Goal: Task Accomplishment & Management: Manage account settings

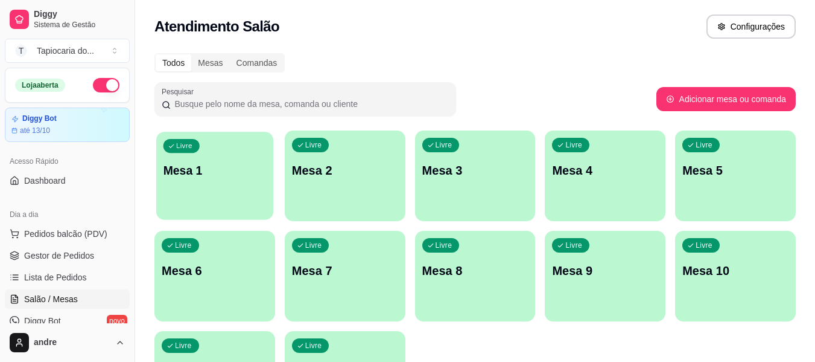
click at [252, 200] on div "Livre Mesa 1" at bounding box center [214, 169] width 117 height 74
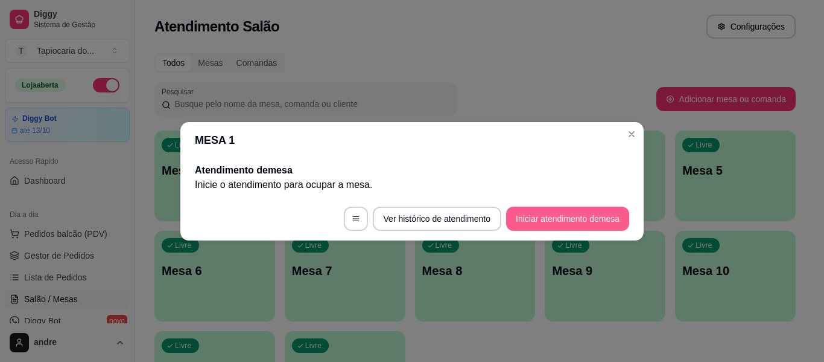
click at [541, 211] on button "Iniciar atendimento de mesa" at bounding box center [567, 218] width 123 height 24
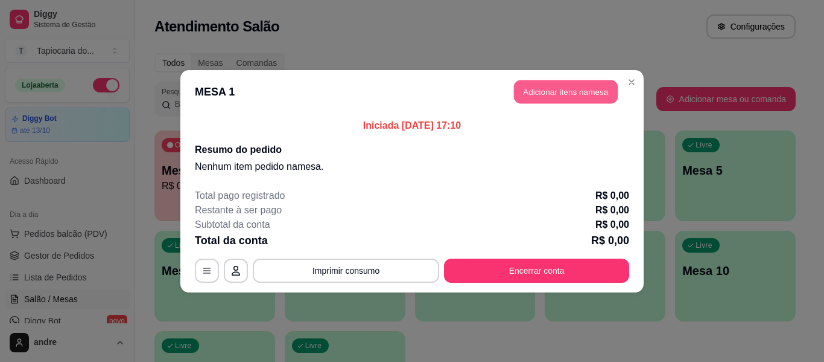
click at [594, 94] on button "Adicionar itens na mesa" at bounding box center [566, 92] width 104 height 24
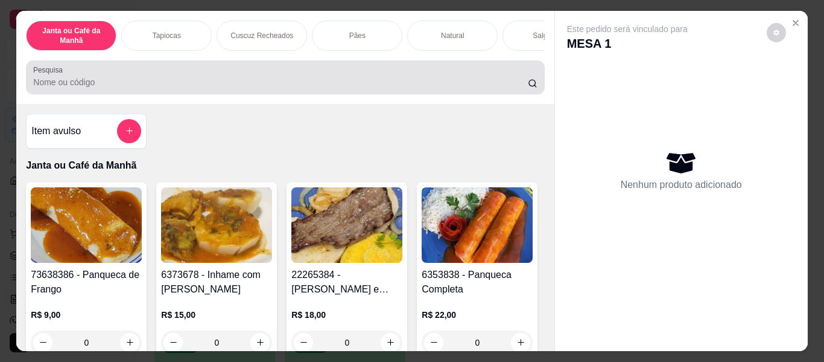
click at [438, 94] on div "Pesquisa" at bounding box center [285, 77] width 518 height 34
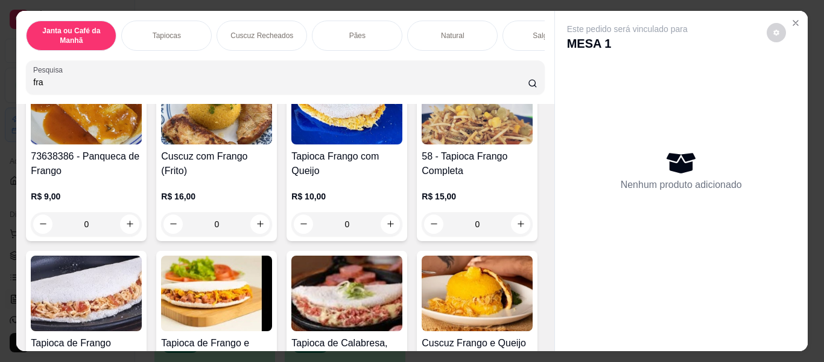
scroll to position [121, 0]
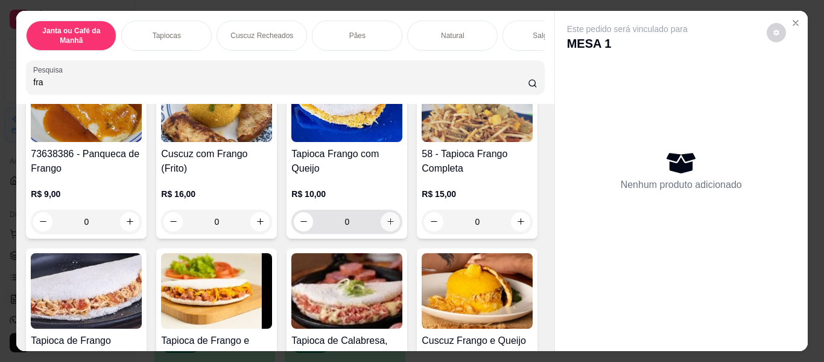
type input "fra"
click at [387, 226] on icon "increase-product-quantity" at bounding box center [390, 221] width 9 height 9
type input "1"
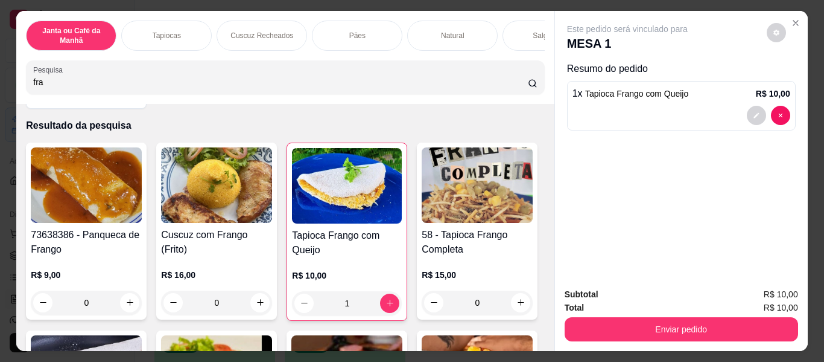
scroll to position [0, 0]
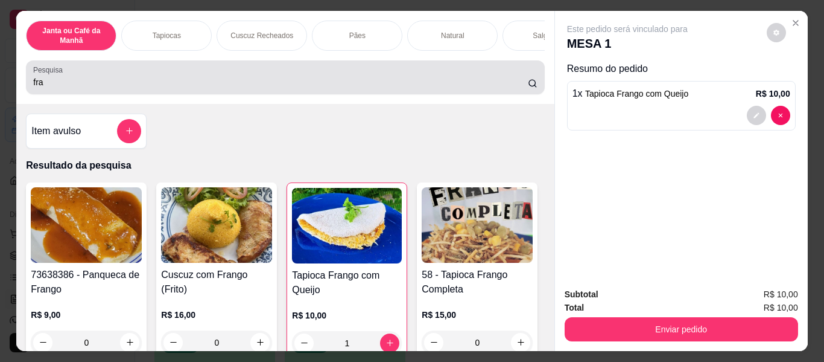
click at [421, 88] on input "fra" at bounding box center [280, 82] width 495 height 12
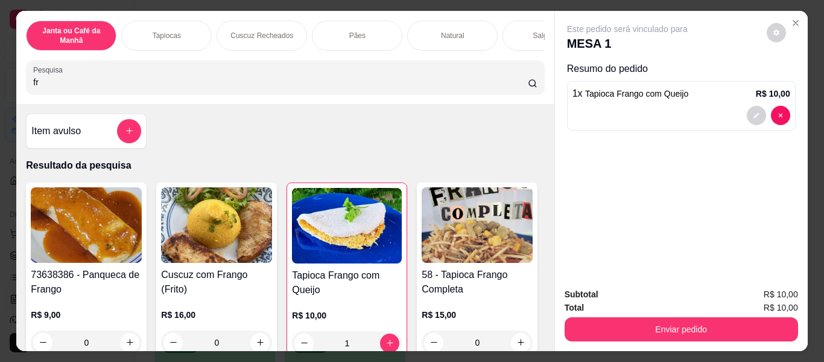
type input "f"
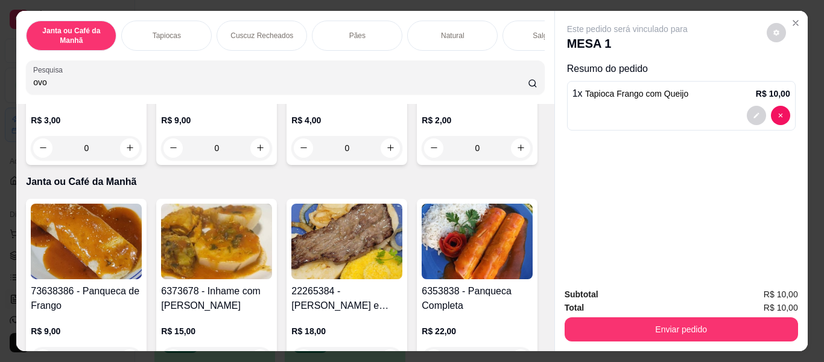
scroll to position [241, 0]
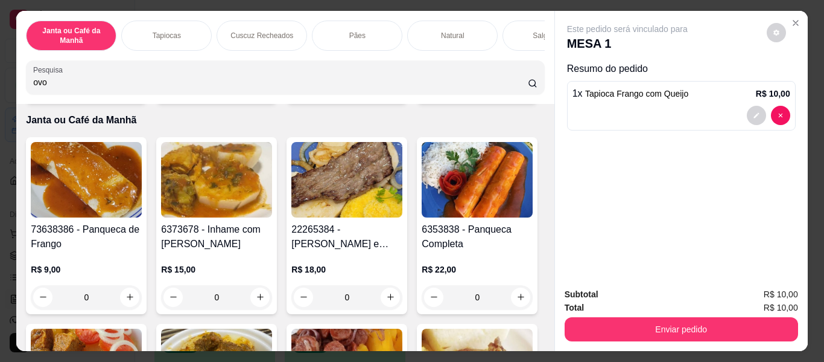
type input "ovo"
click at [517, 91] on icon "increase-product-quantity" at bounding box center [521, 86] width 9 height 9
type input "1"
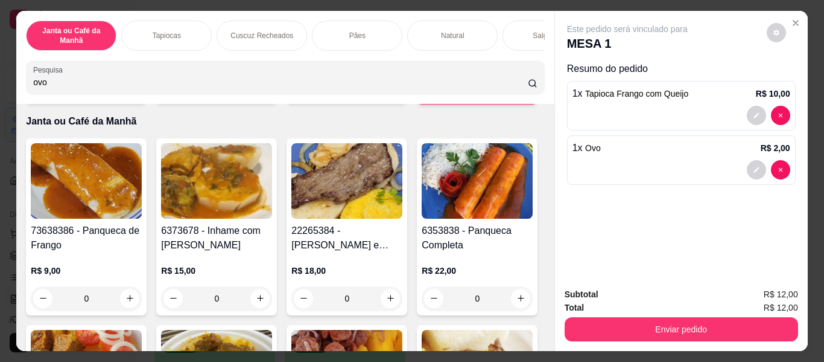
scroll to position [0, 0]
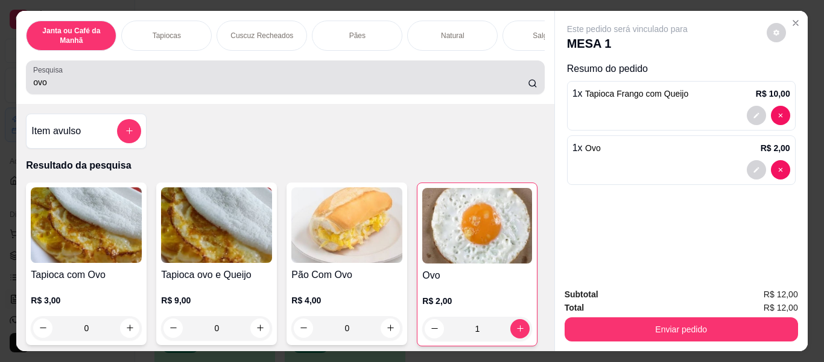
click at [277, 80] on div "ovo" at bounding box center [285, 77] width 504 height 24
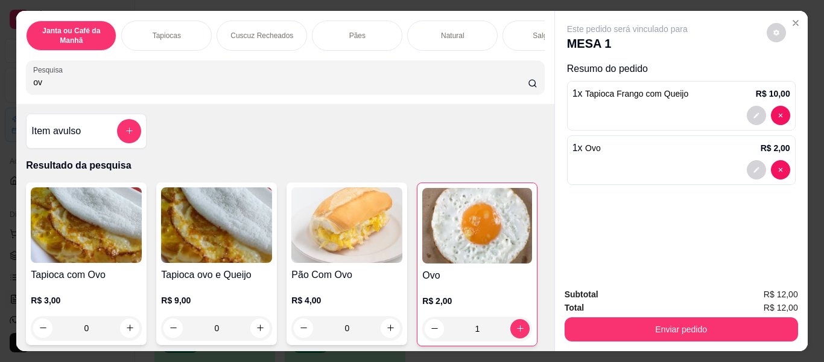
type input "o"
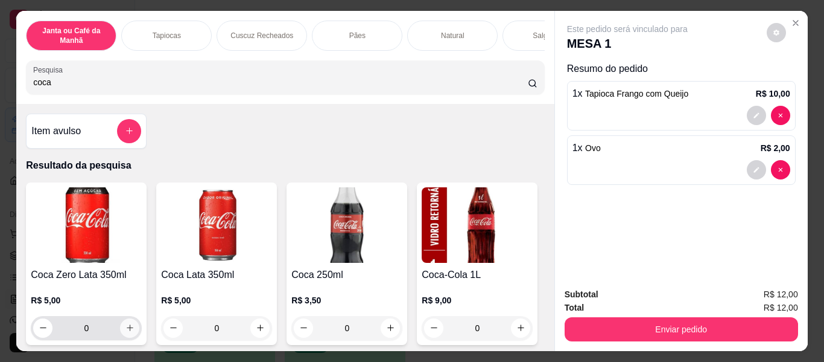
type input "coca"
click at [129, 332] on icon "increase-product-quantity" at bounding box center [130, 328] width 9 height 9
type input "1"
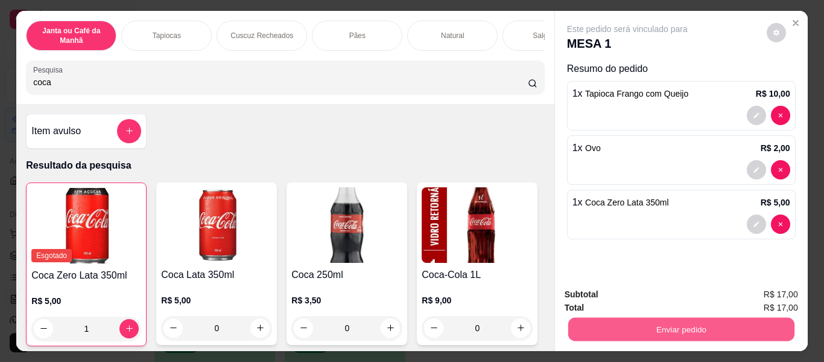
click at [617, 317] on button "Enviar pedido" at bounding box center [681, 329] width 226 height 24
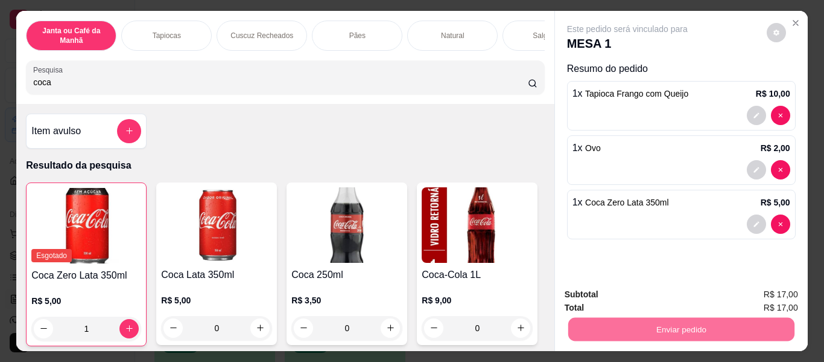
click at [762, 304] on button "Enviar pedido" at bounding box center [767, 295] width 66 height 22
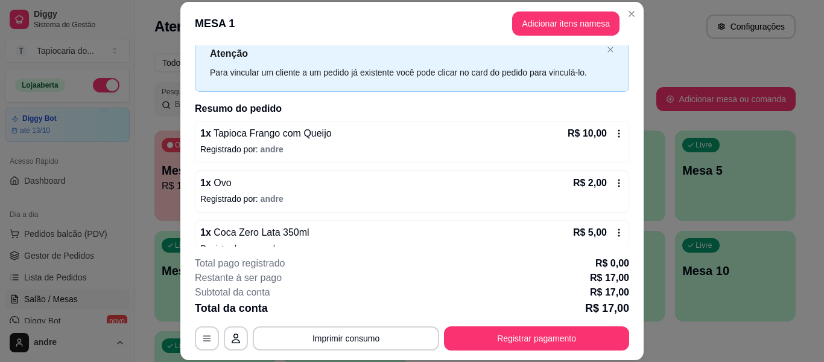
scroll to position [59, 0]
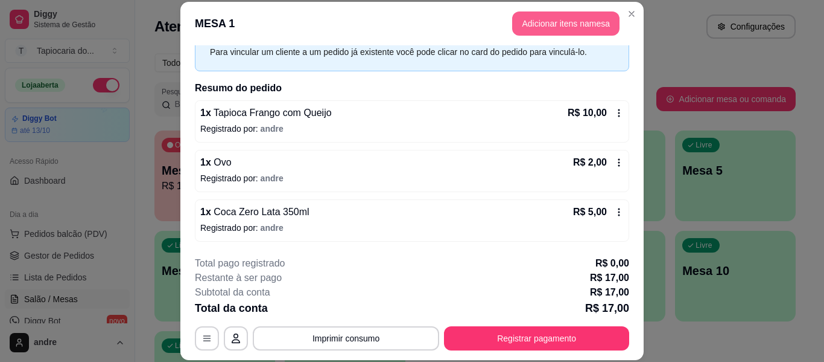
click at [529, 27] on button "Adicionar itens na mesa" at bounding box center [565, 23] width 107 height 24
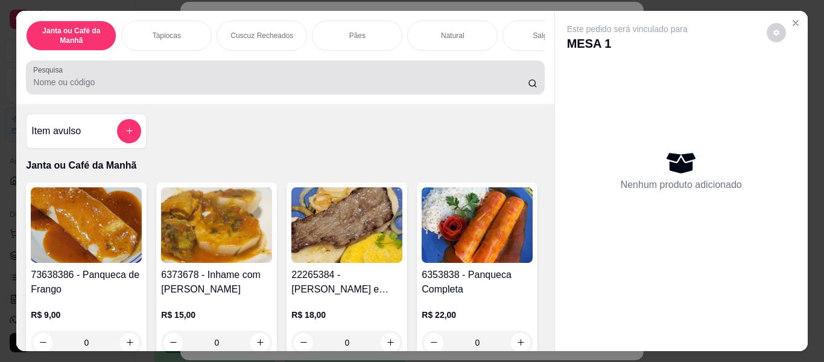
click at [475, 81] on input "Pesquisa" at bounding box center [280, 82] width 495 height 12
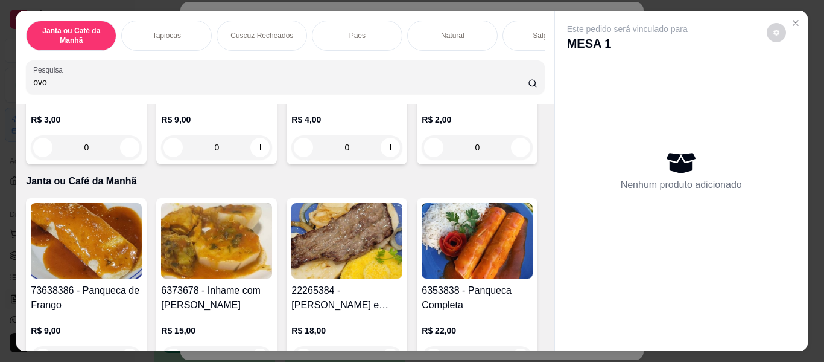
scroll to position [181, 0]
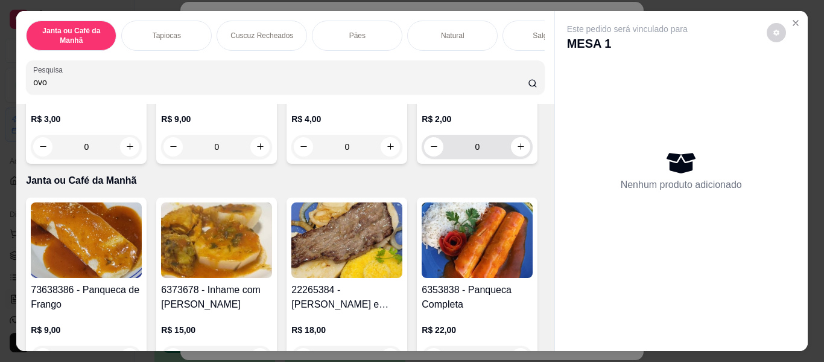
type input "ovo"
click at [424, 159] on div "0" at bounding box center [477, 147] width 106 height 24
click at [517, 151] on icon "increase-product-quantity" at bounding box center [521, 146] width 9 height 9
type input "1"
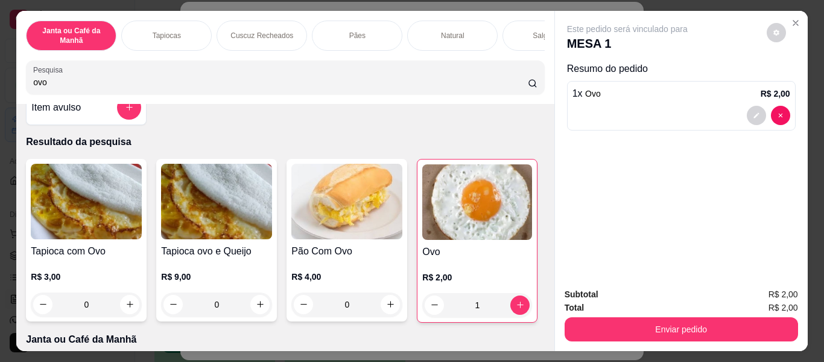
scroll to position [0, 0]
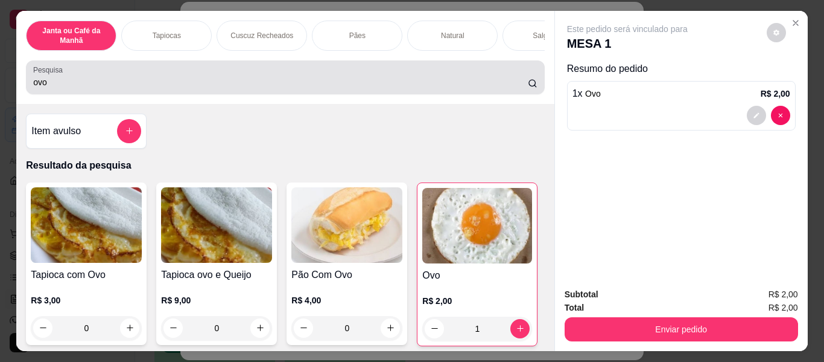
click at [232, 85] on input "ovo" at bounding box center [280, 82] width 495 height 12
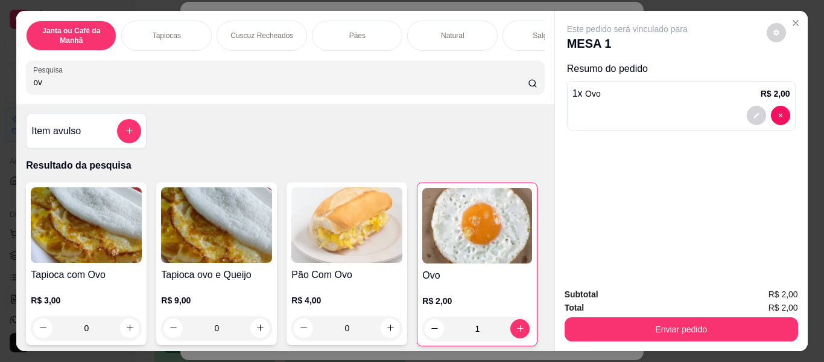
type input "o"
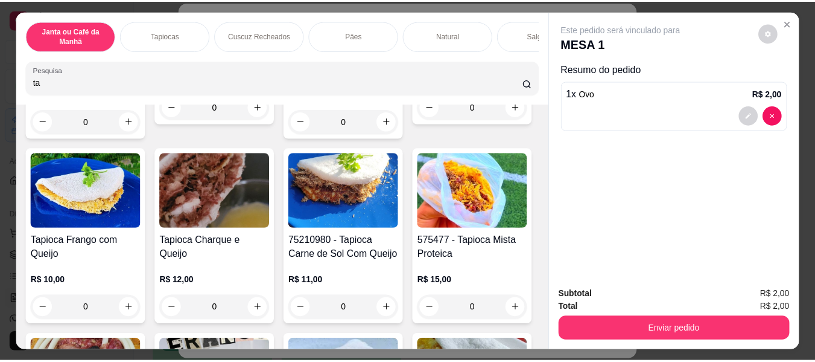
scroll to position [241, 0]
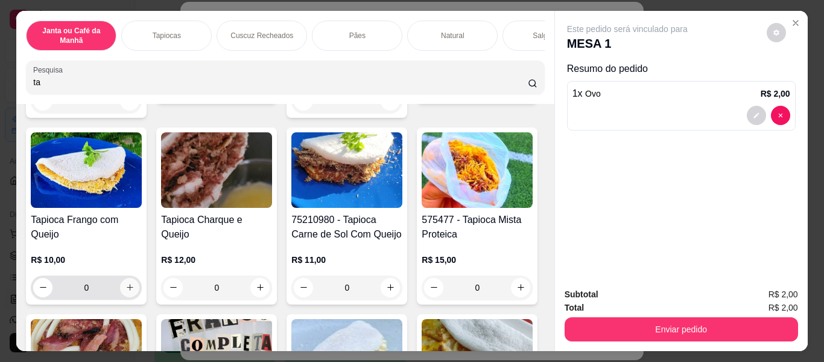
type input "ta"
click at [135, 290] on icon "increase-product-quantity" at bounding box center [130, 287] width 9 height 9
type input "1"
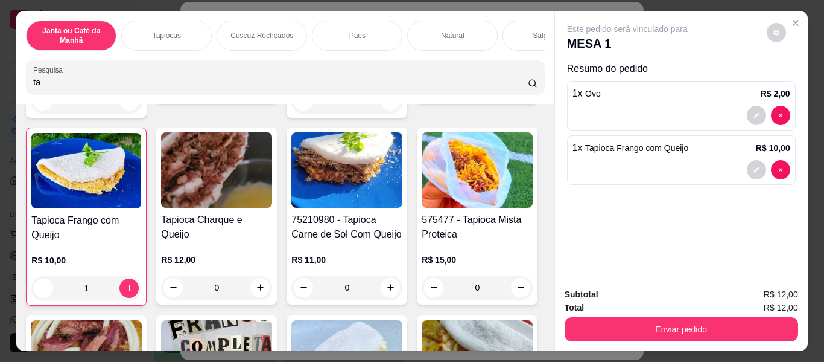
click at [655, 314] on div "Enviar pedido" at bounding box center [682, 327] width 234 height 27
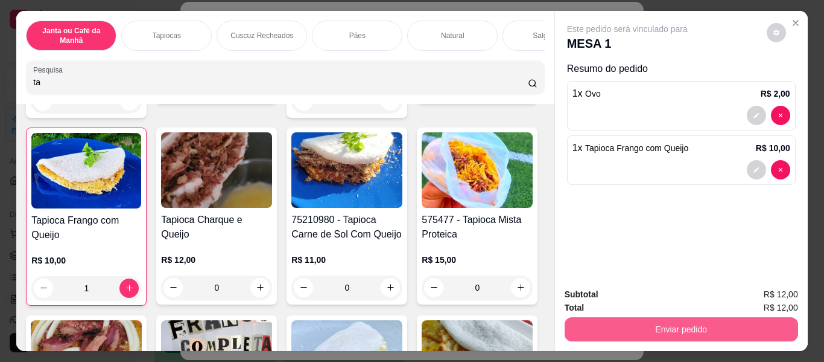
click at [655, 323] on button "Enviar pedido" at bounding box center [682, 329] width 234 height 24
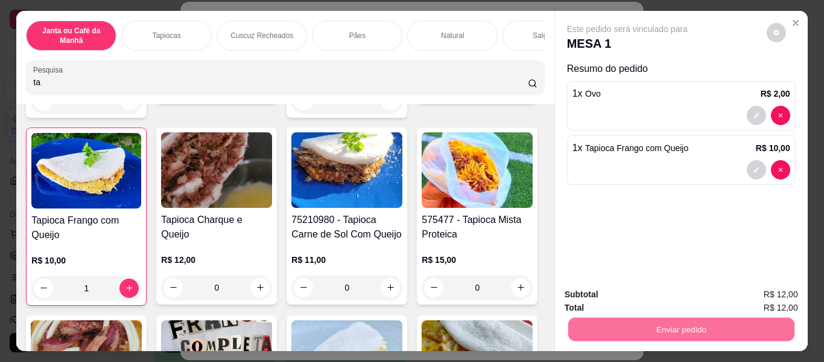
click at [752, 292] on button "Enviar pedido" at bounding box center [767, 295] width 66 height 22
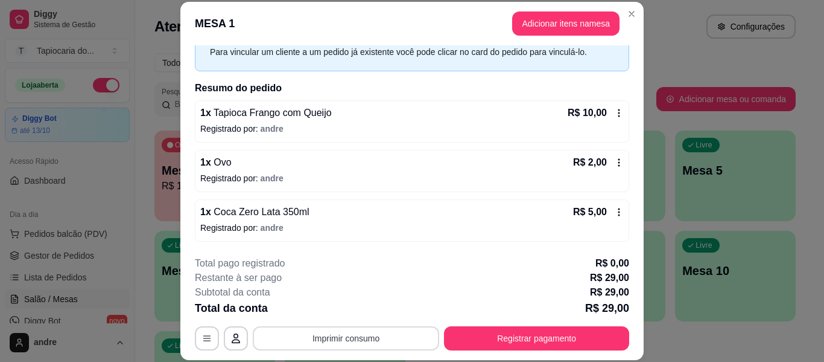
click at [344, 340] on button "Imprimir consumo" at bounding box center [346, 338] width 187 height 24
click at [361, 308] on button "Impressora" at bounding box center [346, 310] width 88 height 19
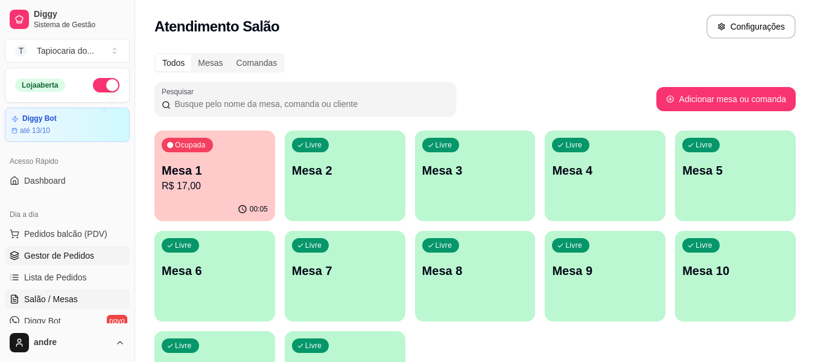
click at [40, 250] on span "Gestor de Pedidos" at bounding box center [59, 255] width 70 height 12
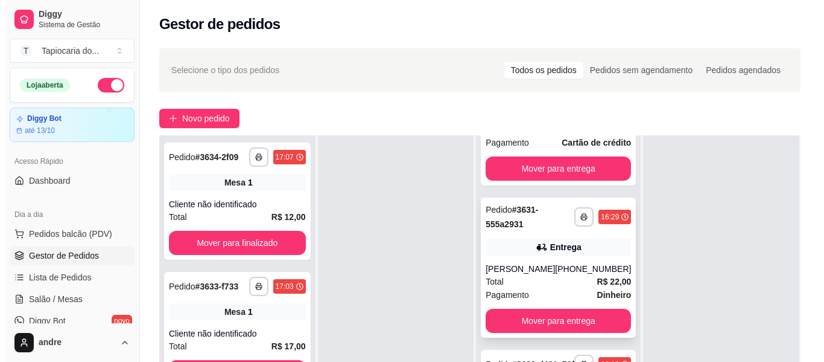
scroll to position [184, 0]
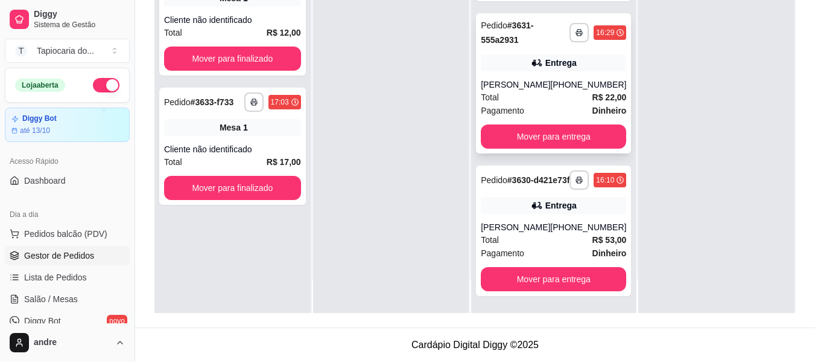
click at [557, 91] on div "Total R$ 22,00" at bounding box center [553, 97] width 145 height 13
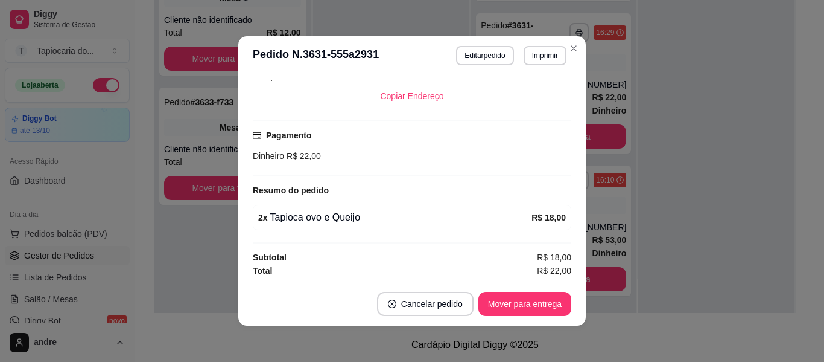
scroll to position [2, 0]
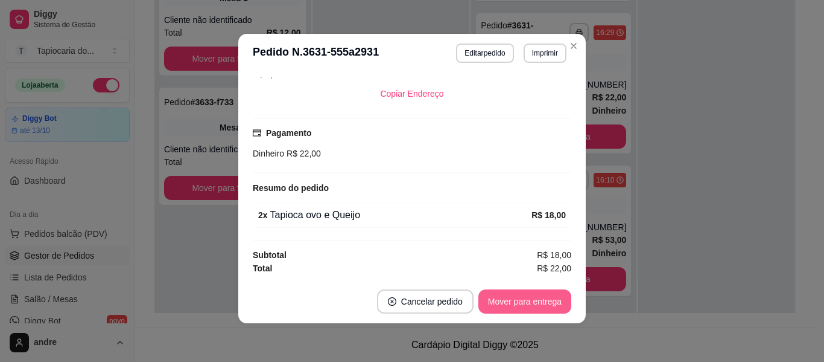
click at [502, 302] on button "Mover para entrega" at bounding box center [525, 301] width 93 height 24
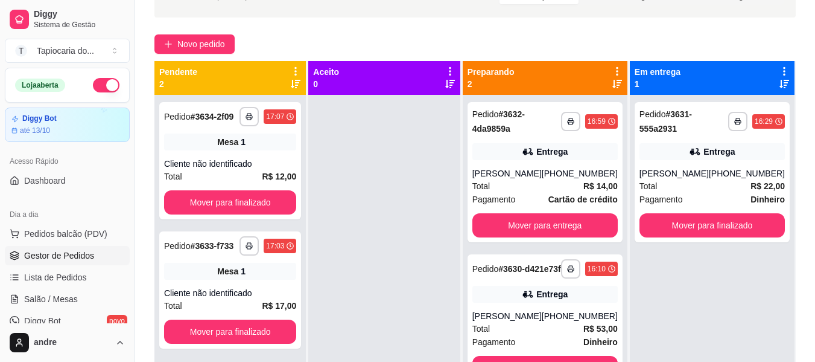
scroll to position [63, 0]
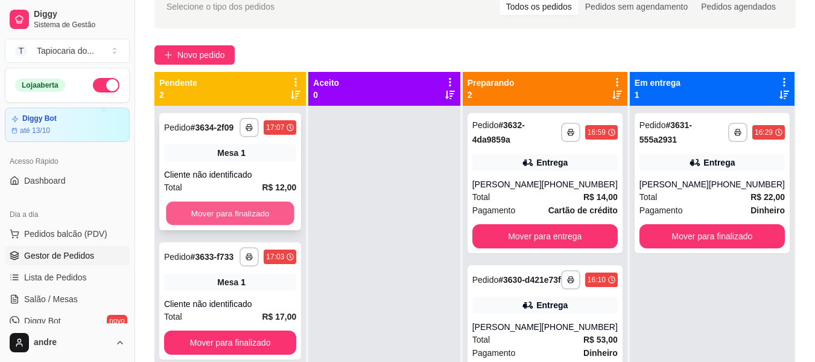
click at [266, 218] on button "Mover para finalizado" at bounding box center [230, 214] width 129 height 24
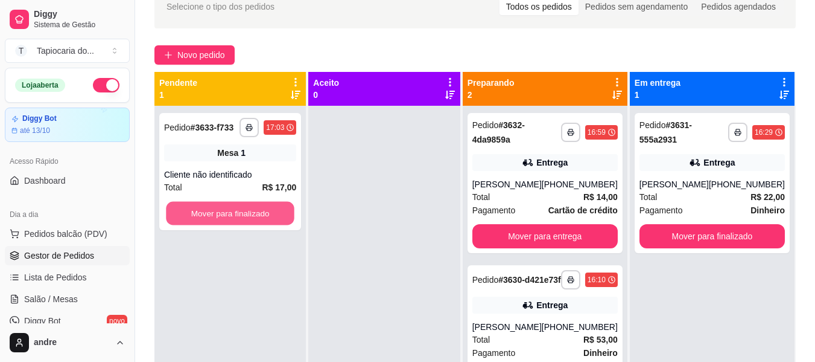
click at [266, 218] on button "Mover para finalizado" at bounding box center [230, 214] width 129 height 24
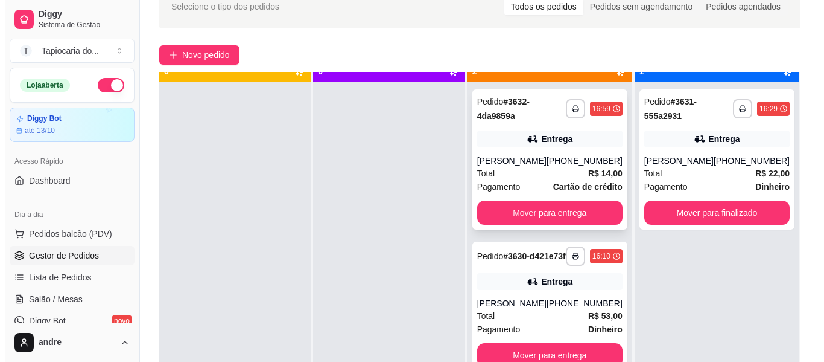
scroll to position [34, 0]
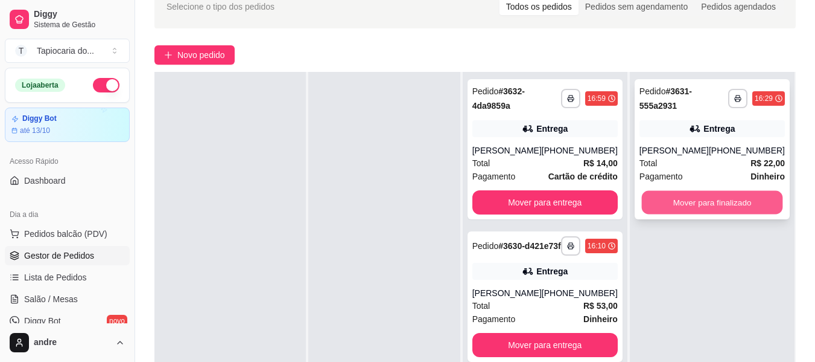
click at [716, 201] on button "Mover para finalizado" at bounding box center [712, 203] width 141 height 24
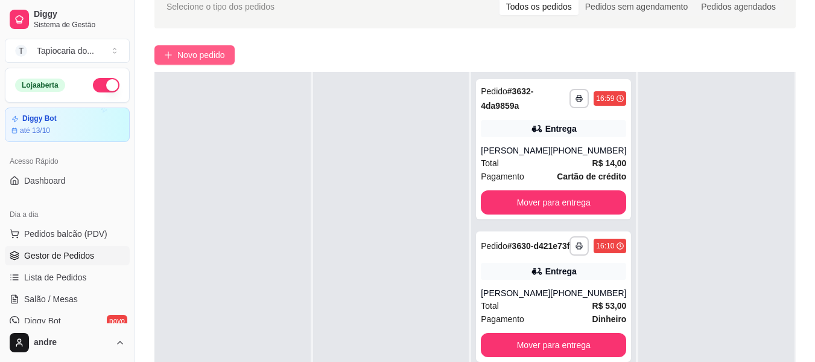
click at [213, 57] on span "Novo pedido" at bounding box center [201, 54] width 48 height 13
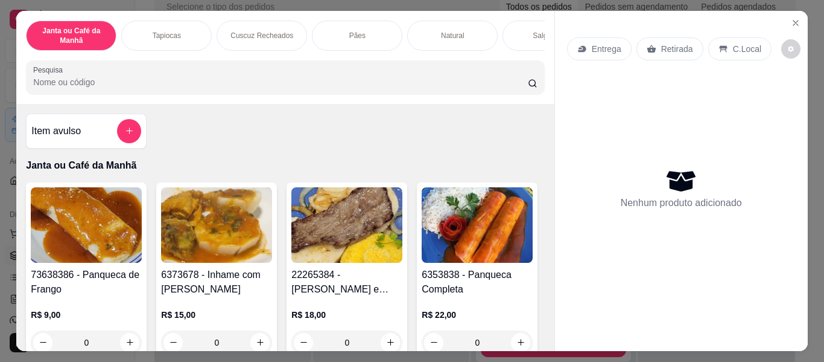
click at [389, 88] on input "Pesquisa" at bounding box center [280, 82] width 495 height 12
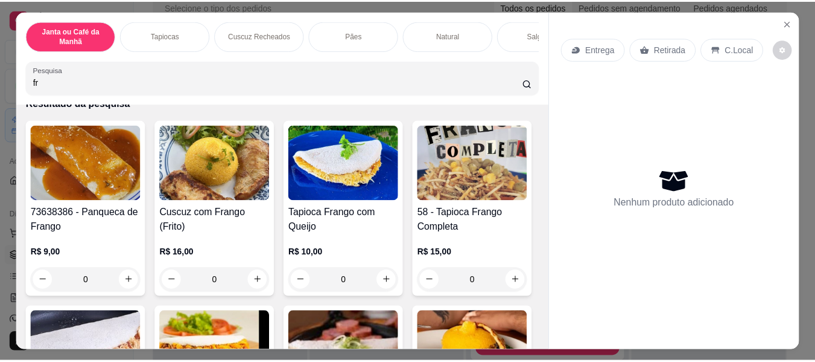
scroll to position [121, 0]
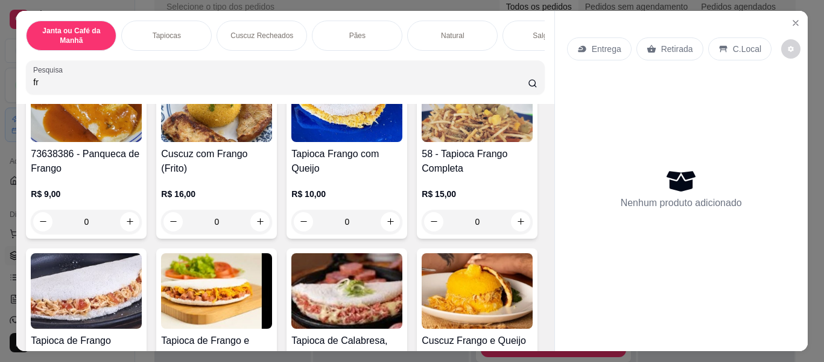
type input "fr"
click at [387, 213] on div "R$ 10,00 0" at bounding box center [347, 211] width 111 height 46
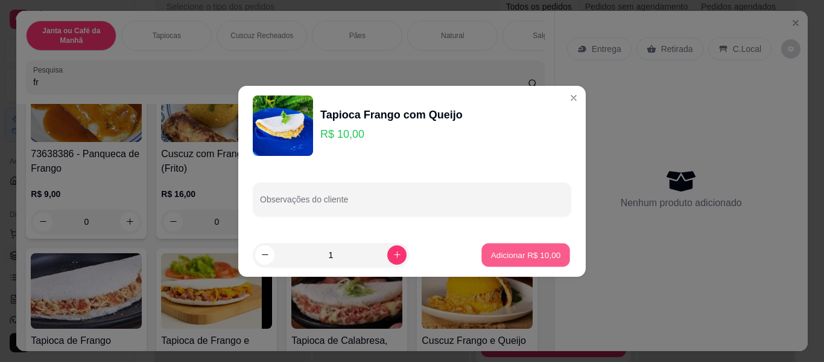
click at [548, 260] on p "Adicionar R$ 10,00" at bounding box center [526, 254] width 70 height 11
type input "1"
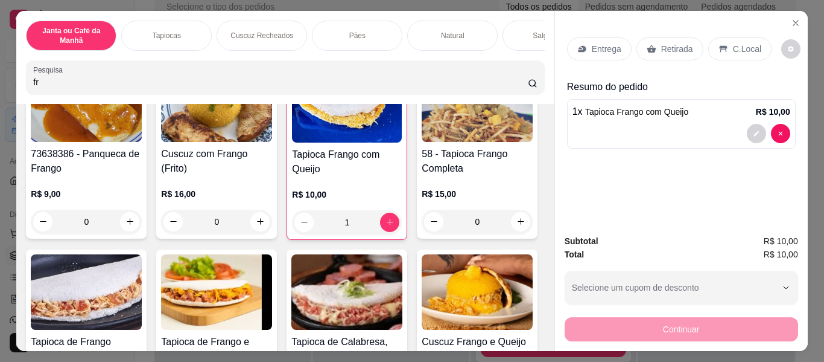
click at [649, 37] on div "Retirada" at bounding box center [670, 48] width 67 height 23
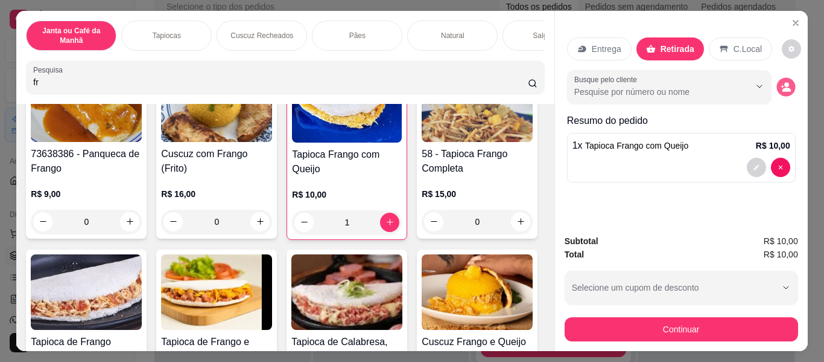
click at [788, 81] on button "decrease-product-quantity" at bounding box center [786, 86] width 19 height 19
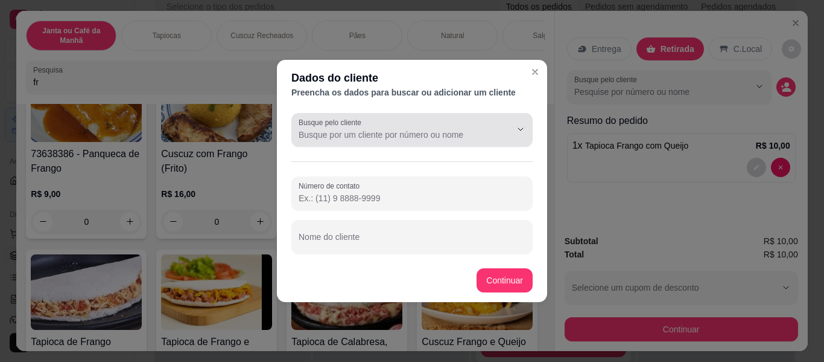
click at [373, 126] on div at bounding box center [412, 130] width 227 height 24
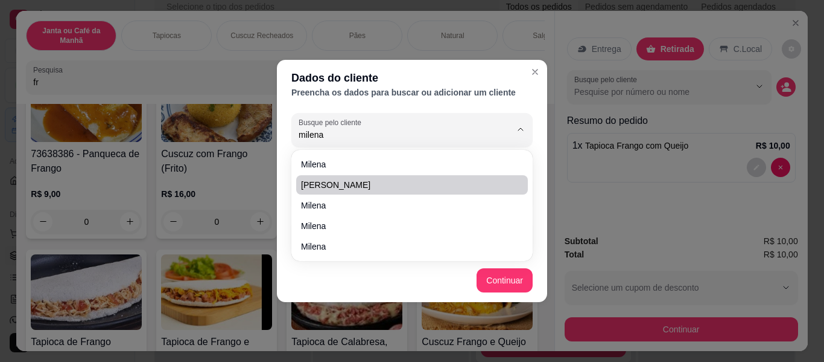
click at [362, 183] on span "[PERSON_NAME]" at bounding box center [406, 185] width 210 height 12
type input "[PERSON_NAME]"
type input "[PHONE_NUMBER]"
type input "[PERSON_NAME]"
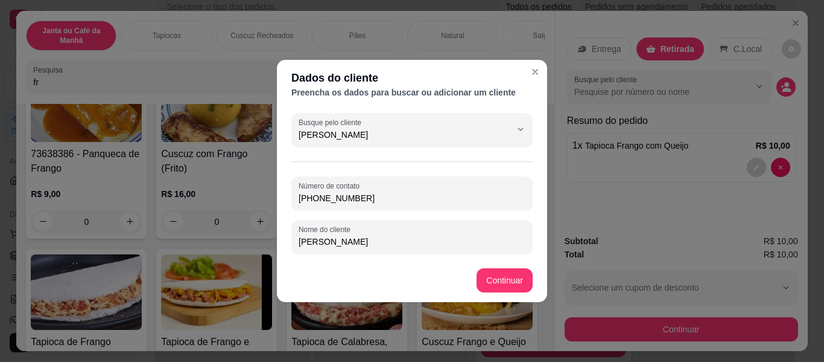
type input "[PERSON_NAME]"
click at [496, 285] on button "Continuar" at bounding box center [505, 280] width 56 height 24
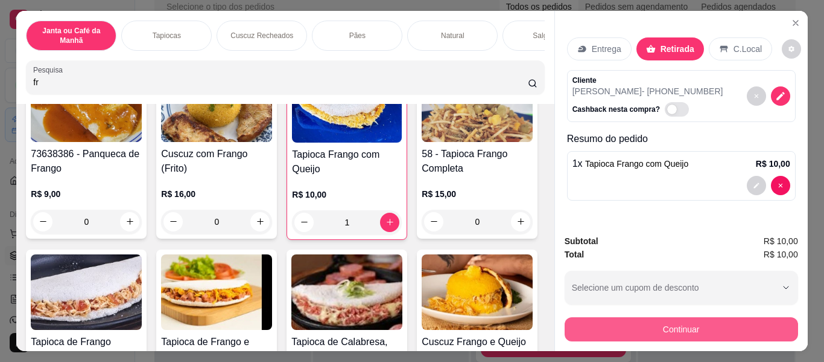
click at [721, 317] on button "Continuar" at bounding box center [682, 329] width 234 height 24
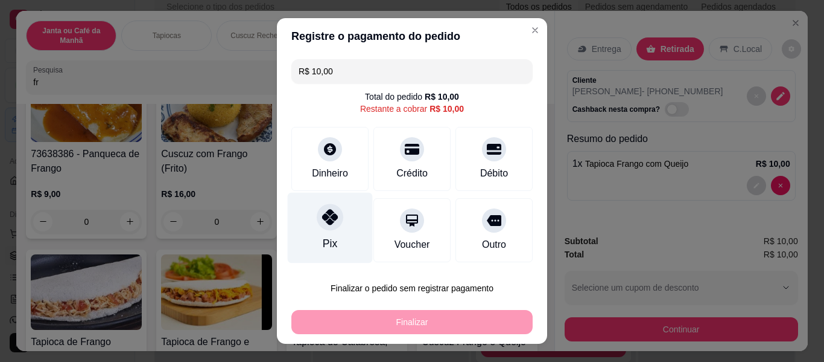
click at [338, 232] on div "Pix" at bounding box center [330, 228] width 85 height 71
type input "R$ 0,00"
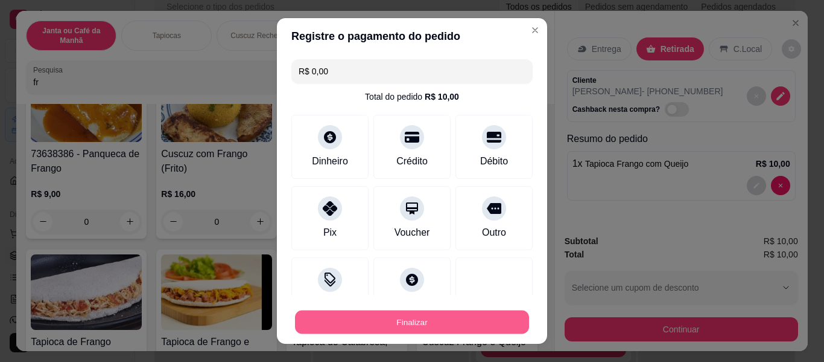
click at [430, 320] on button "Finalizar" at bounding box center [412, 322] width 234 height 24
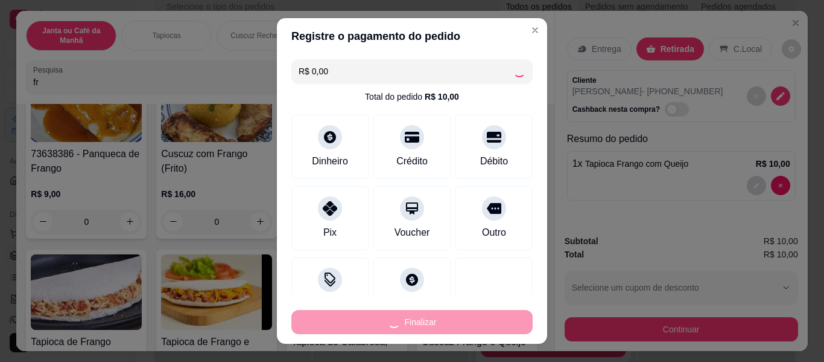
type input "0"
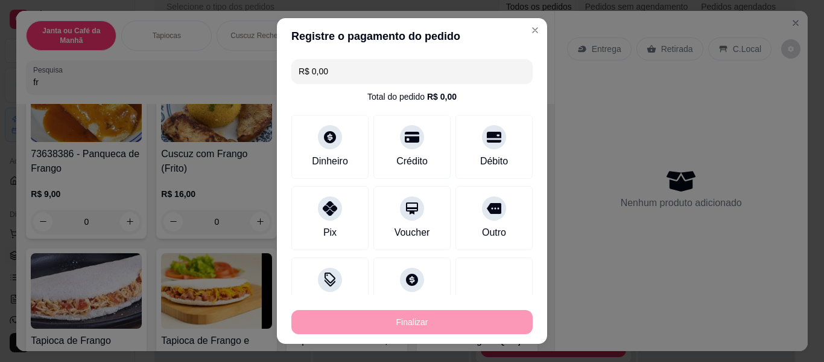
type input "-R$ 10,00"
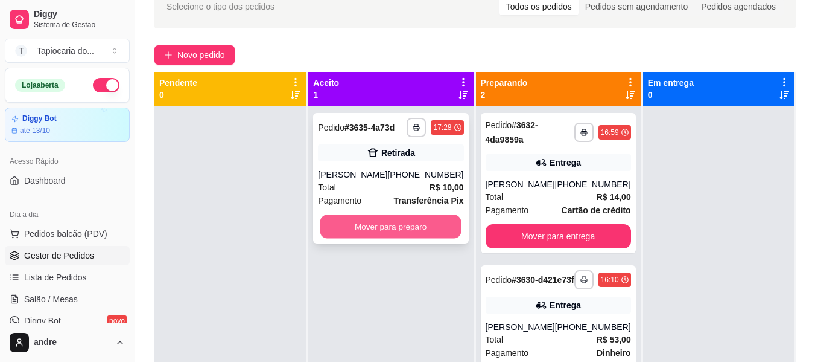
click at [407, 227] on button "Mover para preparo" at bounding box center [391, 227] width 141 height 24
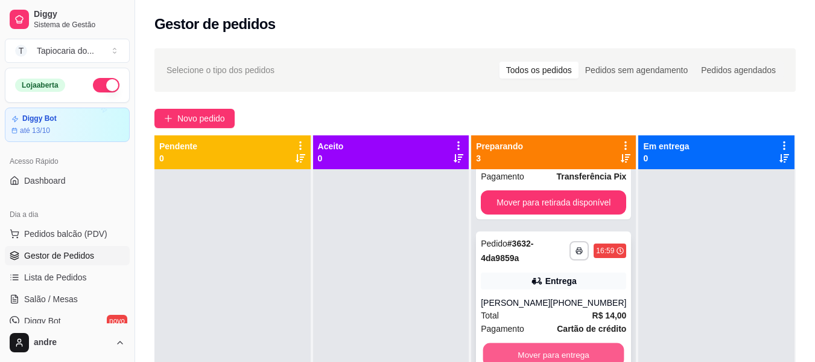
click at [569, 343] on button "Mover para entrega" at bounding box center [553, 355] width 141 height 24
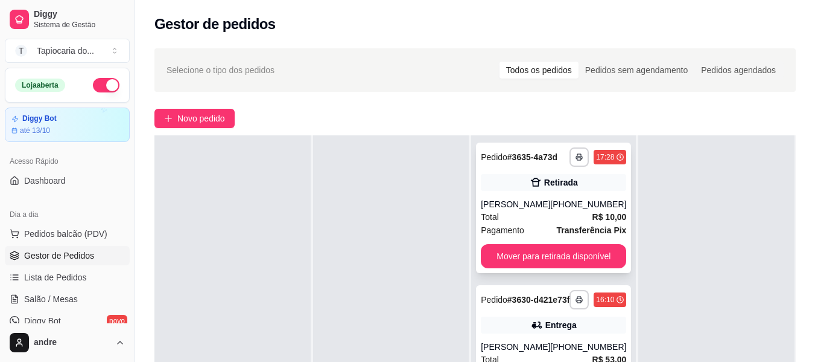
scroll to position [60, 0]
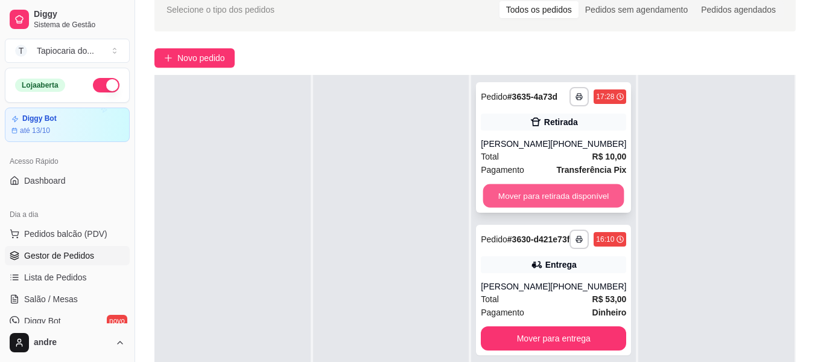
click at [565, 188] on button "Mover para retirada disponível" at bounding box center [553, 196] width 141 height 24
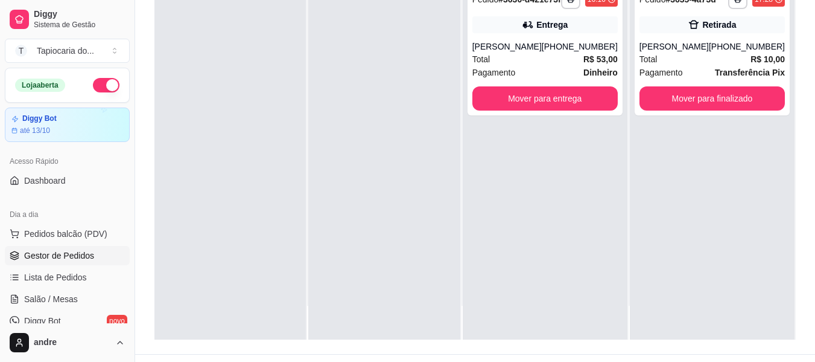
scroll to position [184, 0]
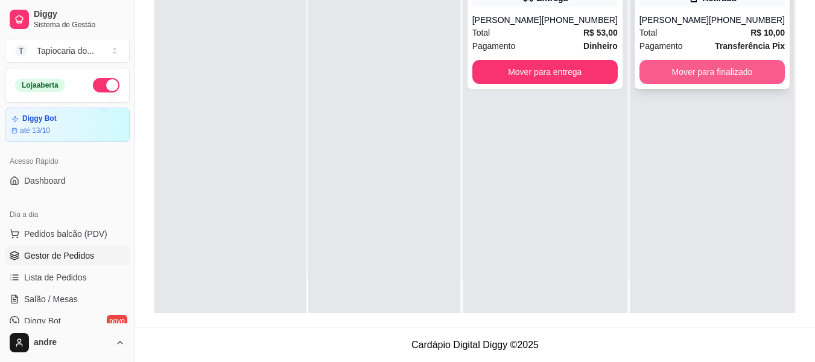
click at [747, 63] on button "Mover para finalizado" at bounding box center [712, 72] width 145 height 24
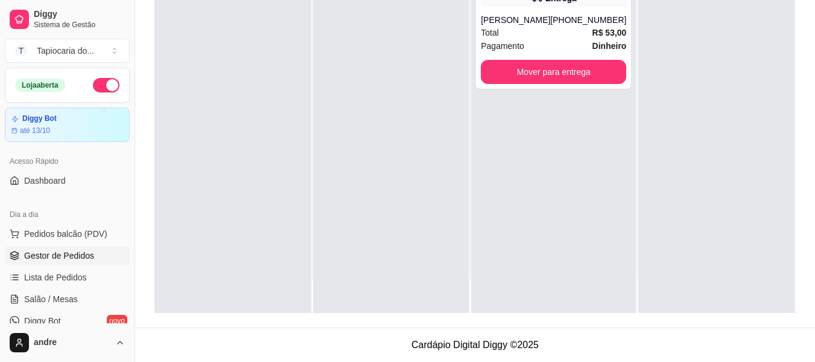
scroll to position [0, 0]
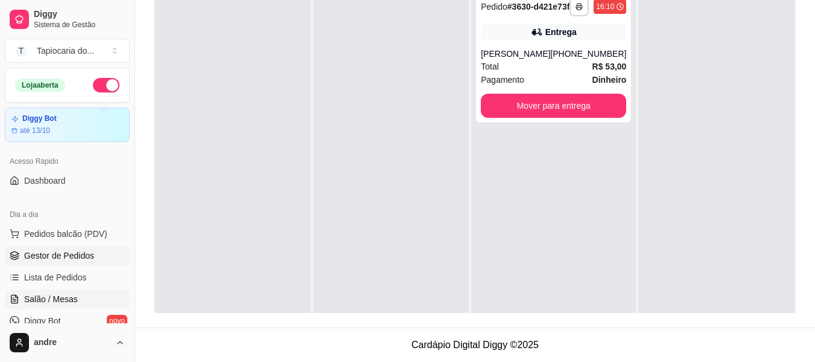
click at [61, 295] on span "Salão / Mesas" at bounding box center [51, 299] width 54 height 12
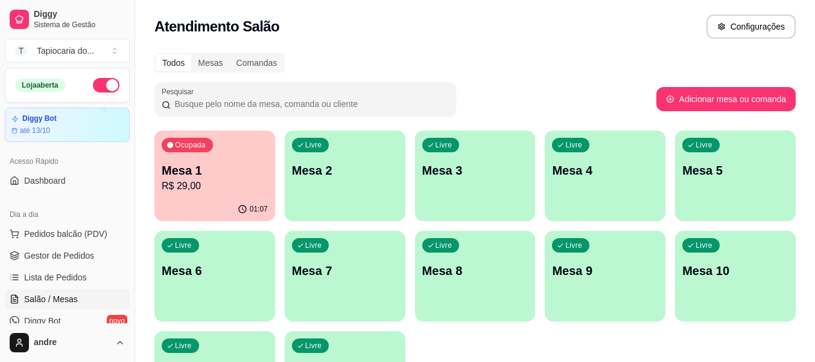
click at [254, 184] on p "R$ 29,00" at bounding box center [215, 186] width 106 height 14
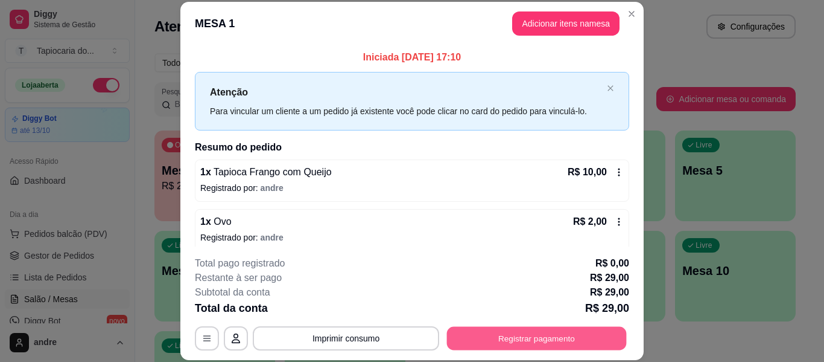
click at [496, 348] on button "Registrar pagamento" at bounding box center [537, 339] width 180 height 24
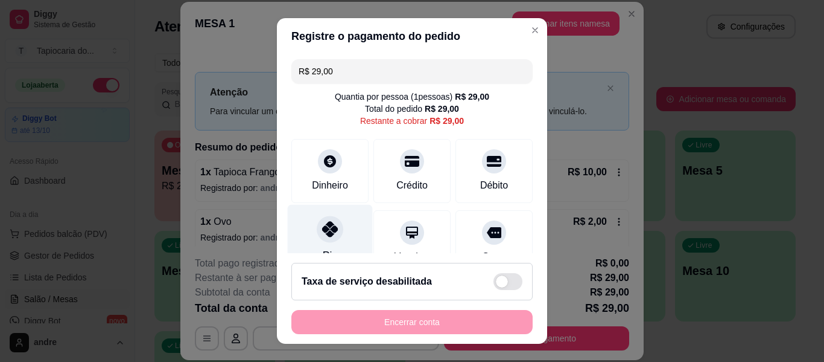
click at [317, 240] on div at bounding box center [330, 228] width 27 height 27
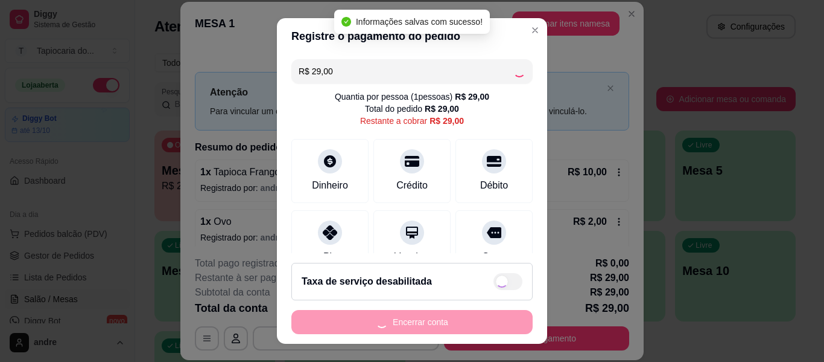
type input "R$ 0,00"
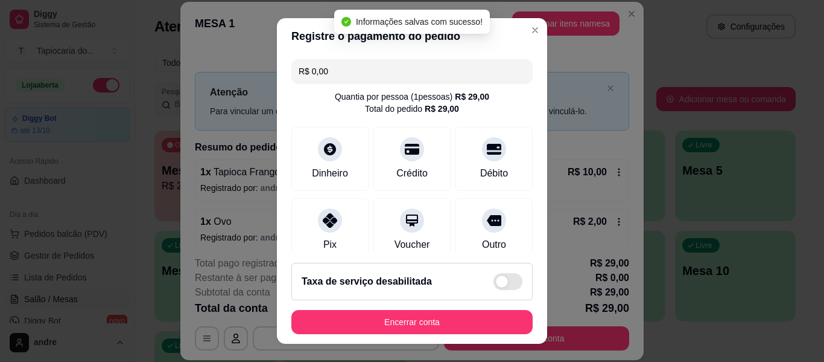
click at [383, 335] on footer "Taxa de serviço desabilitada Encerrar conta" at bounding box center [412, 298] width 270 height 91
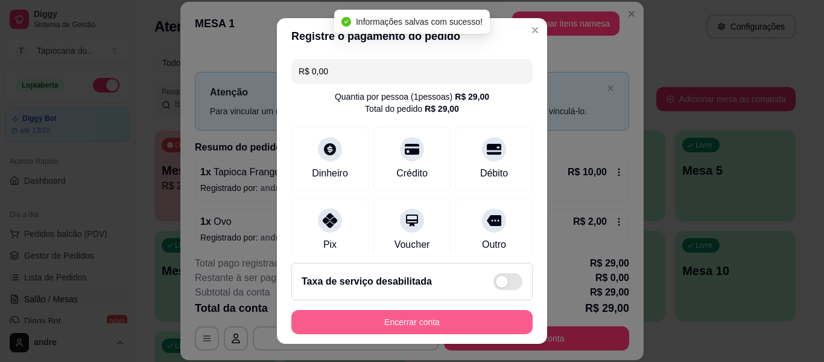
click at [393, 321] on button "Encerrar conta" at bounding box center [412, 322] width 241 height 24
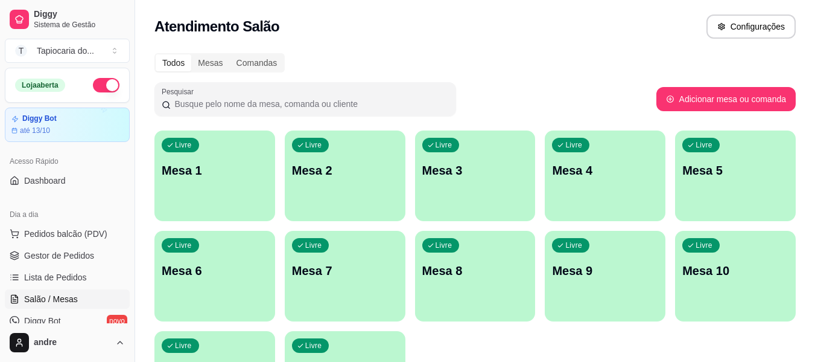
click at [476, 178] on p "Mesa 3" at bounding box center [476, 170] width 106 height 17
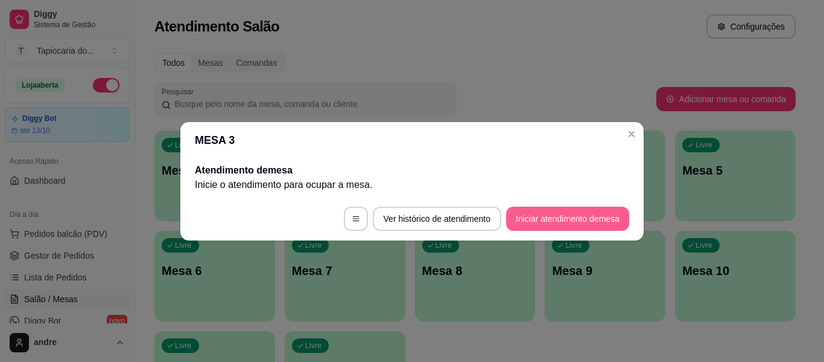
click at [537, 211] on button "Iniciar atendimento de mesa" at bounding box center [567, 218] width 123 height 24
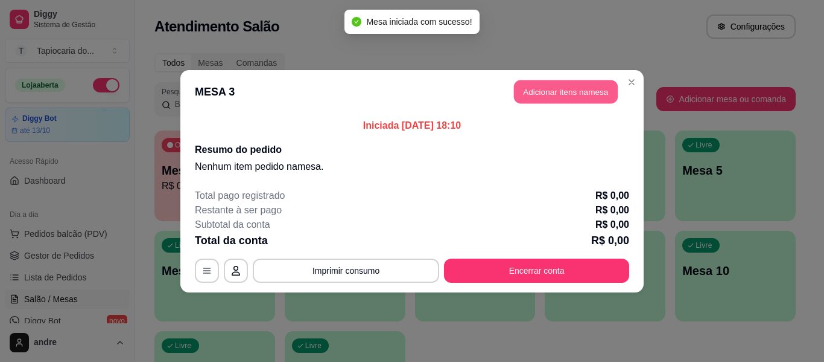
click at [533, 98] on button "Adicionar itens na mesa" at bounding box center [566, 92] width 104 height 24
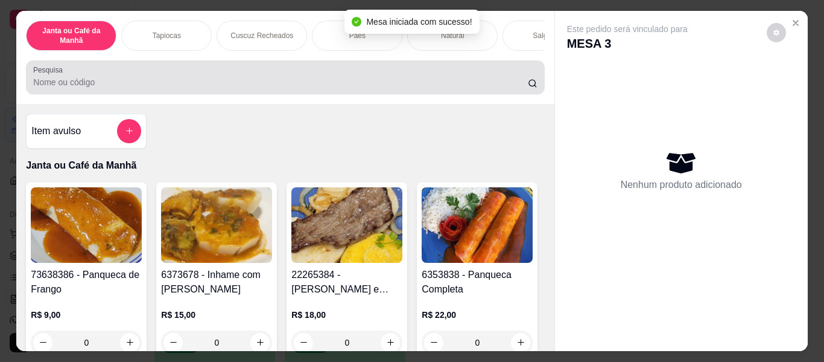
click at [331, 83] on input "Pesquisa" at bounding box center [280, 82] width 495 height 12
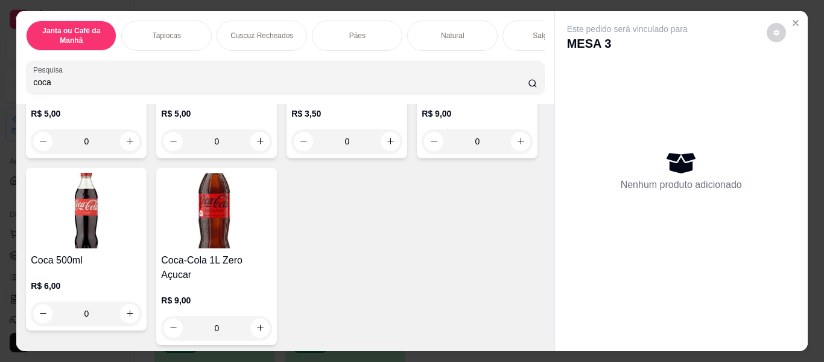
scroll to position [302, 0]
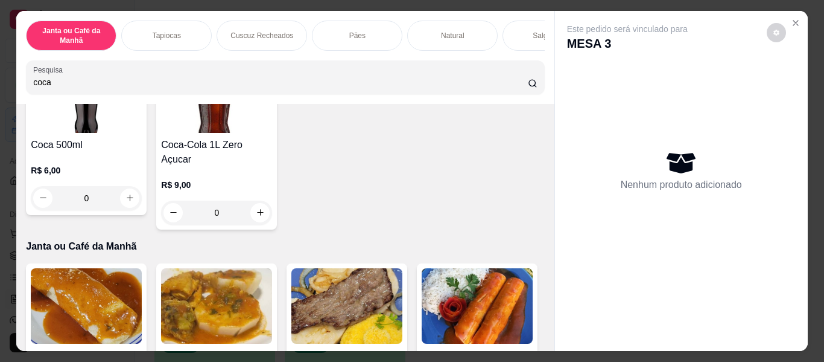
type input "coca"
click at [511, 36] on button "increase-product-quantity" at bounding box center [520, 25] width 19 height 19
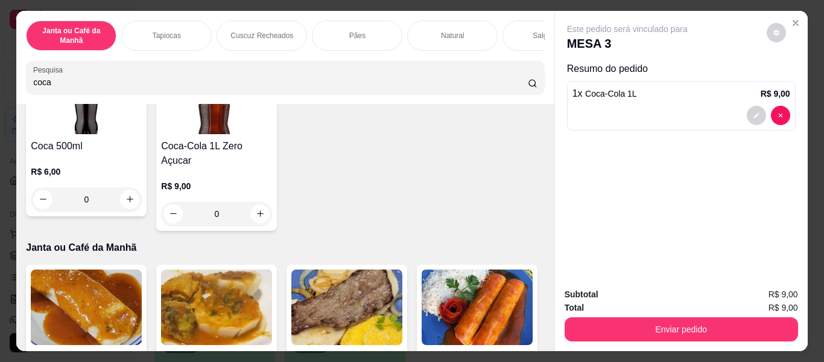
type input "1"
click at [430, 88] on input "coca" at bounding box center [280, 82] width 495 height 12
type input "c"
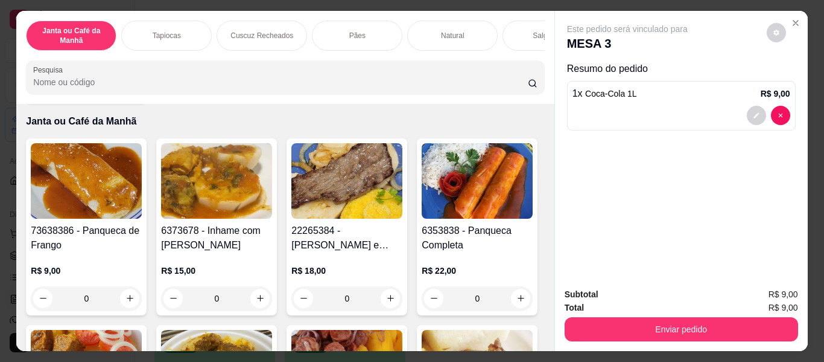
scroll to position [0, 0]
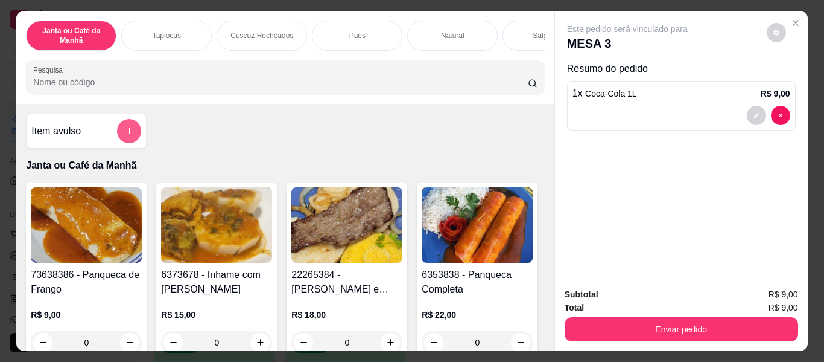
click at [133, 131] on button "add-separate-item" at bounding box center [129, 131] width 24 height 24
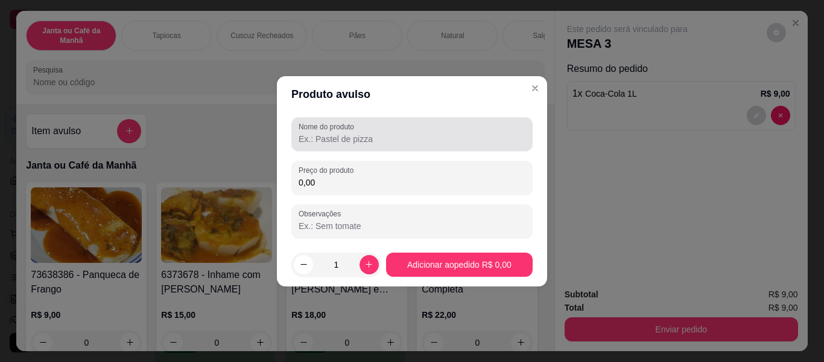
click at [296, 145] on div "Nome do produto" at bounding box center [412, 134] width 241 height 34
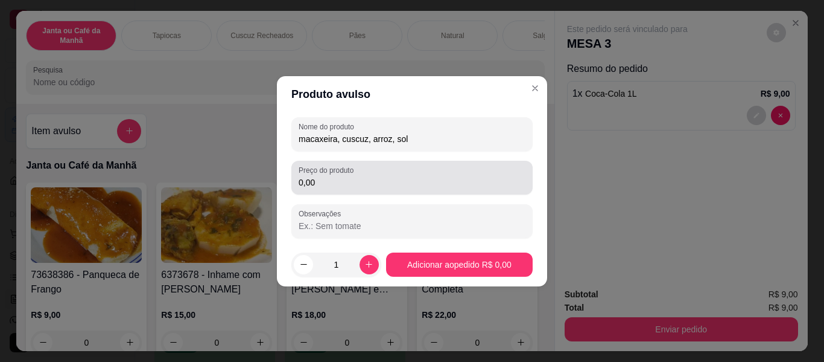
type input "macaxeira, cuscuz, arroz, sol"
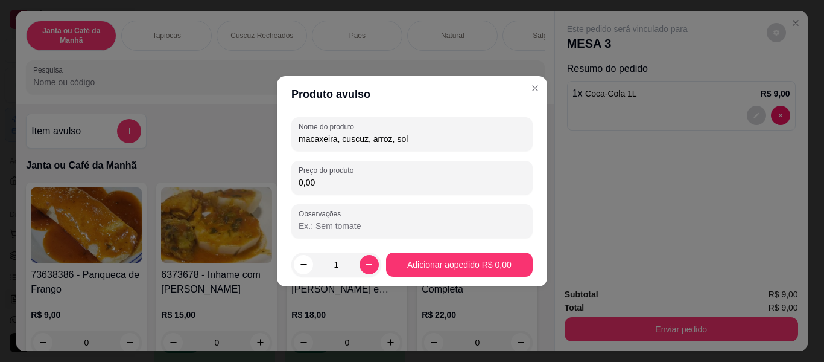
click at [349, 182] on input "0,00" at bounding box center [412, 182] width 227 height 12
type input "18,00"
click at [367, 262] on icon "increase-product-quantity" at bounding box center [369, 264] width 9 height 9
type input "2"
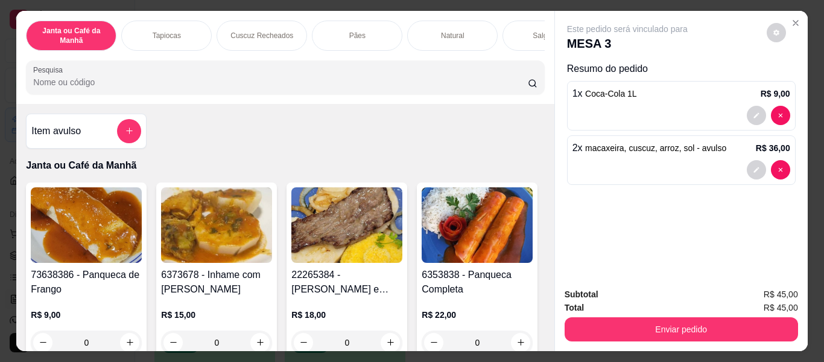
click at [385, 81] on input "Pesquisa" at bounding box center [280, 82] width 495 height 12
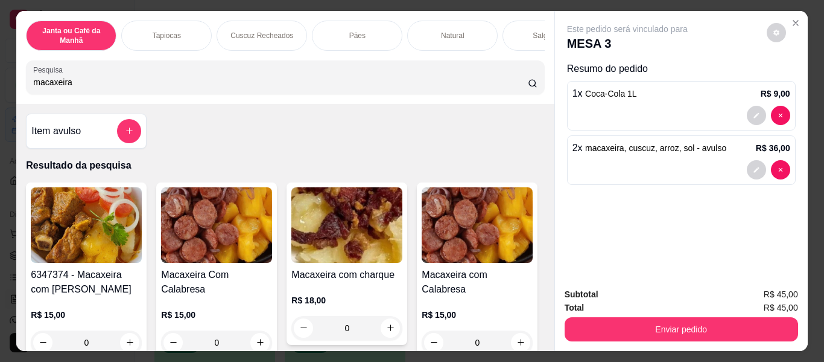
click at [244, 75] on div "macaxeira" at bounding box center [285, 77] width 504 height 24
type input "m"
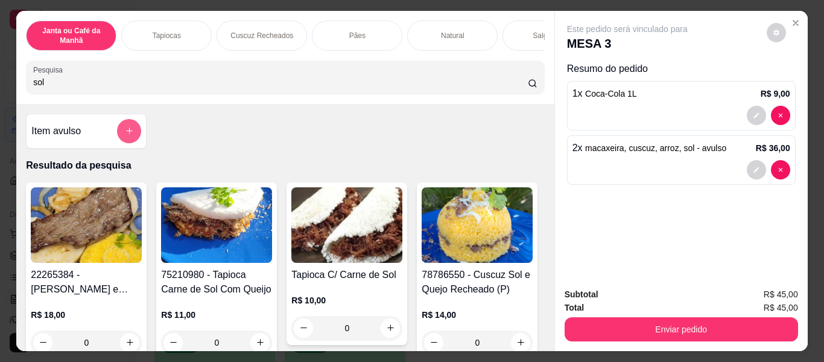
type input "sol"
click at [126, 135] on icon "add-separate-item" at bounding box center [129, 130] width 9 height 9
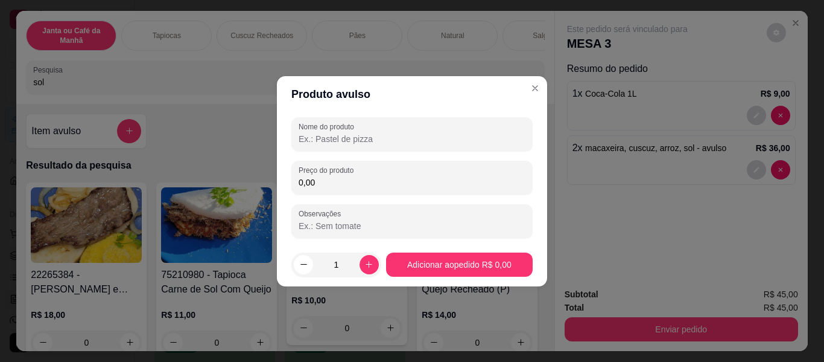
click at [321, 142] on input "Nome do produto" at bounding box center [412, 139] width 227 height 12
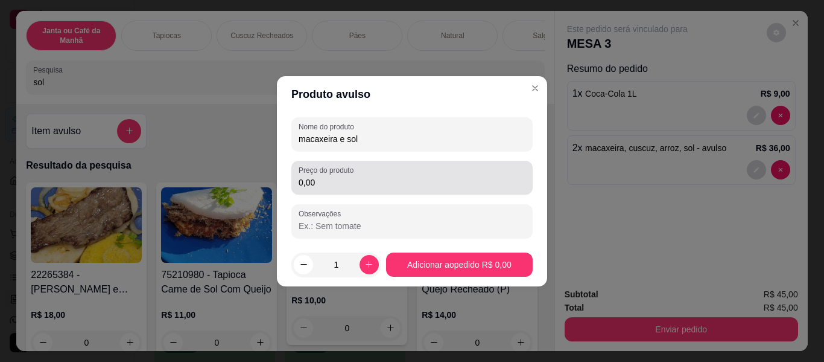
type input "macaxeira e sol"
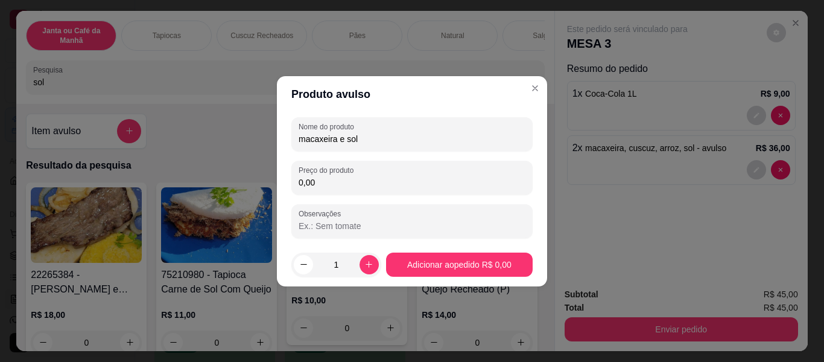
click at [342, 184] on input "0,00" at bounding box center [412, 182] width 227 height 12
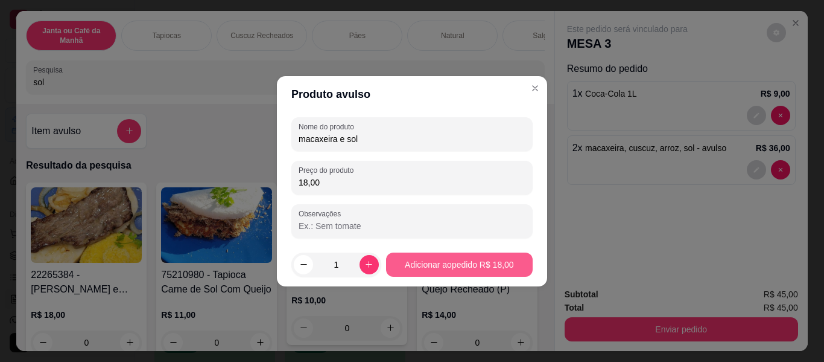
type input "18,00"
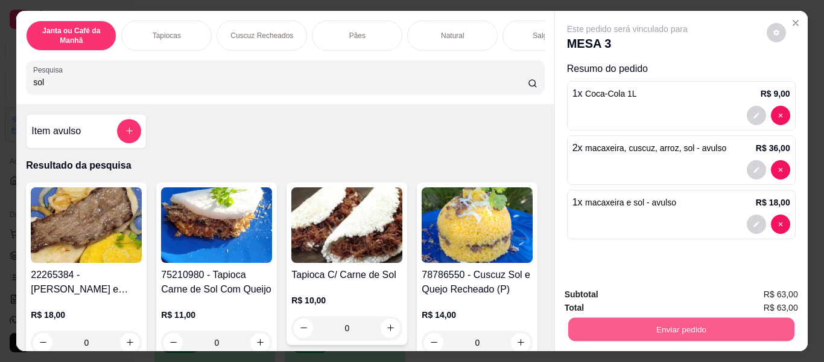
click at [681, 319] on button "Enviar pedido" at bounding box center [681, 329] width 226 height 24
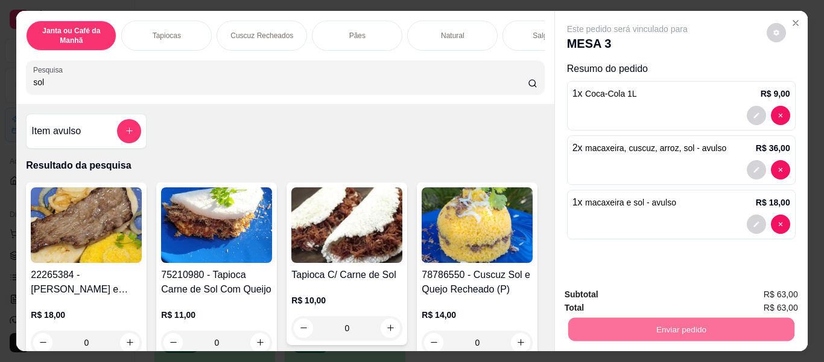
click at [777, 301] on button "Enviar pedido" at bounding box center [767, 295] width 66 height 22
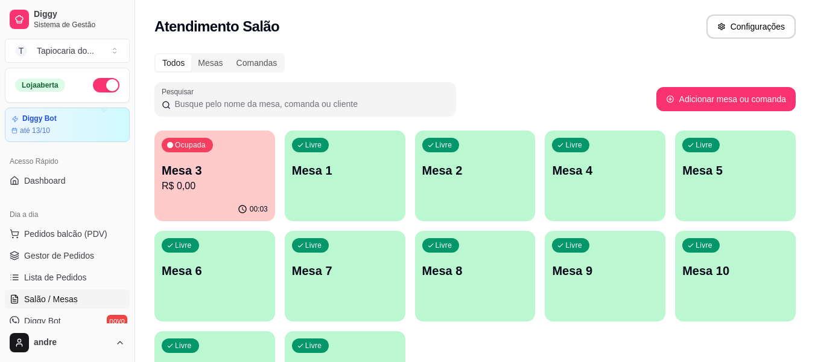
click at [383, 177] on p "Mesa 1" at bounding box center [345, 170] width 106 height 17
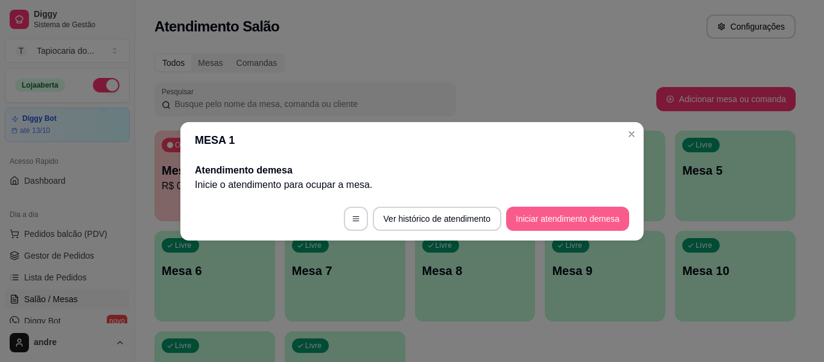
click at [550, 217] on button "Iniciar atendimento de mesa" at bounding box center [567, 218] width 123 height 24
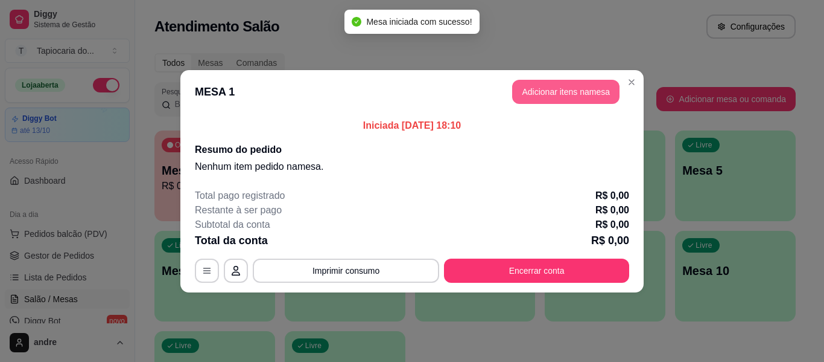
click at [573, 92] on button "Adicionar itens na mesa" at bounding box center [565, 92] width 107 height 24
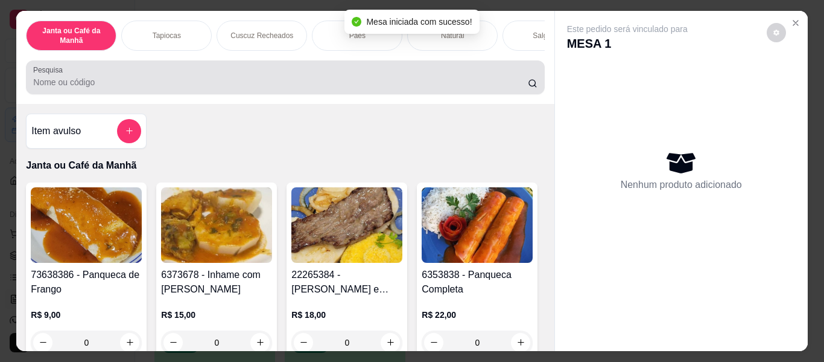
click at [502, 94] on div "Pesquisa" at bounding box center [285, 77] width 518 height 34
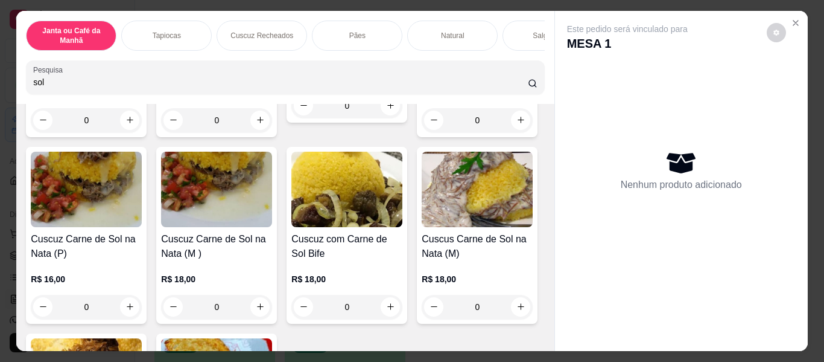
scroll to position [241, 0]
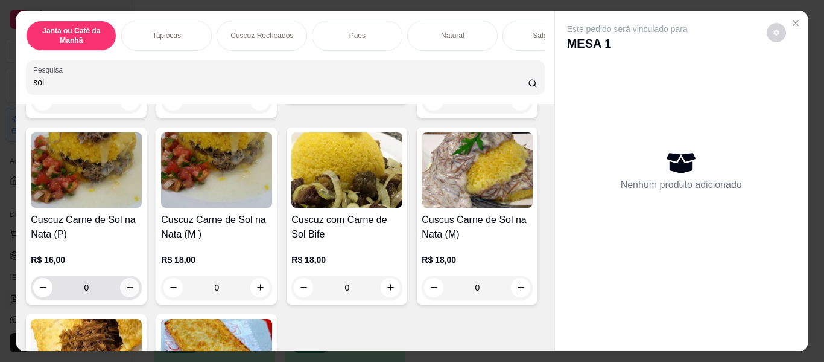
type input "sol"
click at [135, 292] on icon "increase-product-quantity" at bounding box center [130, 286] width 9 height 9
type input "1"
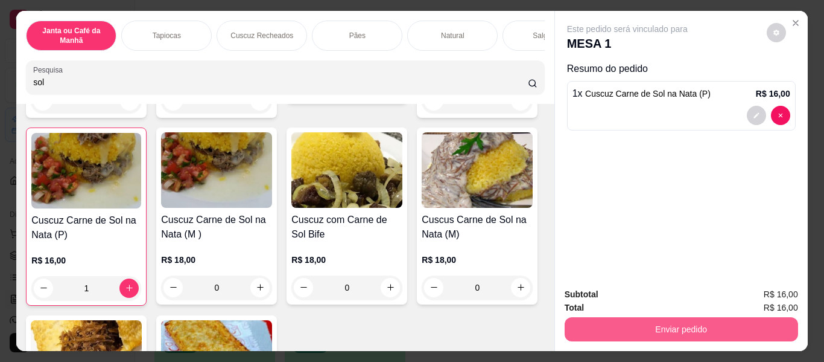
click at [651, 329] on button "Enviar pedido" at bounding box center [682, 329] width 234 height 24
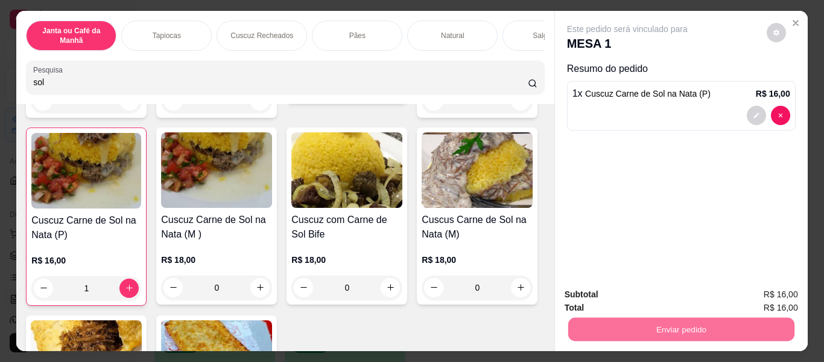
click at [754, 299] on button "Enviar pedido" at bounding box center [767, 295] width 66 height 22
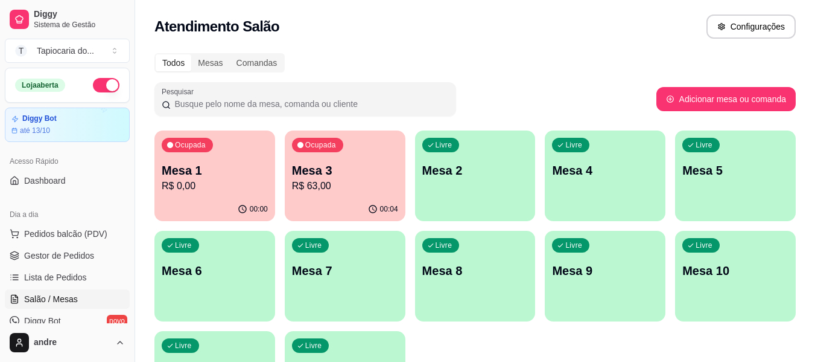
click at [347, 180] on p "R$ 63,00" at bounding box center [345, 186] width 106 height 14
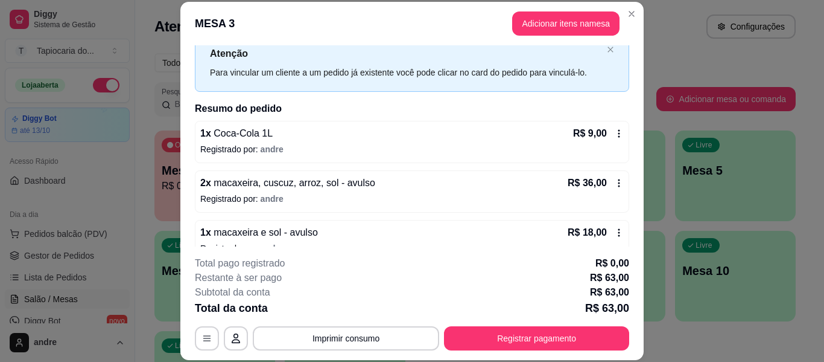
scroll to position [59, 0]
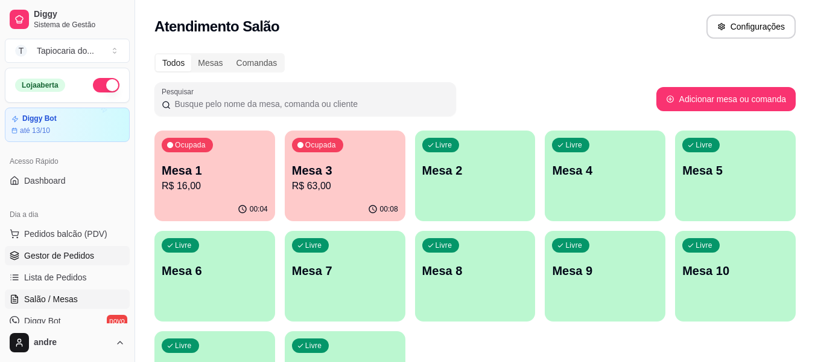
click at [78, 257] on span "Gestor de Pedidos" at bounding box center [59, 255] width 70 height 12
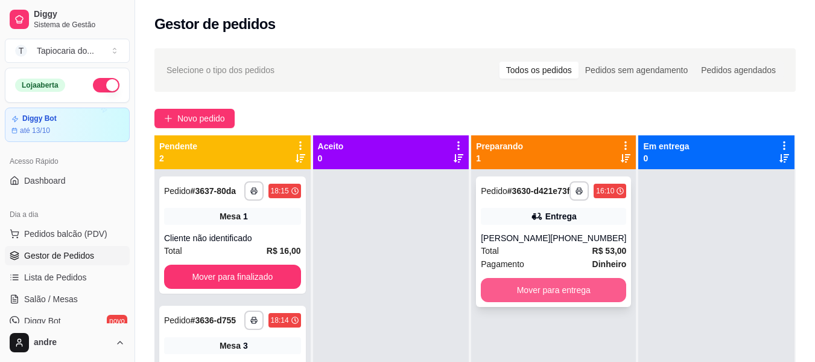
click at [584, 289] on button "Mover para entrega" at bounding box center [553, 290] width 145 height 24
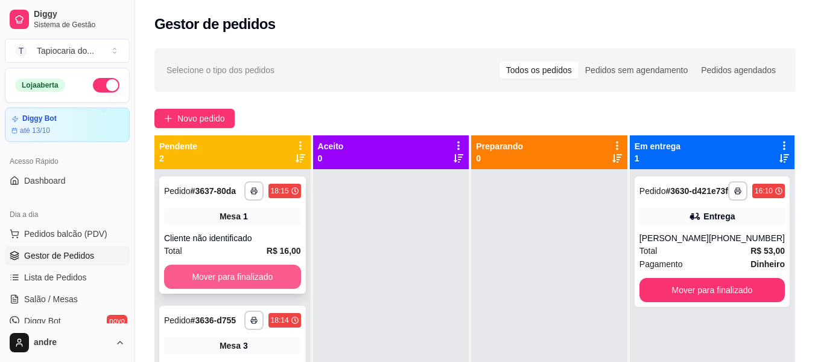
click at [241, 282] on button "Mover para finalizado" at bounding box center [232, 276] width 137 height 24
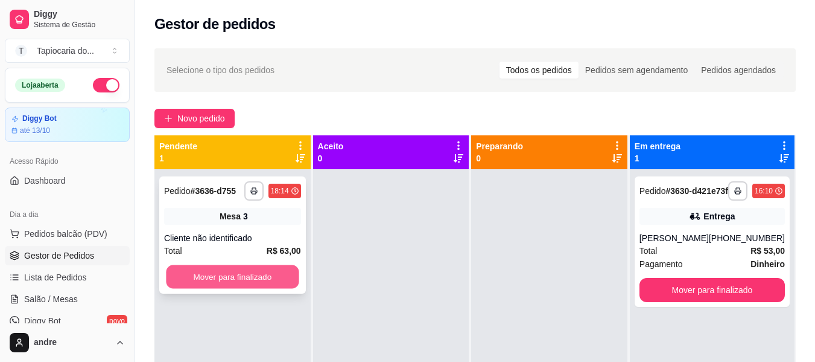
click at [242, 281] on button "Mover para finalizado" at bounding box center [232, 277] width 133 height 24
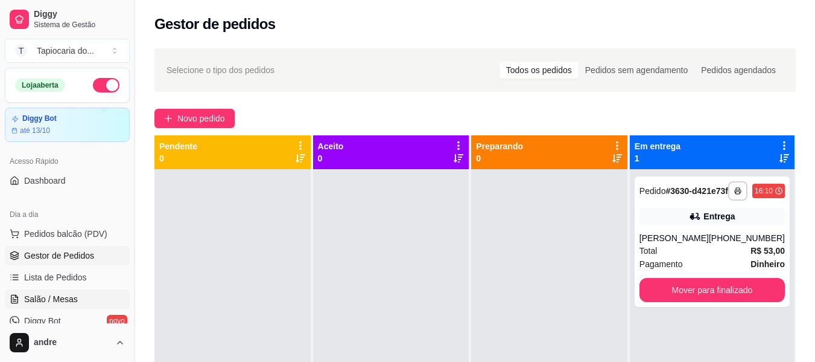
click at [29, 292] on link "Salão / Mesas" at bounding box center [67, 298] width 125 height 19
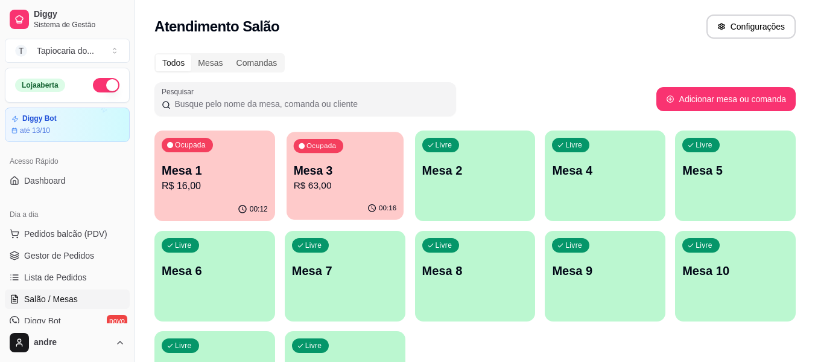
click at [352, 191] on p "R$ 63,00" at bounding box center [344, 186] width 103 height 14
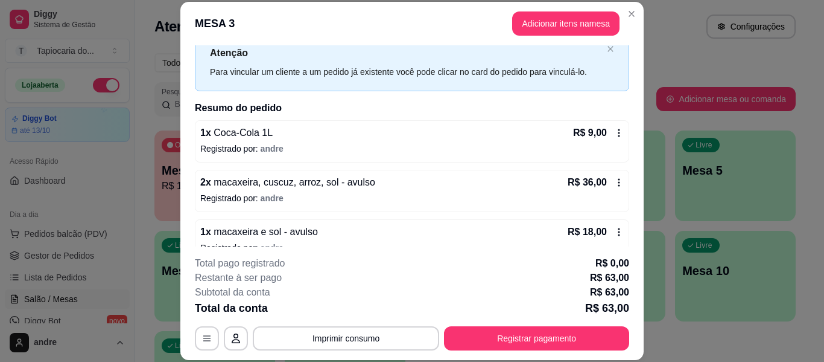
scroll to position [59, 0]
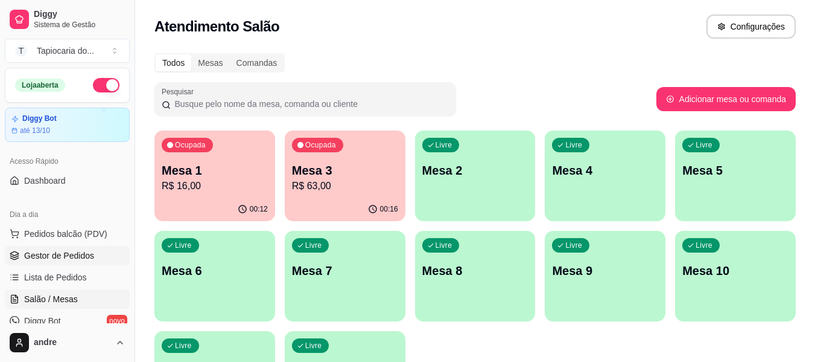
click at [88, 252] on span "Gestor de Pedidos" at bounding box center [59, 255] width 70 height 12
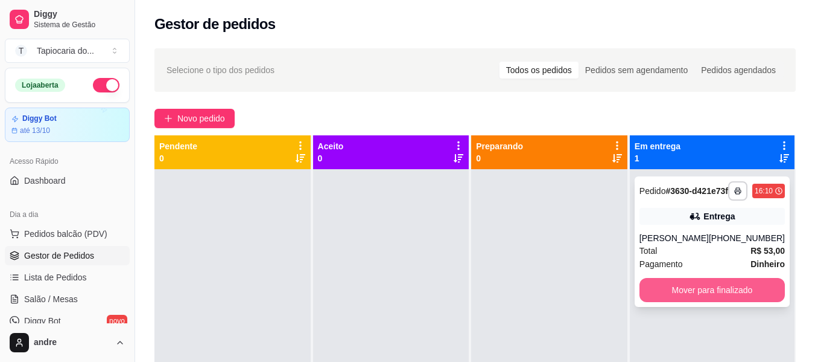
click at [742, 298] on button "Mover para finalizado" at bounding box center [712, 290] width 145 height 24
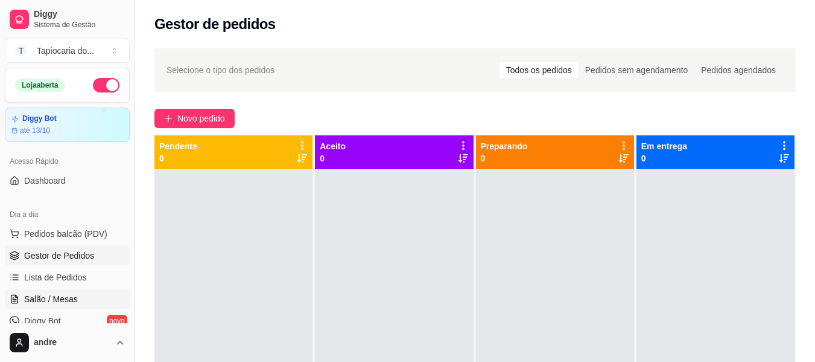
click at [82, 296] on link "Salão / Mesas" at bounding box center [67, 298] width 125 height 19
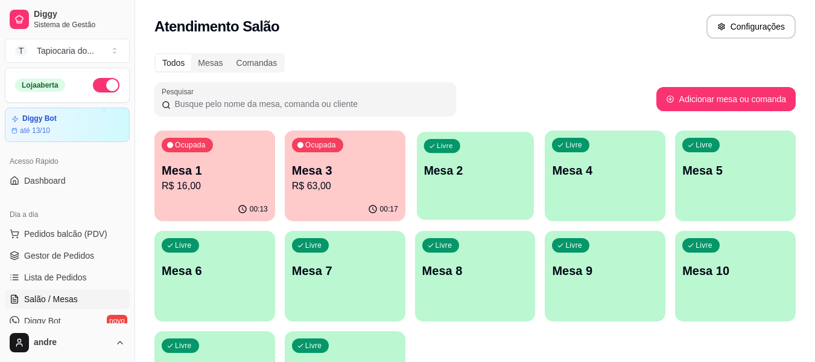
click at [497, 153] on div "Livre Mesa 2" at bounding box center [475, 169] width 117 height 74
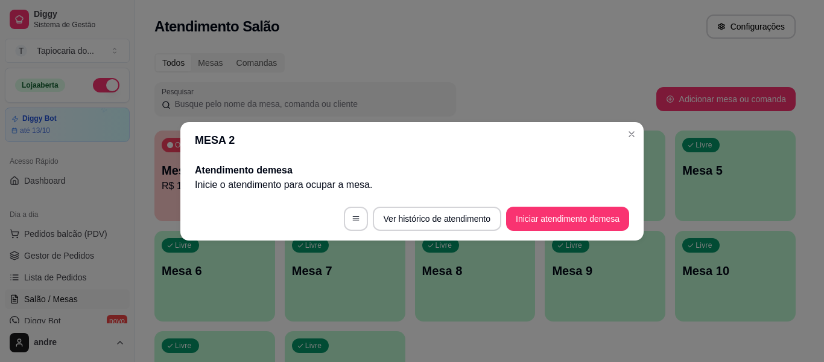
click at [556, 205] on footer "Ver histórico de atendimento Iniciar atendimento de mesa" at bounding box center [412, 218] width 464 height 43
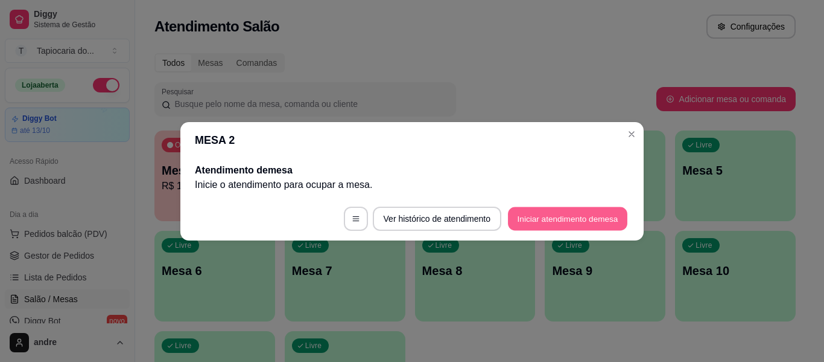
click at [556, 217] on button "Iniciar atendimento de mesa" at bounding box center [568, 218] width 120 height 24
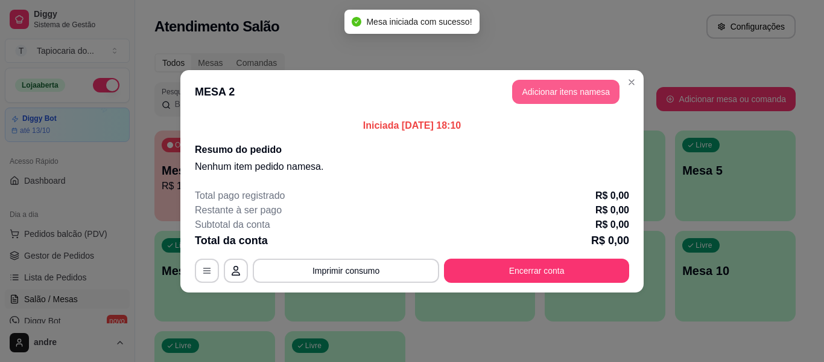
click at [558, 103] on button "Adicionar itens na mesa" at bounding box center [565, 92] width 107 height 24
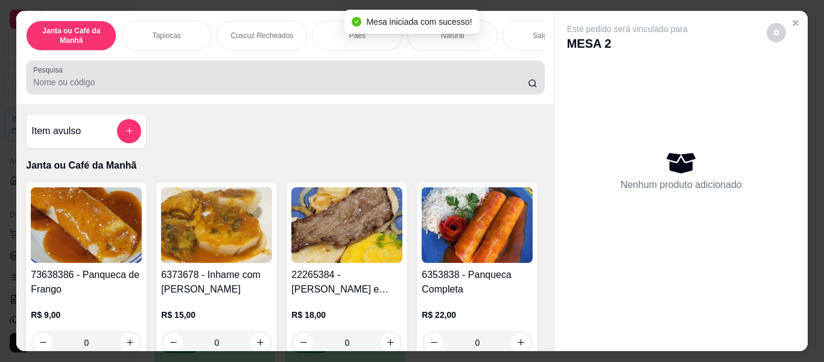
click at [474, 88] on input "Pesquisa" at bounding box center [280, 82] width 495 height 12
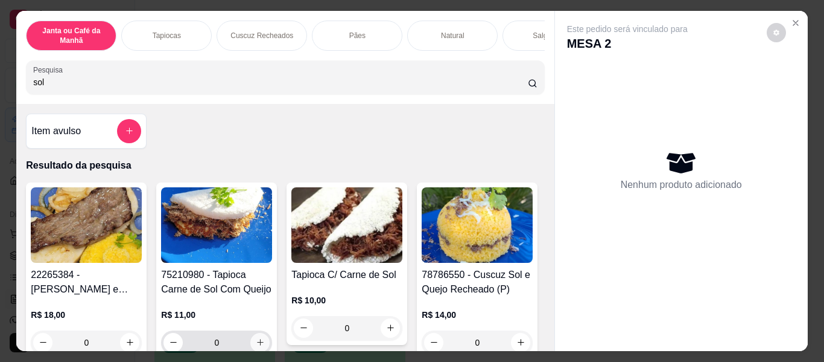
type input "sol"
click at [258, 342] on icon "increase-product-quantity" at bounding box center [260, 341] width 9 height 9
type input "1"
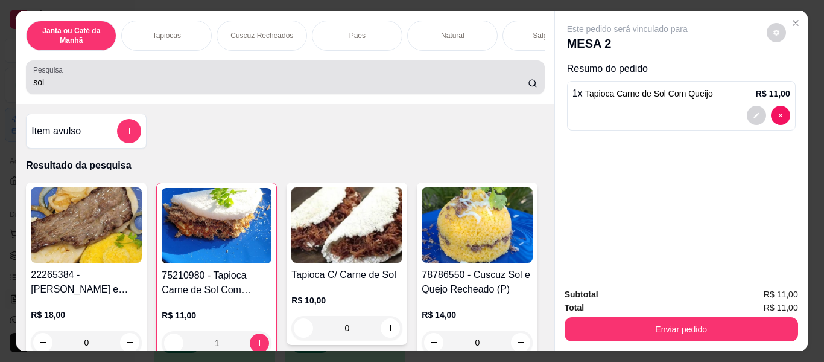
click at [292, 94] on div "Pesquisa sol" at bounding box center [285, 77] width 518 height 34
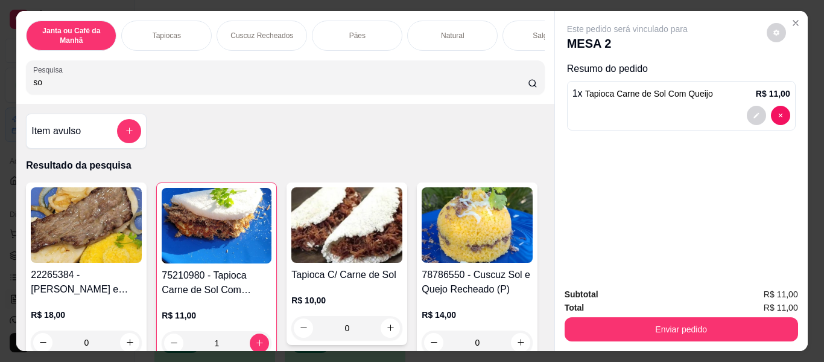
type input "s"
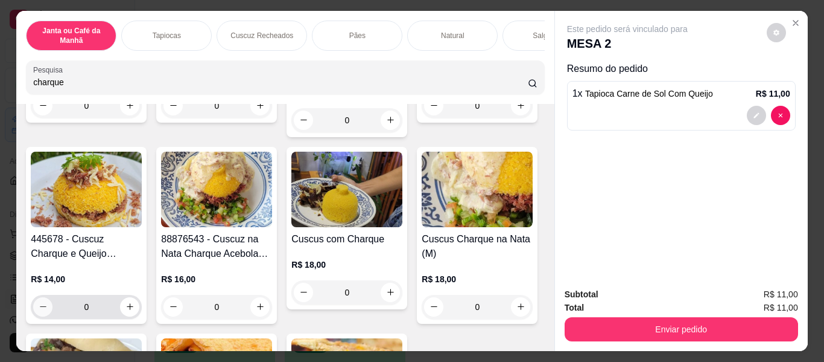
scroll to position [241, 0]
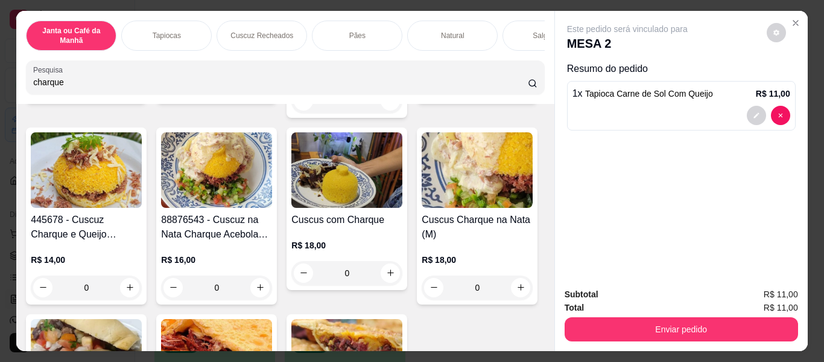
type input "charque"
click at [517, 91] on icon "increase-product-quantity" at bounding box center [521, 86] width 9 height 9
type input "1"
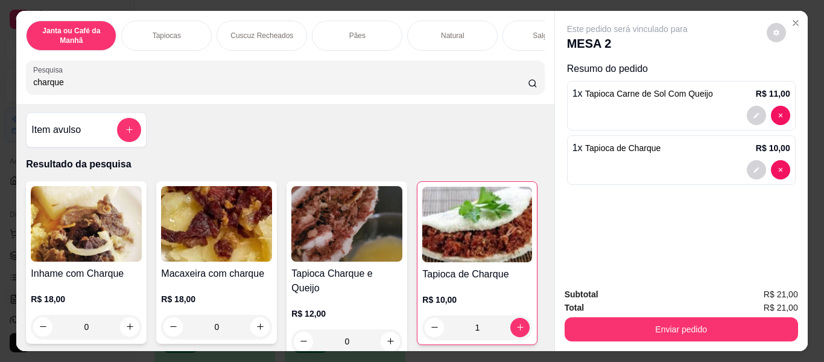
scroll to position [0, 0]
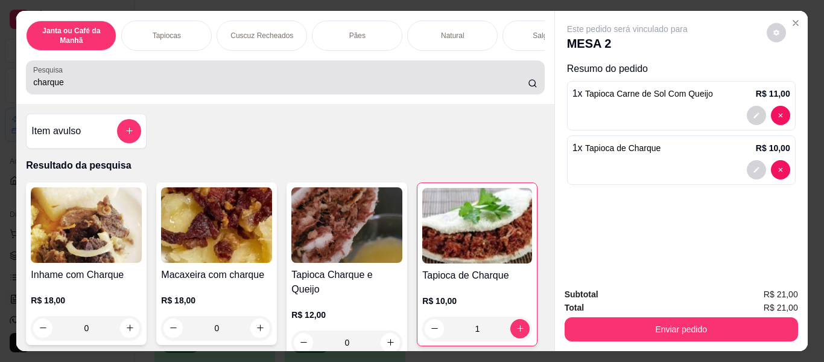
click at [340, 85] on input "charque" at bounding box center [280, 82] width 495 height 12
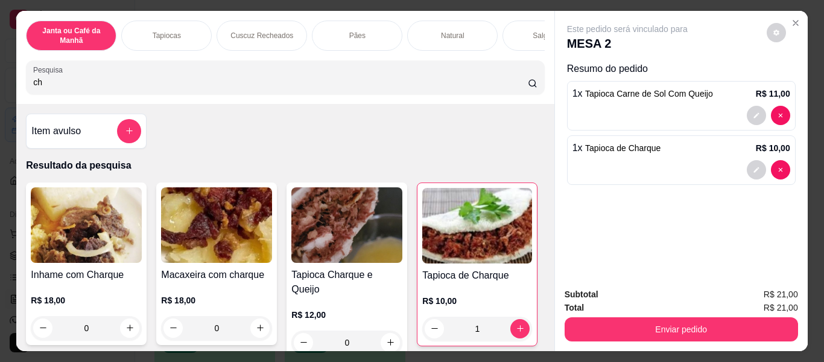
type input "c"
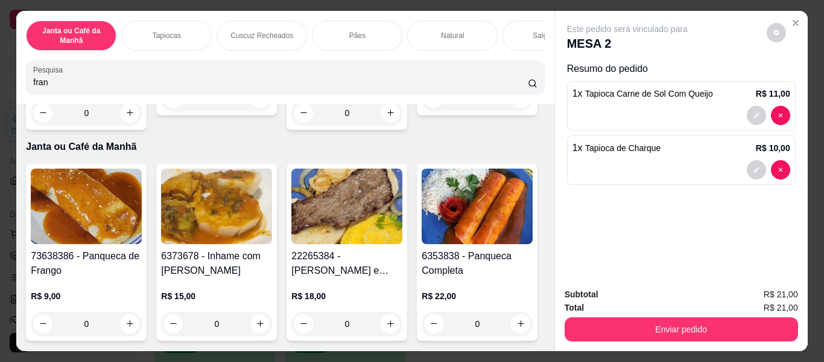
scroll to position [604, 0]
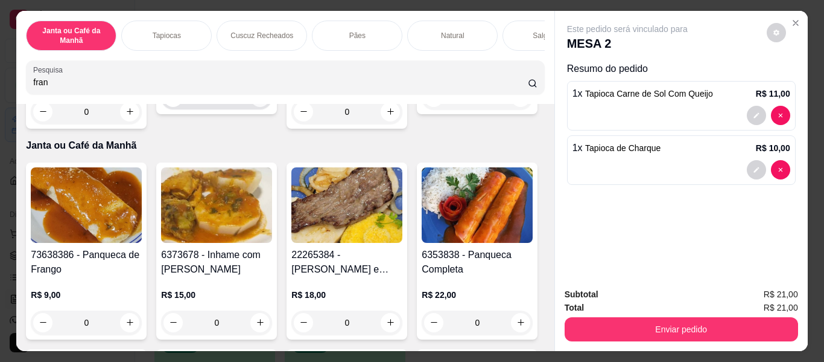
type input "fran"
click at [256, 101] on icon "increase-product-quantity" at bounding box center [260, 96] width 9 height 9
type input "1"
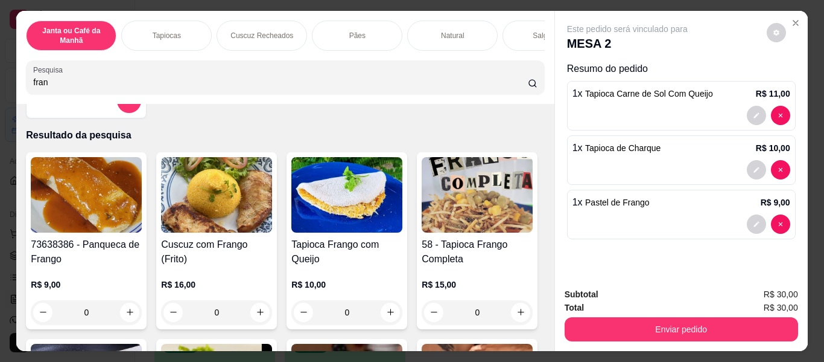
scroll to position [0, 0]
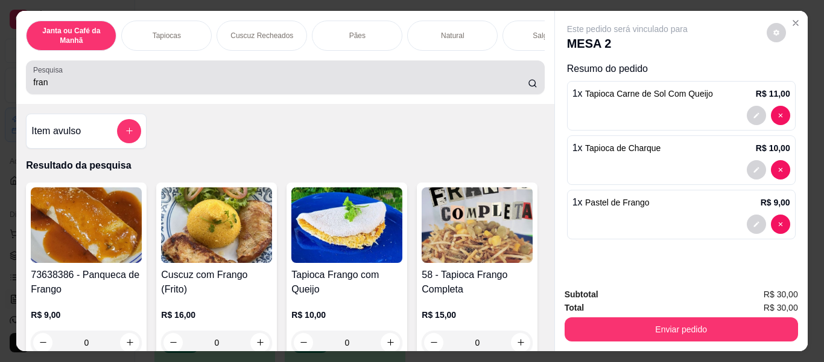
click at [348, 85] on input "fran" at bounding box center [280, 82] width 495 height 12
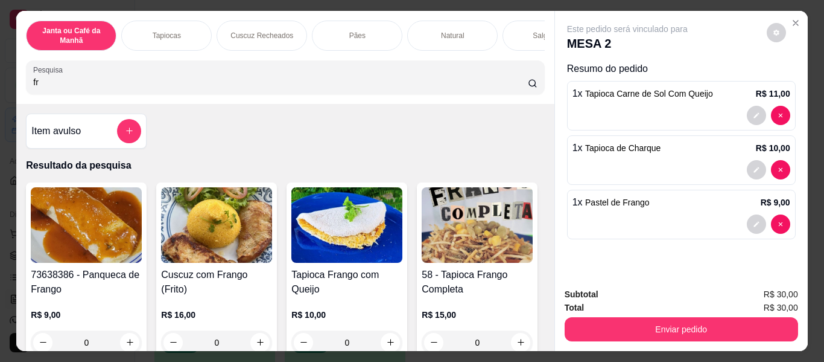
type input "f"
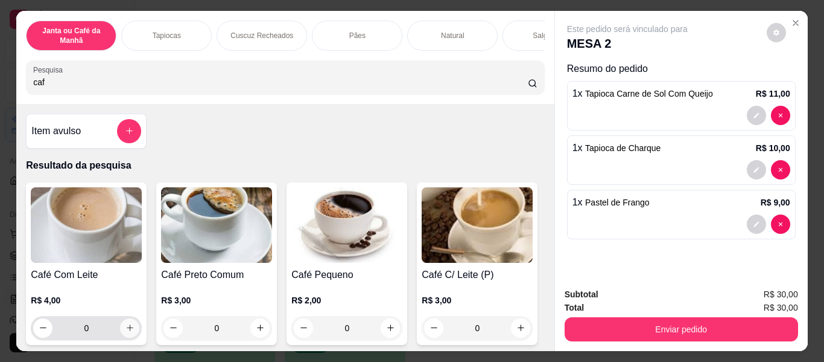
type input "caf"
click at [127, 333] on icon "increase-product-quantity" at bounding box center [130, 328] width 9 height 9
type input "1"
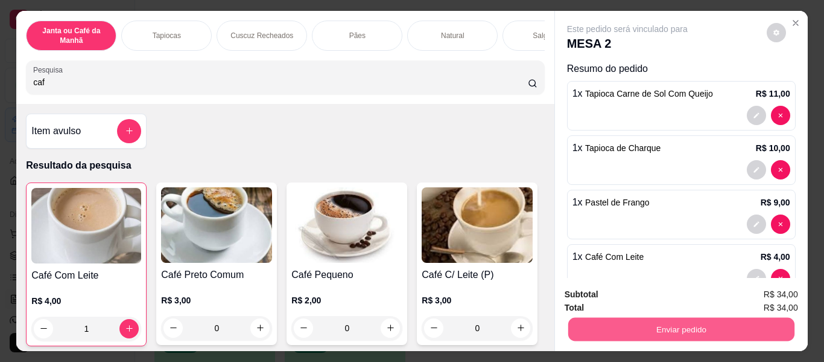
click at [690, 321] on button "Enviar pedido" at bounding box center [681, 329] width 226 height 24
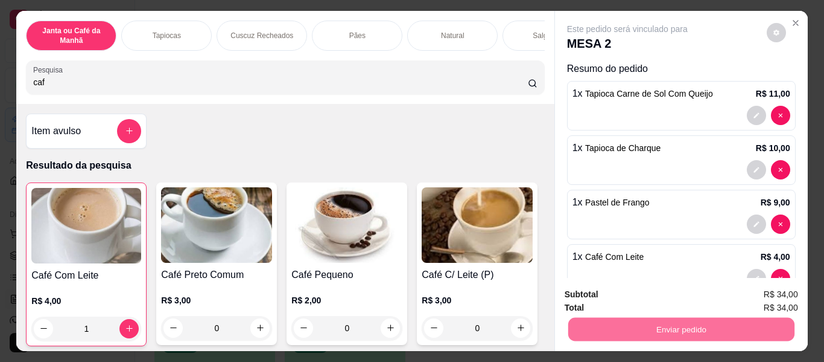
click at [785, 292] on button "Enviar pedido" at bounding box center [767, 295] width 66 height 22
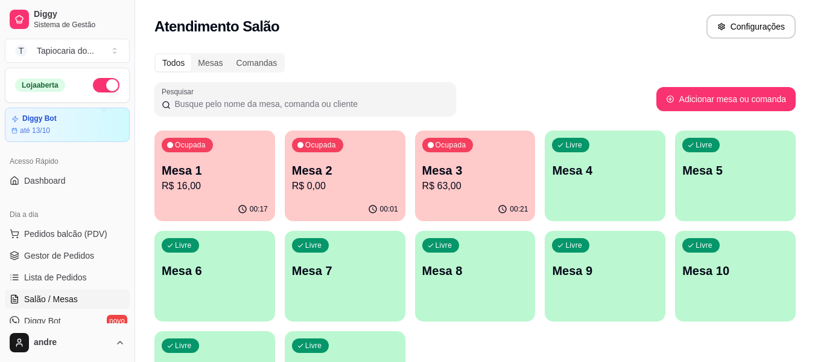
click at [243, 194] on div "Ocupada Mesa 1 R$ 16,00" at bounding box center [215, 163] width 121 height 67
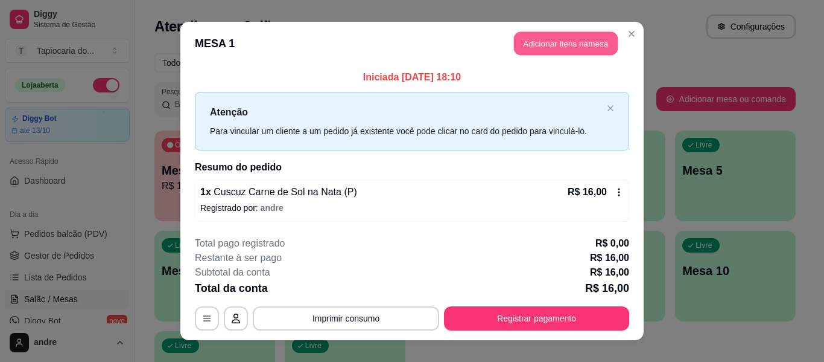
click at [558, 39] on button "Adicionar itens na mesa" at bounding box center [566, 44] width 104 height 24
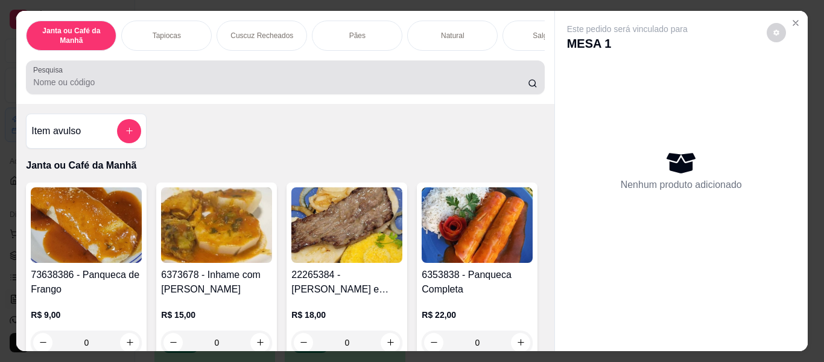
click at [433, 88] on input "Pesquisa" at bounding box center [280, 82] width 495 height 12
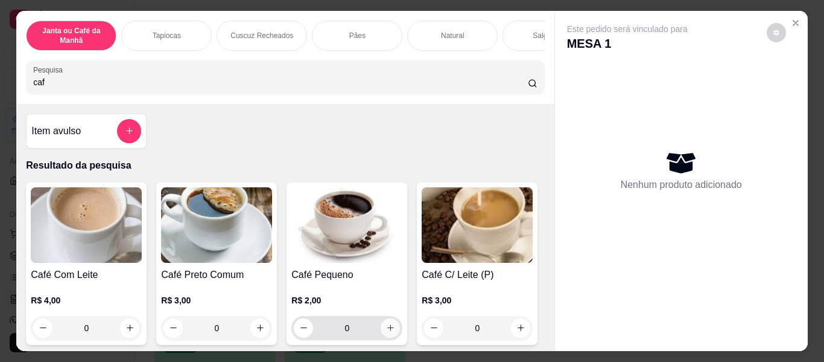
type input "caf"
click at [390, 332] on icon "increase-product-quantity" at bounding box center [390, 327] width 9 height 9
type input "1"
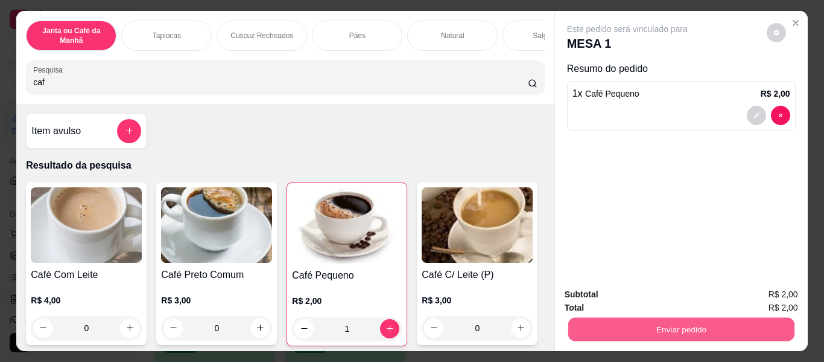
click at [729, 329] on button "Enviar pedido" at bounding box center [681, 329] width 226 height 24
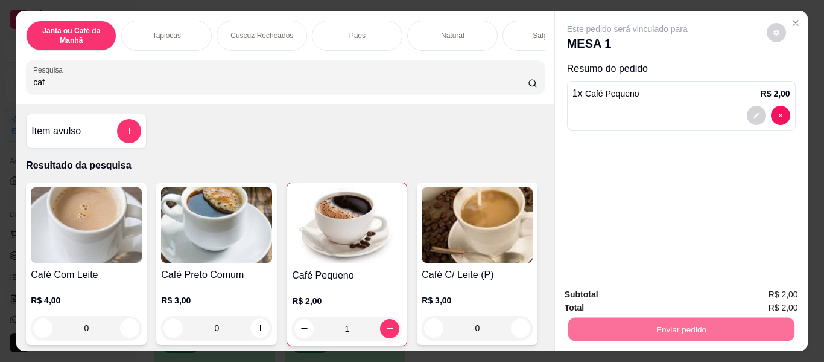
click at [757, 299] on button "Enviar pedido" at bounding box center [767, 294] width 68 height 23
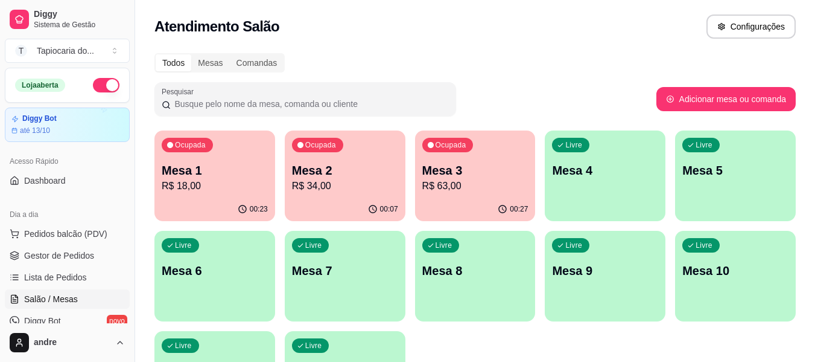
click at [499, 189] on p "R$ 63,00" at bounding box center [476, 186] width 106 height 14
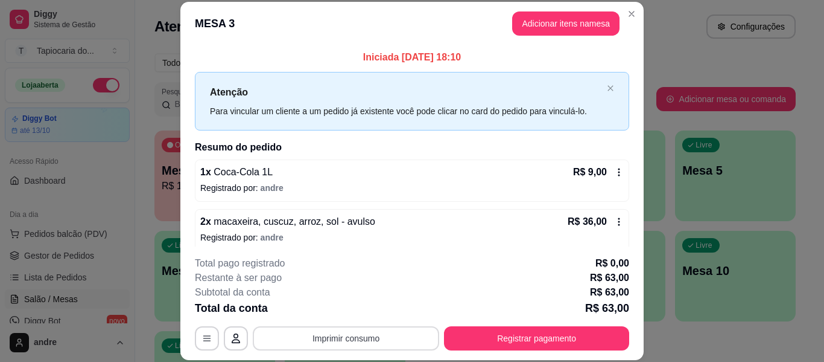
click at [404, 334] on button "Imprimir consumo" at bounding box center [346, 338] width 187 height 24
click at [372, 304] on button "Impressora" at bounding box center [345, 310] width 85 height 19
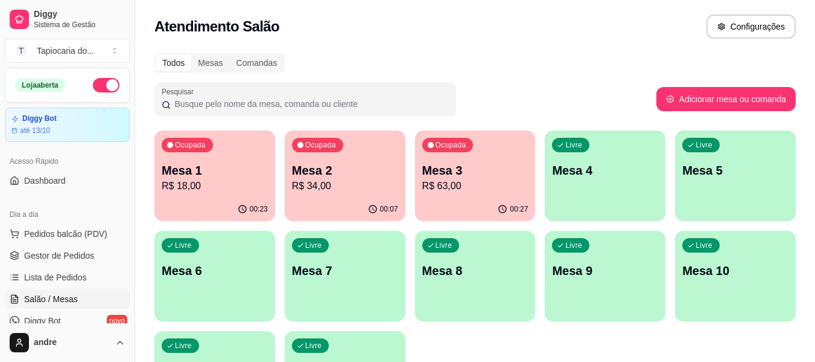
click at [483, 173] on p "Mesa 3" at bounding box center [476, 170] width 106 height 17
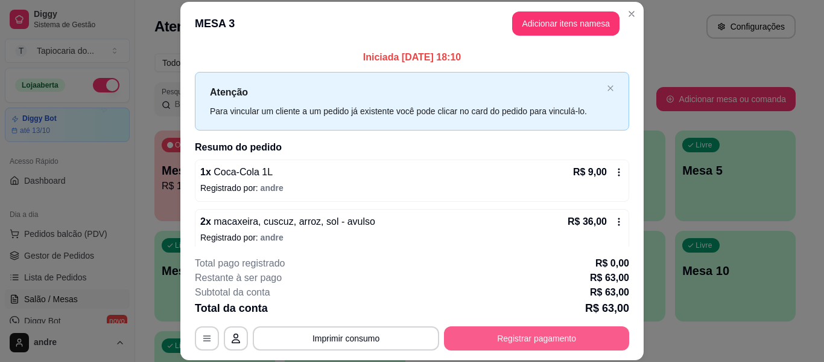
click at [465, 343] on button "Registrar pagamento" at bounding box center [536, 338] width 185 height 24
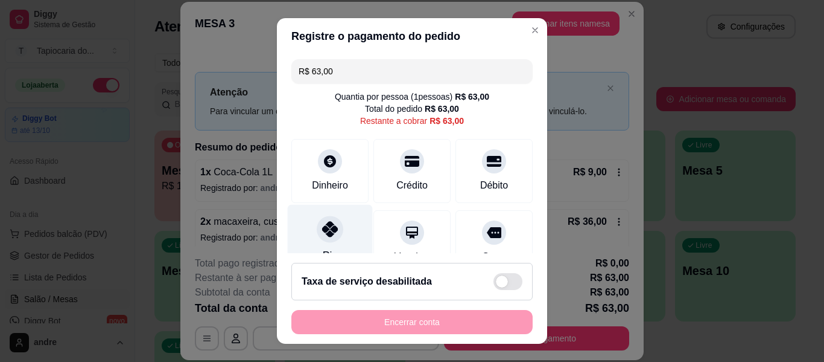
click at [334, 240] on div "Pix" at bounding box center [330, 240] width 85 height 71
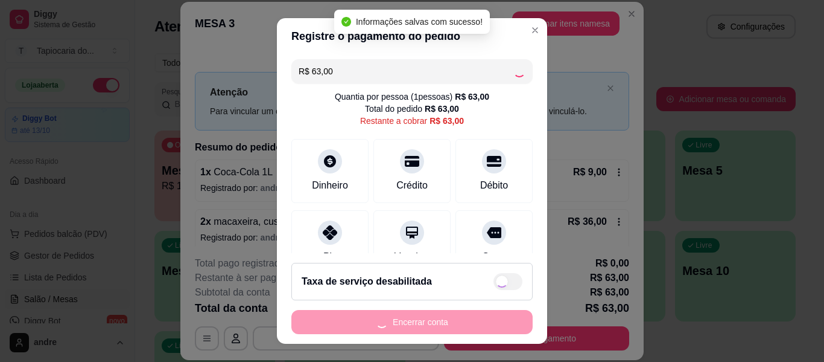
type input "R$ 0,00"
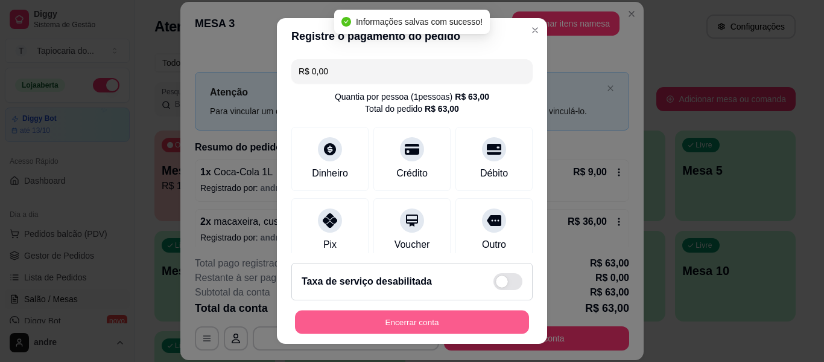
click at [432, 325] on button "Encerrar conta" at bounding box center [412, 322] width 234 height 24
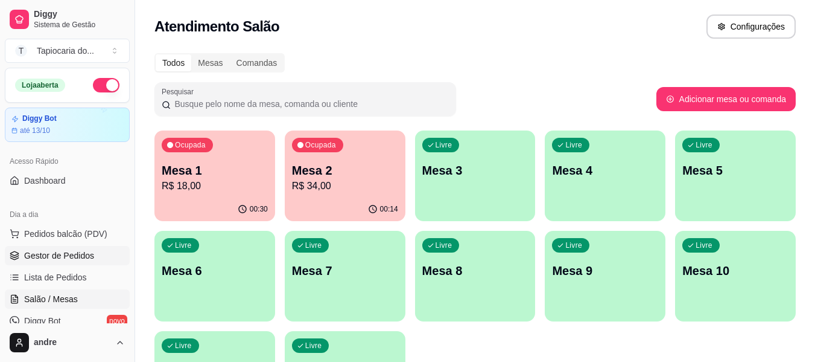
click at [77, 257] on span "Gestor de Pedidos" at bounding box center [59, 255] width 70 height 12
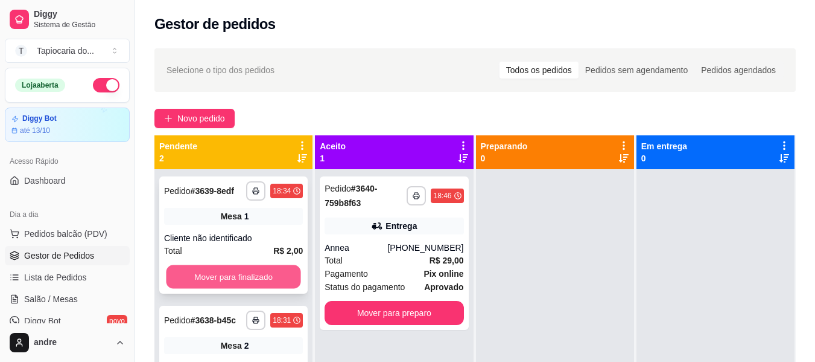
click at [242, 277] on button "Mover para finalizado" at bounding box center [233, 277] width 135 height 24
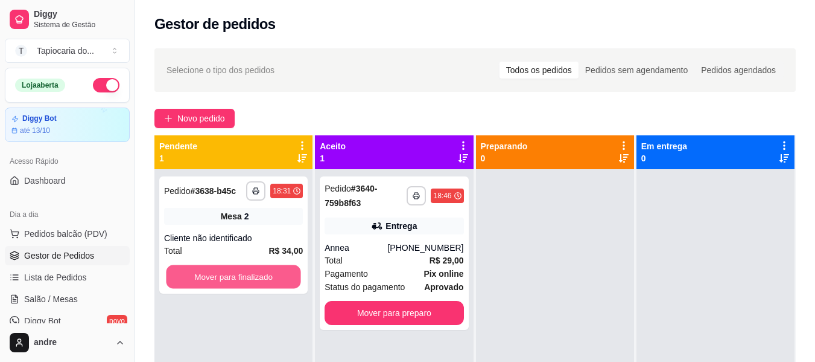
click at [242, 277] on button "Mover para finalizado" at bounding box center [233, 277] width 135 height 24
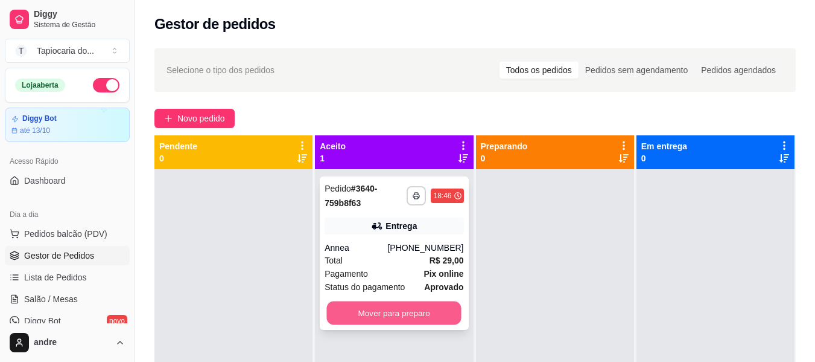
click at [438, 318] on button "Mover para preparo" at bounding box center [394, 313] width 135 height 24
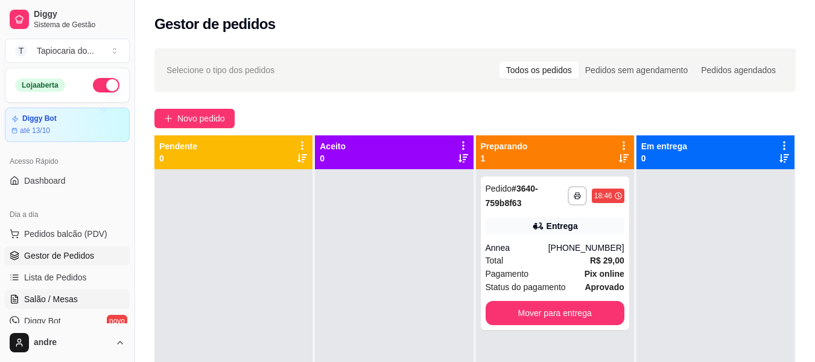
click at [49, 302] on span "Salão / Mesas" at bounding box center [51, 299] width 54 height 12
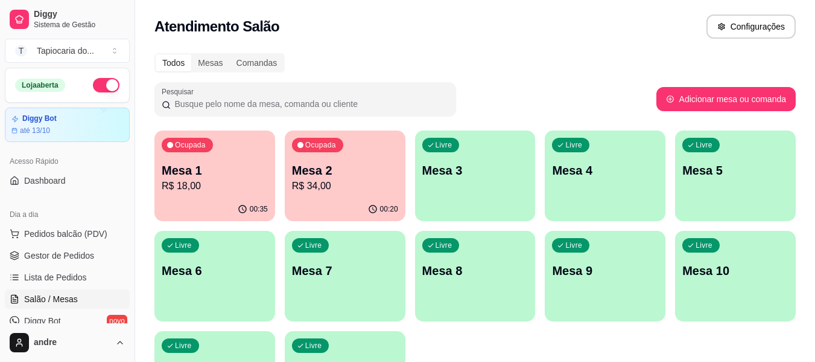
click at [216, 185] on p "R$ 18,00" at bounding box center [215, 186] width 106 height 14
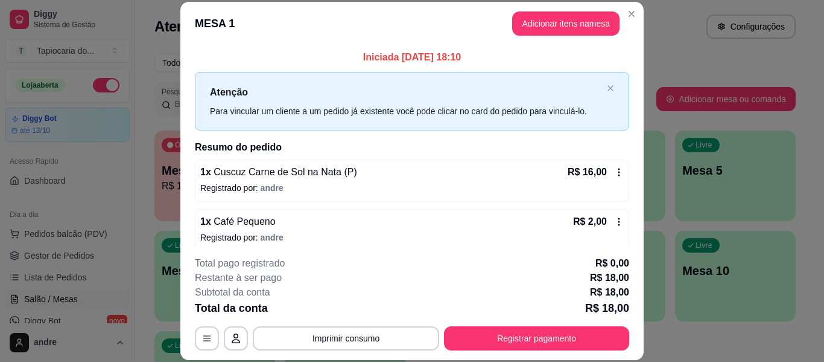
scroll to position [10, 0]
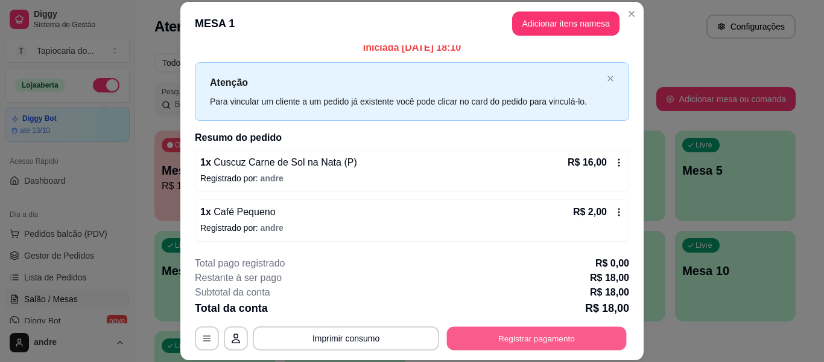
click at [502, 333] on button "Registrar pagamento" at bounding box center [537, 339] width 180 height 24
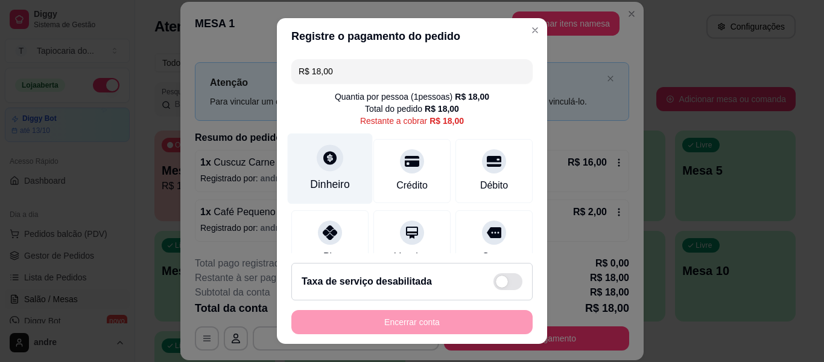
click at [321, 183] on div "Dinheiro" at bounding box center [330, 184] width 40 height 16
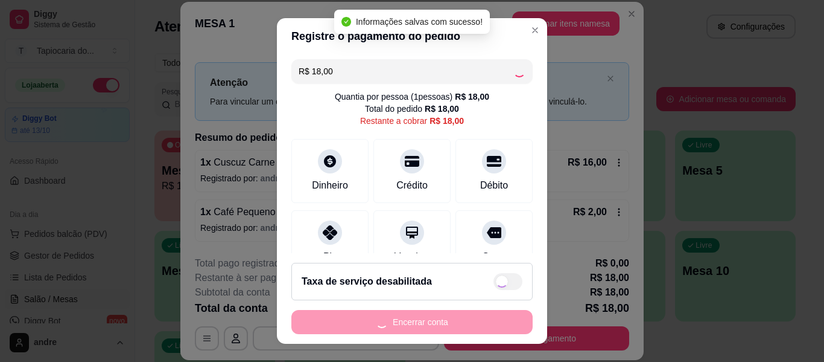
type input "R$ 0,00"
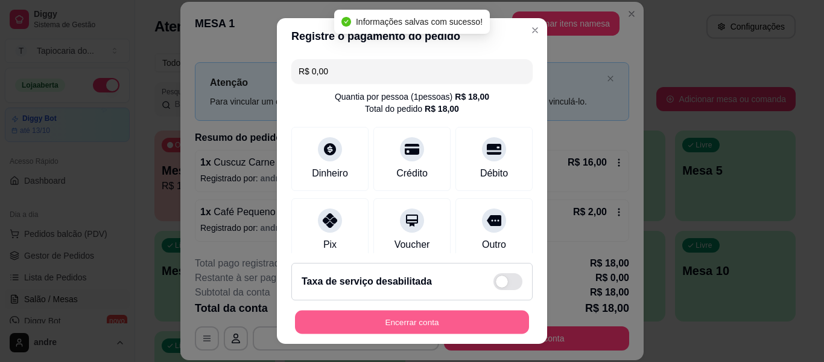
click at [472, 324] on button "Encerrar conta" at bounding box center [412, 322] width 234 height 24
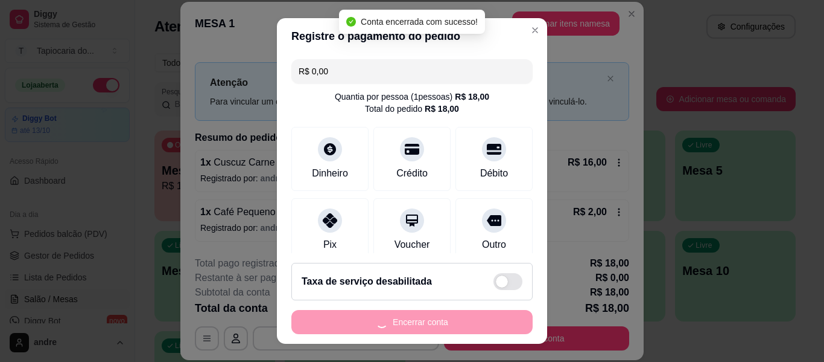
scroll to position [0, 0]
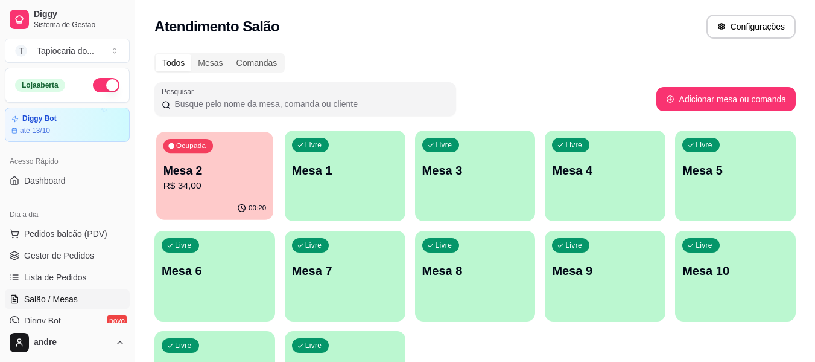
click at [172, 177] on p "Mesa 2" at bounding box center [215, 170] width 103 height 16
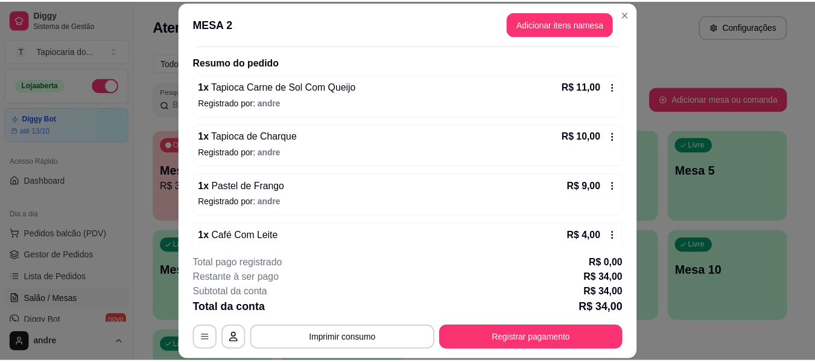
scroll to position [109, 0]
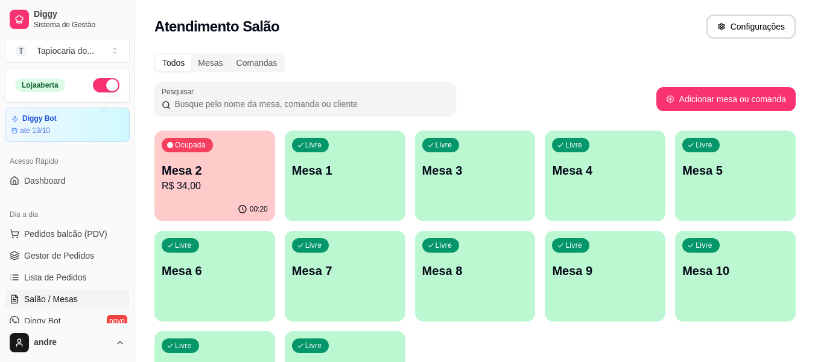
click at [388, 150] on div "Livre Mesa 1" at bounding box center [345, 168] width 121 height 76
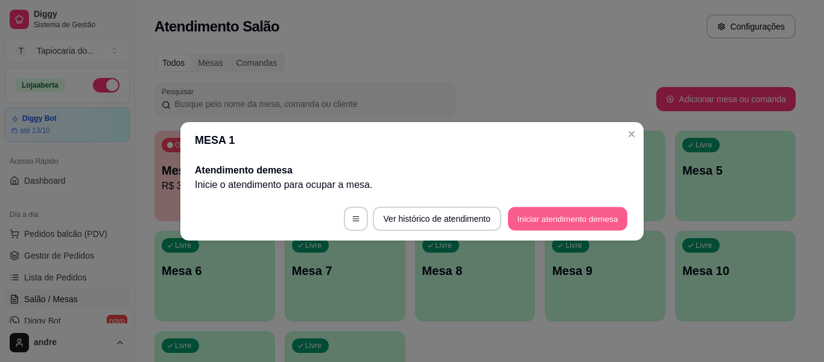
click at [578, 215] on button "Iniciar atendimento de mesa" at bounding box center [568, 218] width 120 height 24
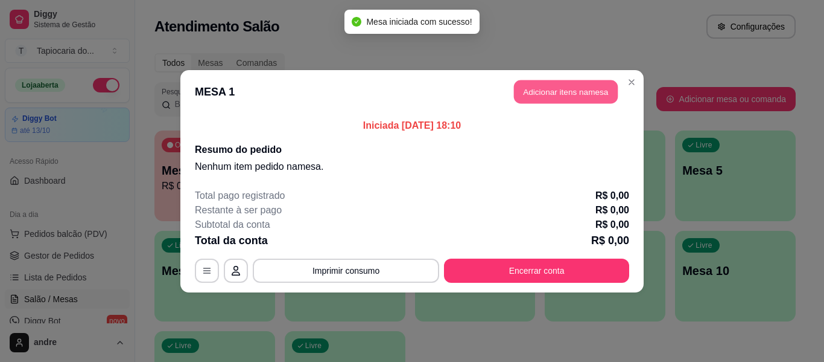
click at [588, 98] on button "Adicionar itens na mesa" at bounding box center [566, 92] width 104 height 24
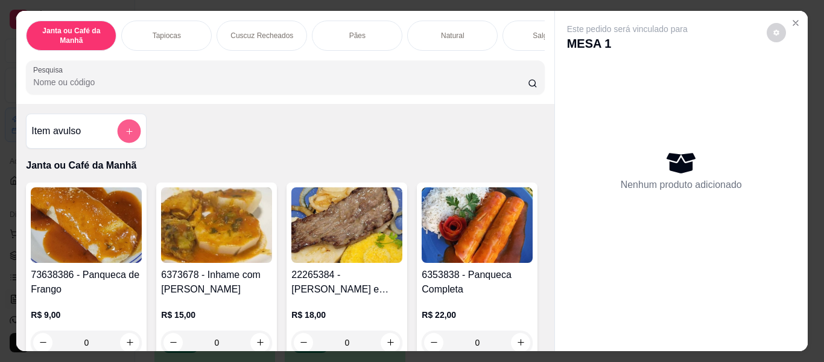
click at [130, 128] on button "add-separate-item" at bounding box center [130, 132] width 24 height 24
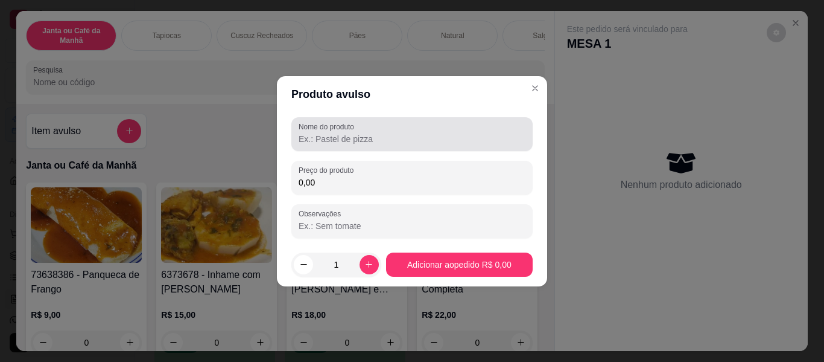
click at [358, 130] on label "Nome do produto" at bounding box center [329, 126] width 60 height 10
click at [358, 133] on input "Nome do produto" at bounding box center [412, 139] width 227 height 12
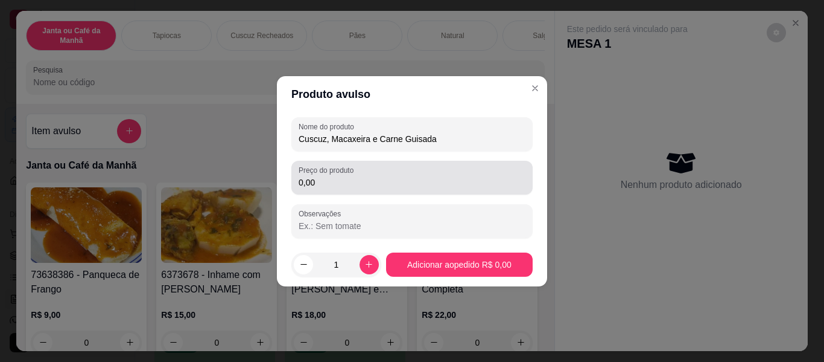
type input "Cuscuz, Macaxeira e Carne Guisada"
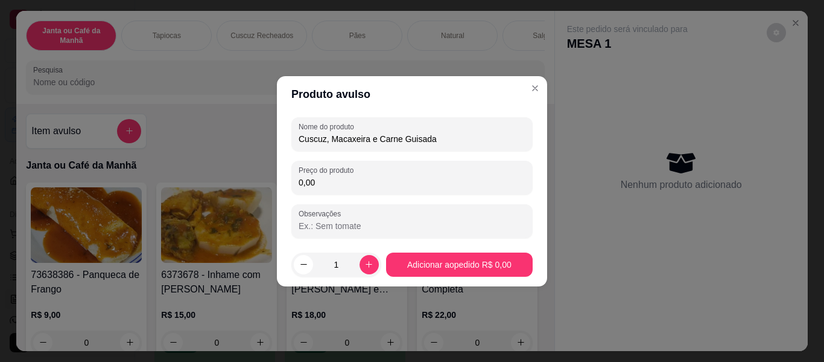
click at [366, 187] on input "0,00" at bounding box center [412, 182] width 227 height 12
type input "15,00"
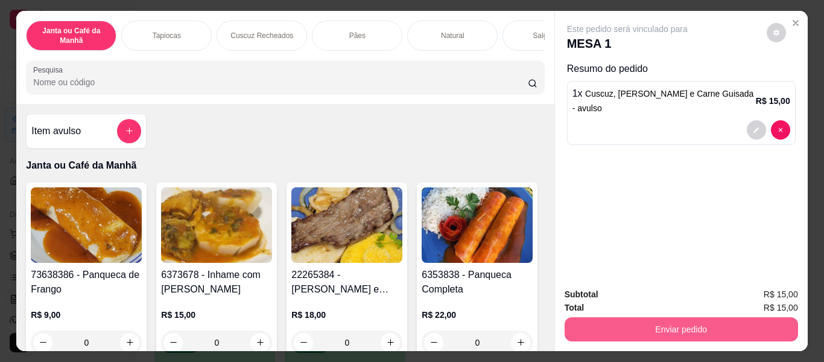
click at [684, 327] on button "Enviar pedido" at bounding box center [682, 329] width 234 height 24
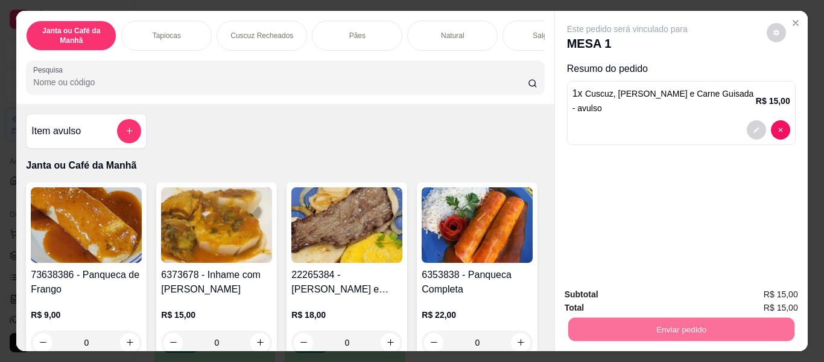
click at [785, 295] on button "Enviar pedido" at bounding box center [767, 294] width 68 height 23
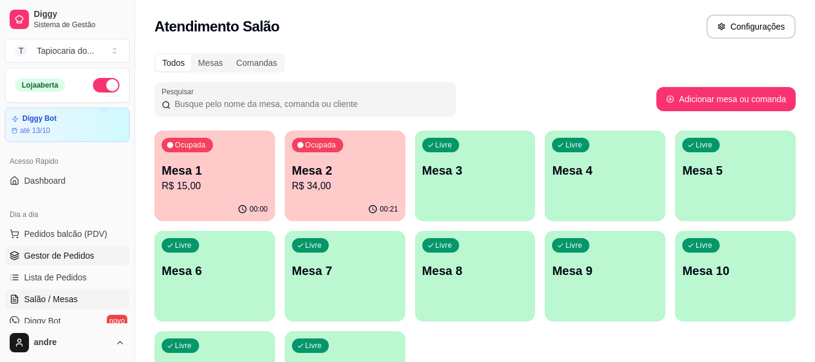
click at [56, 255] on span "Gestor de Pedidos" at bounding box center [59, 255] width 70 height 12
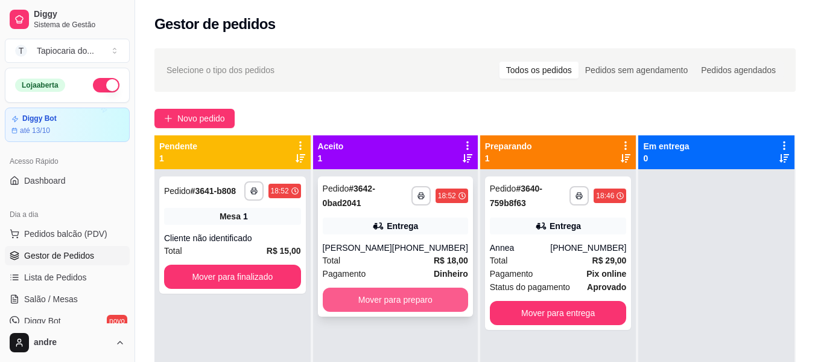
click at [363, 306] on button "Mover para preparo" at bounding box center [395, 299] width 145 height 24
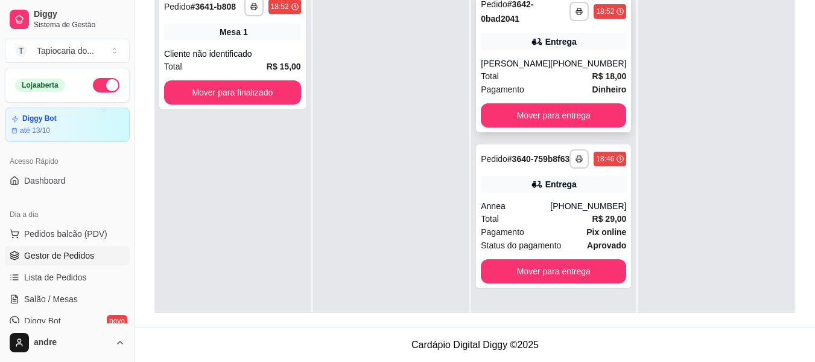
click at [535, 83] on div "Total R$ 18,00" at bounding box center [553, 75] width 145 height 13
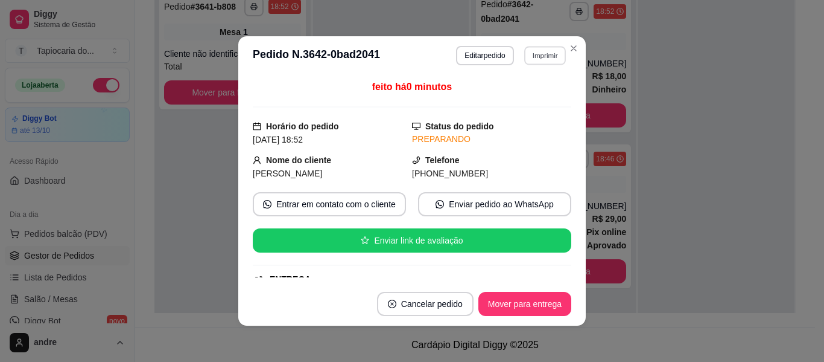
click at [540, 59] on button "Imprimir" at bounding box center [546, 55] width 42 height 19
click at [537, 95] on button "Impressora" at bounding box center [520, 97] width 88 height 19
click at [536, 61] on button "Imprimir" at bounding box center [546, 55] width 42 height 19
click at [541, 97] on button "Impressora" at bounding box center [520, 97] width 88 height 19
click at [537, 56] on button "Imprimir" at bounding box center [545, 55] width 43 height 19
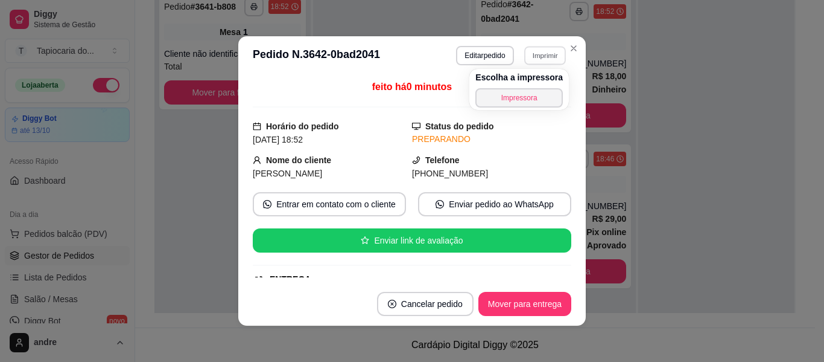
click at [569, 46] on icon "Close" at bounding box center [574, 48] width 10 height 10
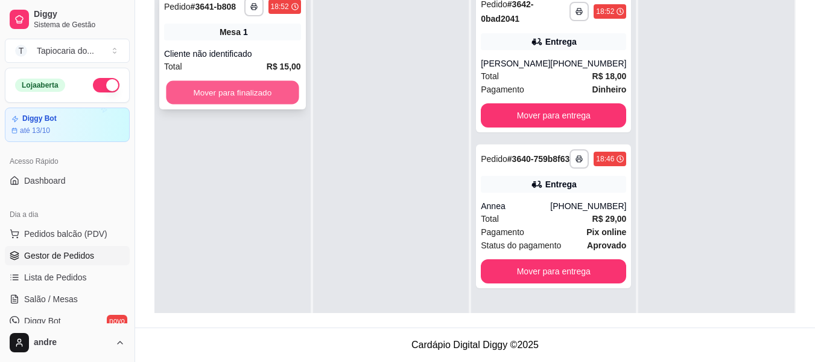
click at [266, 94] on button "Mover para finalizado" at bounding box center [232, 93] width 133 height 24
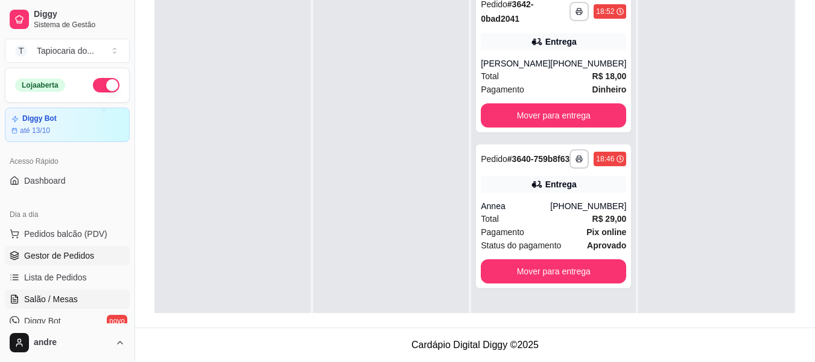
click at [73, 295] on span "Salão / Mesas" at bounding box center [51, 299] width 54 height 12
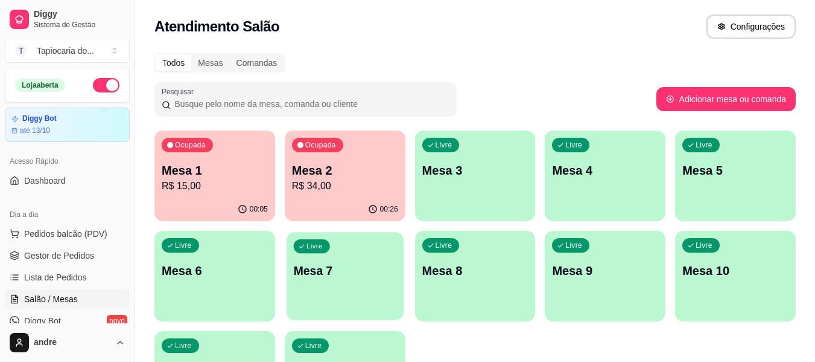
click at [391, 275] on p "Mesa 7" at bounding box center [344, 271] width 103 height 16
click at [63, 258] on span "Gestor de Pedidos" at bounding box center [59, 255] width 70 height 12
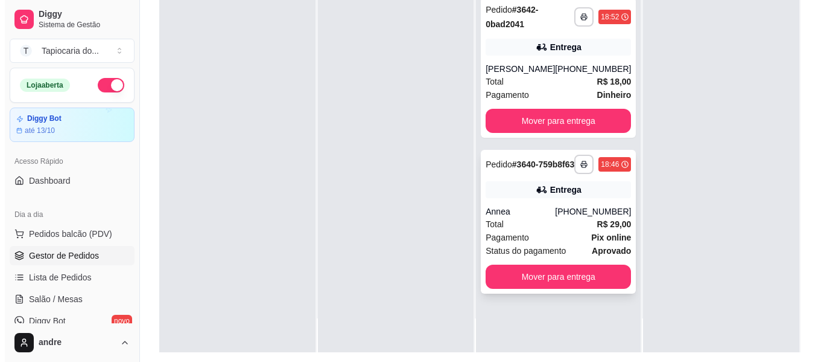
scroll to position [184, 0]
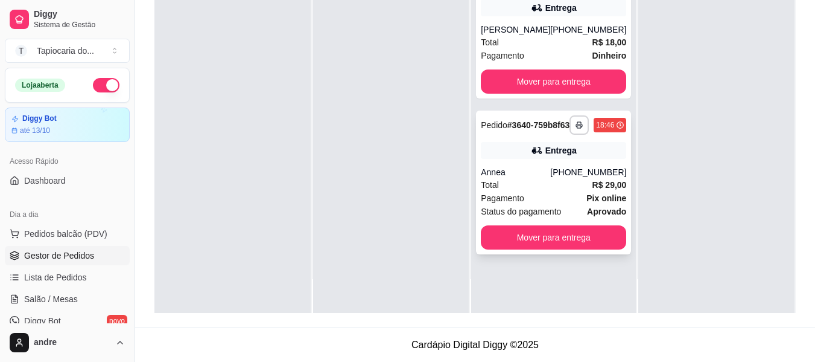
click at [580, 191] on div "Total R$ 29,00" at bounding box center [553, 184] width 145 height 13
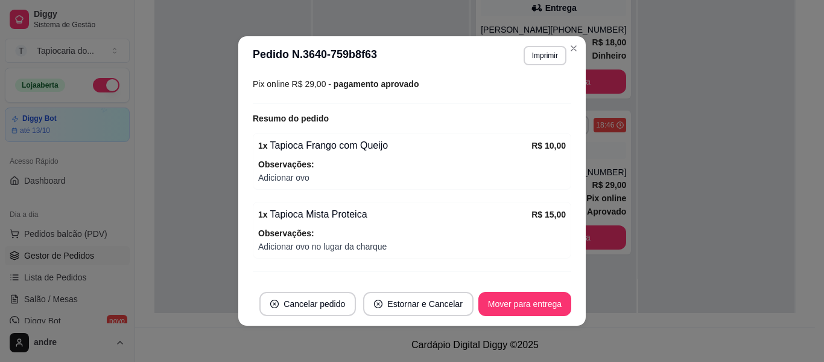
scroll to position [362, 0]
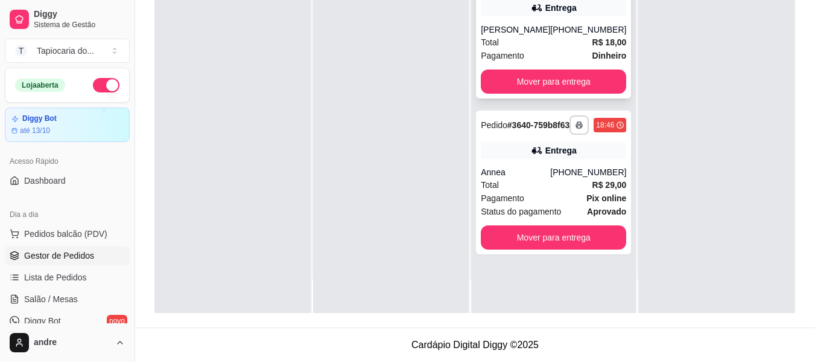
click at [550, 36] on div "[PERSON_NAME]" at bounding box center [515, 30] width 69 height 12
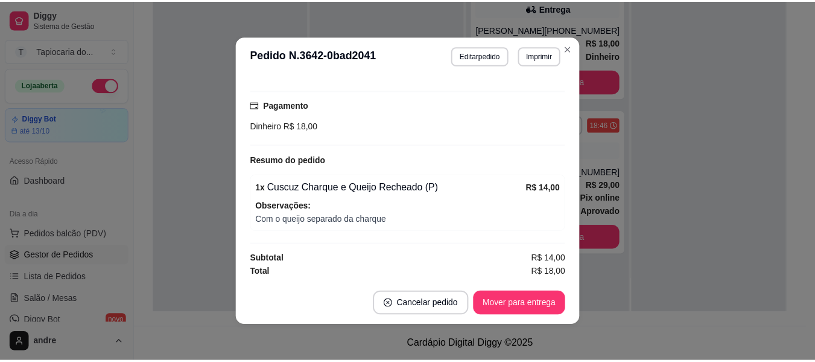
scroll to position [303, 0]
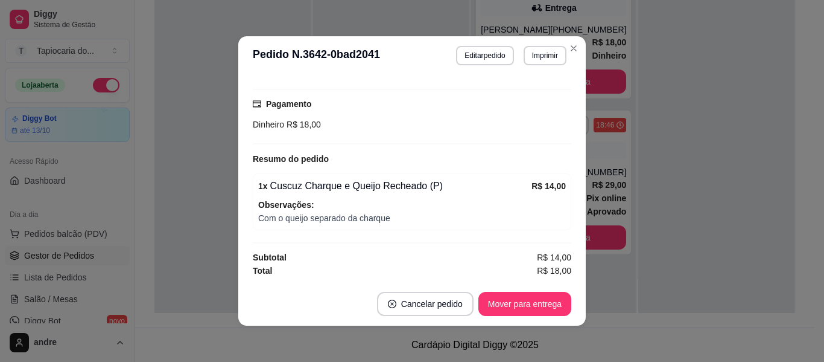
click at [579, 47] on header "**********" at bounding box center [412, 55] width 348 height 39
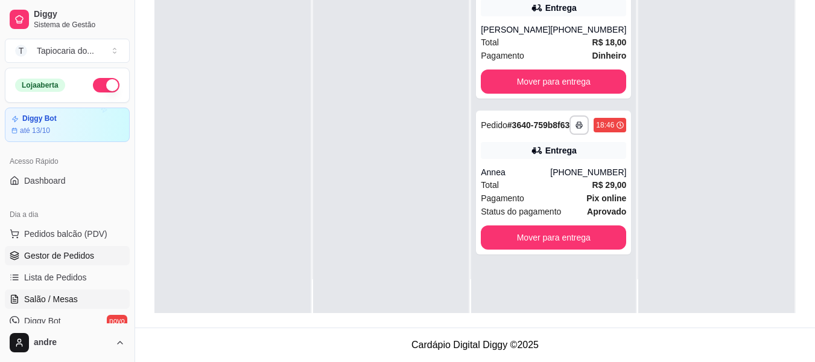
click at [86, 304] on link "Salão / Mesas" at bounding box center [67, 298] width 125 height 19
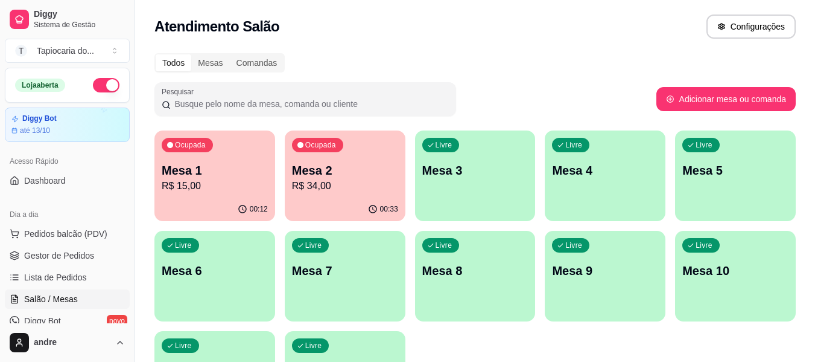
click at [322, 186] on p "R$ 34,00" at bounding box center [345, 186] width 106 height 14
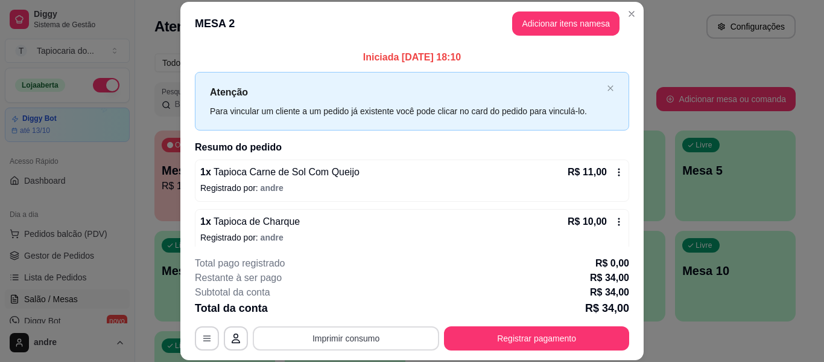
click at [357, 338] on button "Imprimir consumo" at bounding box center [346, 338] width 187 height 24
click at [353, 313] on button "Impressora" at bounding box center [346, 310] width 88 height 19
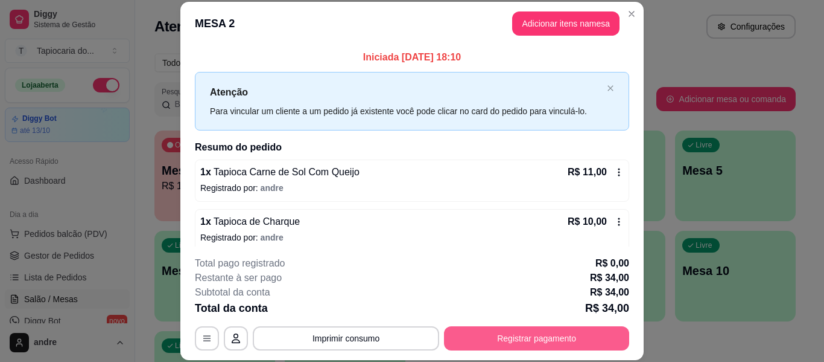
click at [589, 339] on button "Registrar pagamento" at bounding box center [536, 338] width 185 height 24
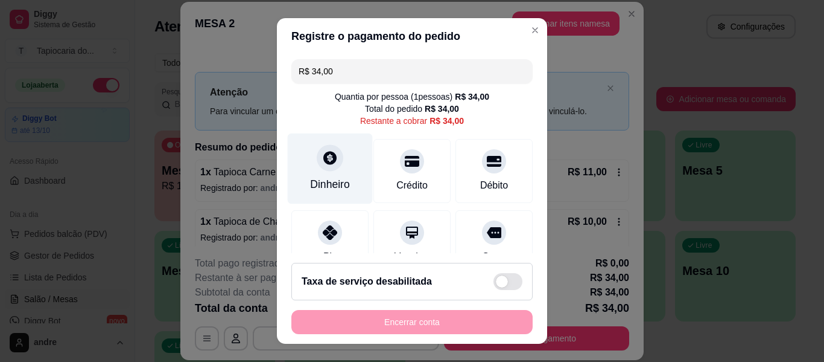
click at [316, 170] on div "Dinheiro" at bounding box center [330, 168] width 85 height 71
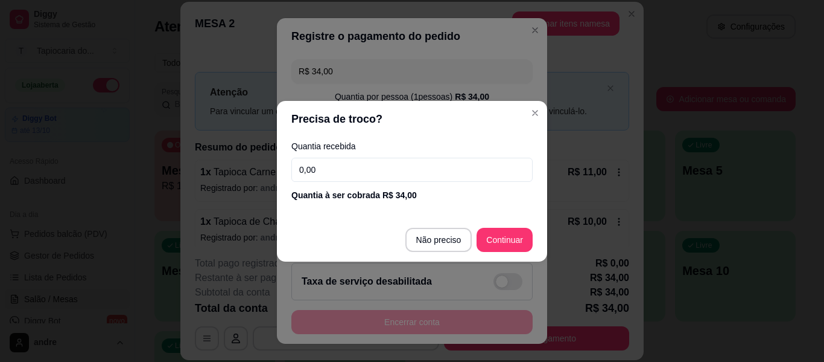
click at [334, 161] on input "0,00" at bounding box center [412, 170] width 241 height 24
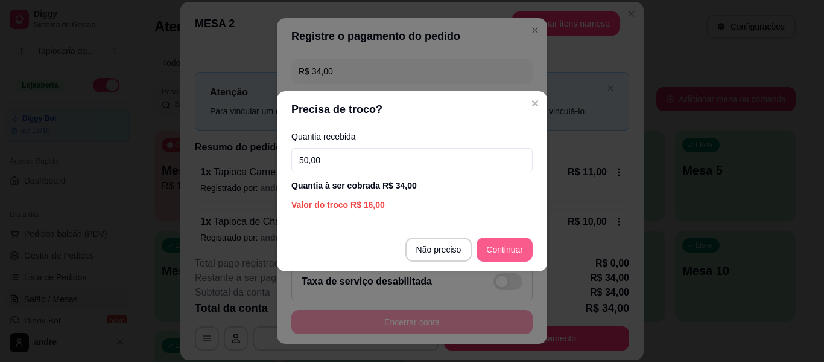
type input "50,00"
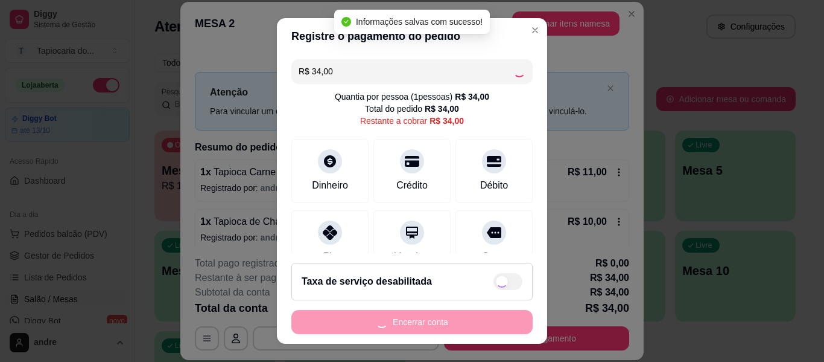
type input "R$ 0,00"
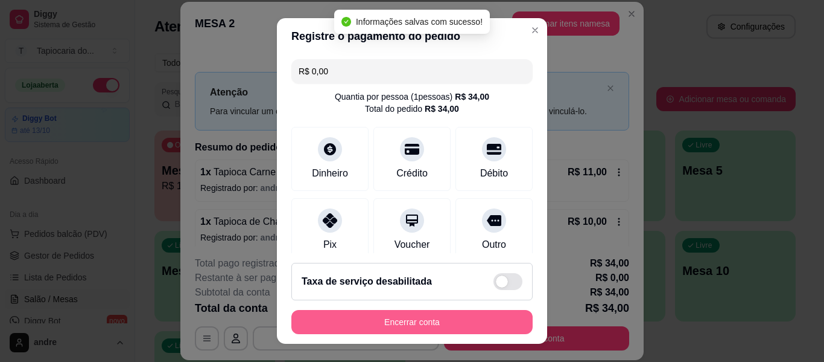
click at [451, 324] on button "Encerrar conta" at bounding box center [412, 322] width 241 height 24
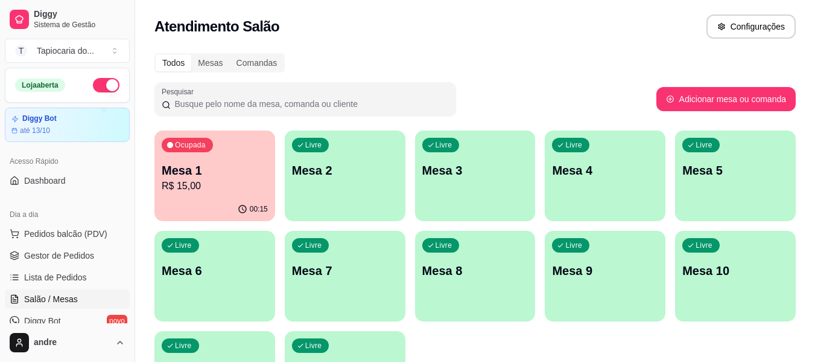
click at [220, 178] on div "Mesa 1 R$ 15,00" at bounding box center [215, 177] width 106 height 31
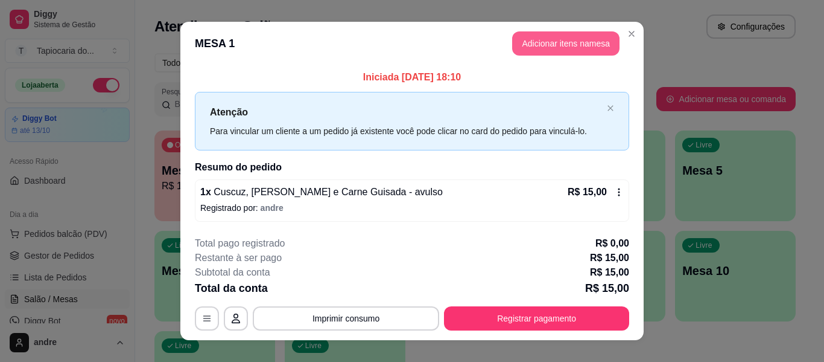
click at [584, 45] on button "Adicionar itens na mesa" at bounding box center [565, 43] width 107 height 24
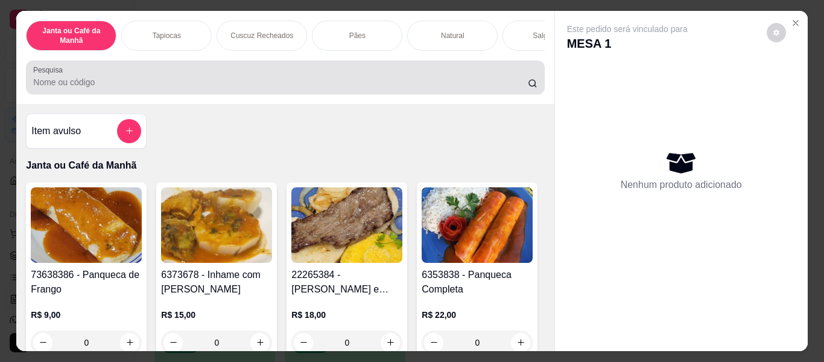
click at [436, 74] on div at bounding box center [285, 77] width 504 height 24
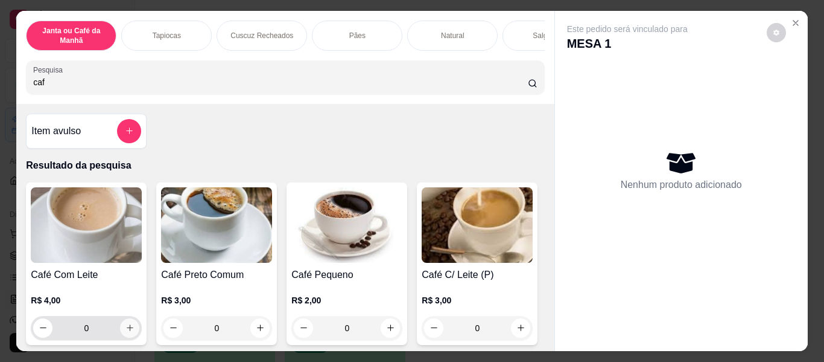
type input "caf"
click at [129, 324] on button "increase-product-quantity" at bounding box center [129, 327] width 19 height 19
type input "1"
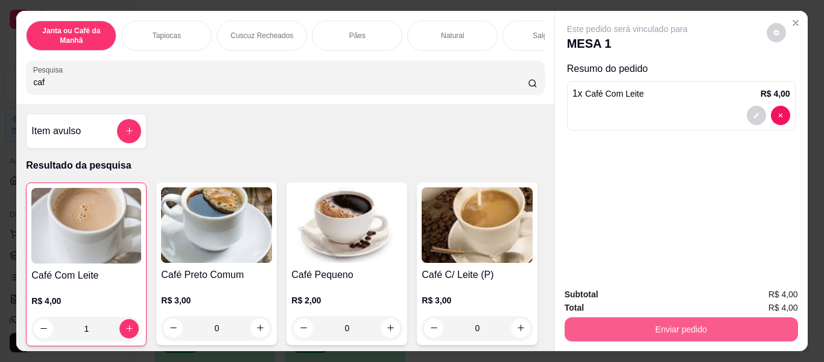
click at [669, 326] on button "Enviar pedido" at bounding box center [682, 329] width 234 height 24
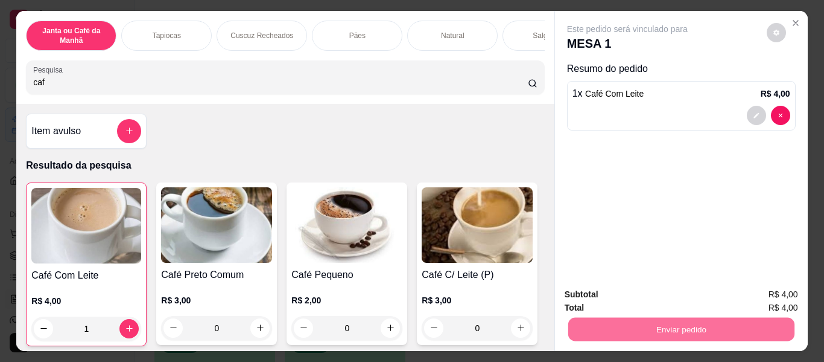
click at [786, 301] on button "Enviar pedido" at bounding box center [767, 295] width 68 height 23
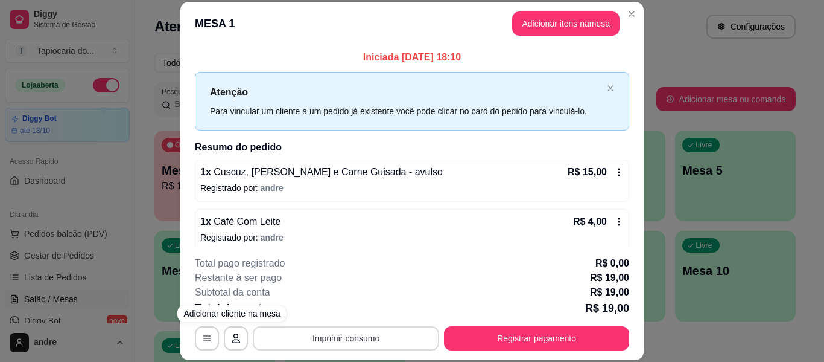
click at [340, 330] on button "Imprimir consumo" at bounding box center [346, 338] width 187 height 24
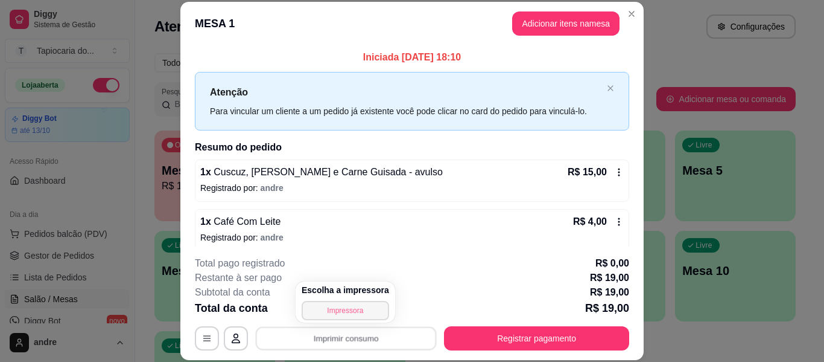
click at [352, 310] on button "Impressora" at bounding box center [346, 310] width 88 height 19
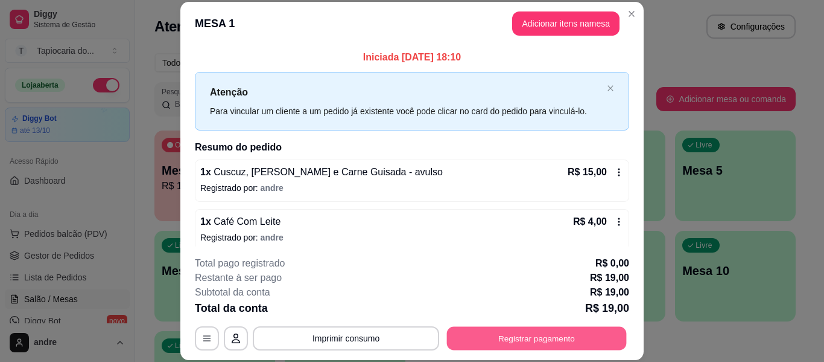
click at [616, 342] on button "Registrar pagamento" at bounding box center [537, 339] width 180 height 24
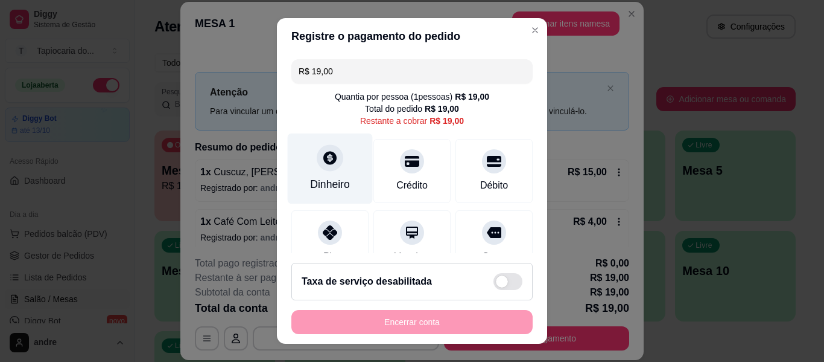
click at [340, 167] on div "Dinheiro" at bounding box center [330, 168] width 85 height 71
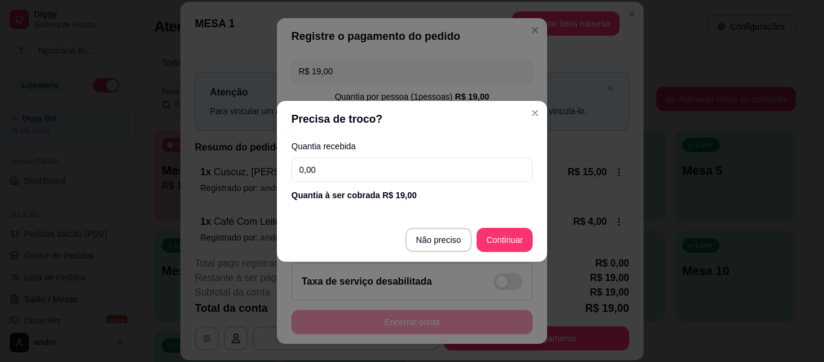
click at [342, 162] on input "0,00" at bounding box center [412, 170] width 241 height 24
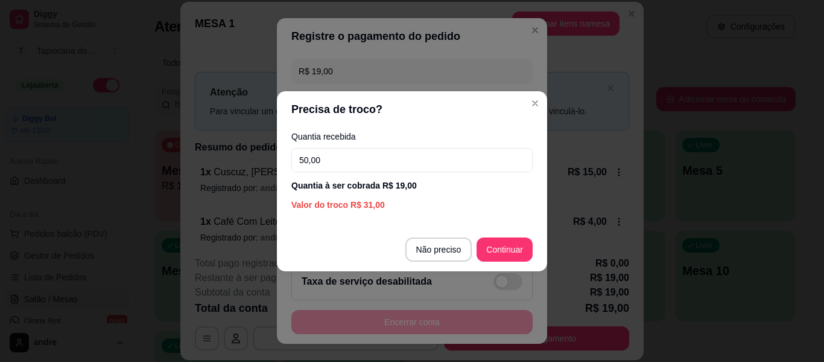
type input "50,00"
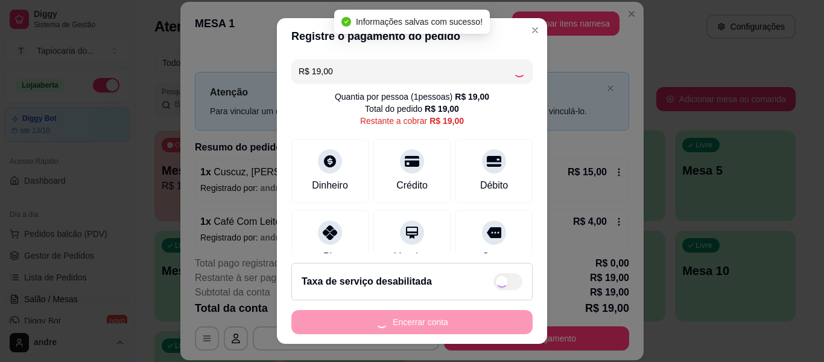
type input "R$ 0,00"
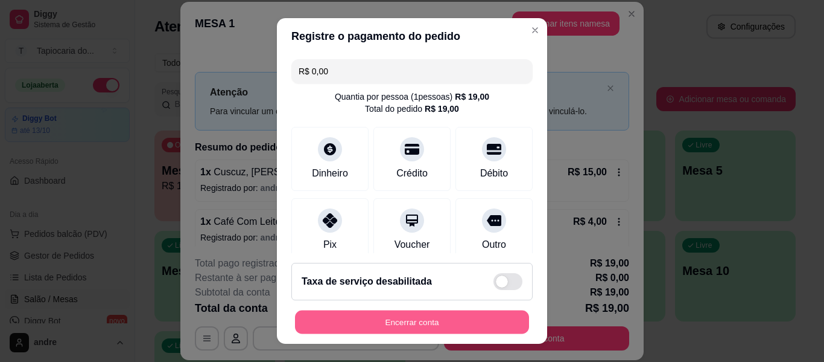
click at [466, 317] on button "Encerrar conta" at bounding box center [412, 322] width 234 height 24
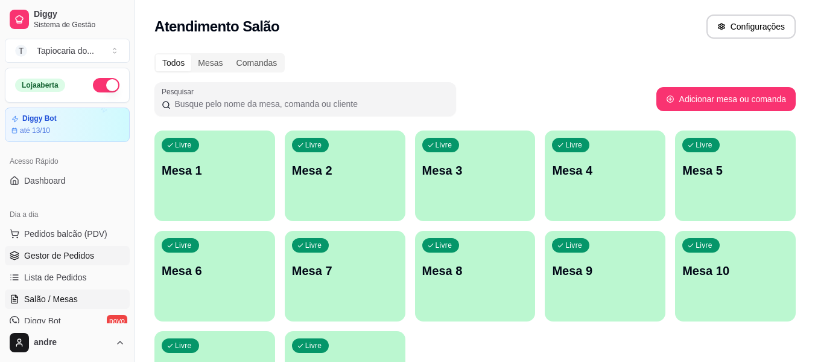
click at [52, 257] on span "Gestor de Pedidos" at bounding box center [59, 255] width 70 height 12
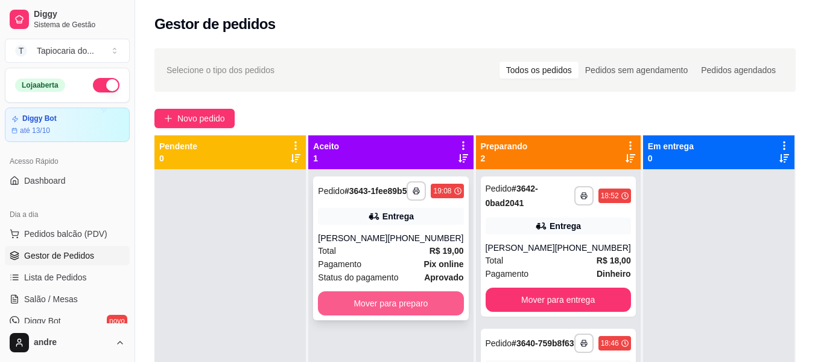
click at [423, 307] on button "Mover para preparo" at bounding box center [390, 303] width 145 height 24
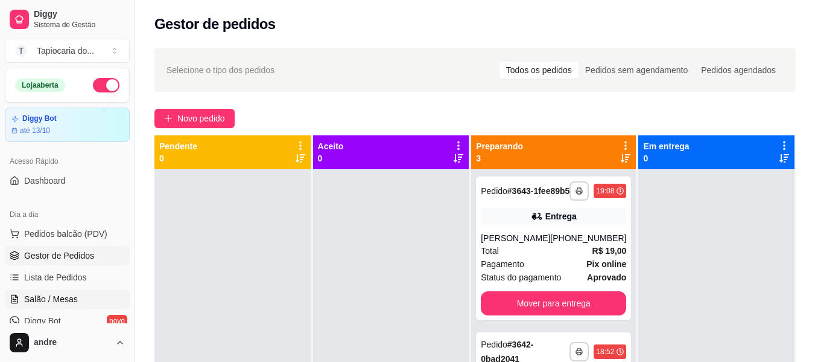
click at [40, 307] on link "Salão / Mesas" at bounding box center [67, 298] width 125 height 19
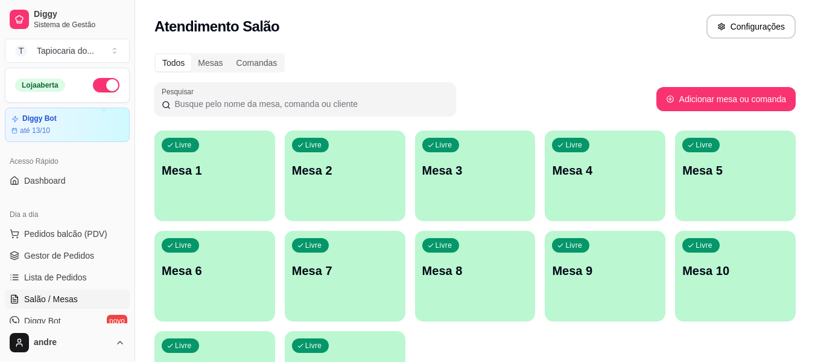
click at [490, 270] on p "Mesa 8" at bounding box center [476, 270] width 106 height 17
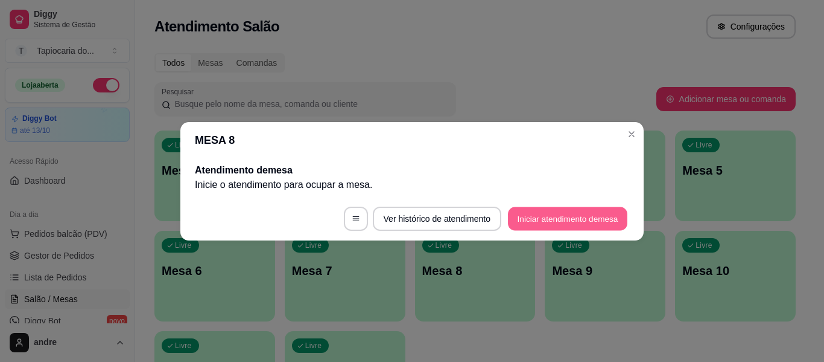
click at [588, 212] on button "Iniciar atendimento de mesa" at bounding box center [568, 218] width 120 height 24
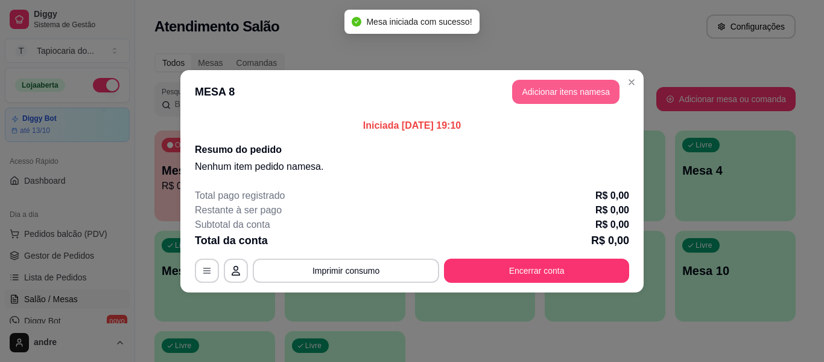
click at [561, 100] on button "Adicionar itens na mesa" at bounding box center [565, 92] width 107 height 24
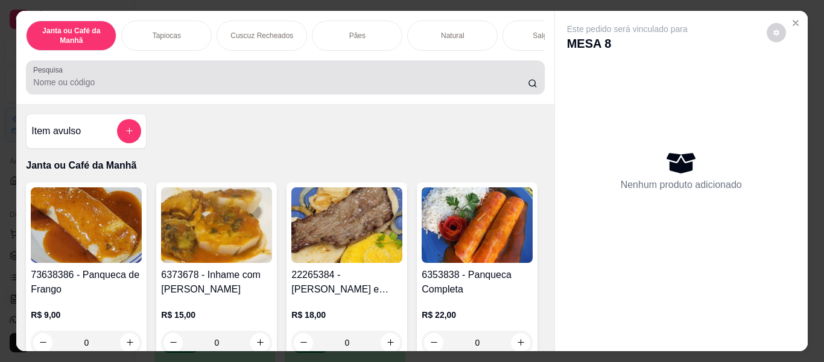
click at [494, 89] on div at bounding box center [285, 77] width 504 height 24
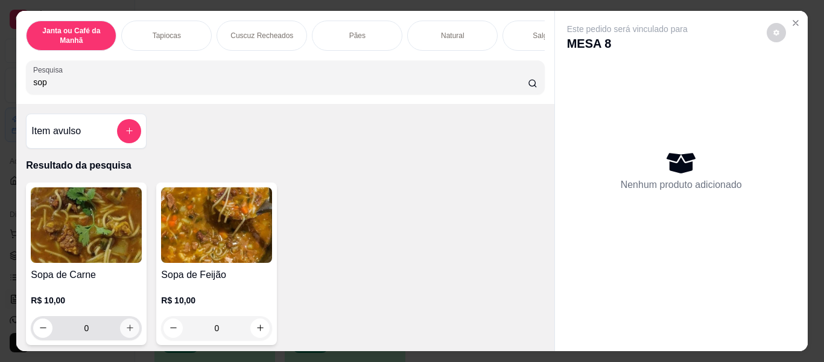
type input "sop"
click at [129, 325] on button "increase-product-quantity" at bounding box center [130, 327] width 19 height 19
type input "1"
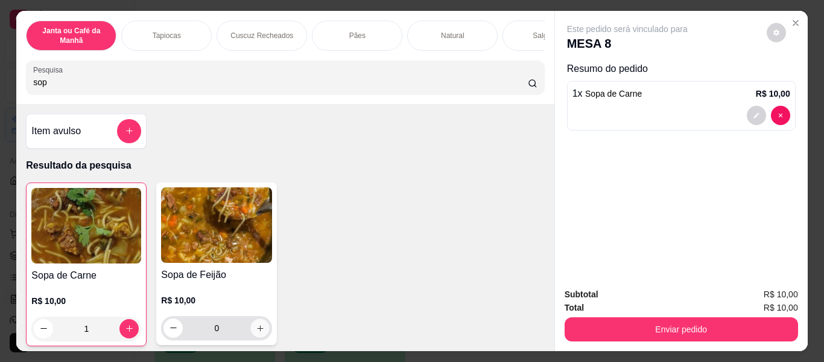
click at [262, 330] on button "increase-product-quantity" at bounding box center [260, 327] width 19 height 19
type input "1"
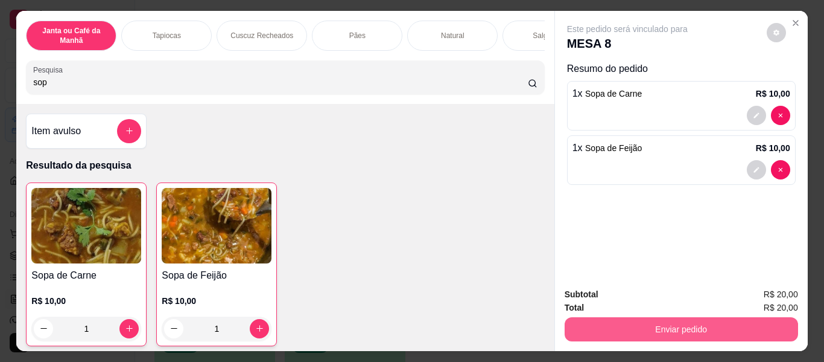
click at [593, 325] on button "Enviar pedido" at bounding box center [682, 329] width 234 height 24
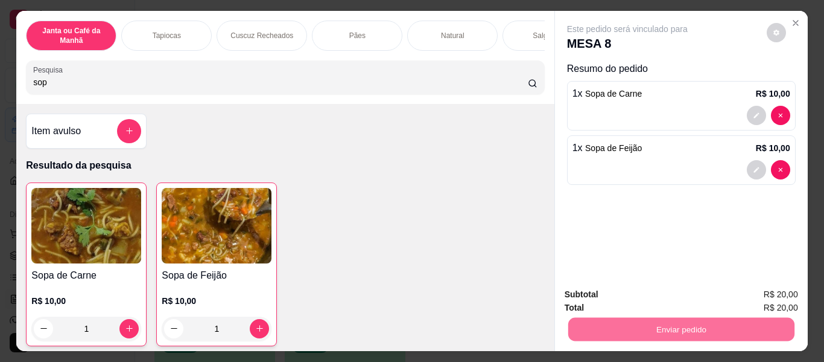
click at [337, 170] on p "Resultado da pesquisa" at bounding box center [285, 165] width 518 height 14
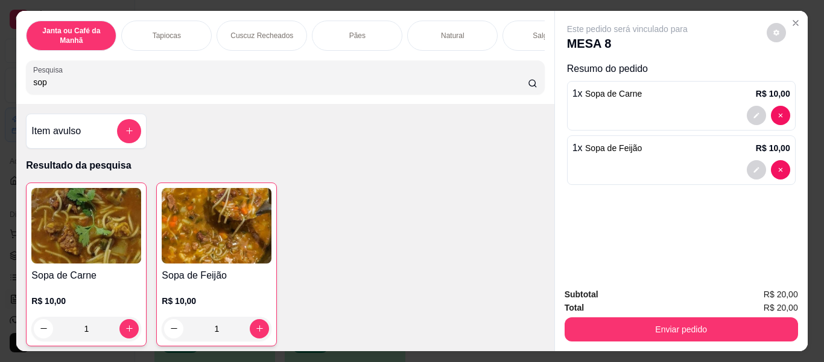
click at [338, 81] on input "sop" at bounding box center [280, 82] width 495 height 12
type input "s"
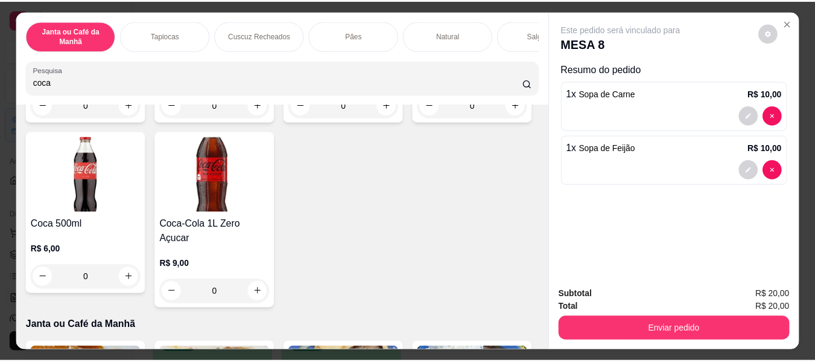
scroll to position [241, 0]
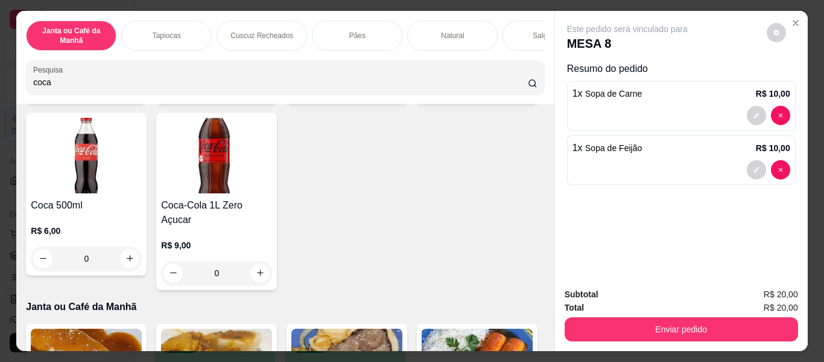
type input "coca"
click at [517, 91] on icon "increase-product-quantity" at bounding box center [521, 85] width 9 height 9
type input "1"
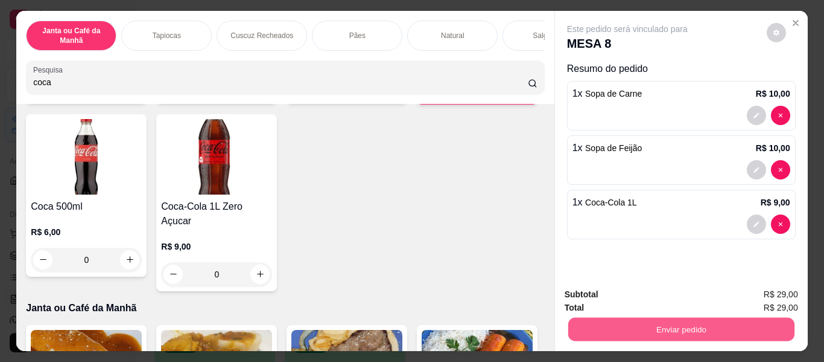
click at [678, 333] on button "Enviar pedido" at bounding box center [681, 329] width 226 height 24
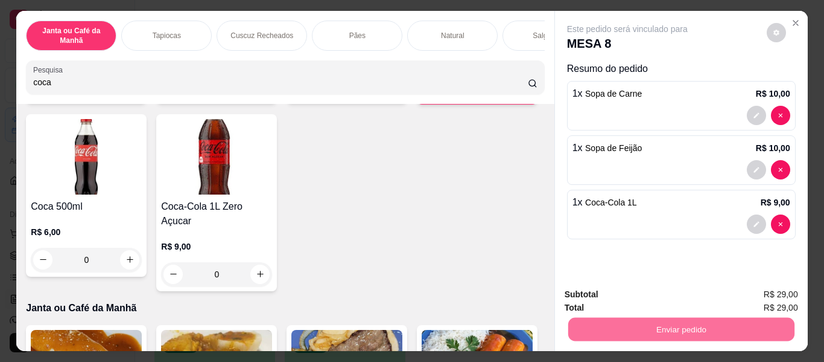
click at [797, 287] on button "Enviar pedido" at bounding box center [767, 295] width 68 height 23
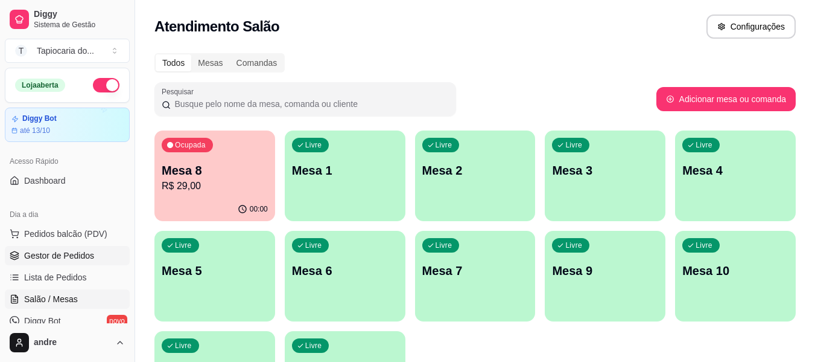
click at [82, 252] on span "Gestor de Pedidos" at bounding box center [59, 255] width 70 height 12
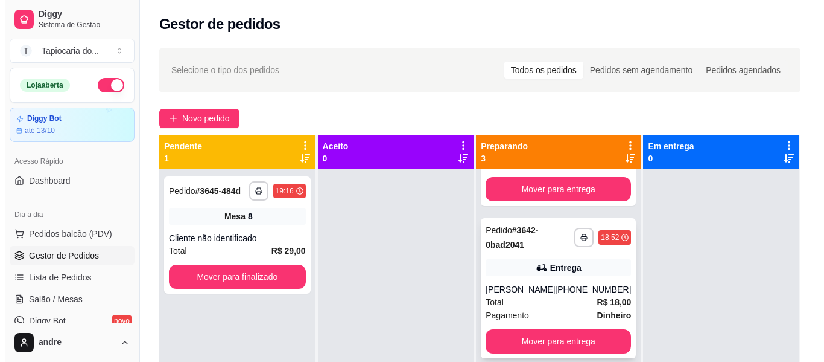
scroll to position [145, 0]
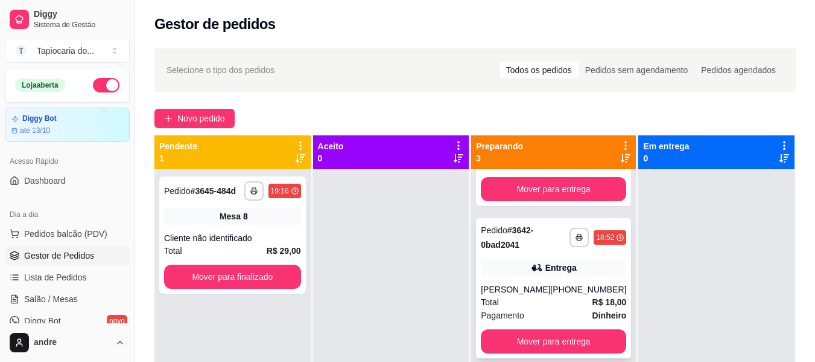
click at [546, 283] on div "[PERSON_NAME]" at bounding box center [515, 289] width 69 height 12
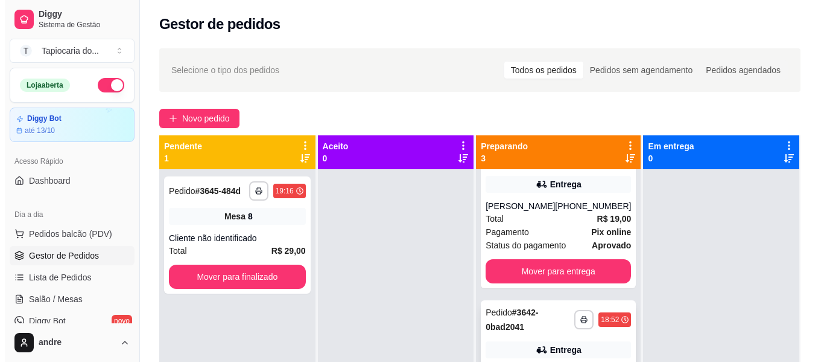
scroll to position [25, 0]
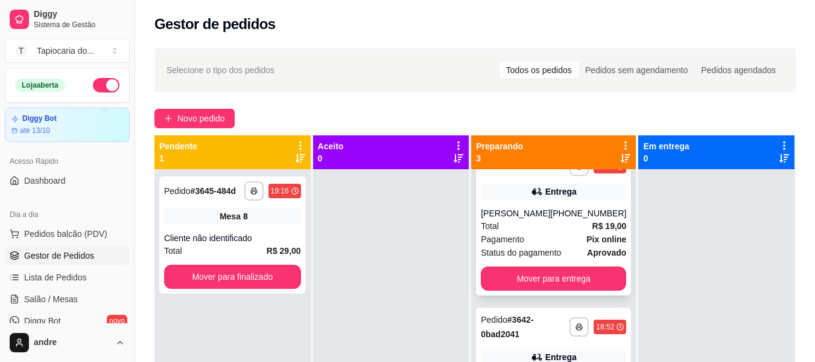
click at [584, 219] on div "[PHONE_NUMBER]" at bounding box center [588, 213] width 76 height 12
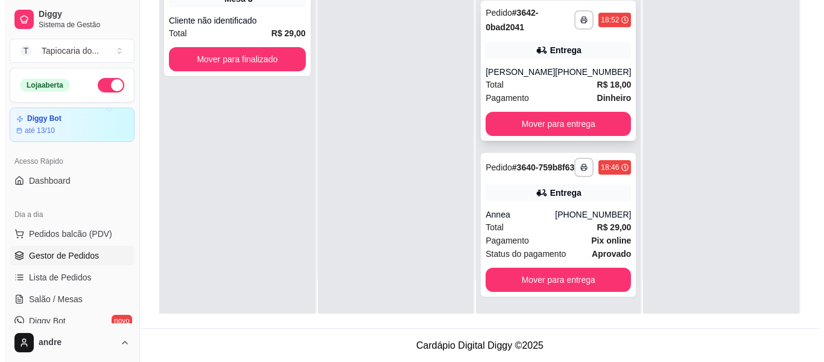
scroll to position [184, 0]
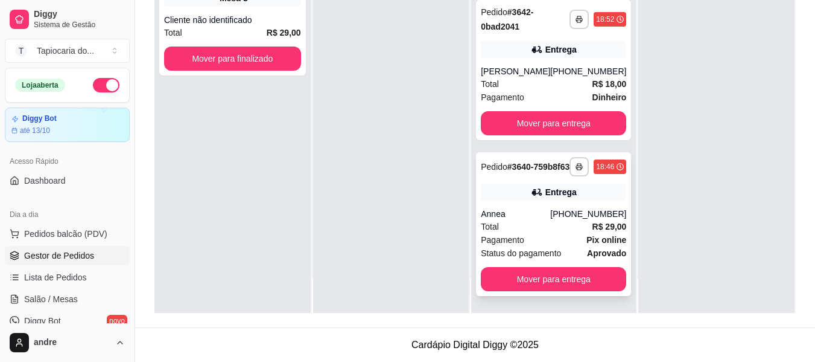
click at [557, 236] on div "Pagamento Pix online" at bounding box center [553, 239] width 145 height 13
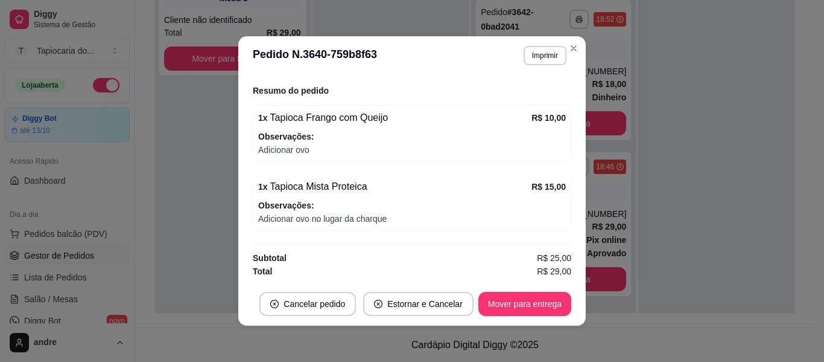
scroll to position [372, 0]
click at [559, 307] on button "Mover para entrega" at bounding box center [525, 304] width 93 height 24
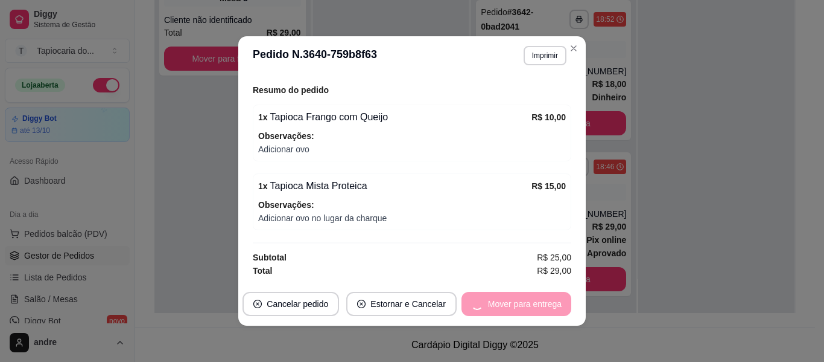
scroll to position [0, 0]
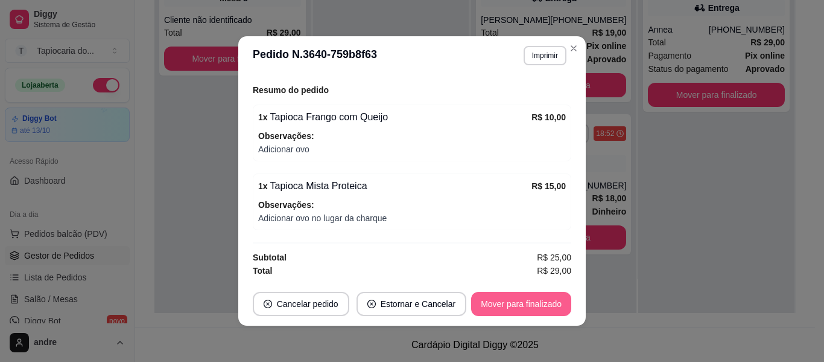
click at [543, 305] on button "Mover para finalizado" at bounding box center [521, 304] width 100 height 24
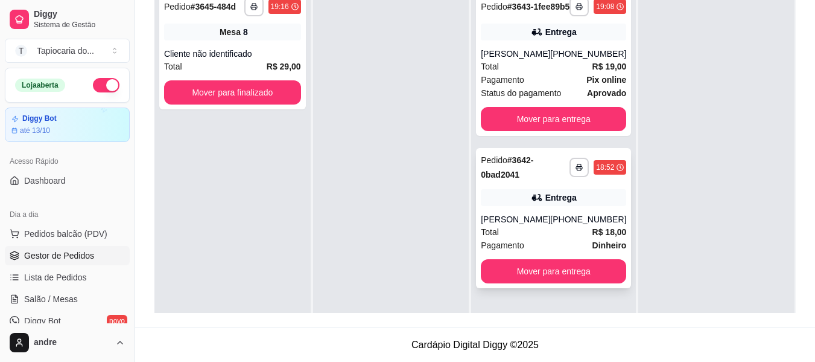
click at [592, 225] on div "[PHONE_NUMBER]" at bounding box center [588, 219] width 76 height 12
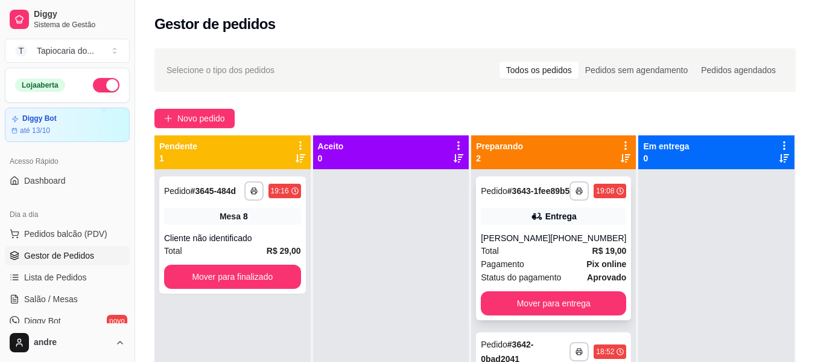
click at [531, 237] on div "**********" at bounding box center [553, 248] width 155 height 144
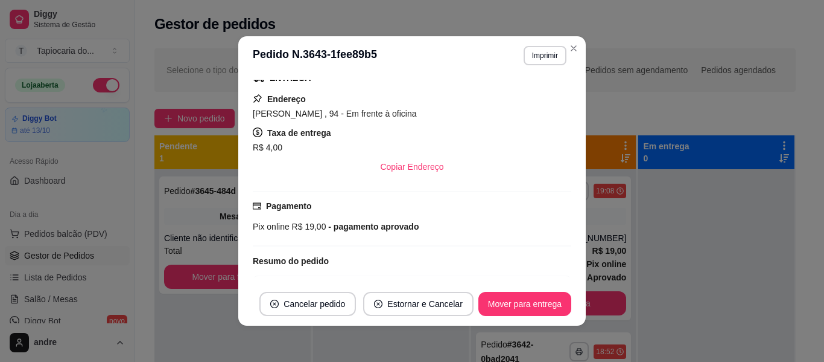
scroll to position [309, 0]
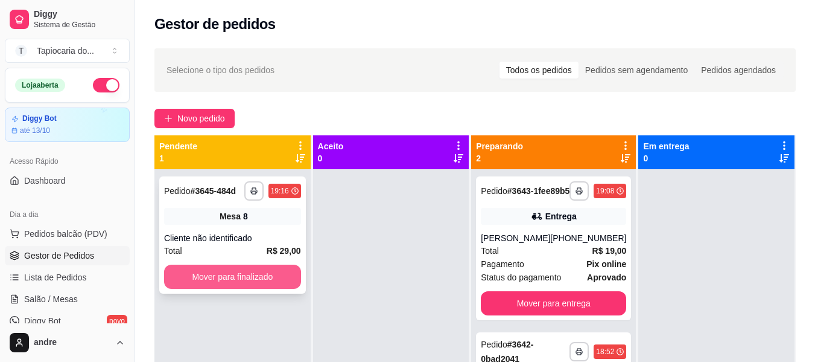
click at [281, 271] on button "Mover para finalizado" at bounding box center [232, 276] width 137 height 24
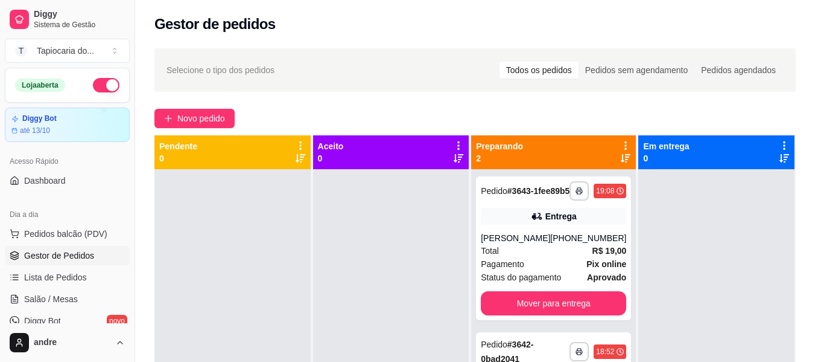
click at [85, 308] on ul "Pedidos balcão (PDV) Gestor de Pedidos Lista de Pedidos Salão / Mesas Diggy Bot…" at bounding box center [67, 288] width 125 height 128
click at [80, 302] on link "Salão / Mesas" at bounding box center [67, 298] width 125 height 19
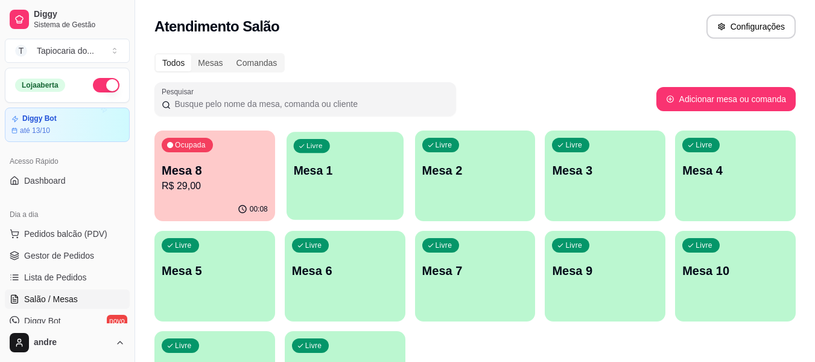
click at [309, 187] on div "Livre Mesa 1" at bounding box center [345, 169] width 117 height 74
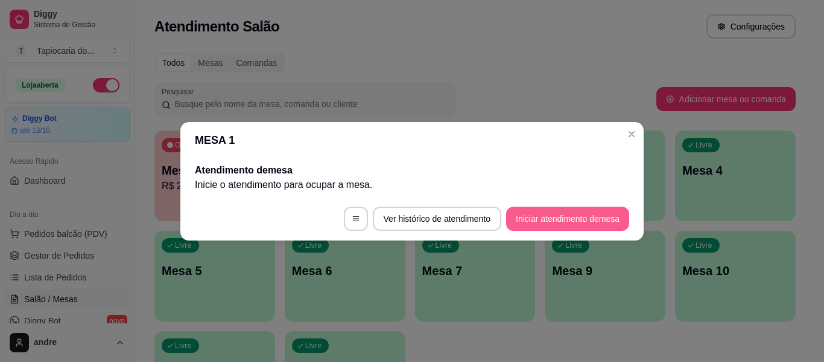
click at [544, 213] on button "Iniciar atendimento de mesa" at bounding box center [567, 218] width 123 height 24
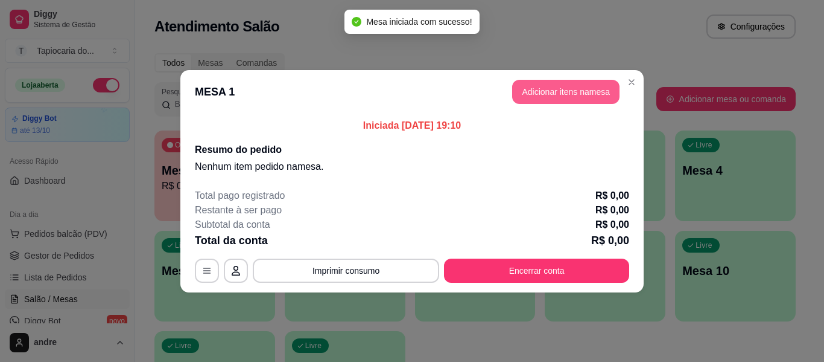
click at [601, 92] on button "Adicionar itens na mesa" at bounding box center [565, 92] width 107 height 24
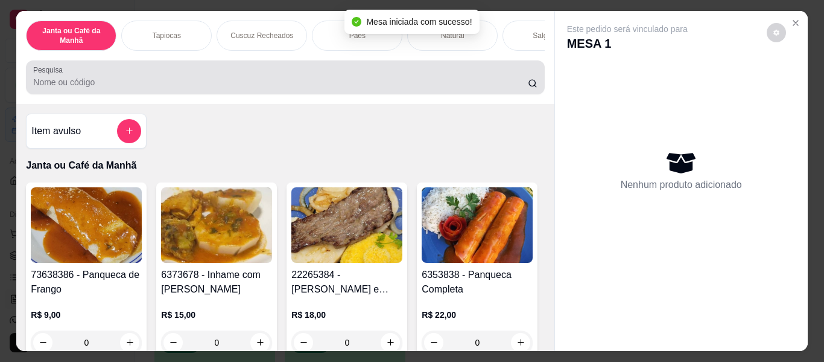
click at [483, 83] on input "Pesquisa" at bounding box center [280, 82] width 495 height 12
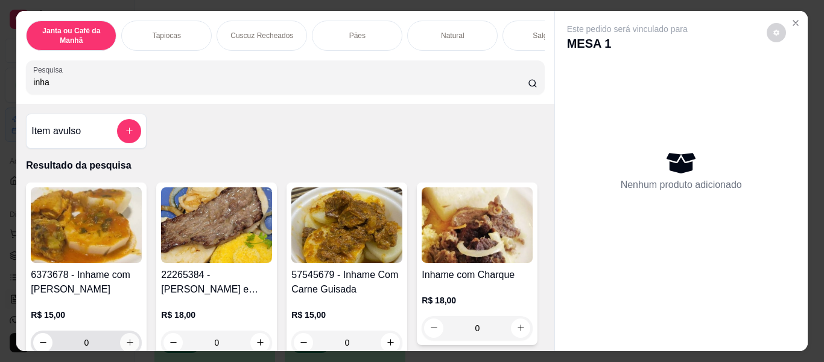
type input "inha"
click at [122, 338] on button "increase-product-quantity" at bounding box center [130, 342] width 19 height 19
type input "1"
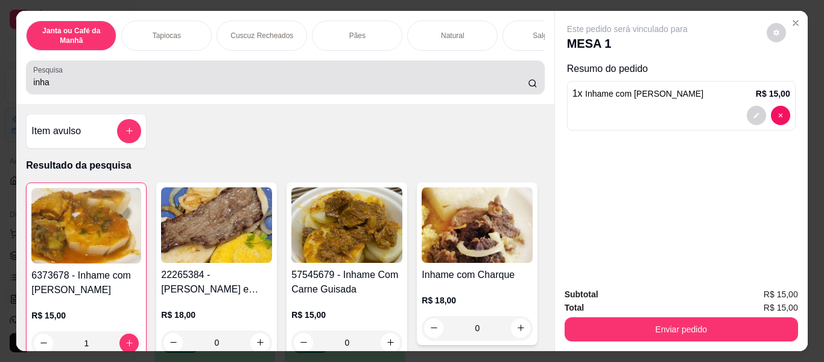
click at [301, 94] on div "Pesquisa inha" at bounding box center [285, 77] width 518 height 34
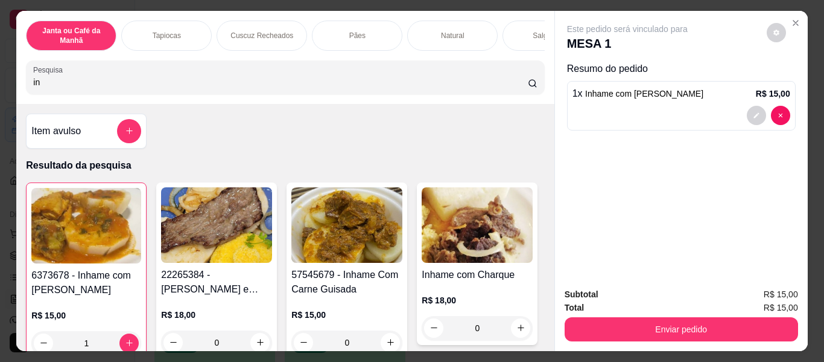
type input "i"
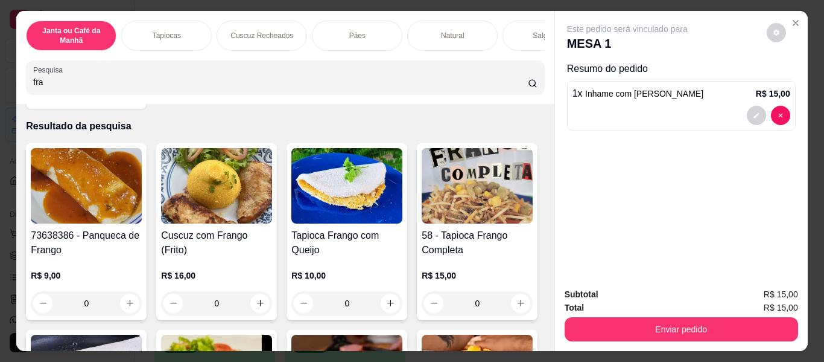
scroll to position [121, 0]
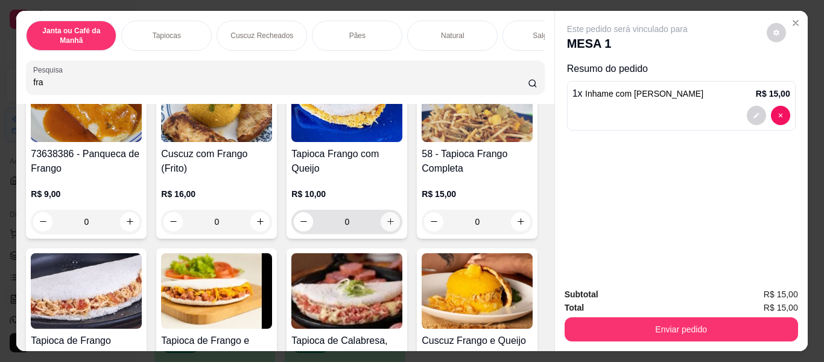
type input "fra"
click at [389, 221] on icon "increase-product-quantity" at bounding box center [390, 221] width 9 height 9
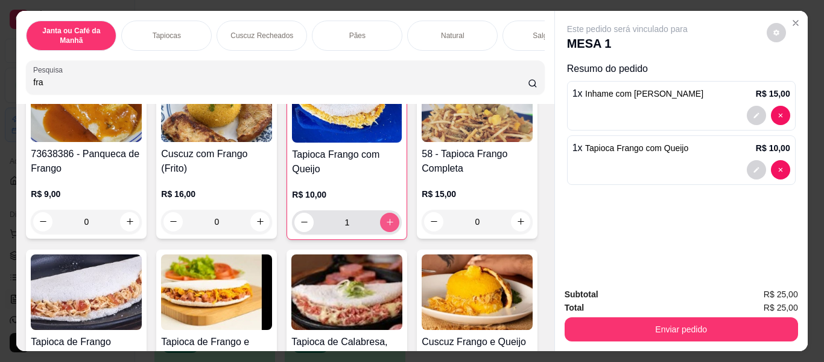
type input "1"
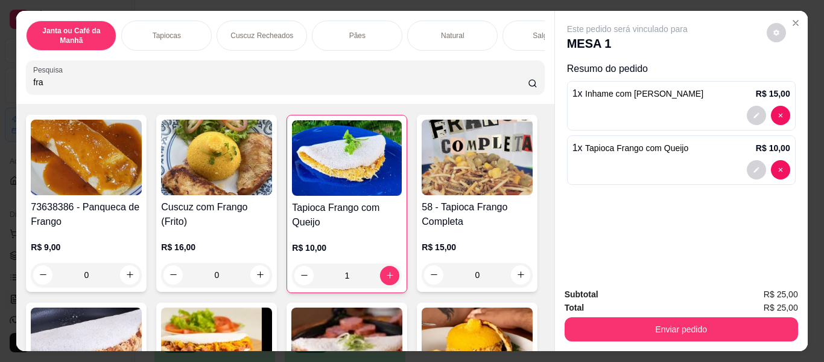
scroll to position [0, 0]
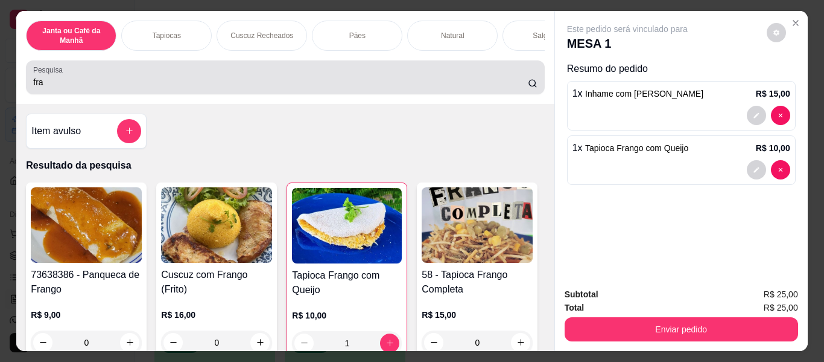
click at [413, 80] on input "fra" at bounding box center [280, 82] width 495 height 12
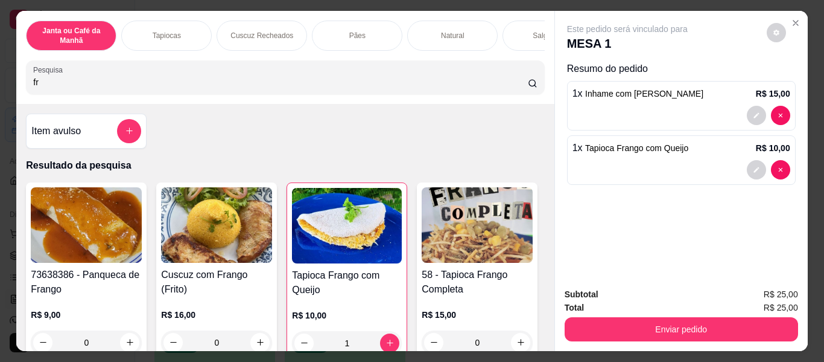
type input "f"
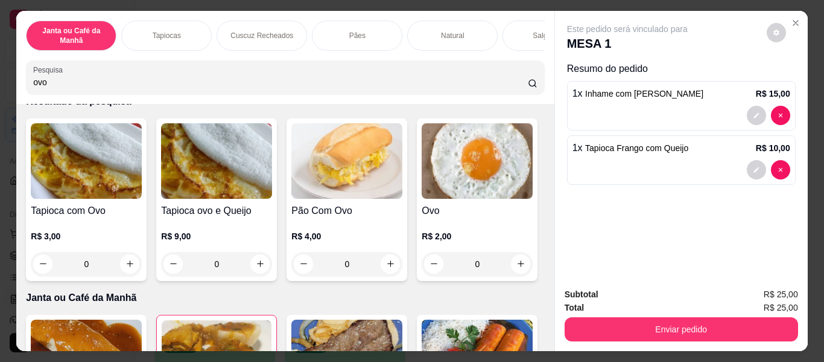
scroll to position [241, 0]
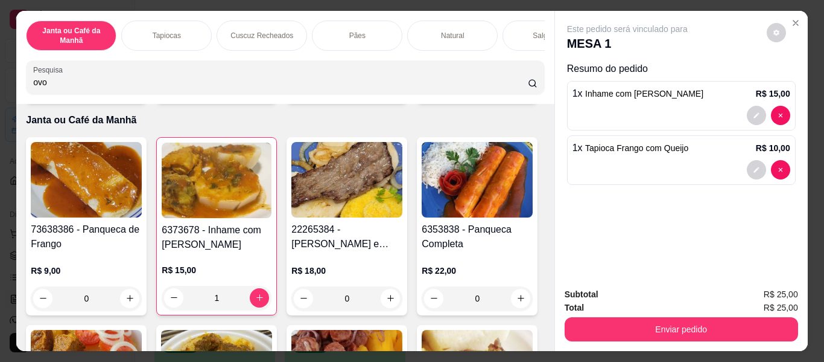
type input "ovo"
click at [517, 91] on icon "increase-product-quantity" at bounding box center [521, 86] width 9 height 9
type input "1"
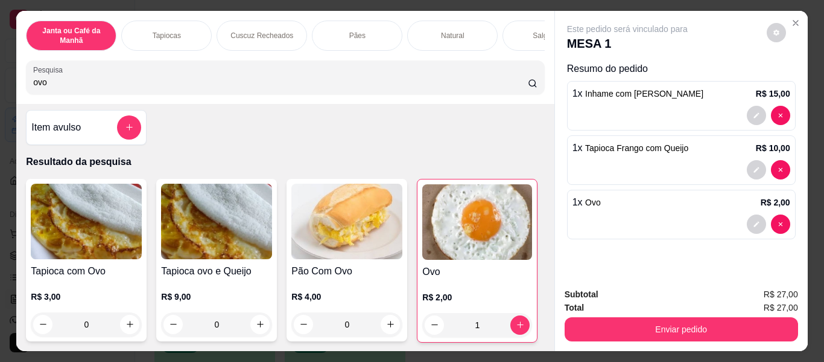
scroll to position [0, 0]
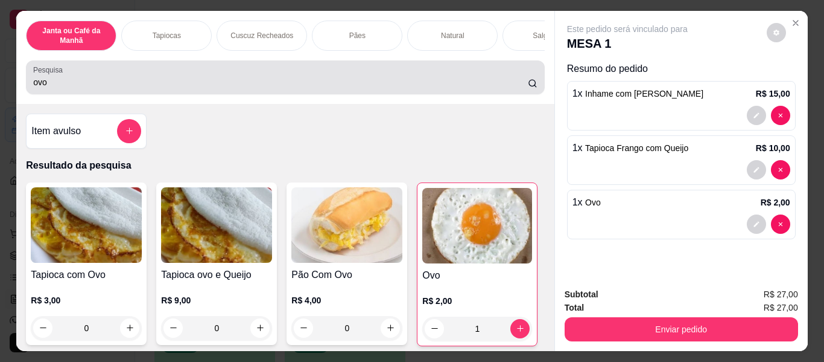
click at [311, 88] on input "ovo" at bounding box center [280, 82] width 495 height 12
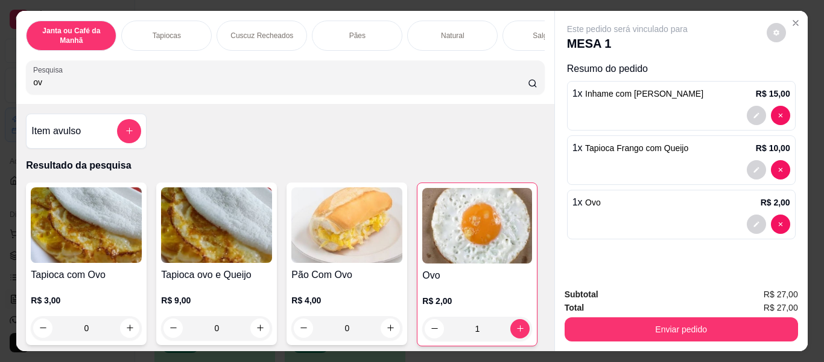
type input "o"
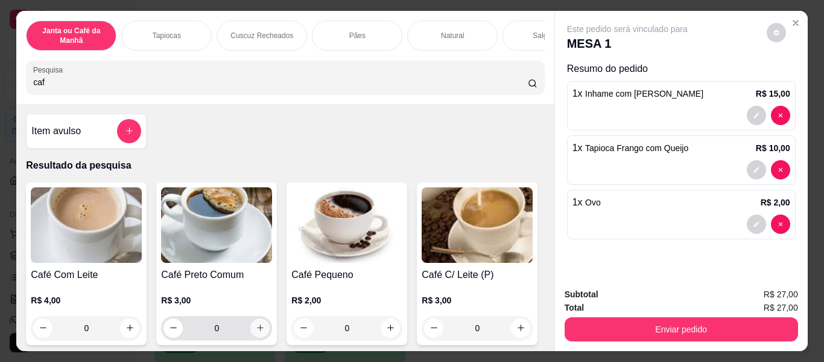
type input "caf"
click at [251, 327] on button "increase-product-quantity" at bounding box center [260, 327] width 19 height 19
type input "1"
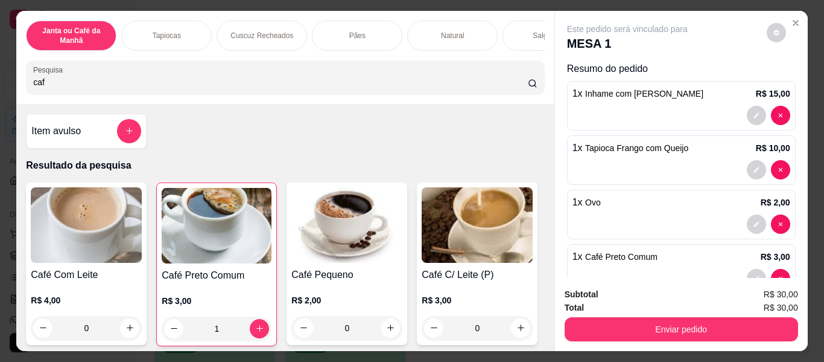
click at [355, 81] on input "caf" at bounding box center [280, 82] width 495 height 12
type input "c"
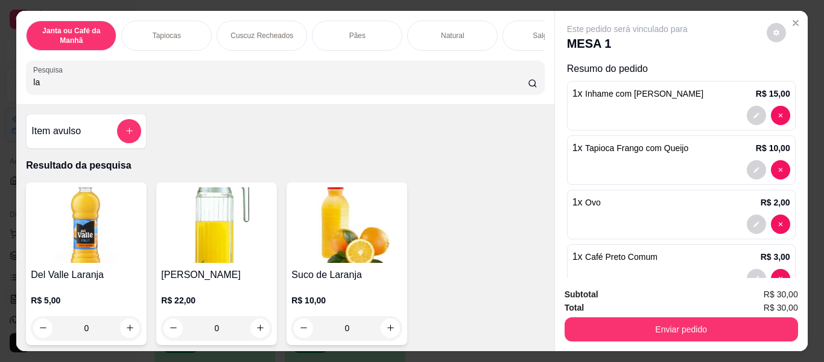
type input "l"
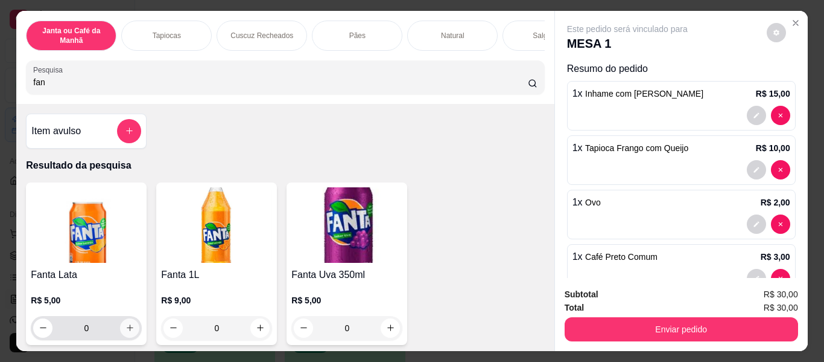
type input "fan"
click at [126, 332] on icon "increase-product-quantity" at bounding box center [130, 327] width 9 height 9
type input "1"
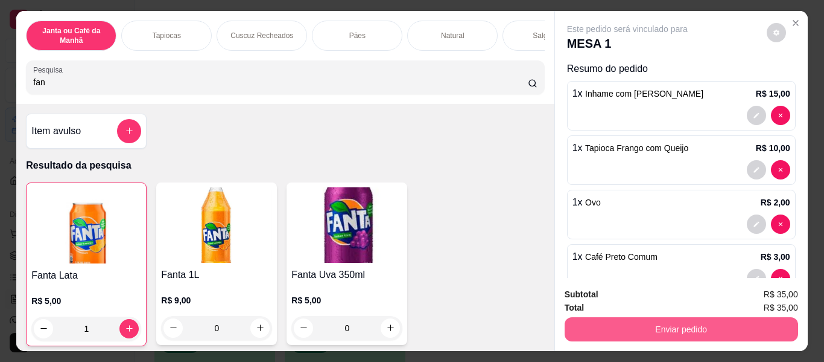
click at [768, 317] on button "Enviar pedido" at bounding box center [682, 329] width 234 height 24
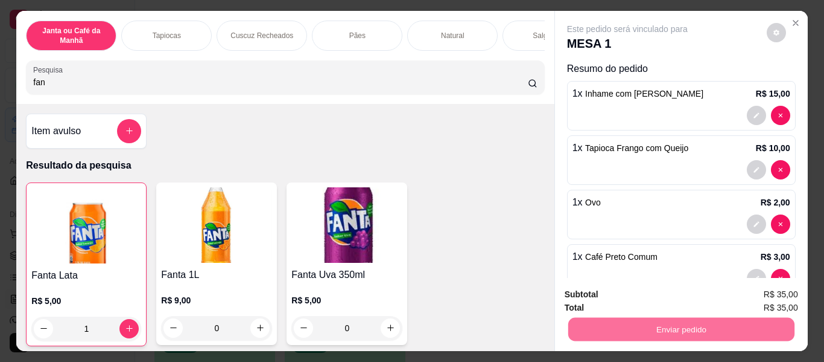
click at [768, 298] on button "Enviar pedido" at bounding box center [767, 295] width 68 height 23
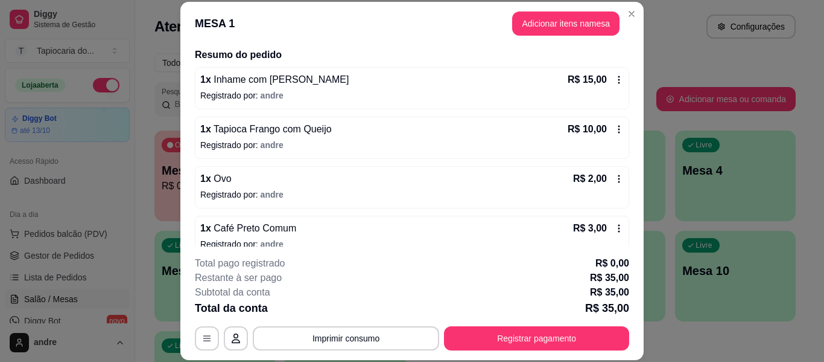
scroll to position [121, 0]
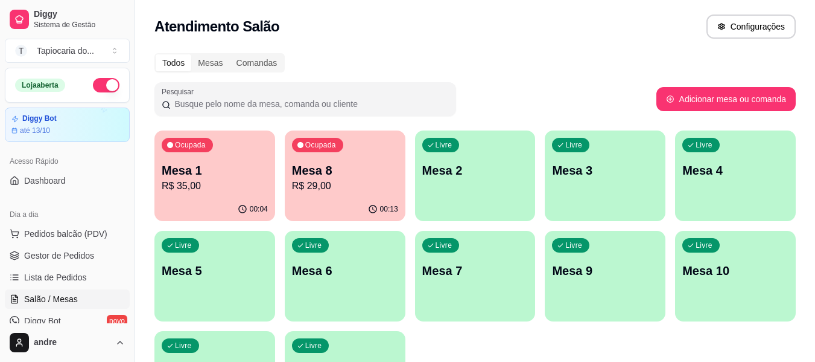
click at [440, 278] on p "Mesa 7" at bounding box center [476, 270] width 106 height 17
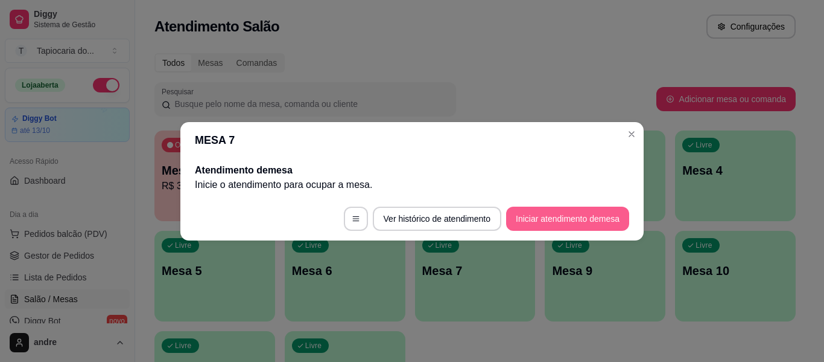
click at [602, 221] on button "Iniciar atendimento de mesa" at bounding box center [567, 218] width 123 height 24
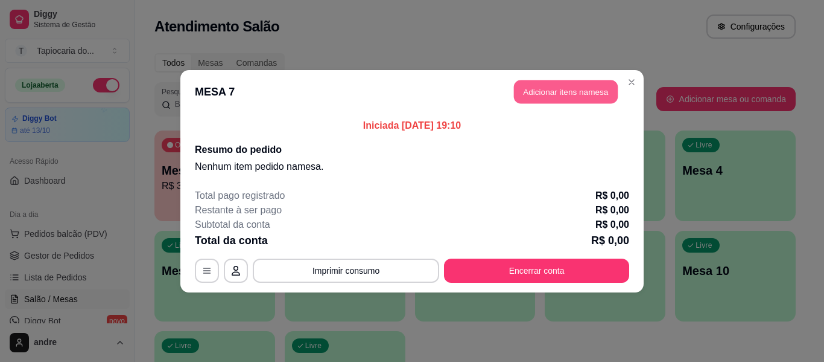
click at [549, 96] on button "Adicionar itens na mesa" at bounding box center [566, 92] width 104 height 24
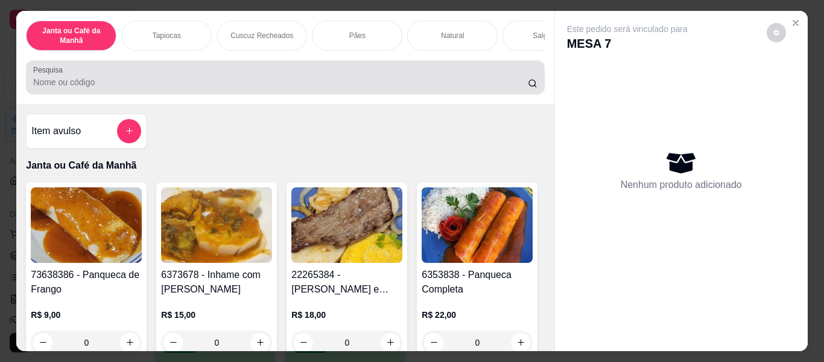
click at [490, 69] on div "Pesquisa" at bounding box center [285, 77] width 518 height 34
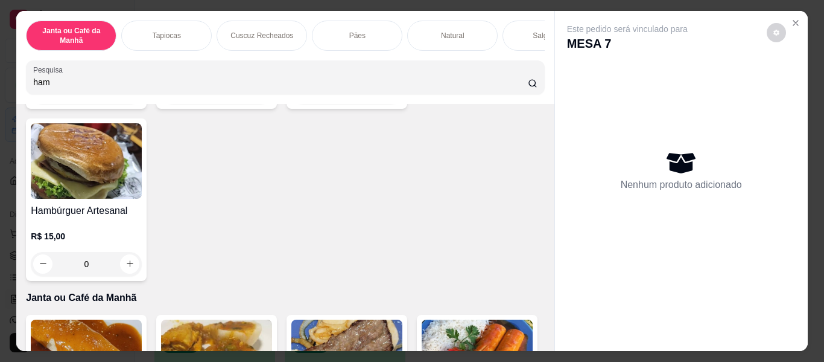
scroll to position [241, 0]
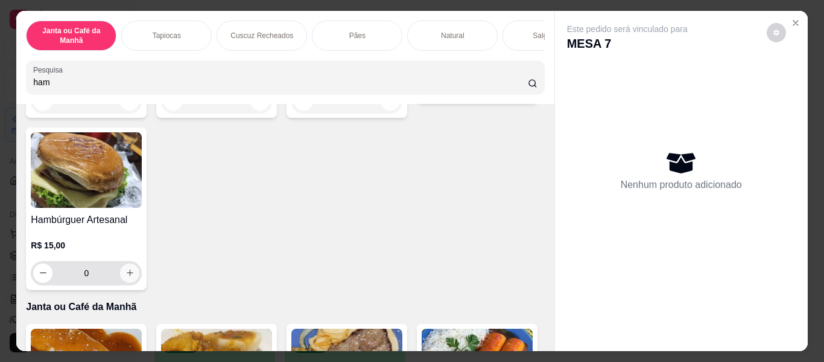
type input "ham"
click at [135, 273] on icon "increase-product-quantity" at bounding box center [130, 272] width 9 height 9
type input "1"
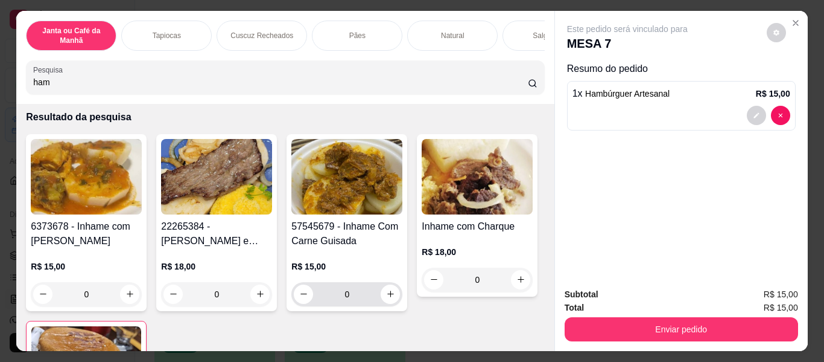
scroll to position [0, 0]
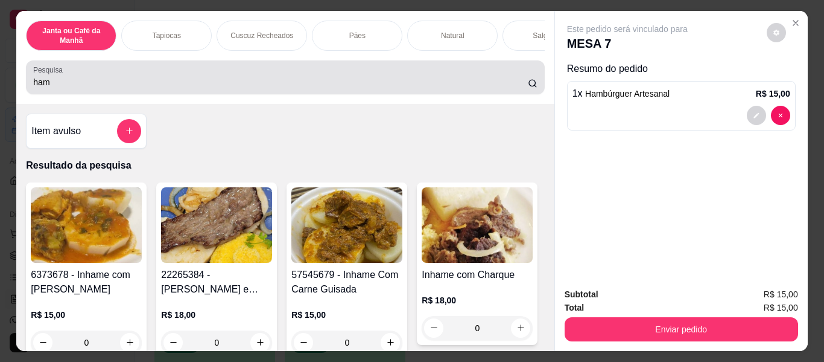
click at [389, 81] on input "ham" at bounding box center [280, 82] width 495 height 12
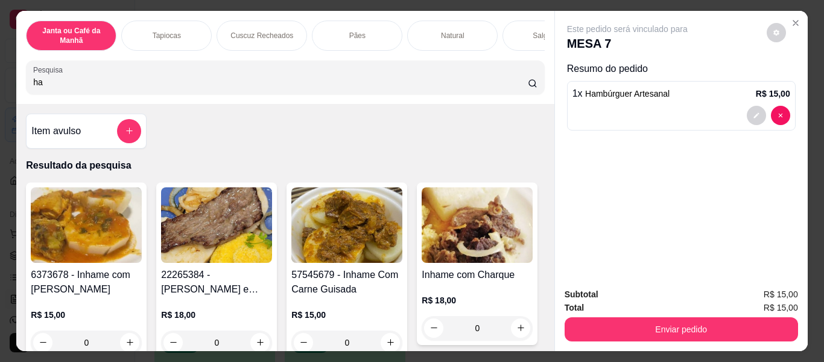
type input "h"
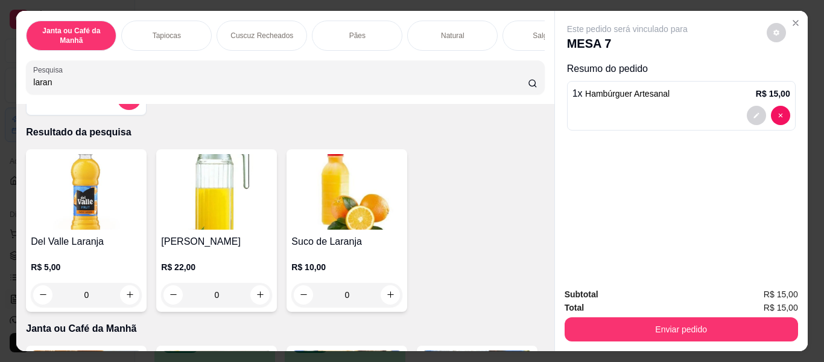
scroll to position [60, 0]
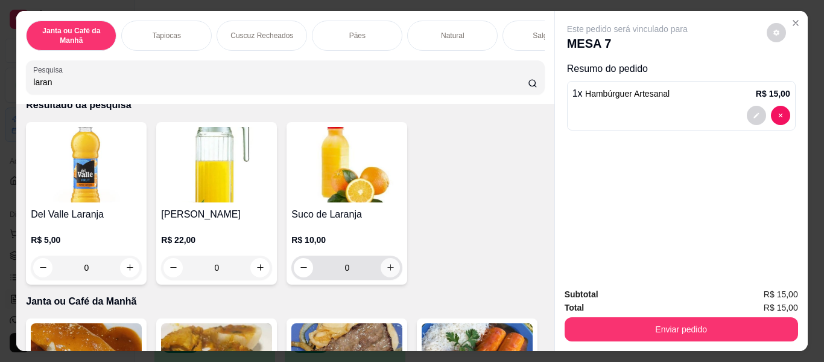
type input "laran"
click at [388, 270] on icon "increase-product-quantity" at bounding box center [390, 267] width 9 height 9
type input "1"
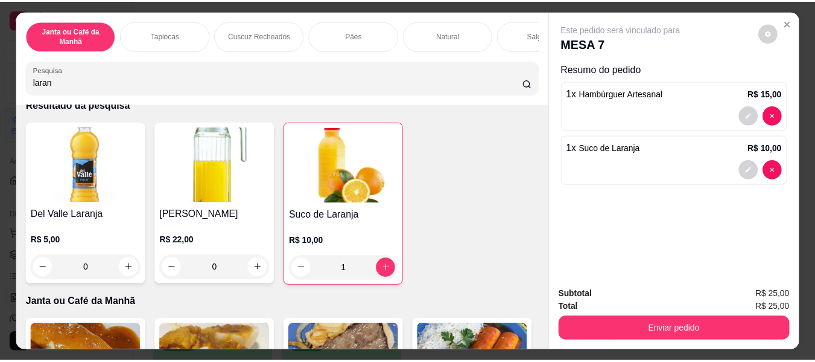
scroll to position [0, 0]
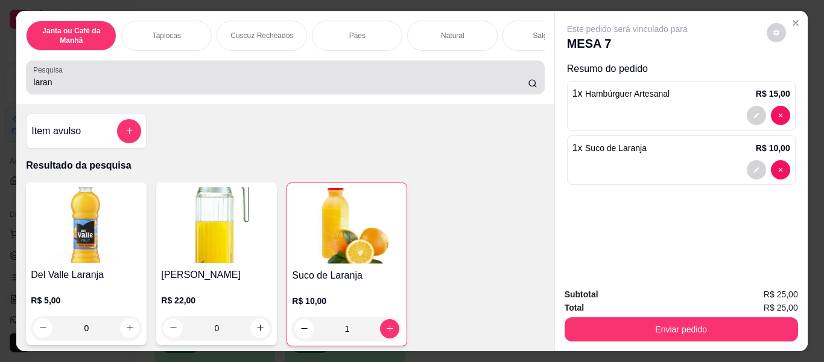
click at [397, 79] on div "laran" at bounding box center [285, 77] width 504 height 24
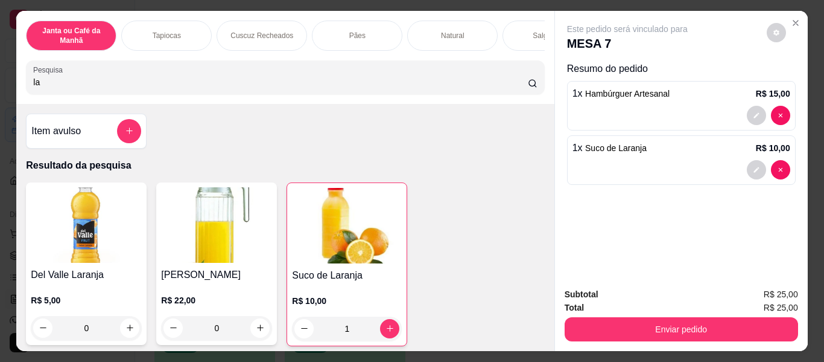
type input "l"
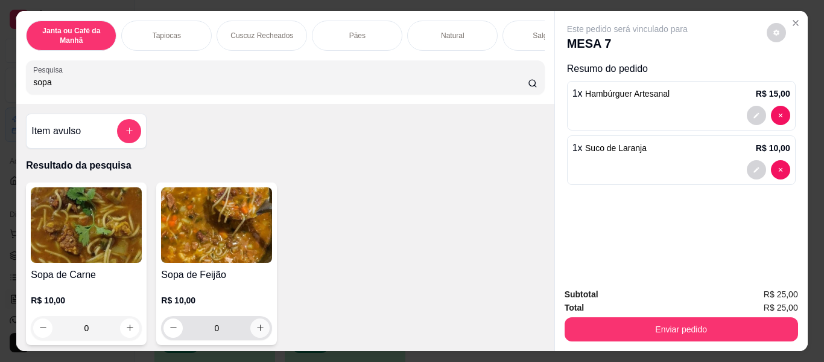
type input "sopa"
click at [256, 331] on icon "increase-product-quantity" at bounding box center [260, 328] width 9 height 9
type input "1"
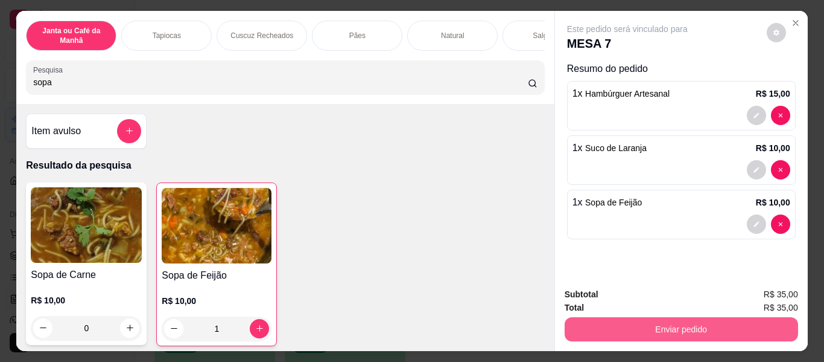
click at [690, 322] on button "Enviar pedido" at bounding box center [682, 329] width 234 height 24
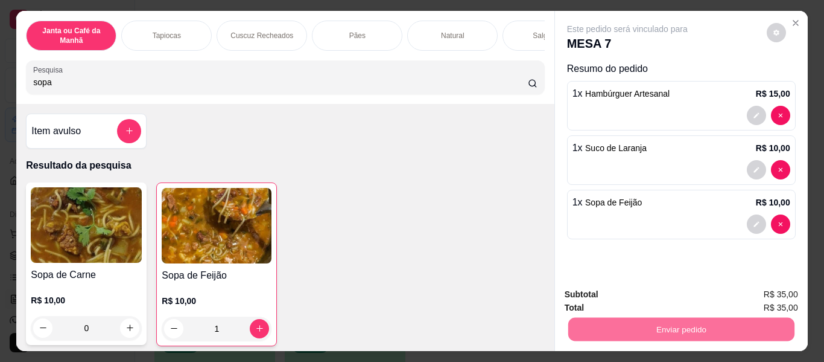
click at [794, 293] on button "Enviar pedido" at bounding box center [767, 295] width 66 height 22
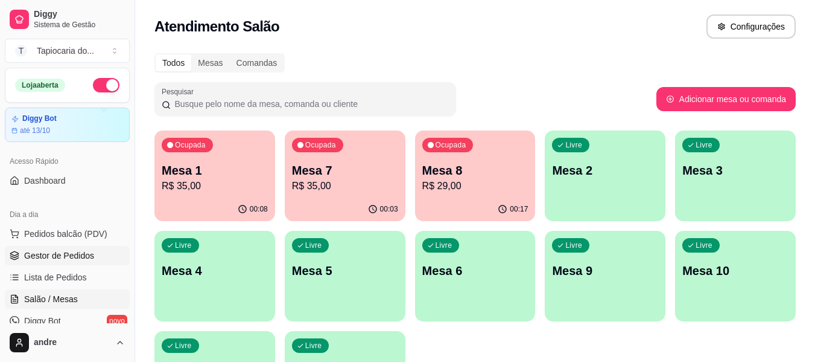
click at [61, 254] on span "Gestor de Pedidos" at bounding box center [59, 255] width 70 height 12
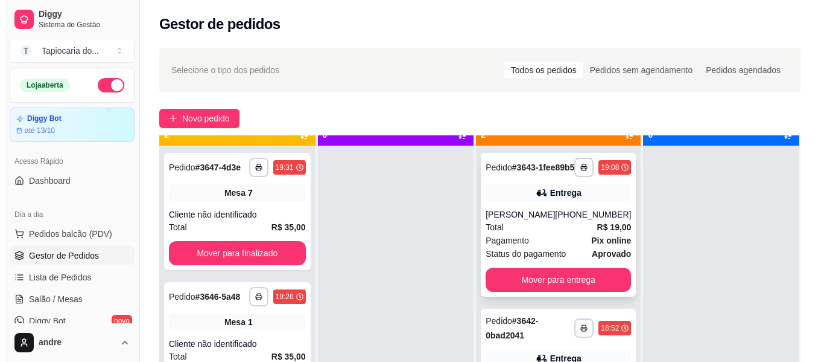
scroll to position [34, 0]
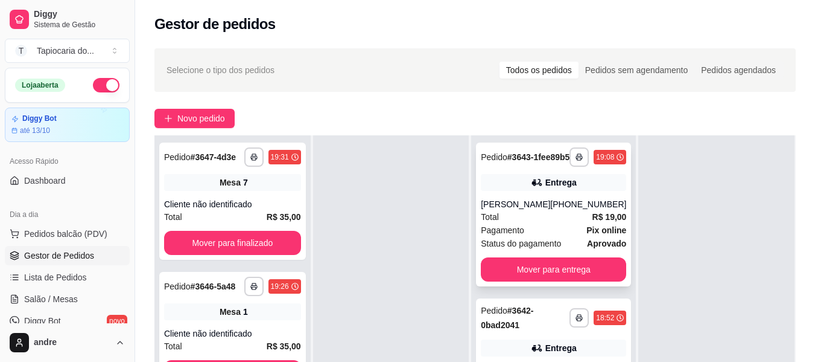
click at [593, 207] on div "**********" at bounding box center [553, 214] width 155 height 144
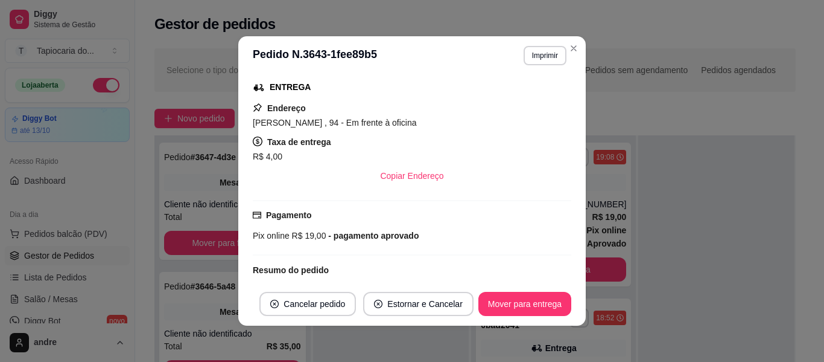
scroll to position [309, 0]
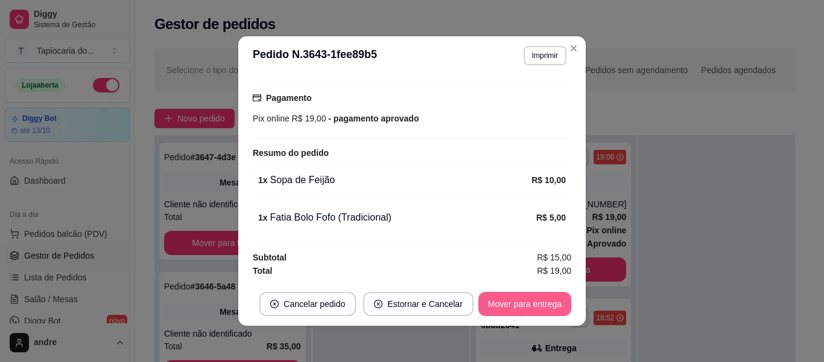
click at [544, 296] on button "Mover para entrega" at bounding box center [525, 304] width 93 height 24
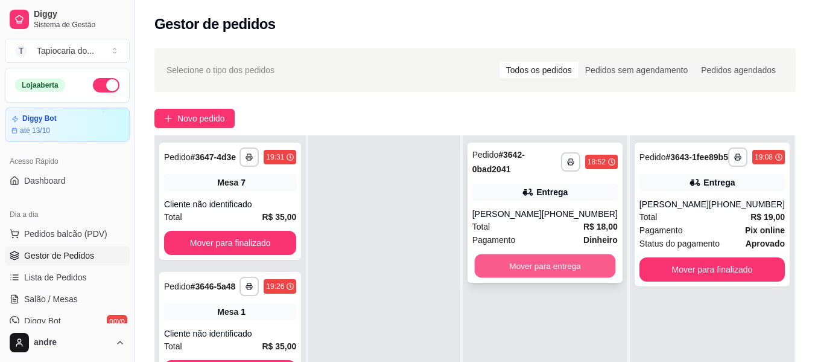
click at [593, 276] on button "Mover para entrega" at bounding box center [544, 266] width 141 height 24
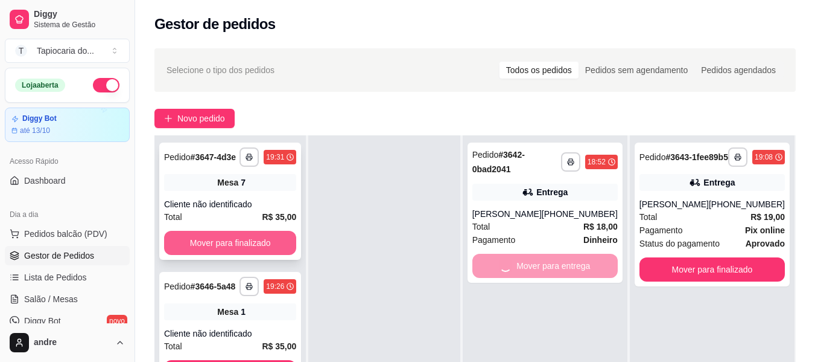
click at [226, 244] on button "Mover para finalizado" at bounding box center [230, 243] width 132 height 24
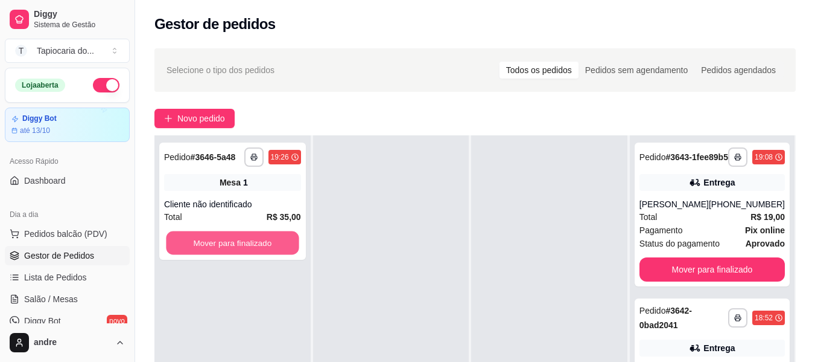
click at [227, 244] on button "Mover para finalizado" at bounding box center [232, 243] width 133 height 24
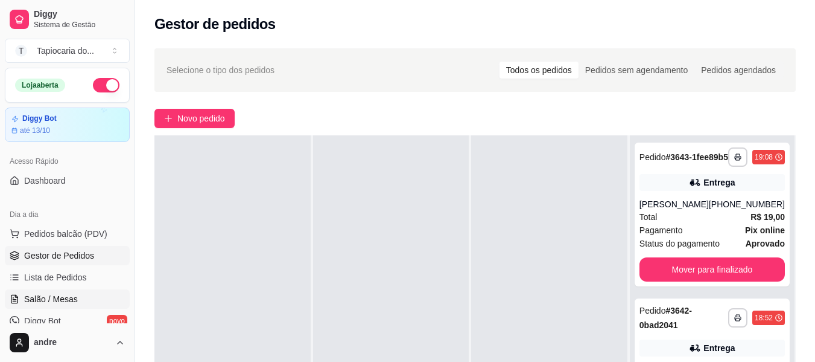
click at [57, 298] on span "Salão / Mesas" at bounding box center [51, 299] width 54 height 12
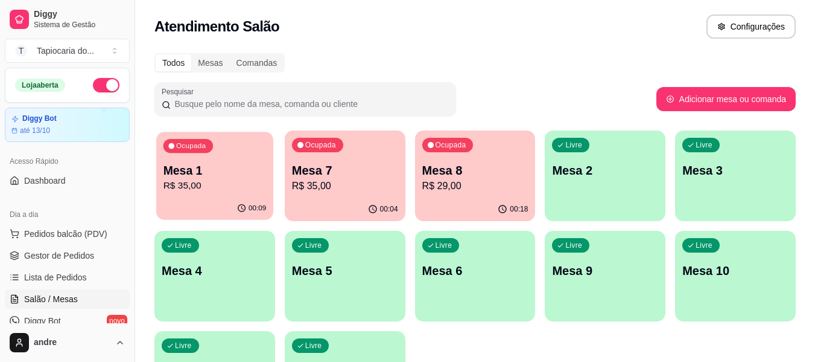
click at [210, 159] on div "Ocupada Mesa 1 R$ 35,00" at bounding box center [214, 164] width 117 height 65
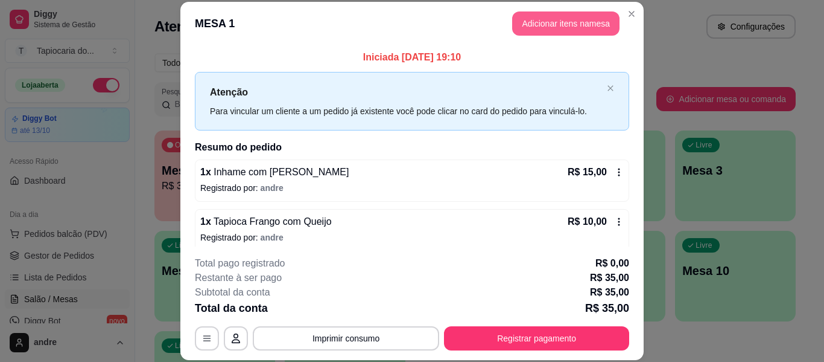
click at [556, 15] on button "Adicionar itens na mesa" at bounding box center [565, 23] width 107 height 24
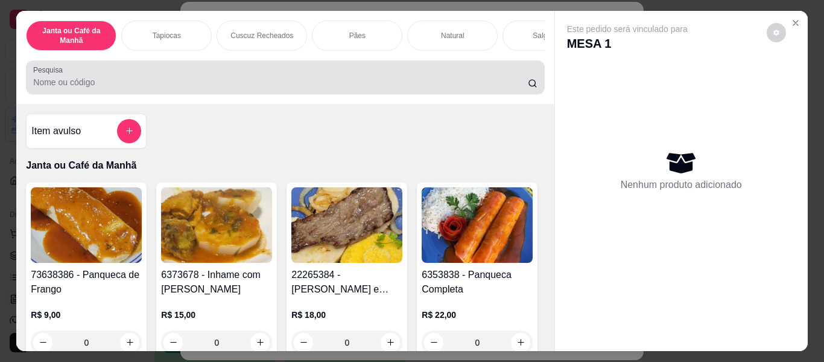
click at [483, 80] on input "Pesquisa" at bounding box center [280, 82] width 495 height 12
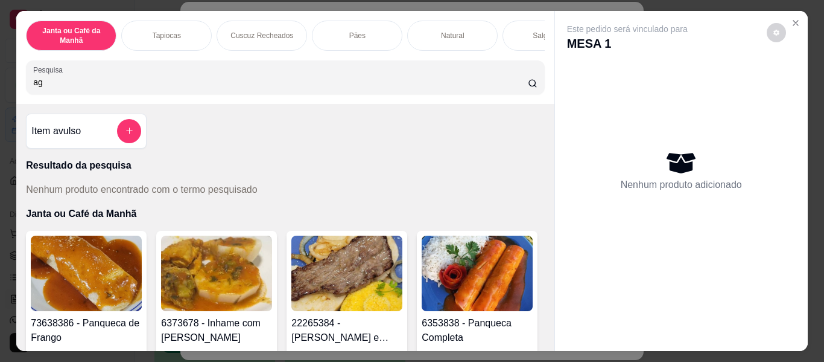
type input "a"
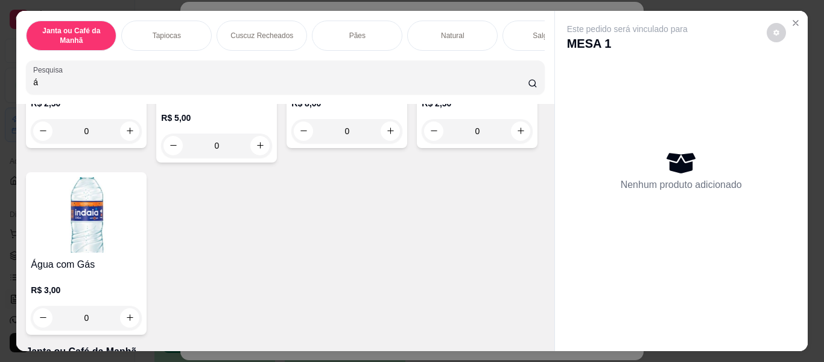
scroll to position [241, 0]
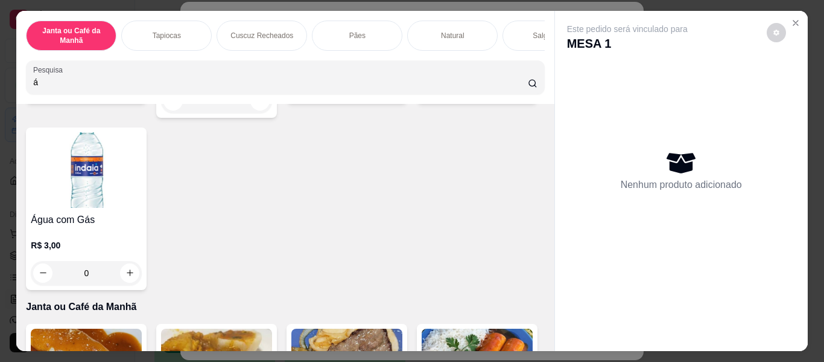
type input "á"
click at [511, 96] on button "increase-product-quantity" at bounding box center [520, 86] width 19 height 19
type input "1"
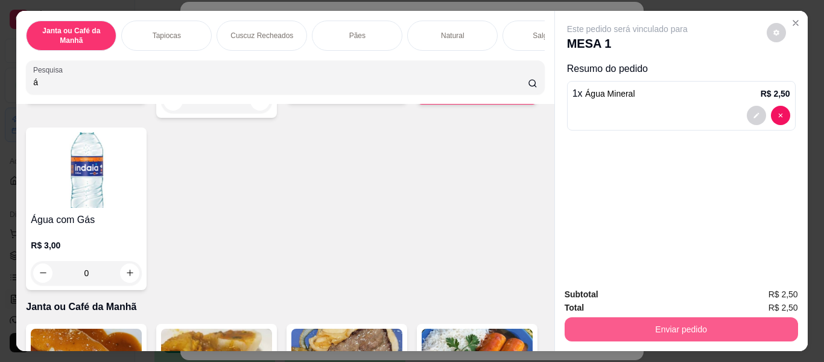
click at [649, 327] on button "Enviar pedido" at bounding box center [682, 329] width 234 height 24
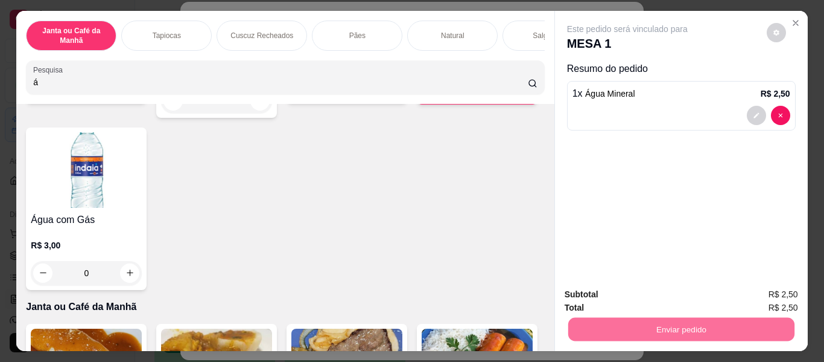
click at [778, 293] on button "Enviar pedido" at bounding box center [767, 295] width 66 height 22
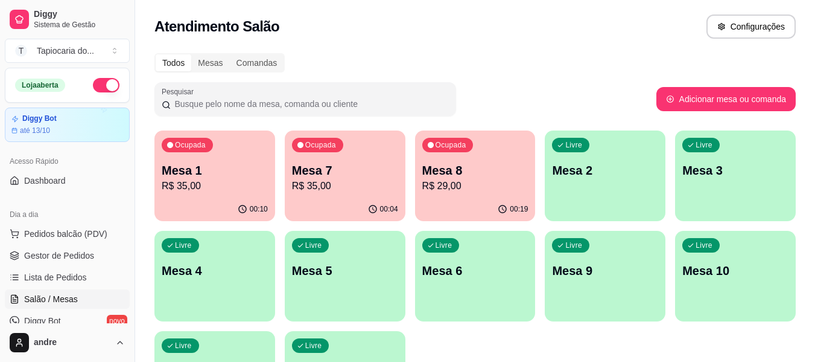
click at [36, 245] on ul "Pedidos balcão (PDV) Gestor de Pedidos Lista de Pedidos Salão / Mesas Diggy Bot…" at bounding box center [67, 288] width 125 height 128
click at [381, 189] on p "R$ 35,00" at bounding box center [345, 186] width 106 height 14
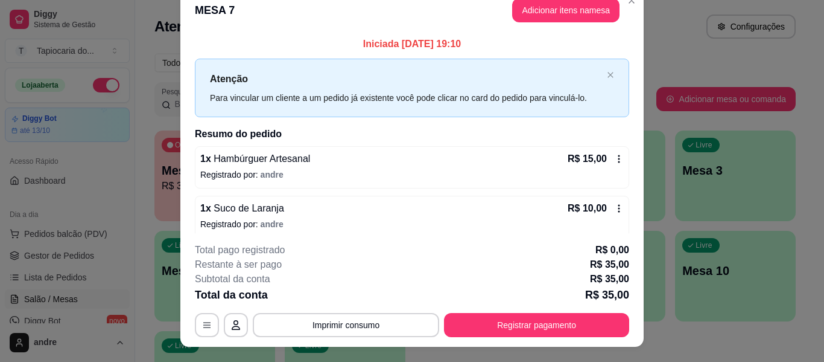
scroll to position [0, 0]
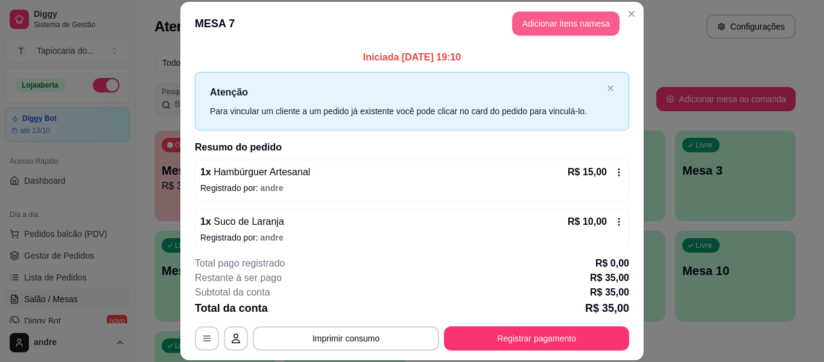
click at [586, 28] on button "Adicionar itens na mesa" at bounding box center [565, 23] width 107 height 24
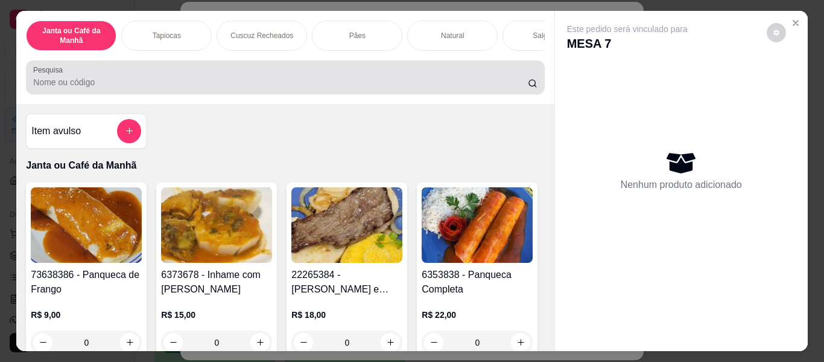
click at [461, 94] on div "Pesquisa" at bounding box center [285, 77] width 518 height 34
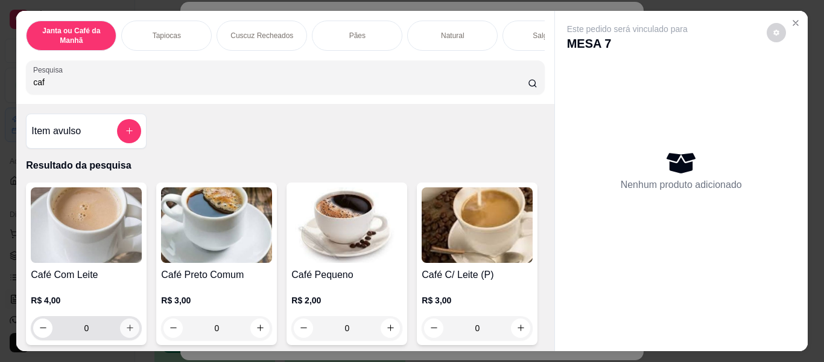
type input "caf"
click at [128, 331] on icon "increase-product-quantity" at bounding box center [130, 328] width 9 height 9
type input "1"
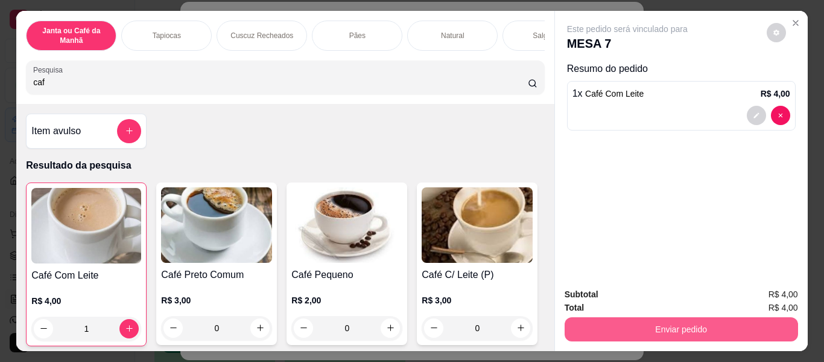
click at [710, 323] on button "Enviar pedido" at bounding box center [682, 329] width 234 height 24
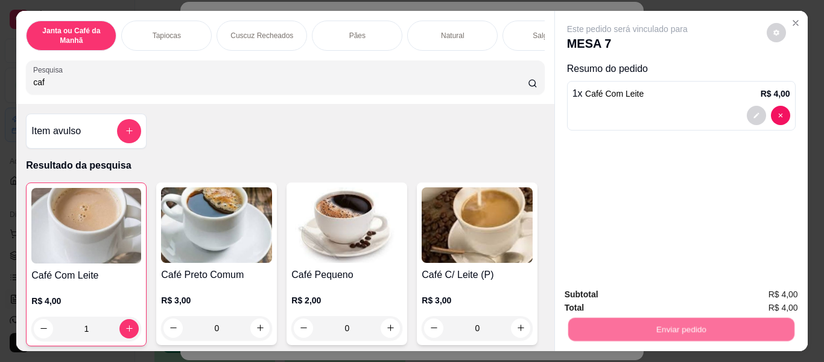
click at [754, 290] on button "Enviar pedido" at bounding box center [767, 295] width 68 height 23
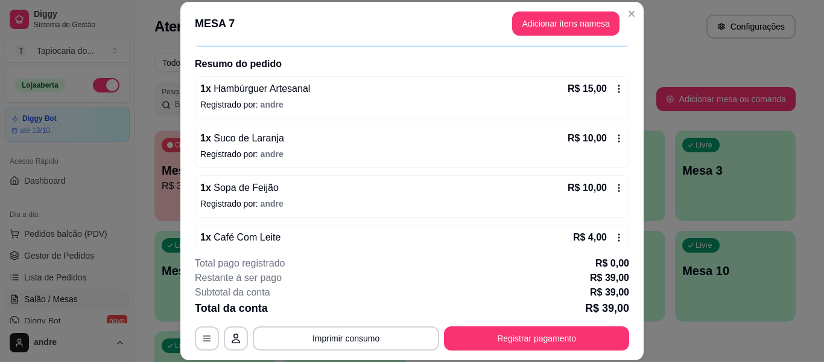
scroll to position [109, 0]
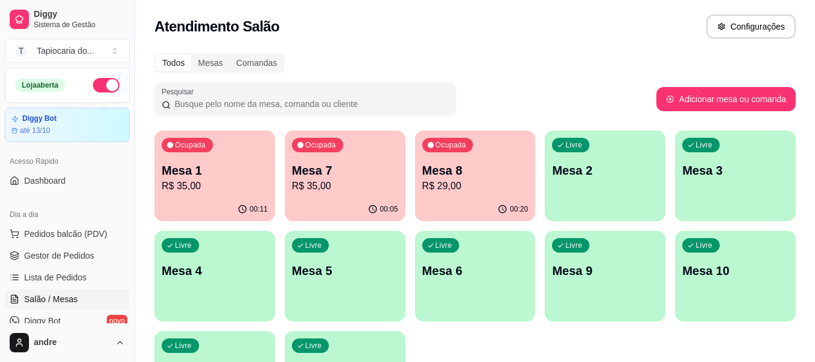
click at [250, 187] on p "R$ 35,00" at bounding box center [215, 186] width 106 height 14
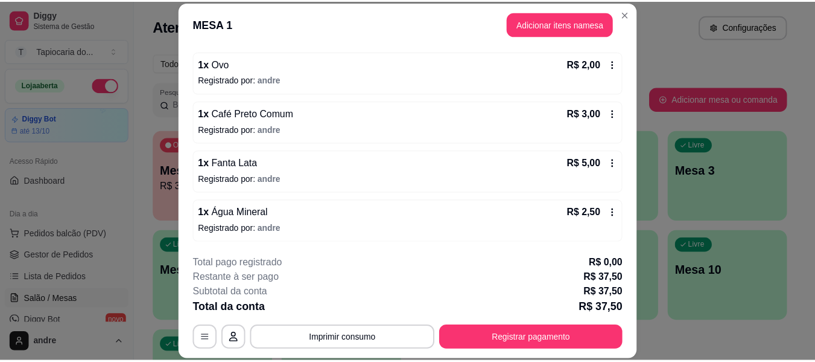
scroll to position [208, 0]
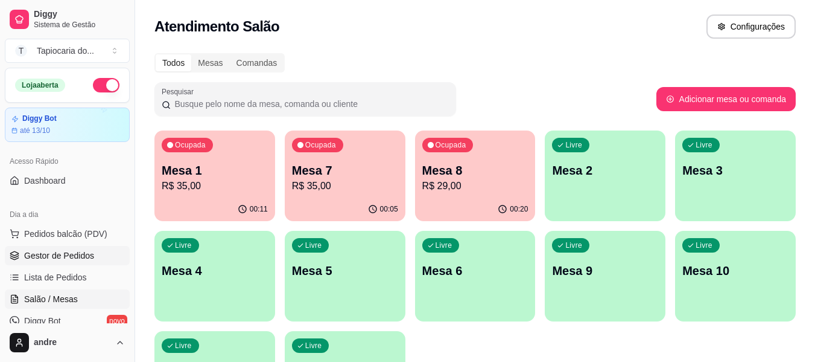
click at [90, 250] on span "Gestor de Pedidos" at bounding box center [59, 255] width 70 height 12
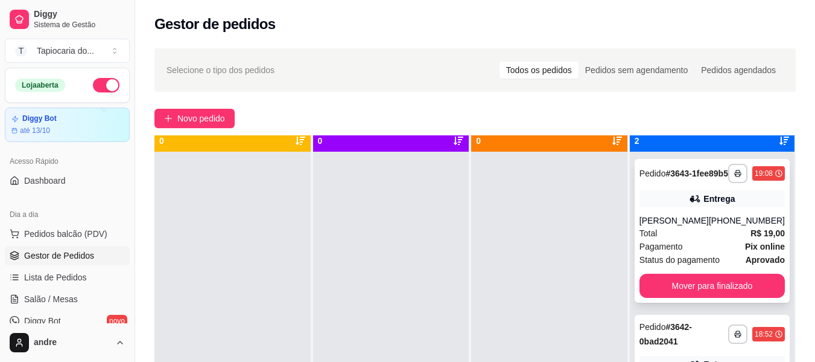
scroll to position [34, 0]
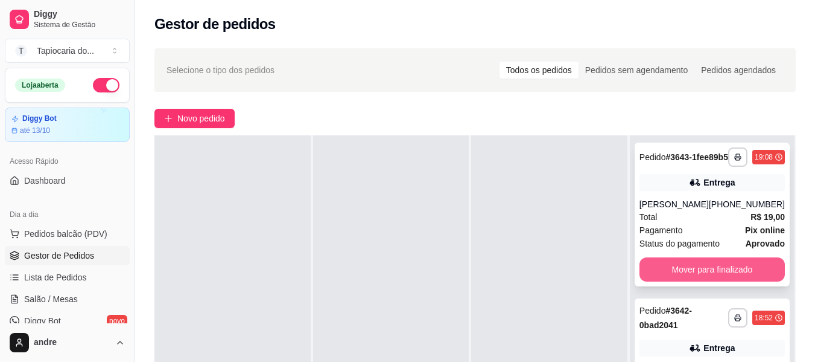
click at [716, 275] on button "Mover para finalizado" at bounding box center [712, 269] width 145 height 24
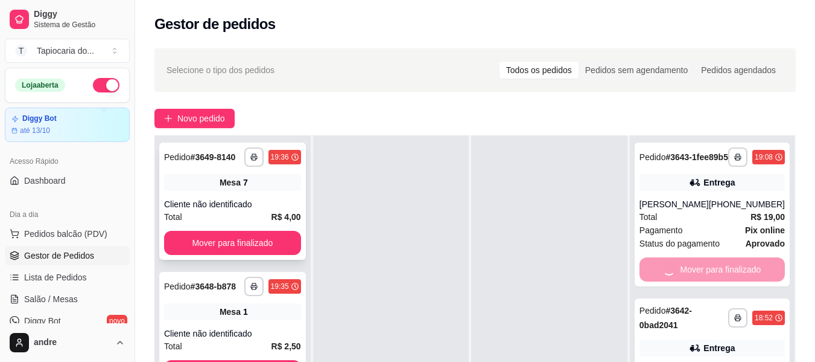
click at [197, 229] on div "**********" at bounding box center [232, 200] width 147 height 117
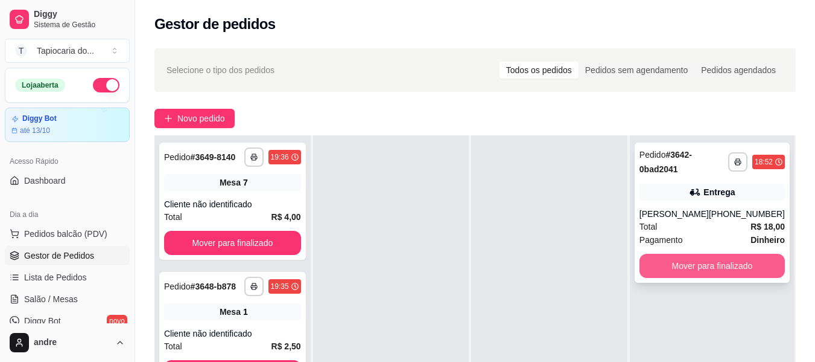
click at [706, 278] on button "Mover para finalizado" at bounding box center [712, 266] width 145 height 24
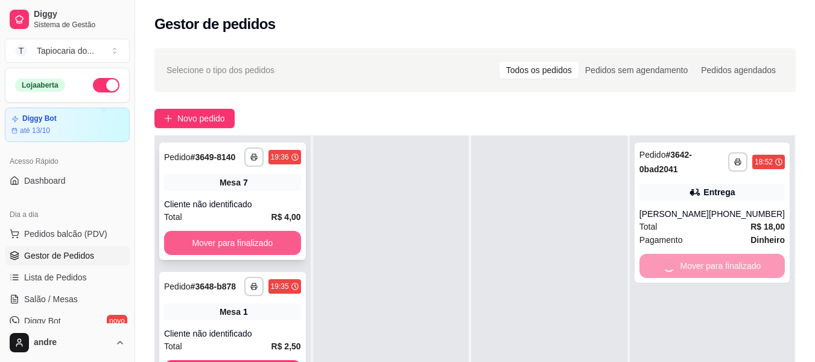
click at [224, 233] on button "Mover para finalizado" at bounding box center [232, 243] width 137 height 24
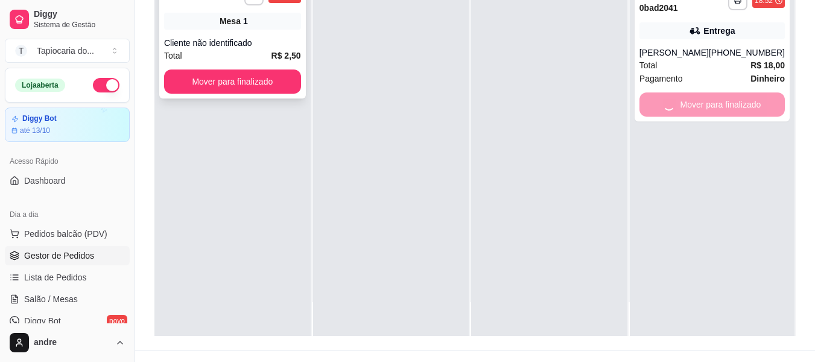
scroll to position [181, 0]
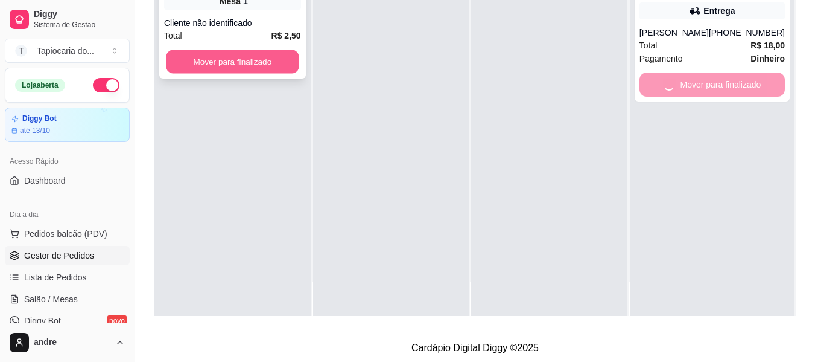
click at [246, 62] on button "Mover para finalizado" at bounding box center [232, 62] width 133 height 24
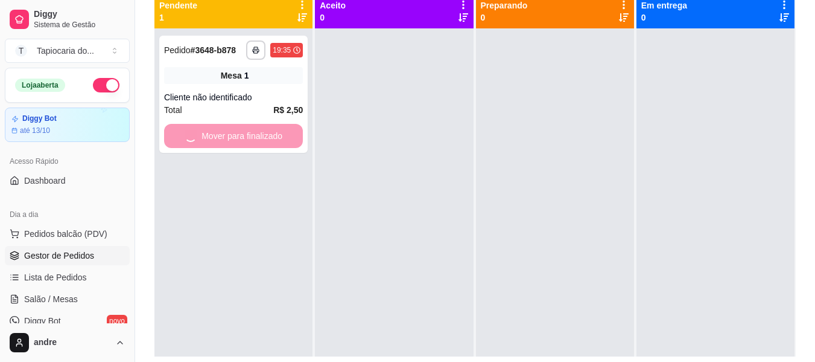
scroll to position [60, 0]
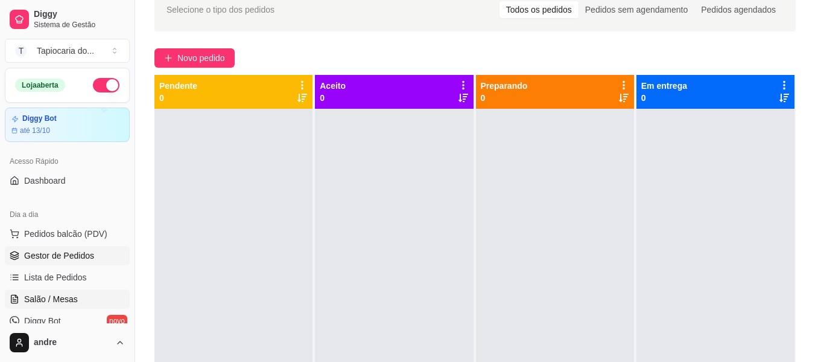
click at [80, 295] on link "Salão / Mesas" at bounding box center [67, 298] width 125 height 19
click at [76, 300] on link "Salão / Mesas" at bounding box center [67, 298] width 125 height 19
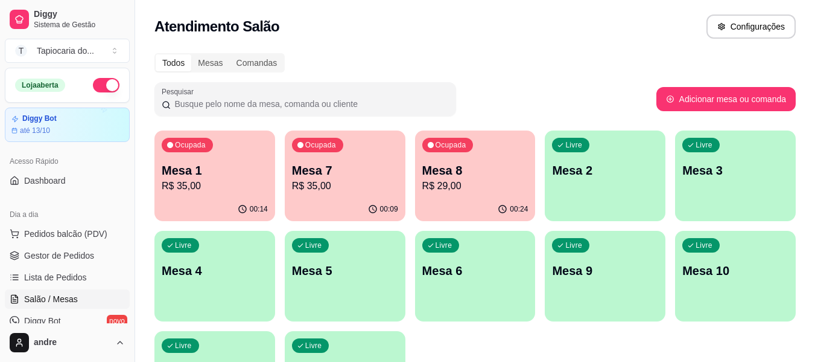
click at [183, 189] on p "R$ 35,00" at bounding box center [215, 186] width 106 height 14
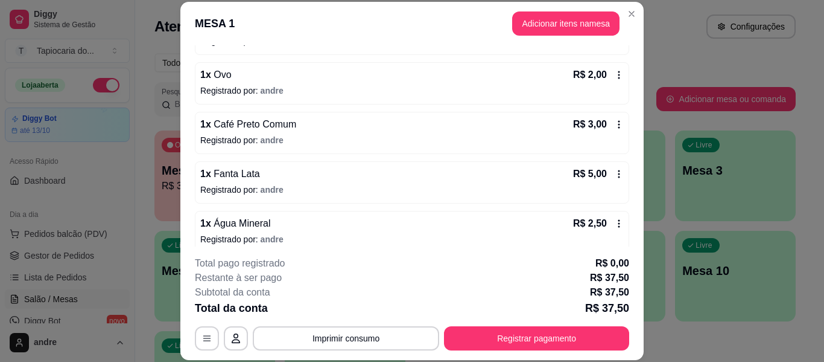
scroll to position [208, 0]
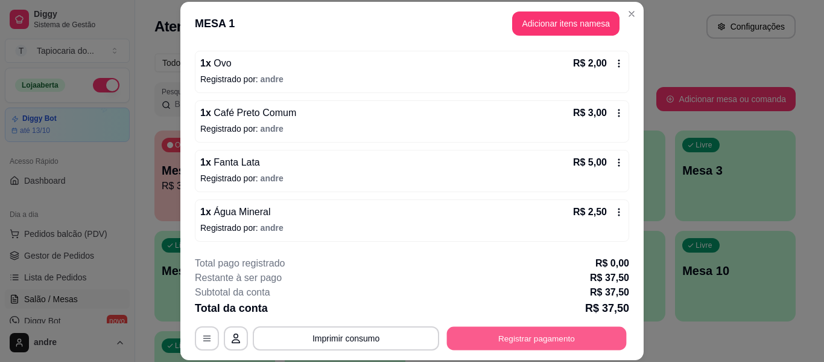
click at [466, 335] on button "Registrar pagamento" at bounding box center [537, 339] width 180 height 24
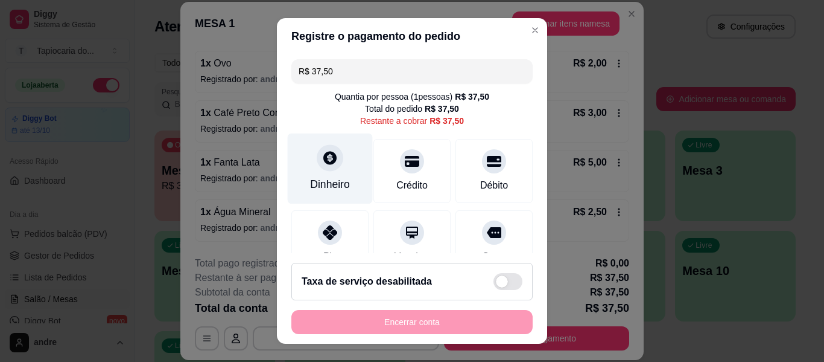
click at [310, 179] on div "Dinheiro" at bounding box center [330, 184] width 40 height 16
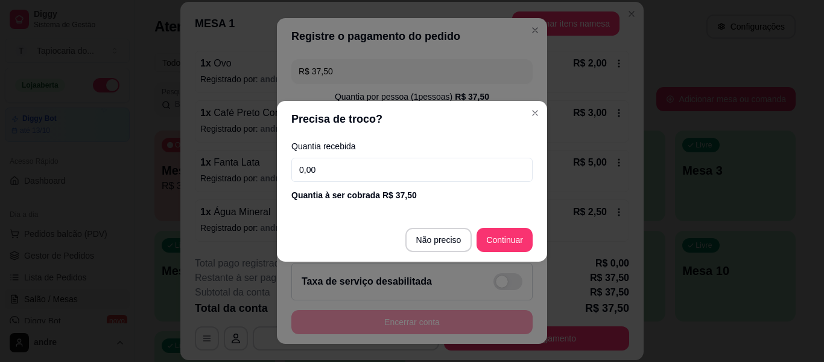
click at [363, 176] on input "0,00" at bounding box center [412, 170] width 241 height 24
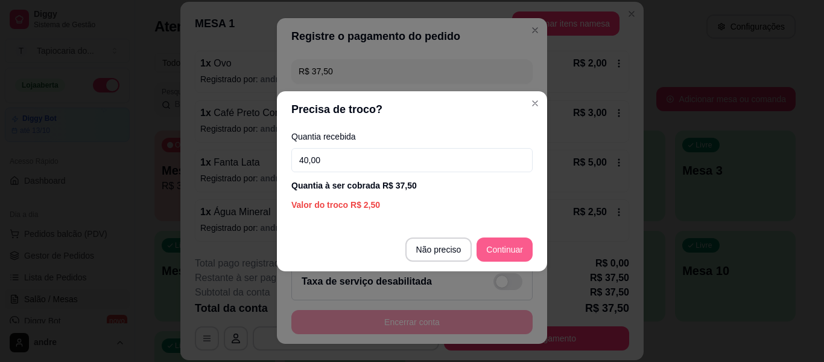
type input "40,00"
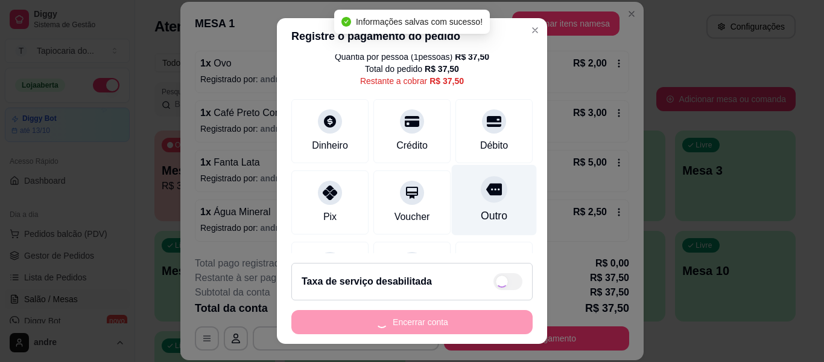
type input "R$ 0,00"
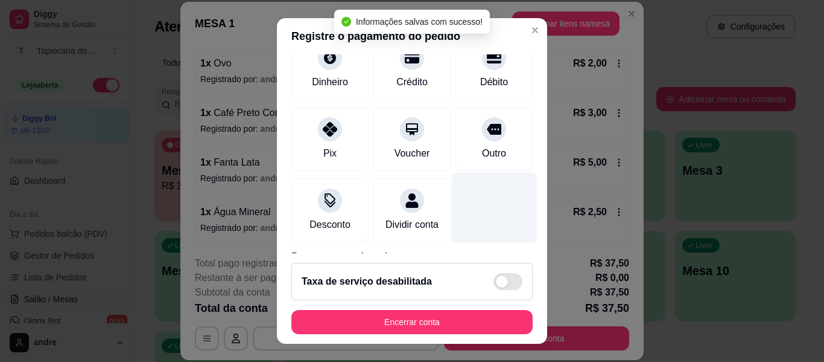
scroll to position [100, 0]
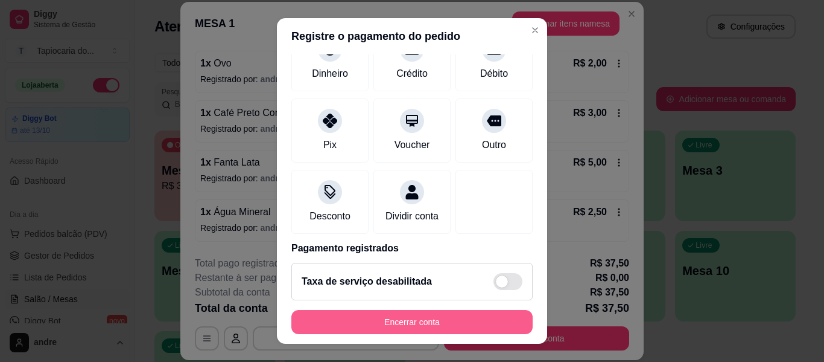
click at [441, 328] on button "Encerrar conta" at bounding box center [412, 322] width 241 height 24
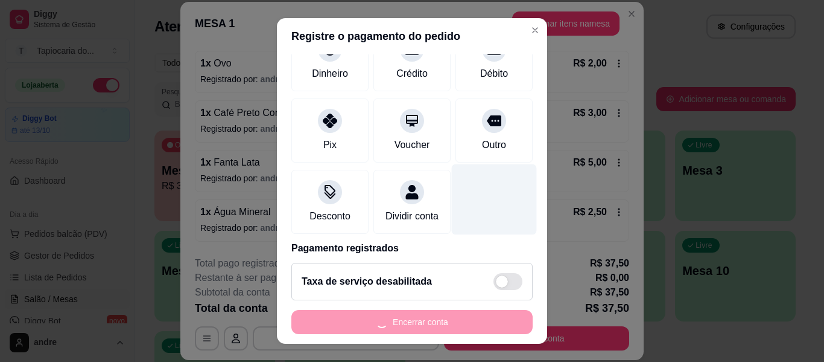
scroll to position [0, 0]
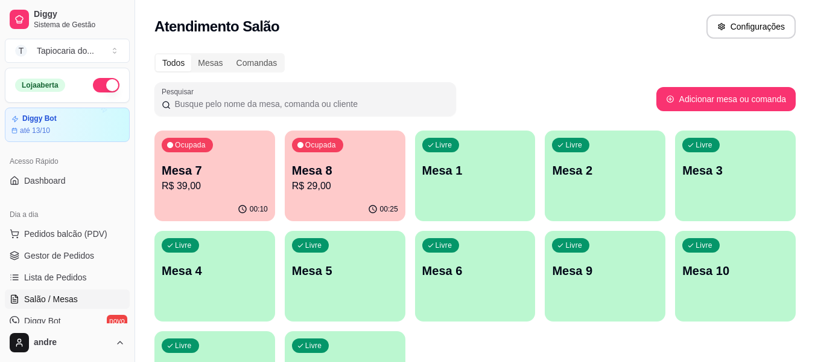
click at [212, 186] on p "R$ 39,00" at bounding box center [215, 186] width 106 height 14
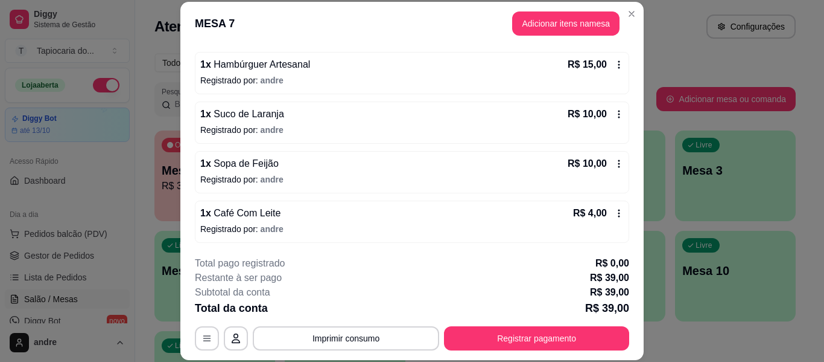
scroll to position [109, 0]
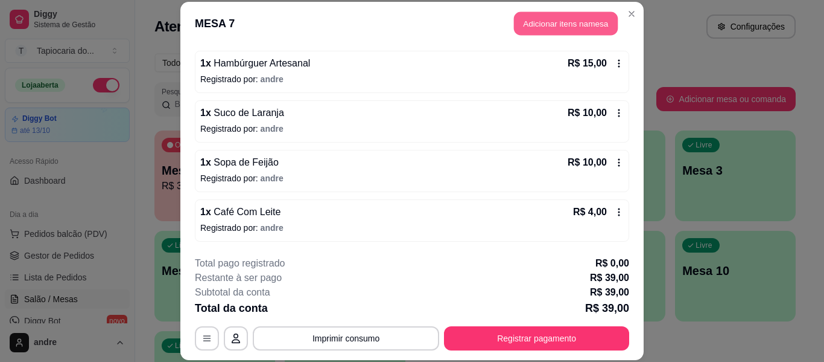
click at [515, 34] on button "Adicionar itens na mesa" at bounding box center [566, 24] width 104 height 24
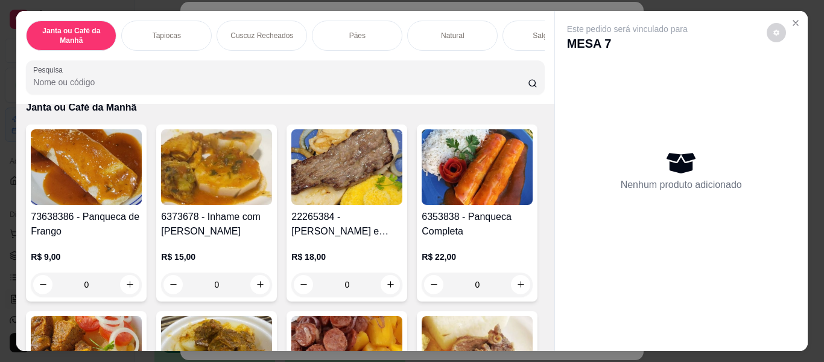
scroll to position [60, 0]
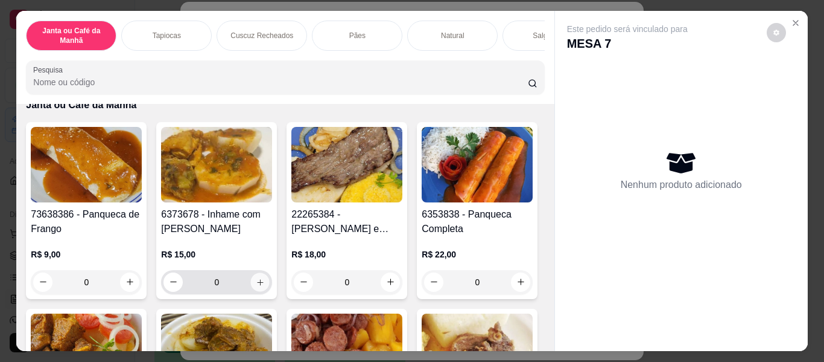
click at [256, 287] on icon "increase-product-quantity" at bounding box center [260, 282] width 9 height 9
type input "1"
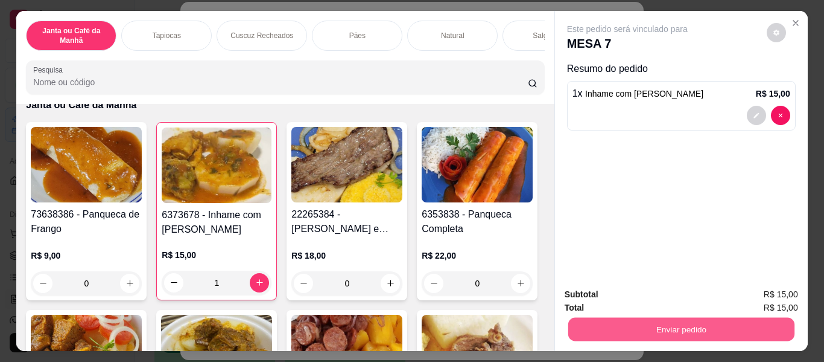
click at [672, 328] on button "Enviar pedido" at bounding box center [681, 329] width 226 height 24
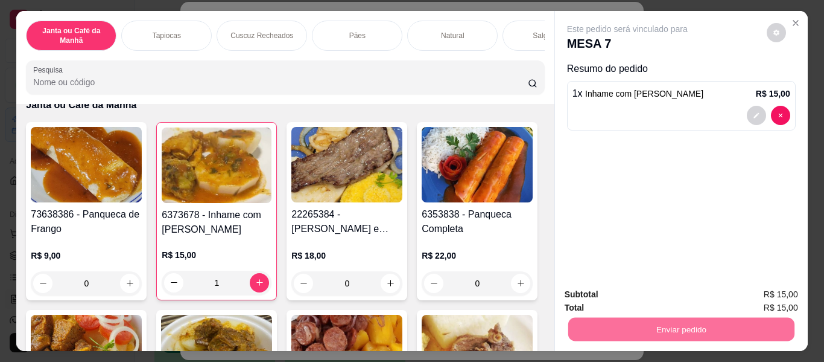
click at [770, 287] on button "Enviar pedido" at bounding box center [767, 295] width 68 height 23
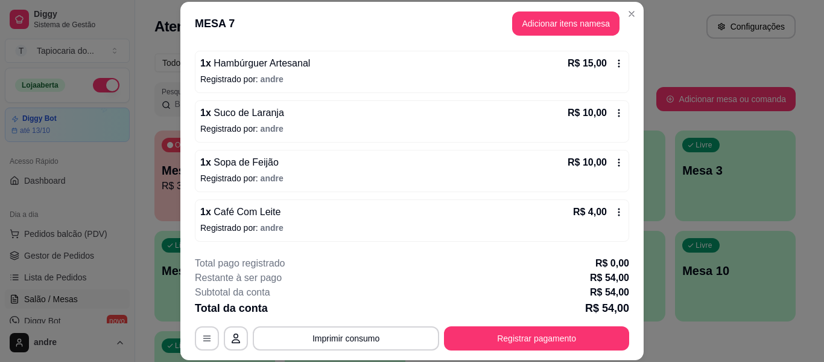
scroll to position [158, 0]
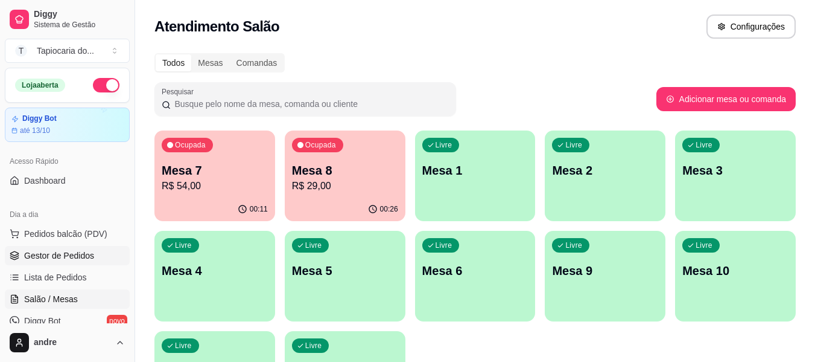
click at [75, 257] on span "Gestor de Pedidos" at bounding box center [59, 255] width 70 height 12
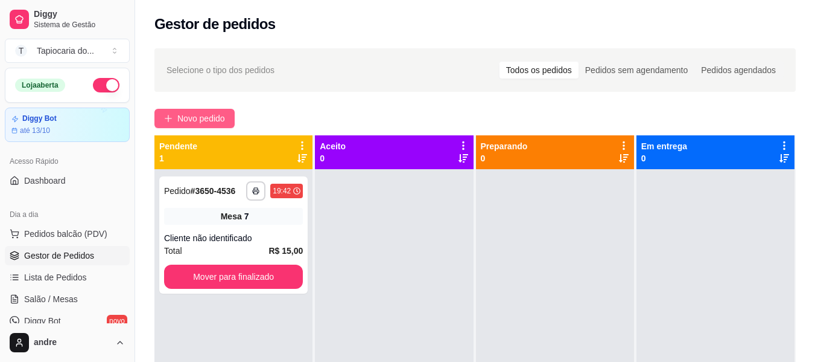
click at [229, 113] on button "Novo pedido" at bounding box center [195, 118] width 80 height 19
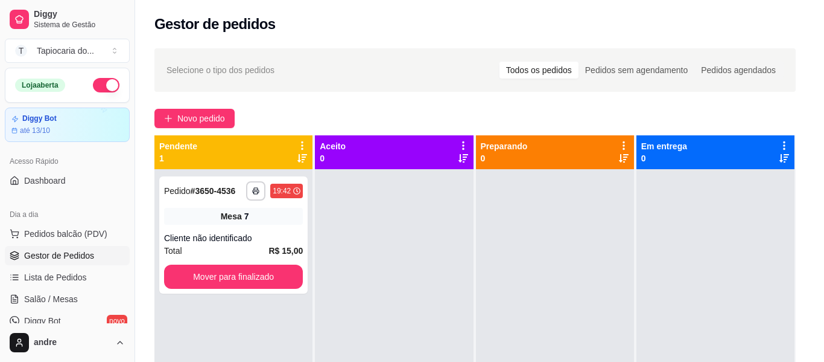
click at [339, 88] on input "Pesquisa" at bounding box center [280, 82] width 495 height 12
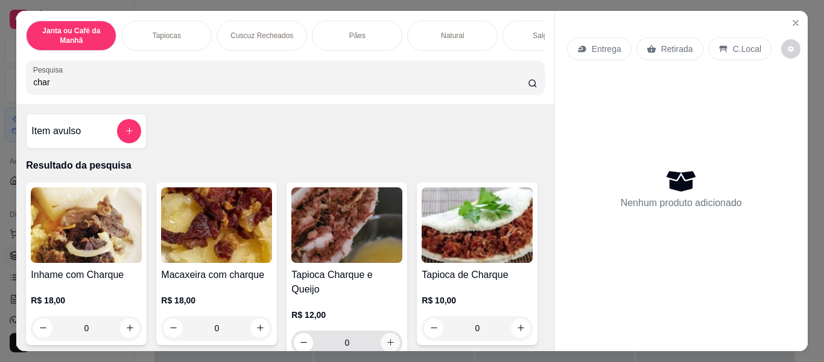
type input "char"
click at [390, 338] on icon "increase-product-quantity" at bounding box center [390, 342] width 9 height 9
type input "1"
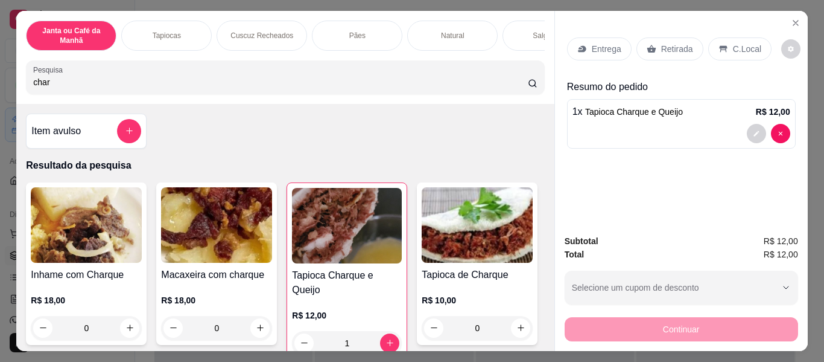
click at [404, 170] on p "Resultado da pesquisa" at bounding box center [285, 165] width 518 height 14
click at [590, 37] on div "Entrega" at bounding box center [599, 48] width 65 height 23
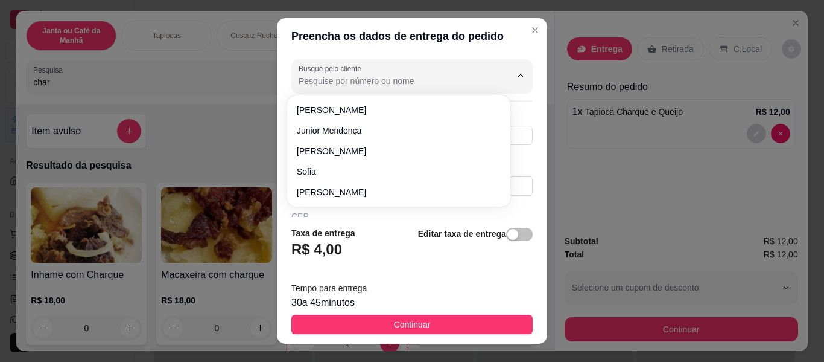
click at [395, 78] on input "Busque pelo cliente" at bounding box center [395, 81] width 193 height 12
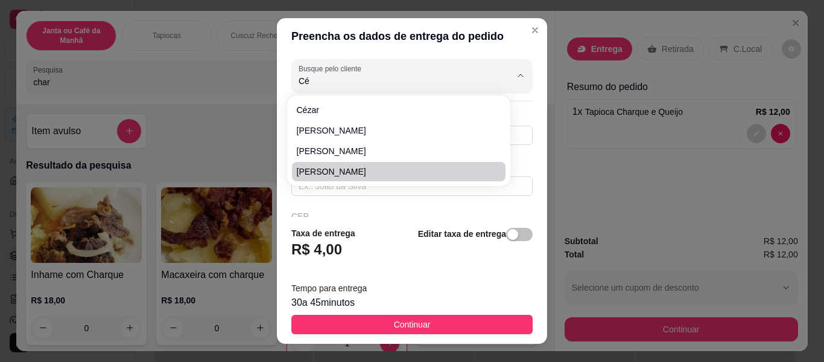
click at [340, 176] on span "[PERSON_NAME]" at bounding box center [393, 171] width 192 height 12
type input "[PERSON_NAME]"
type input "83991080844"
type input "[PERSON_NAME]"
type input "Escola Tecnica de Enfermagem"
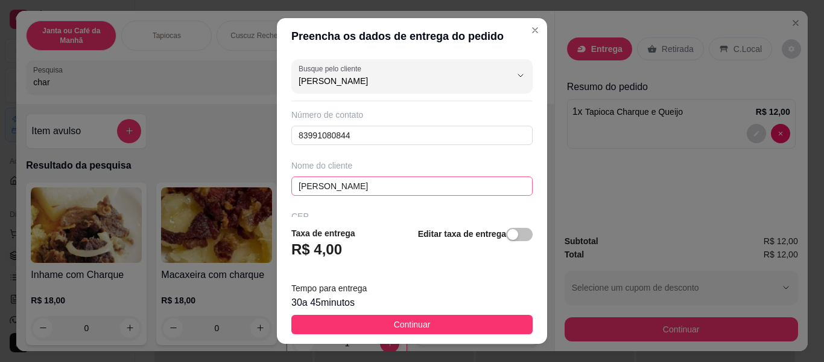
type input "[PERSON_NAME]"
click at [331, 185] on input "[PERSON_NAME]" at bounding box center [412, 185] width 241 height 19
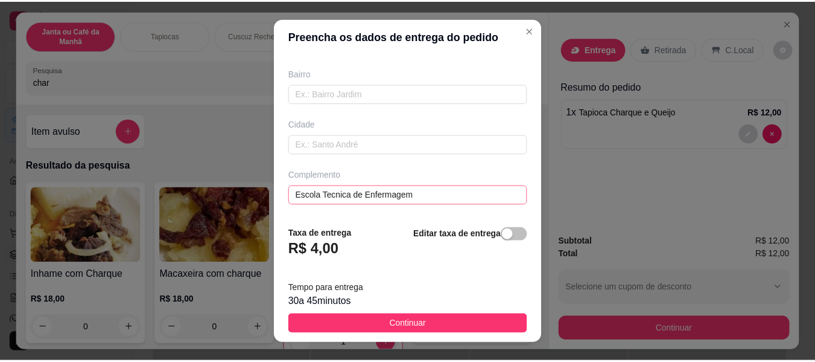
scroll to position [21, 0]
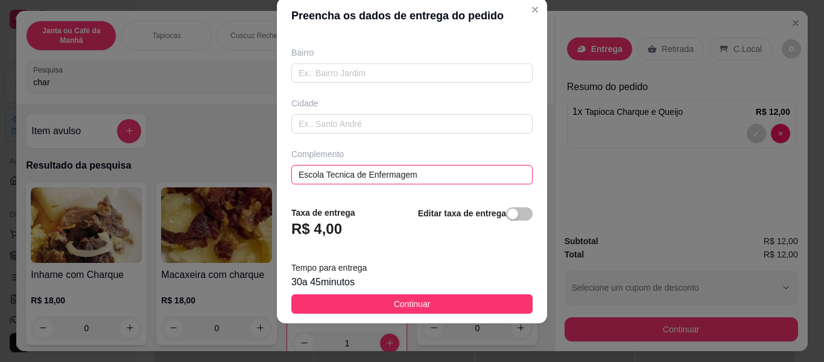
drag, startPoint x: 428, startPoint y: 175, endPoint x: 197, endPoint y: 158, distance: 231.2
click at [197, 162] on div "Preencha os dados de entrega do pedido Busque pelo cliente [PERSON_NAME] Número…" at bounding box center [412, 181] width 824 height 362
paste input "Apartamento [GEOGRAPHIC_DATA]"
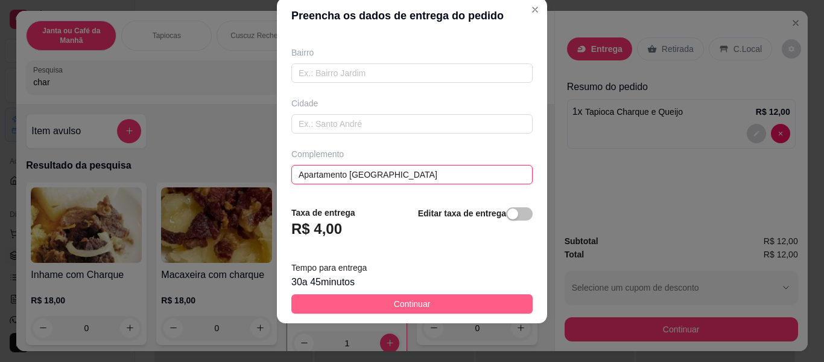
type input "Apartamento [GEOGRAPHIC_DATA]"
click at [411, 297] on span "Continuar" at bounding box center [412, 303] width 37 height 13
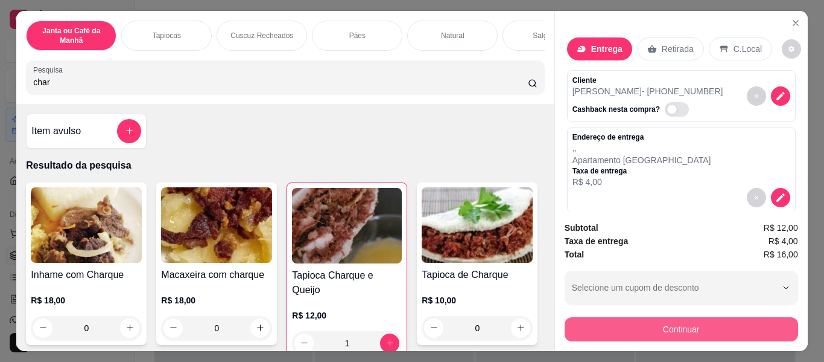
click at [724, 325] on button "Continuar" at bounding box center [682, 329] width 234 height 24
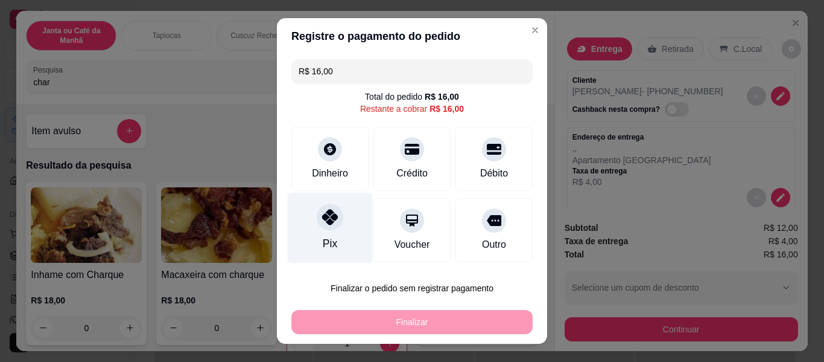
click at [328, 245] on div "Pix" at bounding box center [330, 243] width 14 height 16
type input "R$ 0,00"
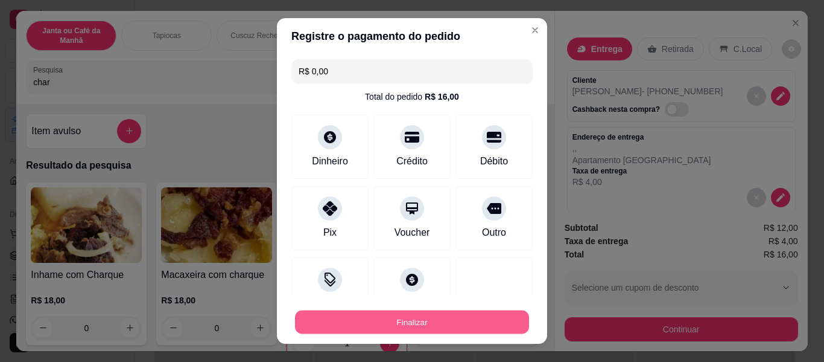
click at [418, 318] on button "Finalizar" at bounding box center [412, 322] width 234 height 24
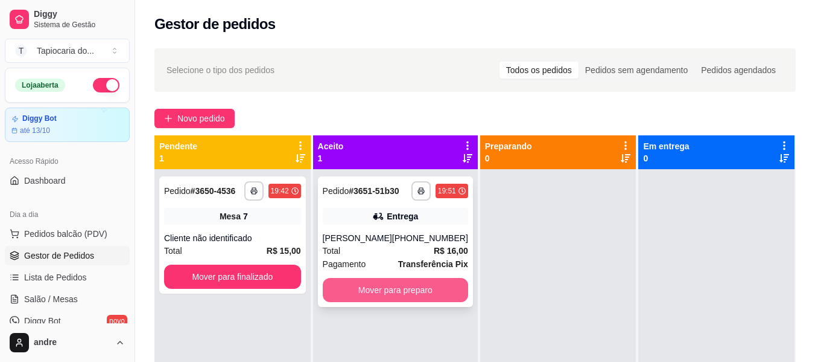
click at [395, 292] on button "Mover para preparo" at bounding box center [395, 290] width 145 height 24
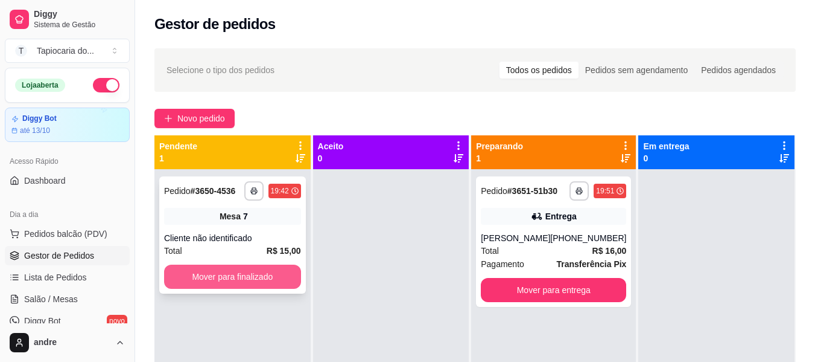
click at [254, 272] on button "Mover para finalizado" at bounding box center [232, 276] width 137 height 24
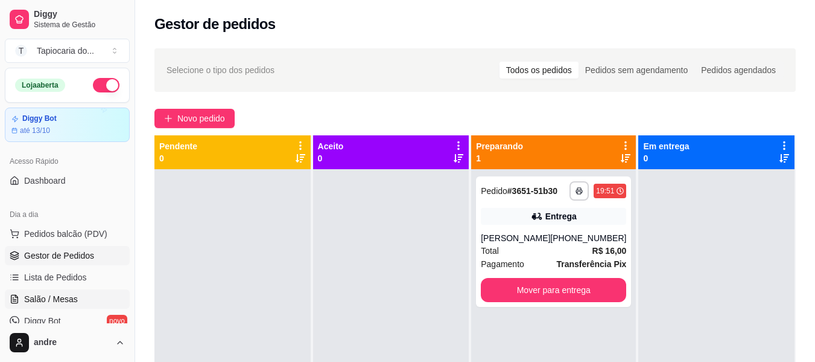
click at [55, 298] on span "Salão / Mesas" at bounding box center [51, 299] width 54 height 12
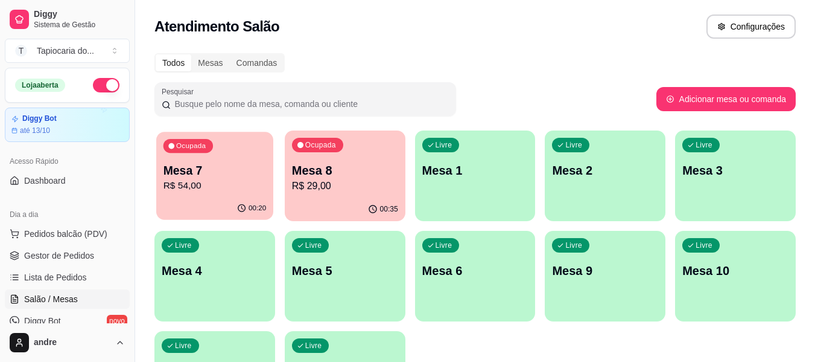
click at [196, 162] on p "Mesa 7" at bounding box center [215, 170] width 103 height 16
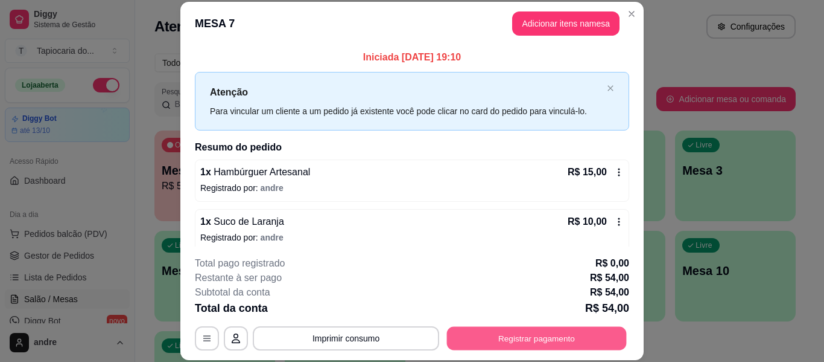
click at [551, 332] on button "Registrar pagamento" at bounding box center [537, 339] width 180 height 24
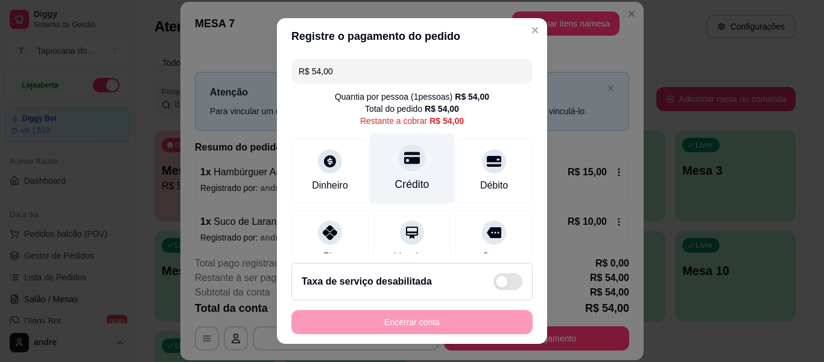
click at [395, 186] on div "Crédito" at bounding box center [412, 184] width 34 height 16
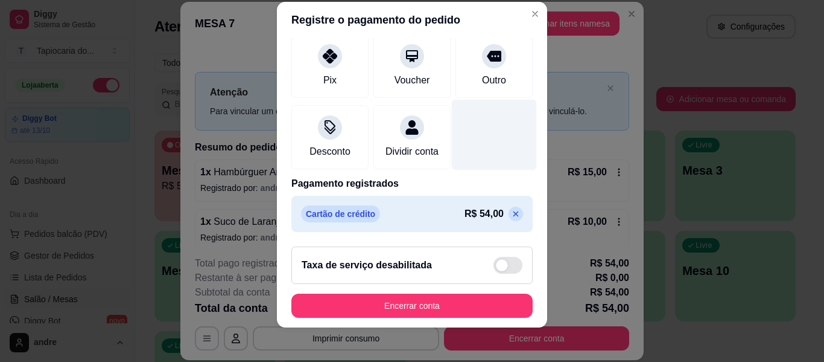
scroll to position [21, 0]
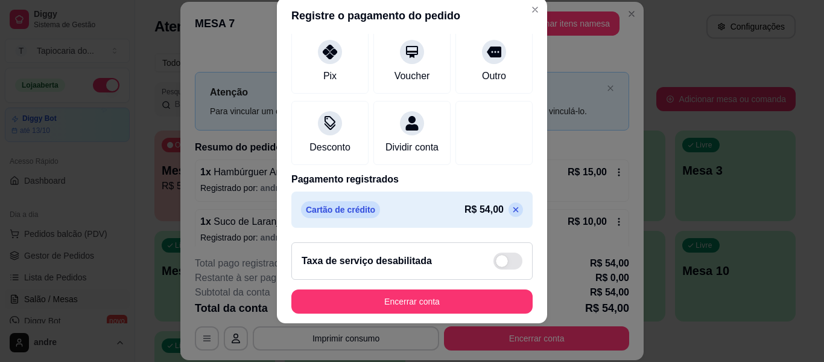
click at [509, 206] on p at bounding box center [516, 209] width 14 height 14
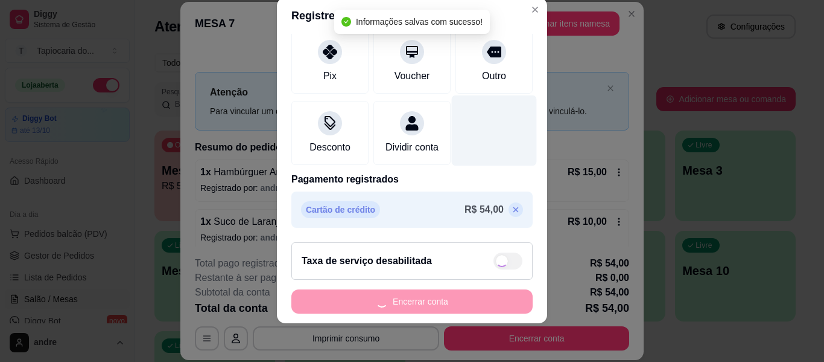
scroll to position [112, 0]
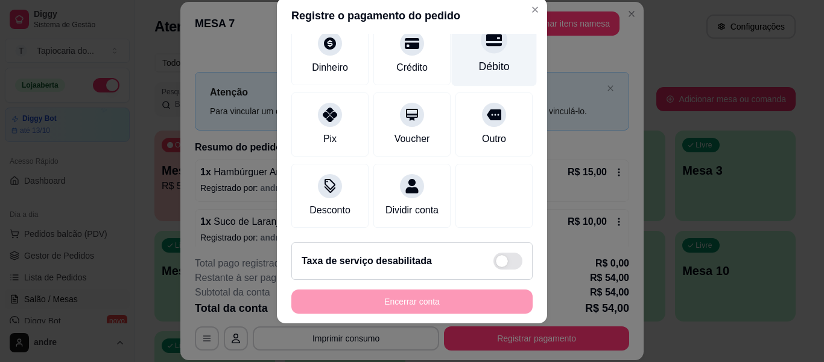
click at [479, 59] on div "Débito" at bounding box center [494, 67] width 31 height 16
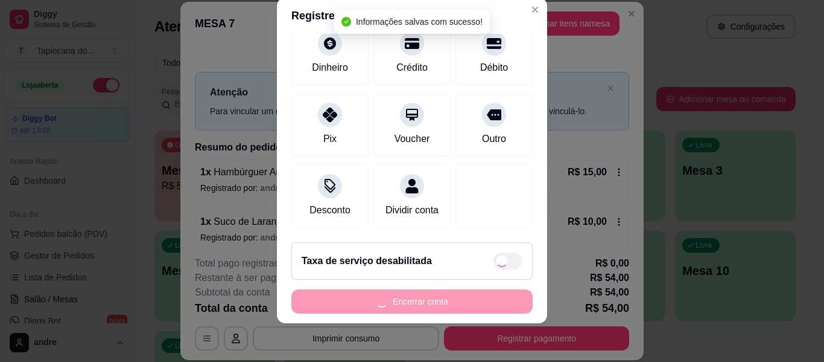
type input "R$ 0,00"
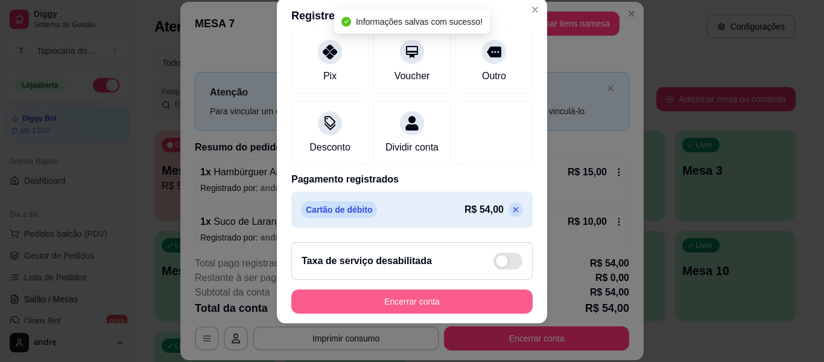
click at [418, 298] on button "Encerrar conta" at bounding box center [412, 301] width 241 height 24
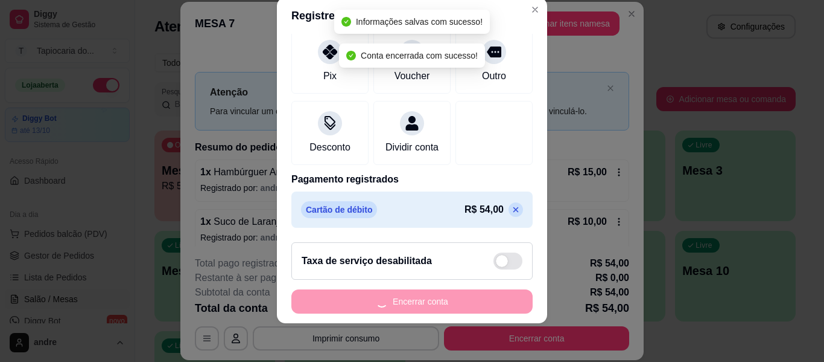
scroll to position [0, 0]
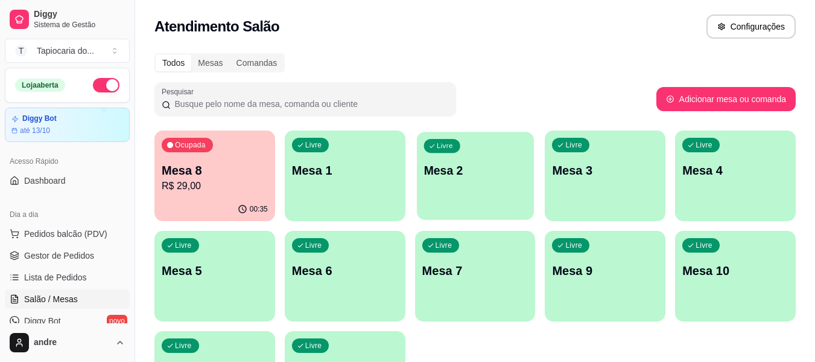
click at [494, 172] on p "Mesa 2" at bounding box center [475, 170] width 103 height 16
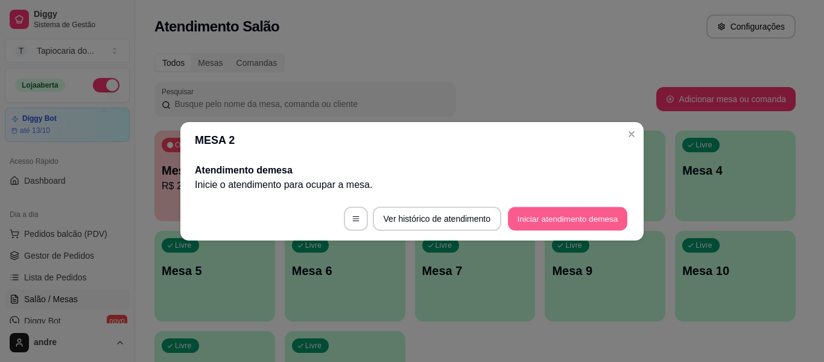
click at [576, 217] on button "Iniciar atendimento de mesa" at bounding box center [568, 218] width 120 height 24
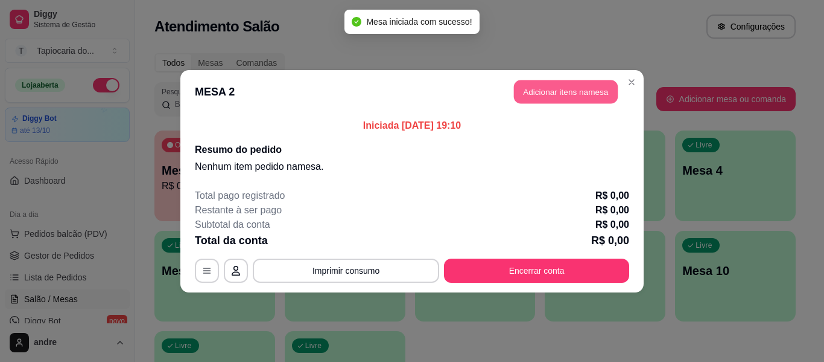
click at [549, 80] on button "Adicionar itens na mesa" at bounding box center [566, 92] width 104 height 24
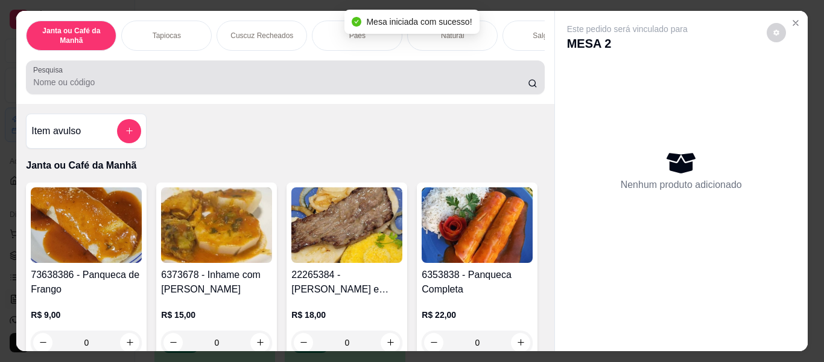
click at [487, 68] on div "Pesquisa" at bounding box center [285, 77] width 518 height 34
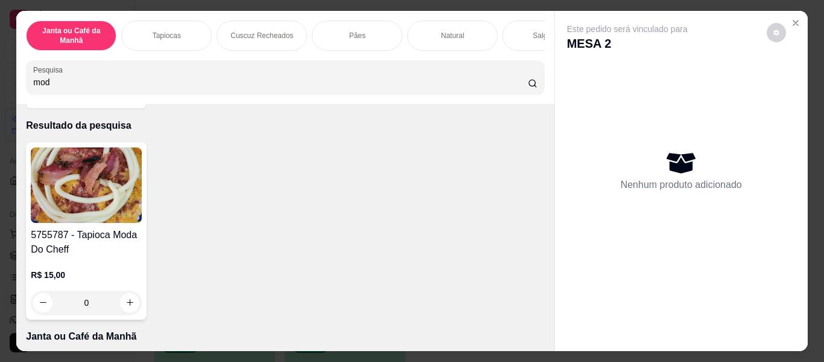
scroll to position [60, 0]
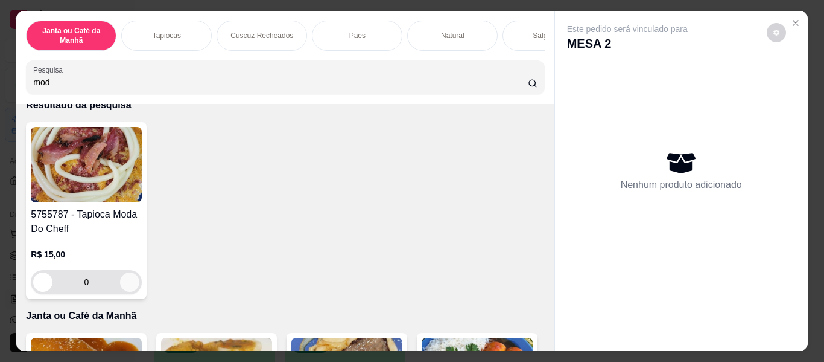
type input "mod"
click at [130, 282] on icon "increase-product-quantity" at bounding box center [130, 281] width 9 height 9
type input "1"
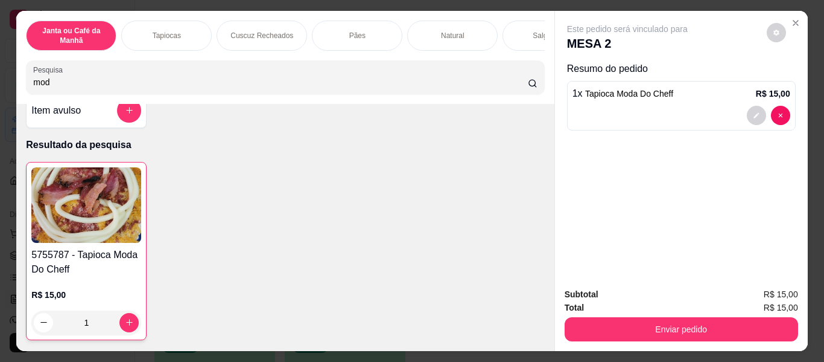
scroll to position [0, 0]
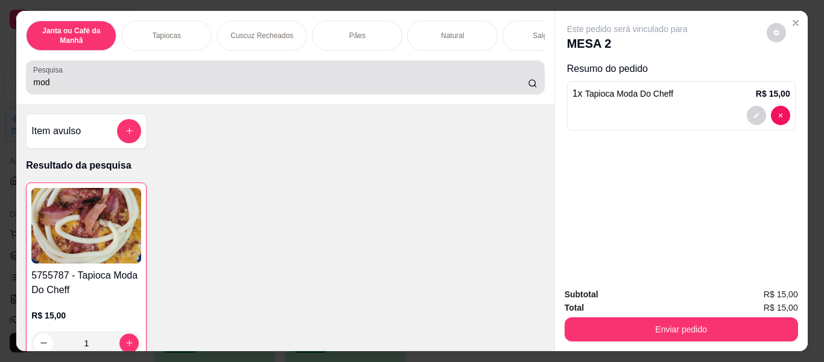
click at [214, 85] on input "mod" at bounding box center [280, 82] width 495 height 12
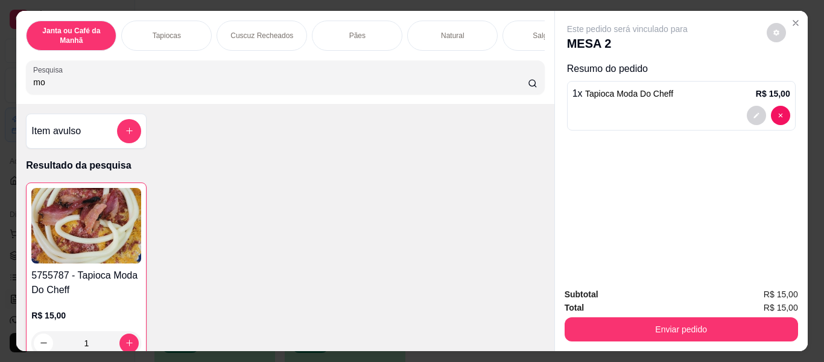
type input "m"
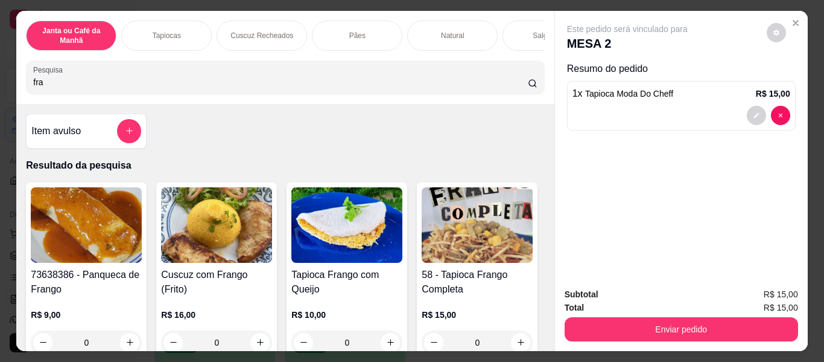
scroll to position [121, 0]
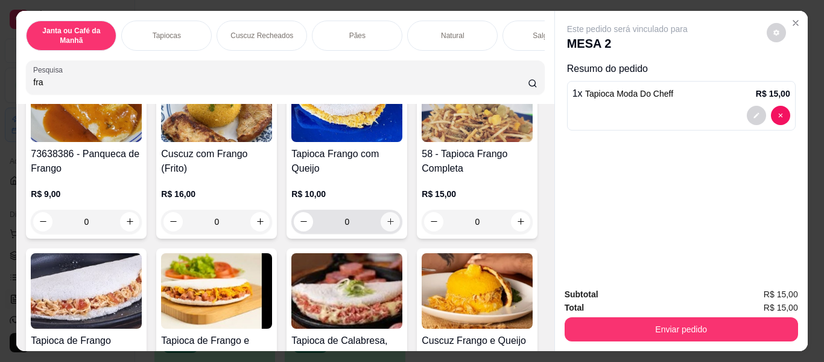
type input "fra"
click at [384, 220] on button "increase-product-quantity" at bounding box center [390, 221] width 19 height 19
type input "1"
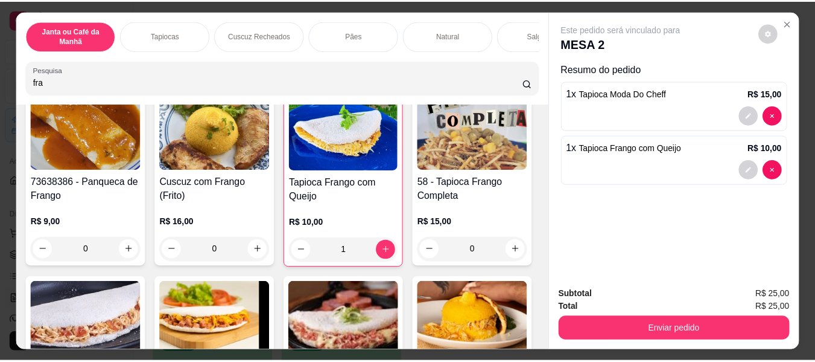
scroll to position [0, 0]
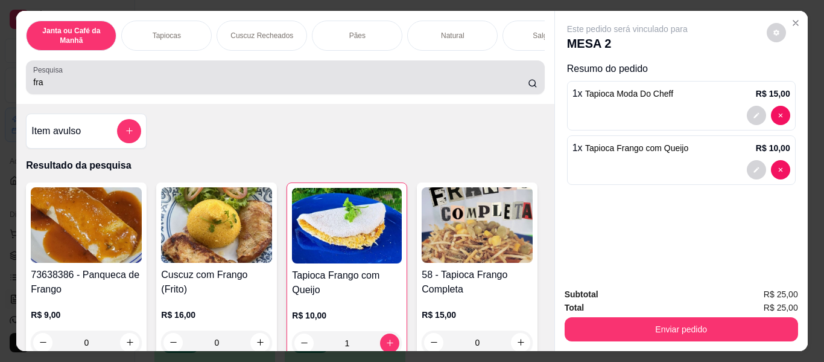
click at [368, 88] on input "fra" at bounding box center [280, 82] width 495 height 12
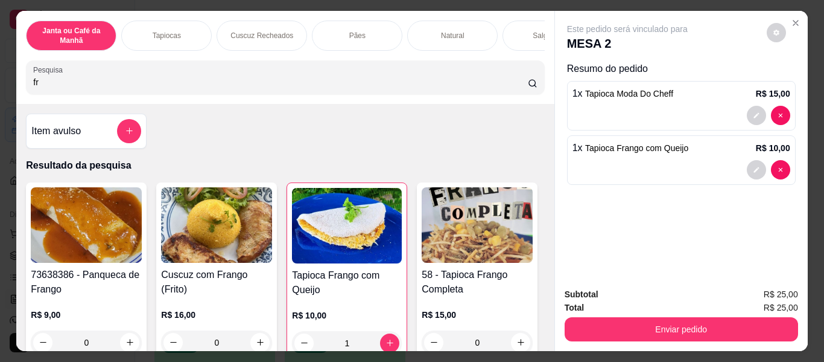
type input "f"
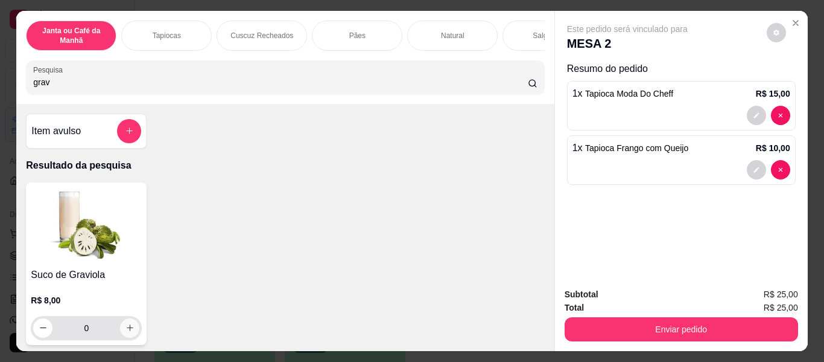
type input "grav"
click at [128, 327] on icon "increase-product-quantity" at bounding box center [130, 328] width 9 height 9
type input "1"
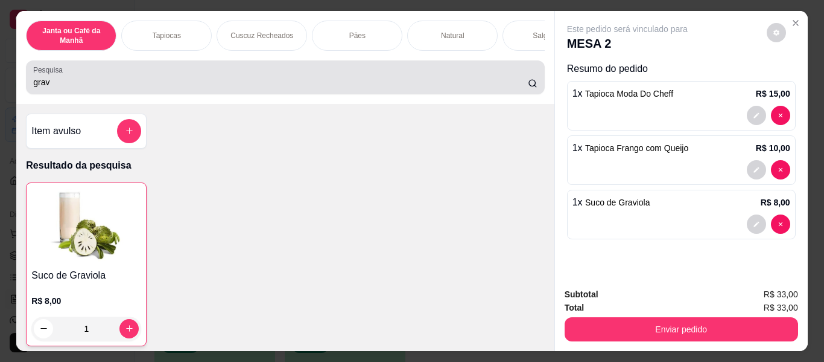
click at [323, 78] on div "grav" at bounding box center [285, 77] width 504 height 24
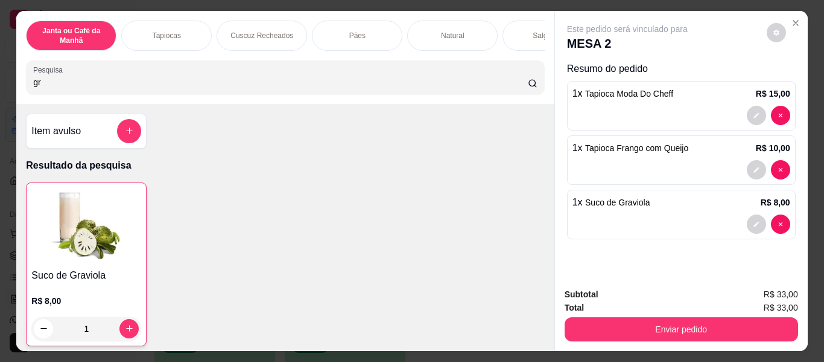
type input "g"
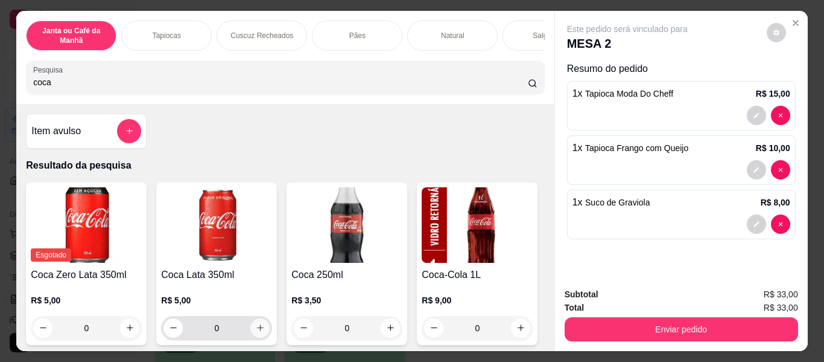
type input "coca"
click at [253, 337] on button "increase-product-quantity" at bounding box center [260, 327] width 19 height 19
type input "1"
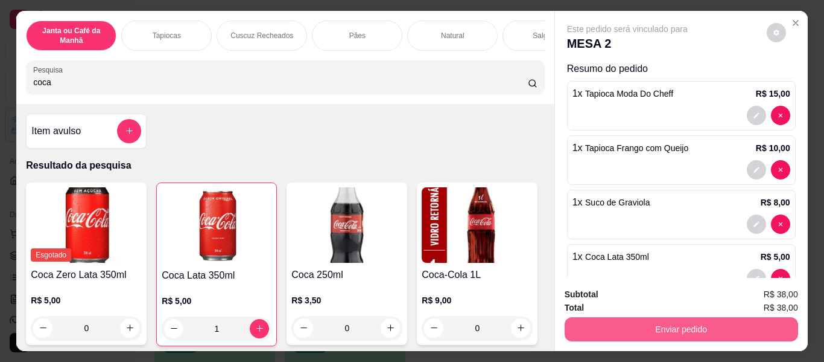
click at [630, 324] on button "Enviar pedido" at bounding box center [682, 329] width 234 height 24
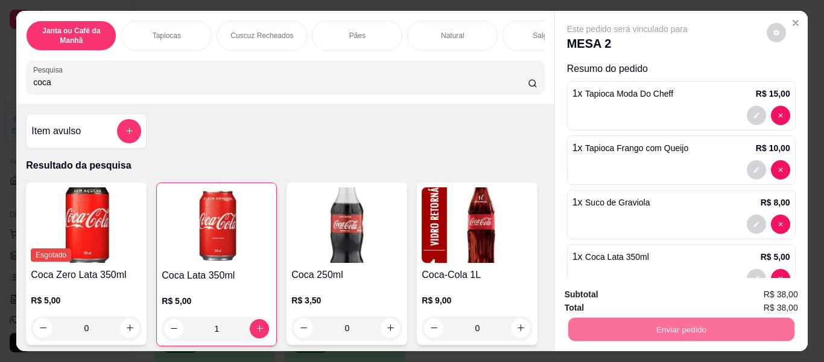
click at [765, 299] on button "Enviar pedido" at bounding box center [767, 295] width 66 height 22
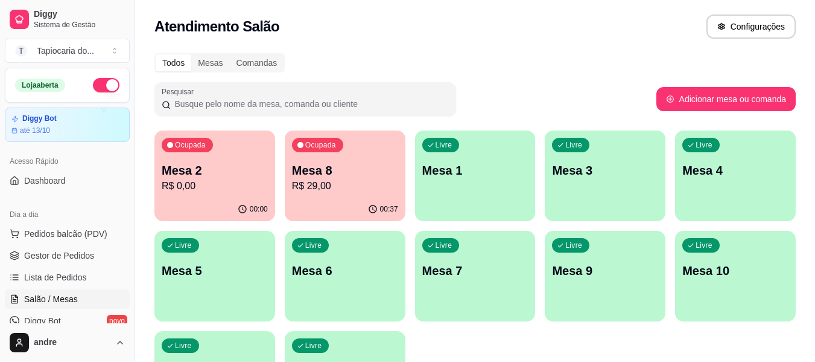
click at [753, 213] on div "button" at bounding box center [735, 213] width 121 height 14
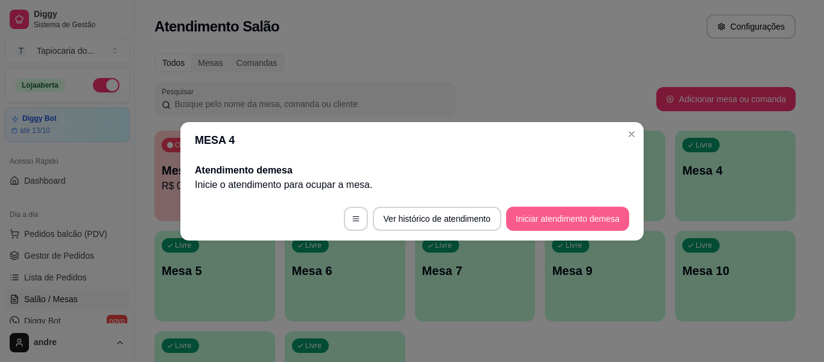
click at [549, 224] on button "Iniciar atendimento de mesa" at bounding box center [567, 218] width 123 height 24
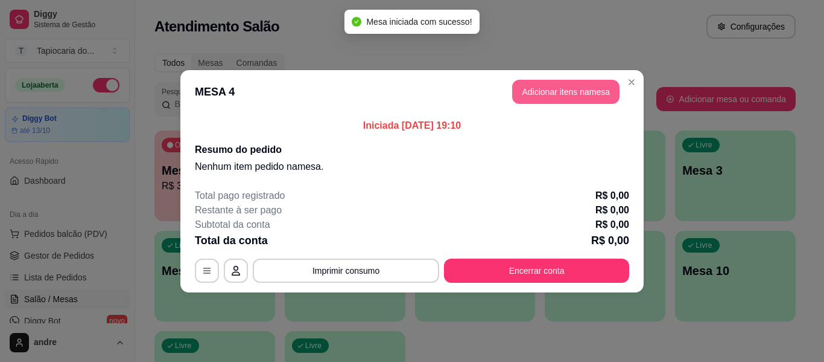
click at [611, 87] on button "Adicionar itens na mesa" at bounding box center [565, 92] width 107 height 24
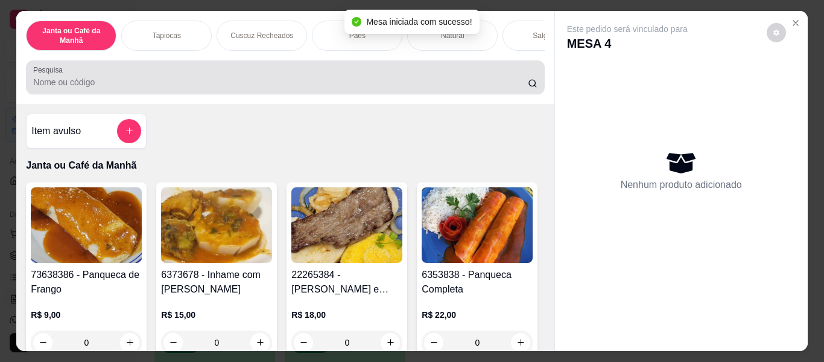
click at [509, 69] on div at bounding box center [285, 77] width 504 height 24
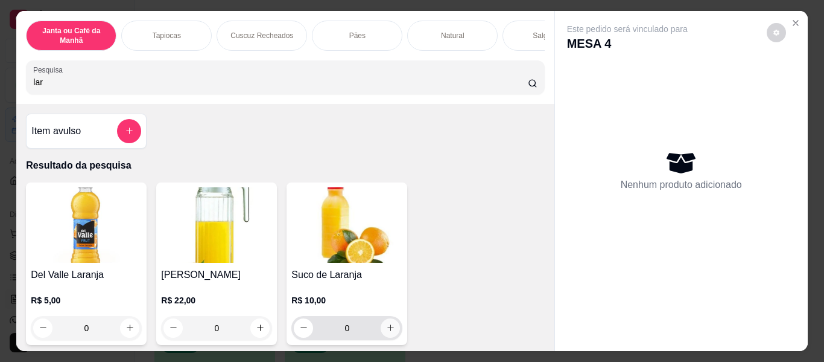
type input "lar"
click at [392, 337] on button "increase-product-quantity" at bounding box center [390, 327] width 19 height 19
type input "1"
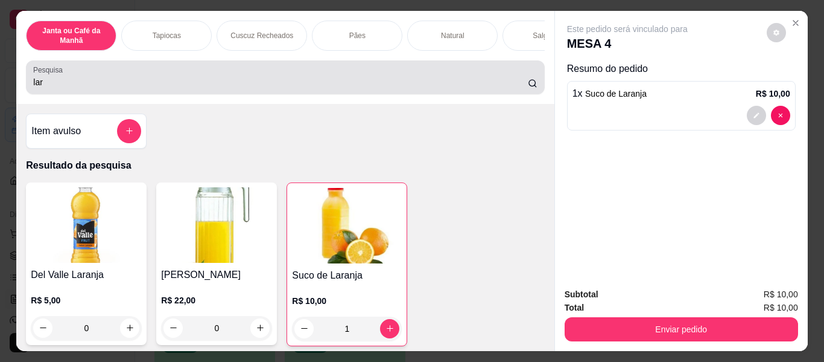
click at [495, 85] on input "lar" at bounding box center [280, 82] width 495 height 12
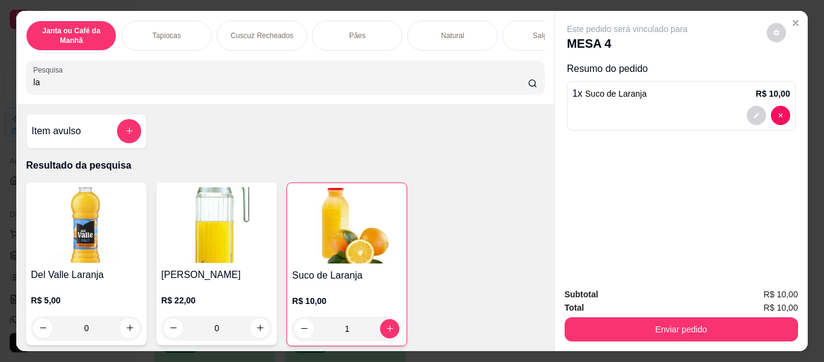
type input "l"
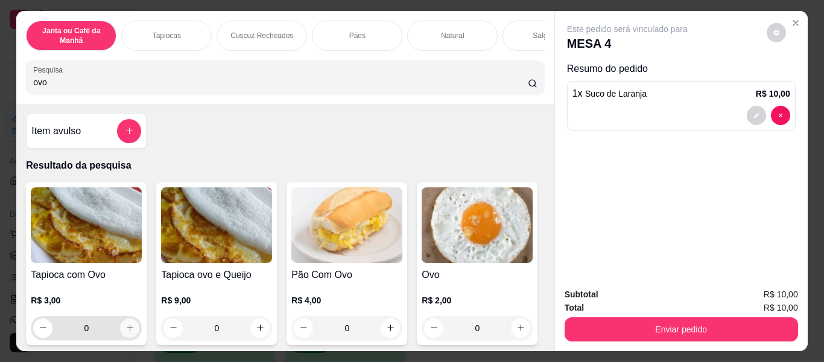
type input "ovo"
click at [131, 330] on button "increase-product-quantity" at bounding box center [129, 327] width 19 height 19
type input "1"
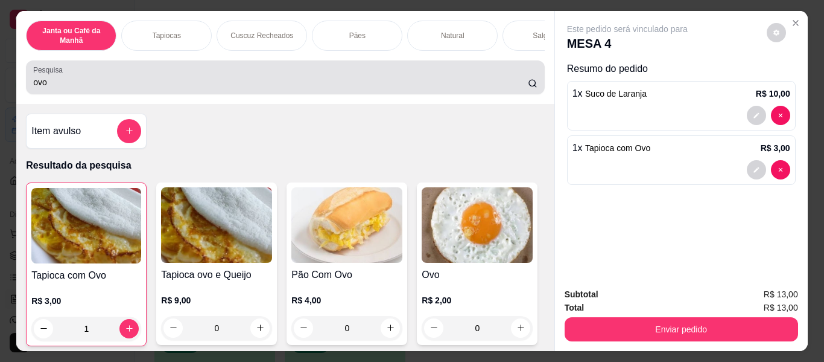
click at [371, 78] on div "ovo" at bounding box center [285, 77] width 504 height 24
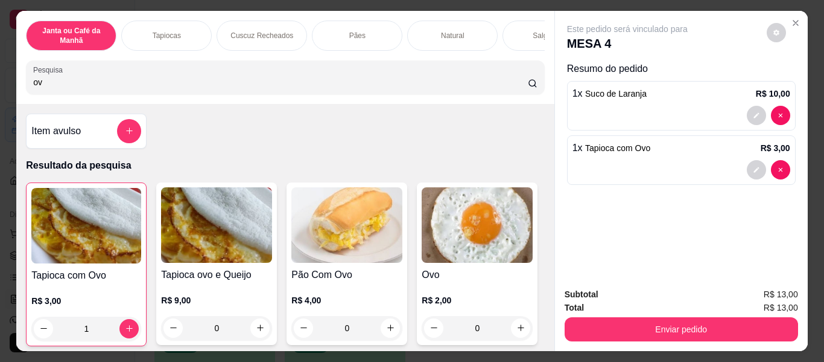
type input "o"
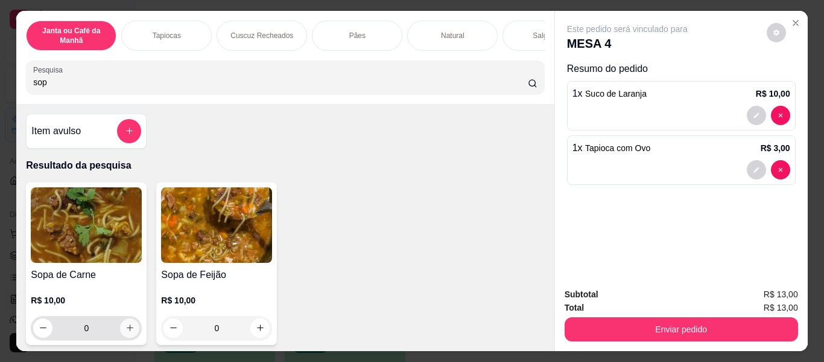
type input "sop"
click at [126, 332] on icon "increase-product-quantity" at bounding box center [130, 327] width 9 height 9
type input "1"
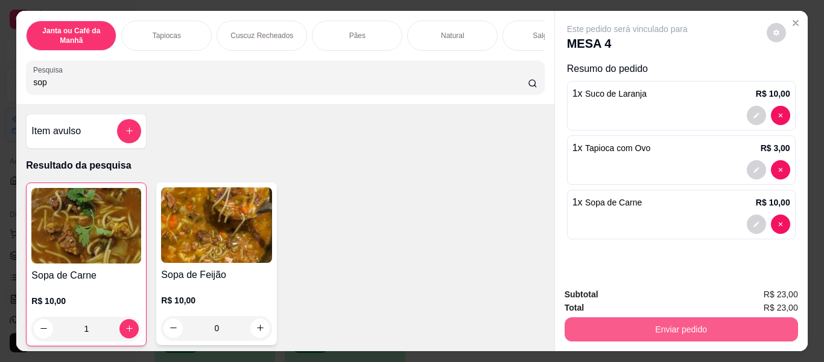
click at [758, 324] on button "Enviar pedido" at bounding box center [682, 329] width 234 height 24
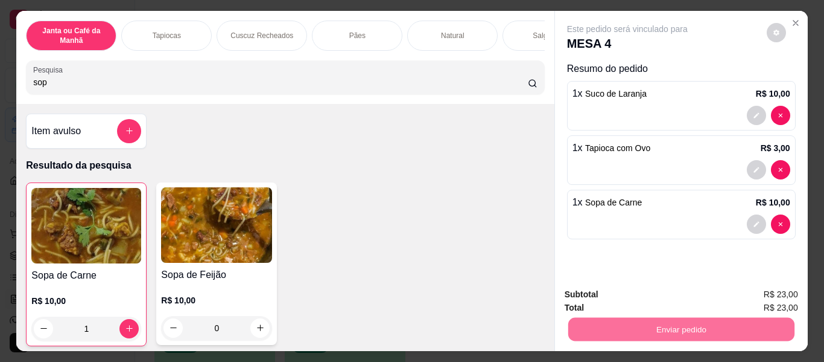
click at [756, 302] on button "Enviar pedido" at bounding box center [767, 295] width 68 height 23
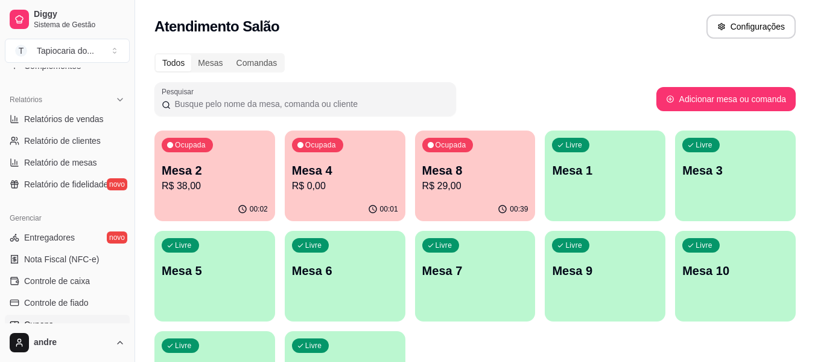
scroll to position [266, 0]
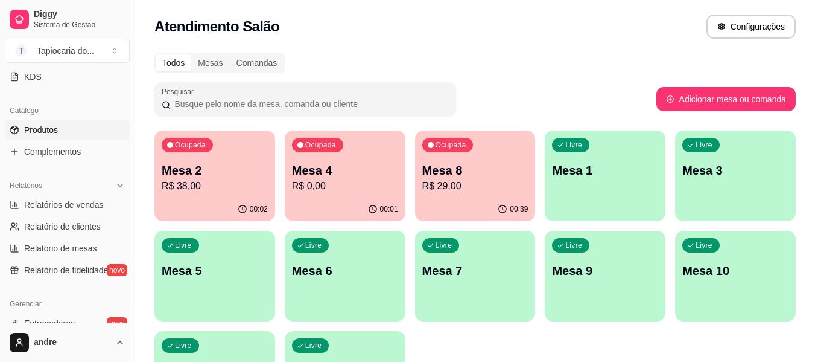
click at [72, 128] on link "Produtos" at bounding box center [67, 129] width 125 height 19
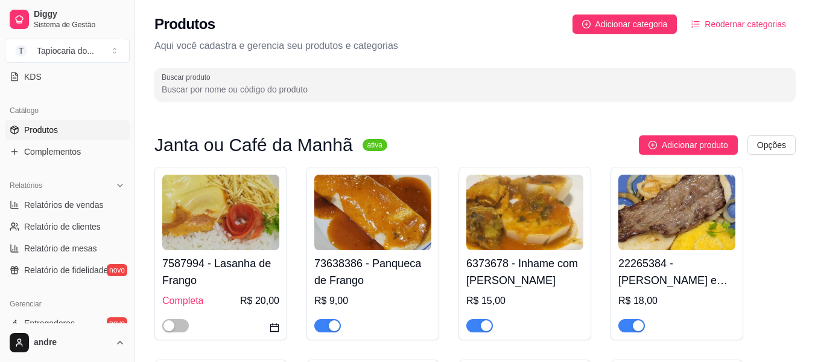
click at [191, 317] on div at bounding box center [220, 320] width 117 height 24
click at [185, 325] on span "button" at bounding box center [175, 325] width 27 height 13
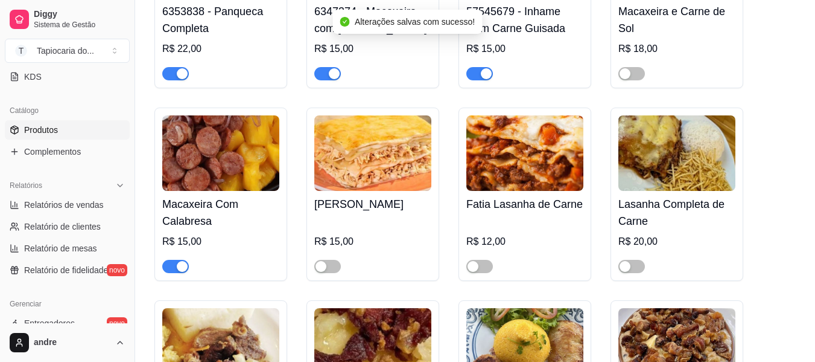
scroll to position [483, 0]
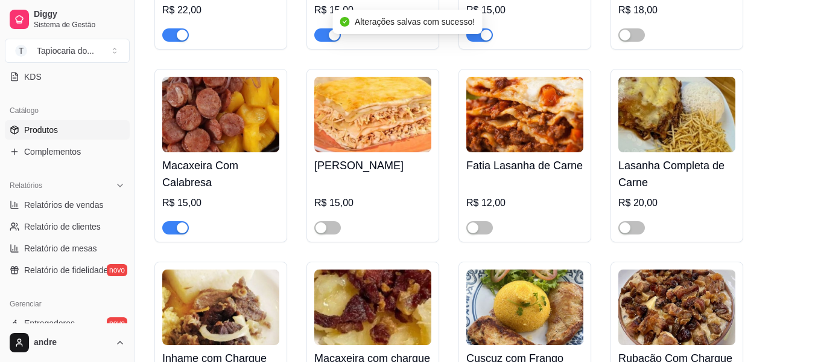
click at [344, 226] on div at bounding box center [372, 222] width 117 height 24
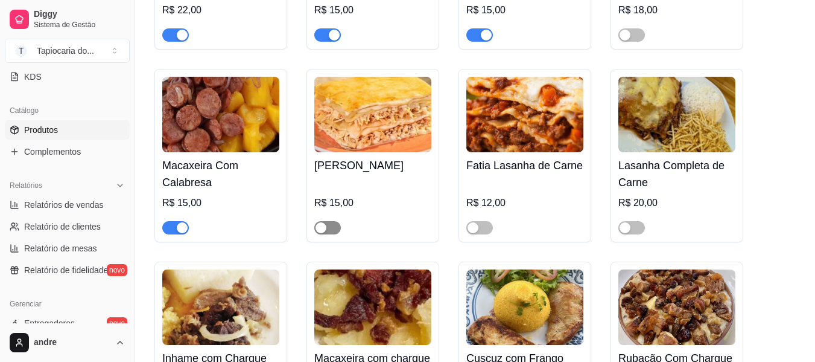
click at [332, 228] on span "button" at bounding box center [327, 227] width 27 height 13
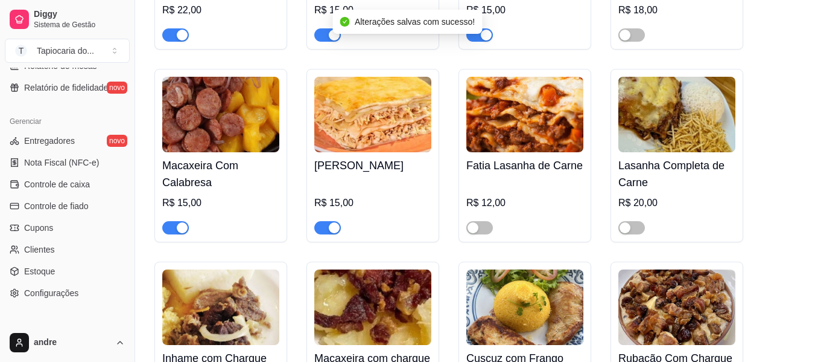
scroll to position [507, 0]
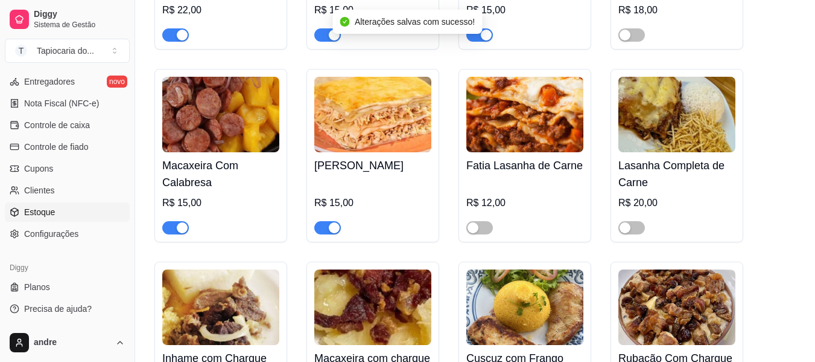
click at [53, 218] on link "Estoque" at bounding box center [67, 211] width 125 height 19
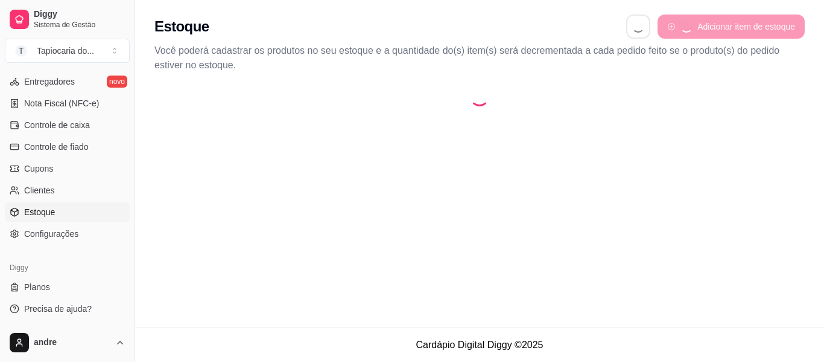
select select "QUANTITY_ORDER"
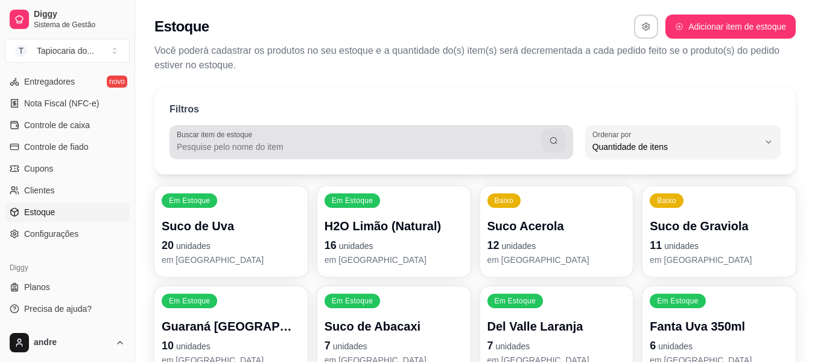
scroll to position [11, 0]
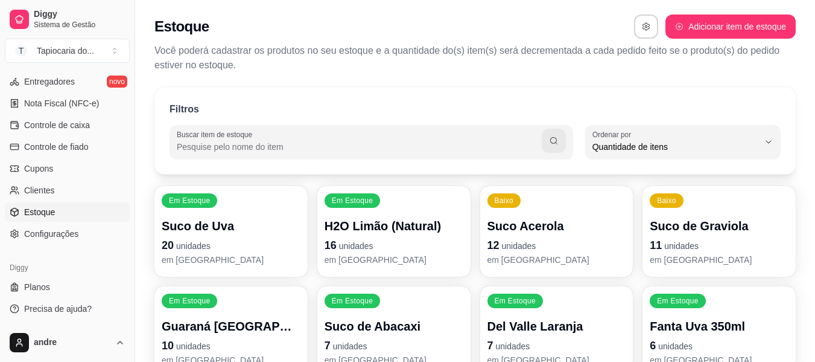
click at [346, 144] on input "Buscar item de estoque" at bounding box center [359, 147] width 365 height 12
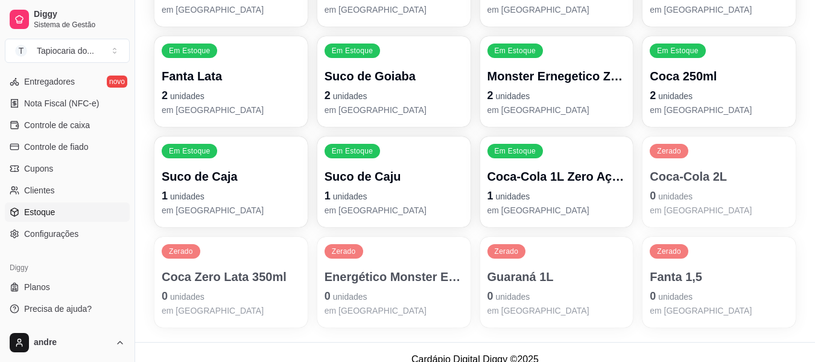
scroll to position [565, 0]
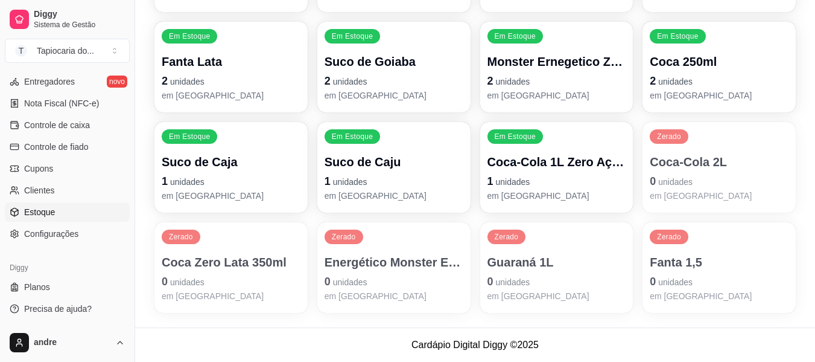
type input "coca"
click at [276, 257] on p "Coca Zero Lata 350ml" at bounding box center [231, 262] width 139 height 17
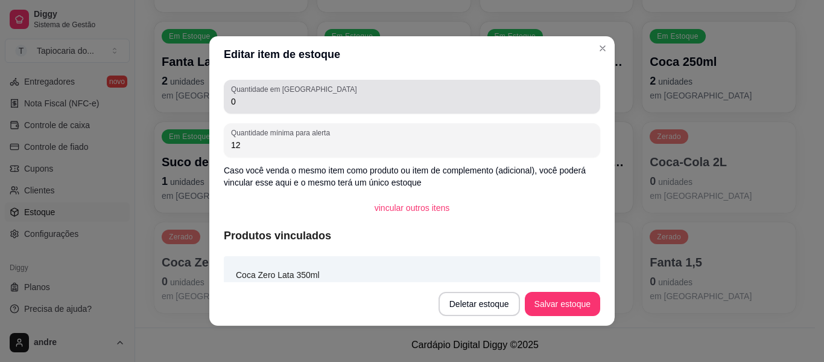
click at [400, 108] on div "0" at bounding box center [412, 97] width 362 height 24
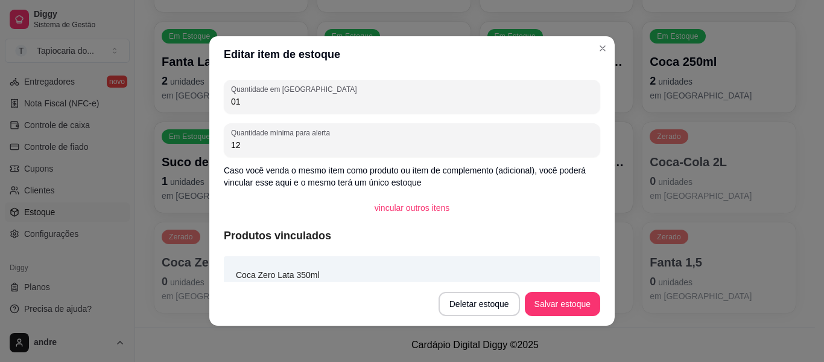
type input "0"
type input "12"
click at [570, 305] on button "Salvar estoque" at bounding box center [563, 304] width 74 height 24
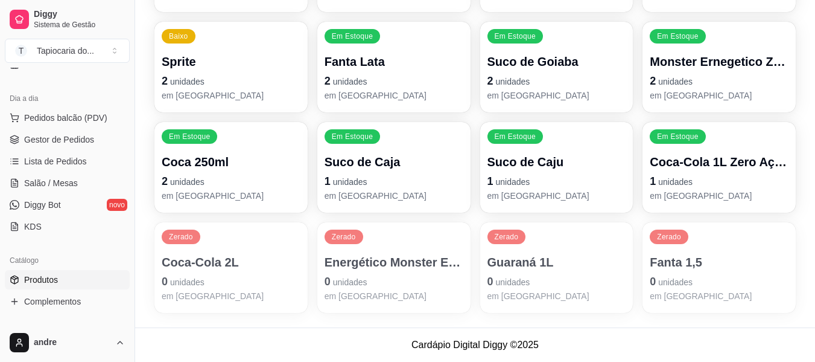
scroll to position [85, 0]
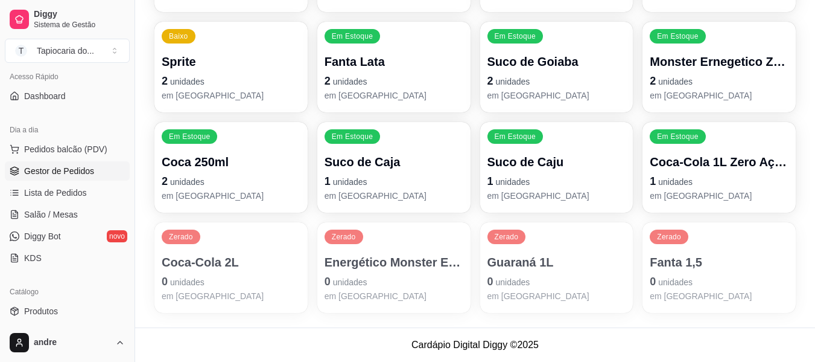
click at [75, 173] on span "Gestor de Pedidos" at bounding box center [59, 171] width 70 height 12
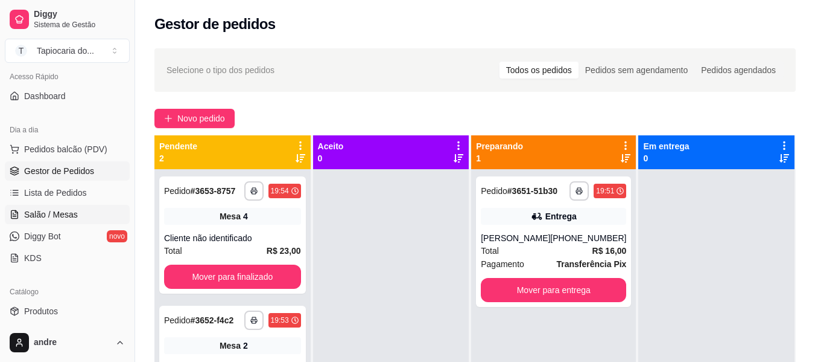
click at [92, 212] on link "Salão / Mesas" at bounding box center [67, 214] width 125 height 19
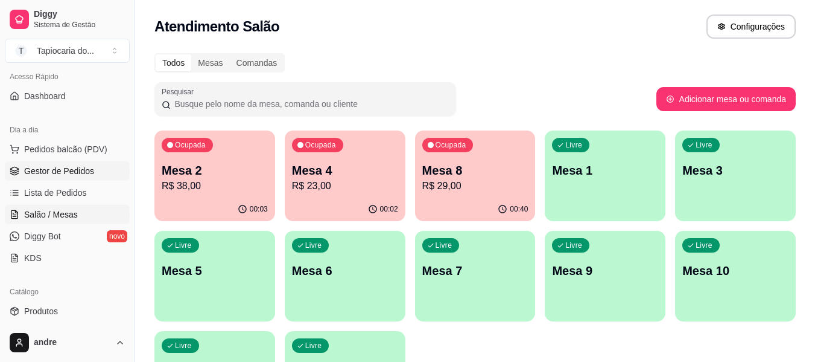
click at [96, 169] on link "Gestor de Pedidos" at bounding box center [67, 170] width 125 height 19
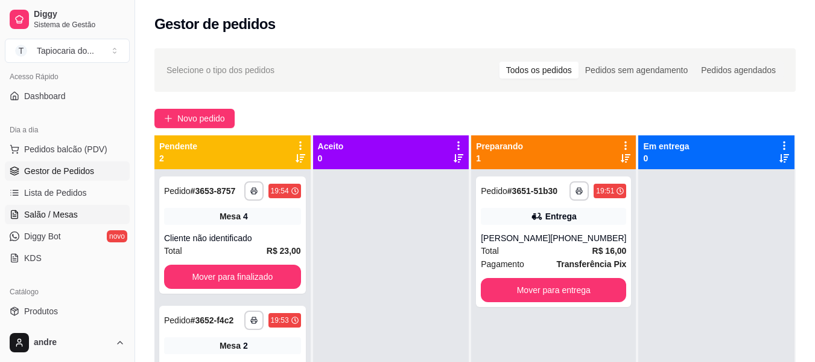
click at [60, 213] on span "Salão / Mesas" at bounding box center [51, 214] width 54 height 12
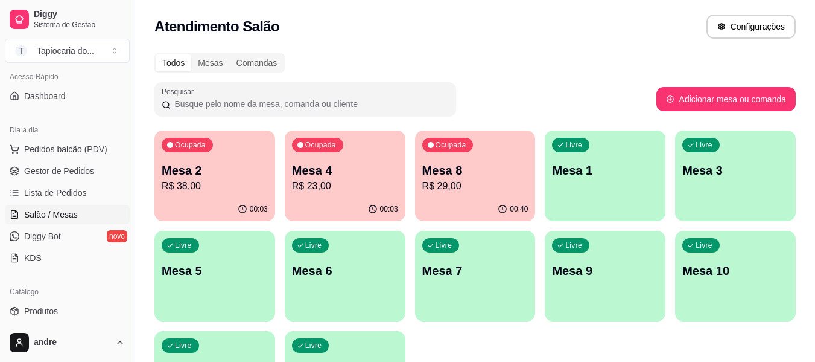
click at [348, 181] on p "R$ 23,00" at bounding box center [345, 186] width 106 height 14
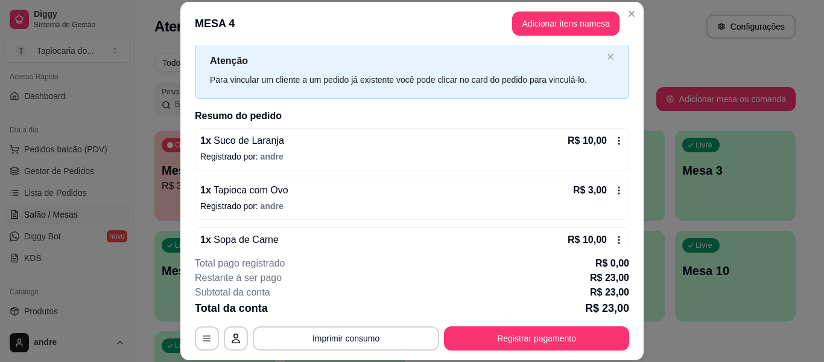
scroll to position [59, 0]
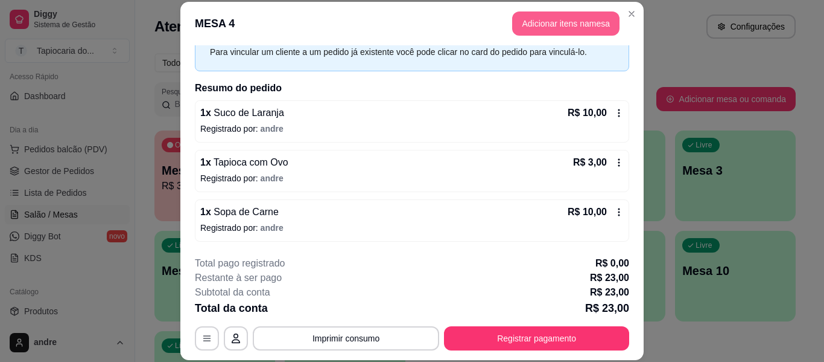
click at [587, 22] on button "Adicionar itens na mesa" at bounding box center [565, 23] width 107 height 24
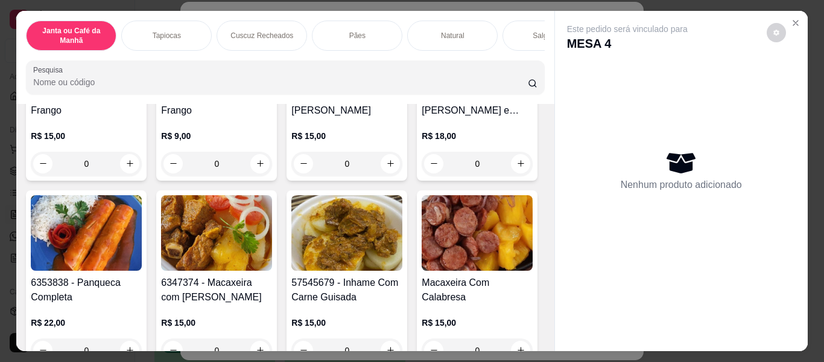
scroll to position [181, 0]
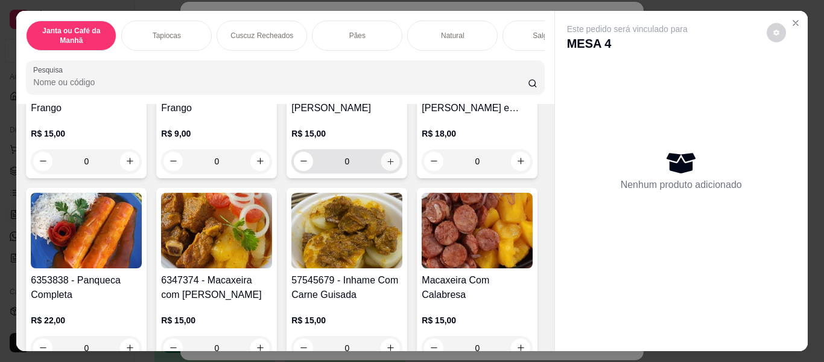
click at [386, 163] on icon "increase-product-quantity" at bounding box center [390, 161] width 9 height 9
type input "1"
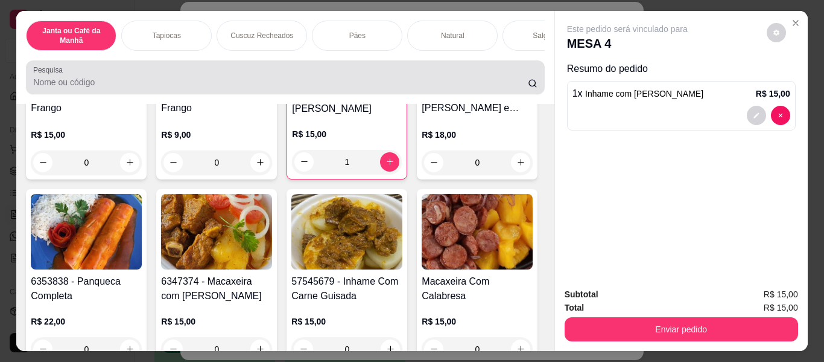
click at [362, 72] on div at bounding box center [285, 77] width 504 height 24
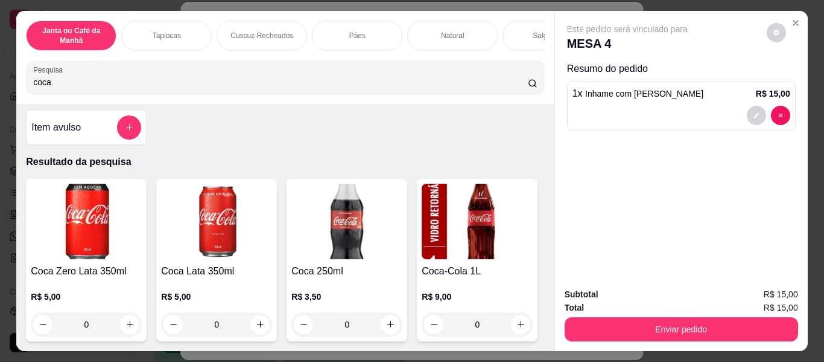
scroll to position [0, 0]
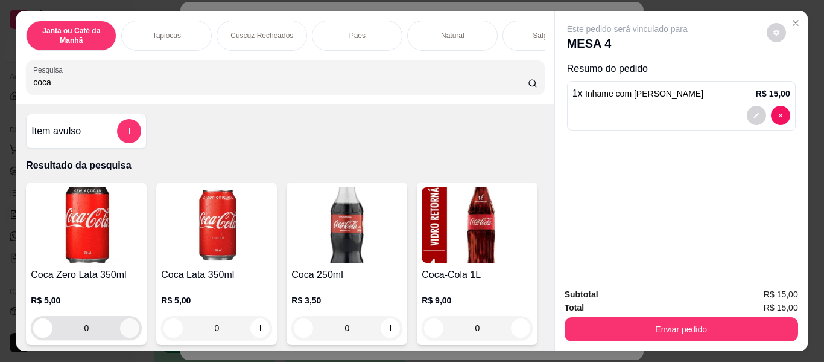
type input "coca"
click at [127, 332] on icon "increase-product-quantity" at bounding box center [130, 327] width 9 height 9
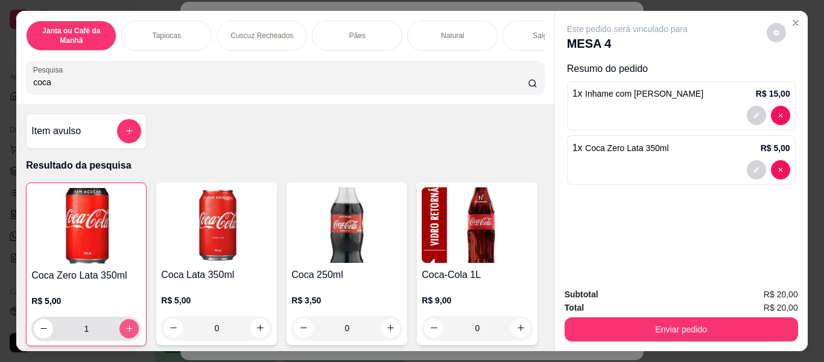
type input "1"
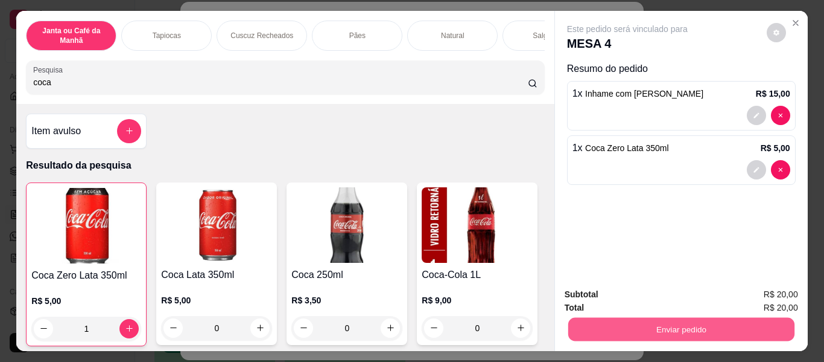
click at [570, 334] on button "Enviar pedido" at bounding box center [681, 329] width 226 height 24
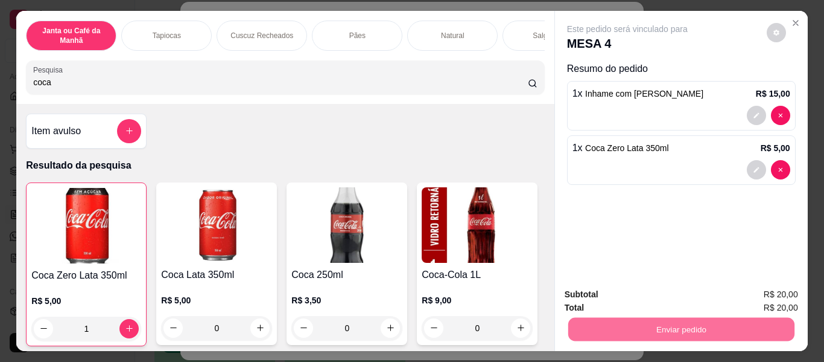
click at [783, 293] on button "Enviar pedido" at bounding box center [767, 295] width 68 height 23
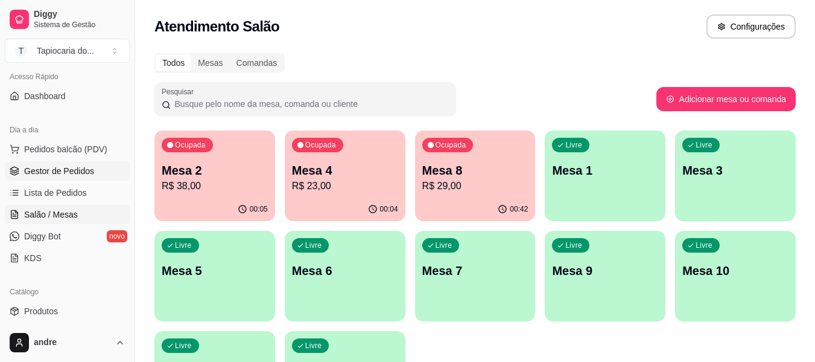
click at [81, 171] on span "Gestor de Pedidos" at bounding box center [59, 171] width 70 height 12
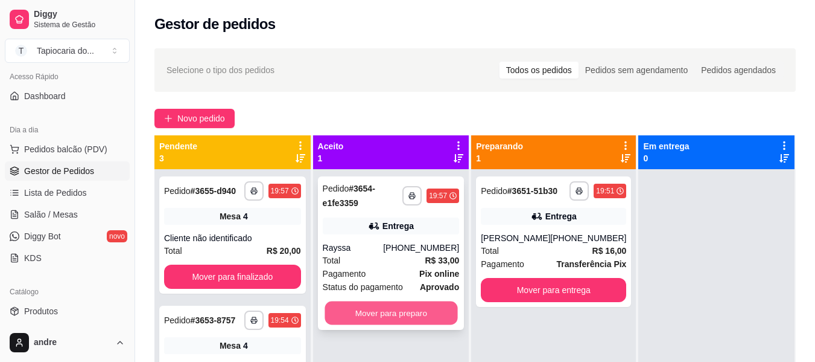
click at [375, 304] on button "Mover para preparo" at bounding box center [391, 313] width 133 height 24
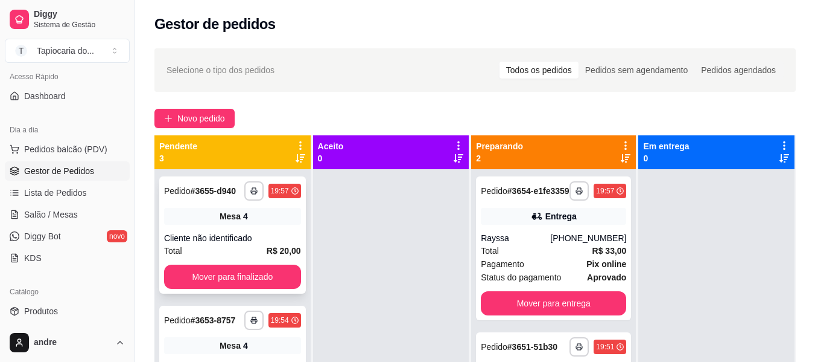
click at [269, 272] on div "**********" at bounding box center [232, 234] width 147 height 117
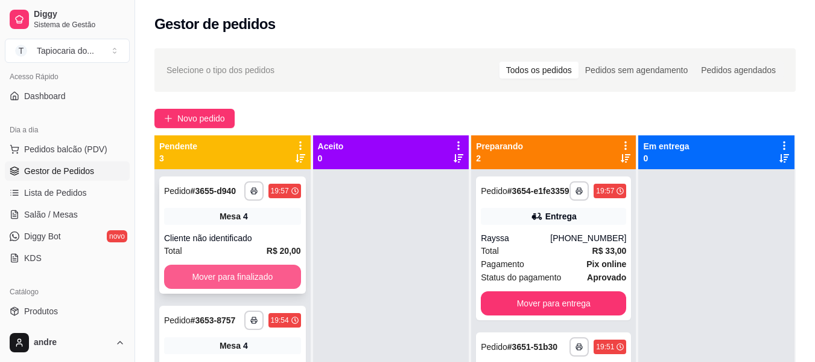
click at [188, 289] on button "Mover para finalizado" at bounding box center [232, 276] width 137 height 24
click at [196, 273] on button "Mover para finalizado" at bounding box center [232, 276] width 137 height 24
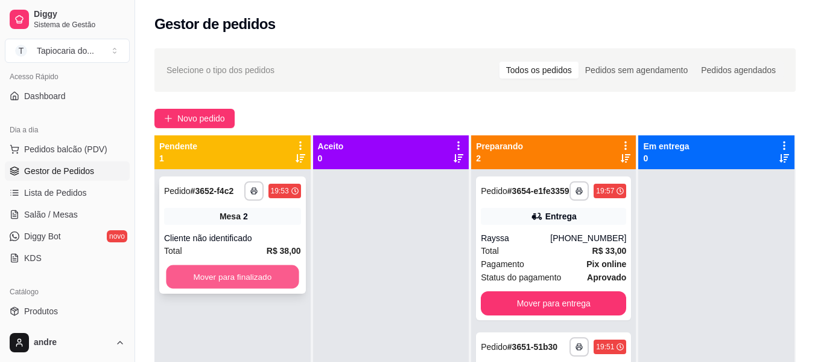
click at [225, 278] on button "Mover para finalizado" at bounding box center [232, 277] width 133 height 24
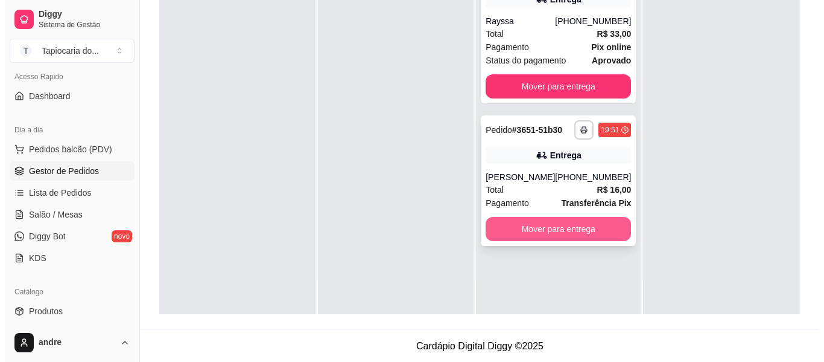
scroll to position [184, 0]
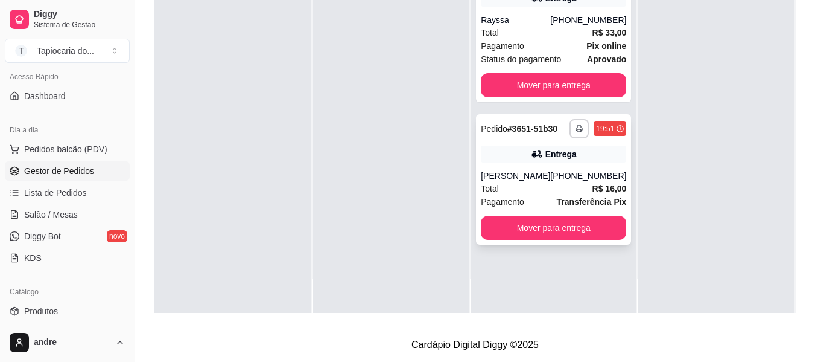
click at [529, 205] on div "Pagamento Transferência Pix" at bounding box center [553, 201] width 145 height 13
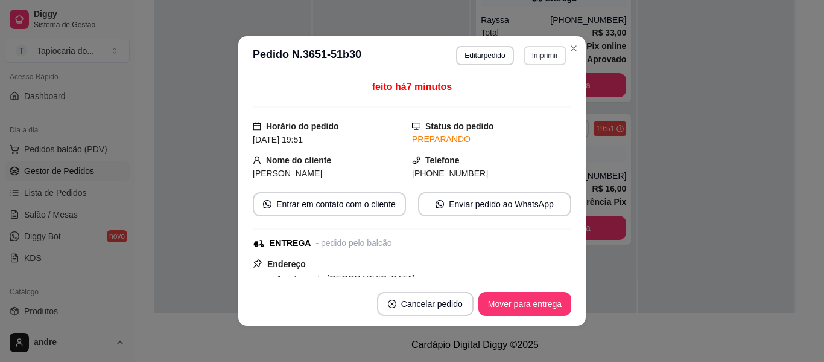
click at [537, 57] on button "Imprimir" at bounding box center [545, 55] width 43 height 19
click at [531, 100] on button "Impressora" at bounding box center [520, 97] width 88 height 19
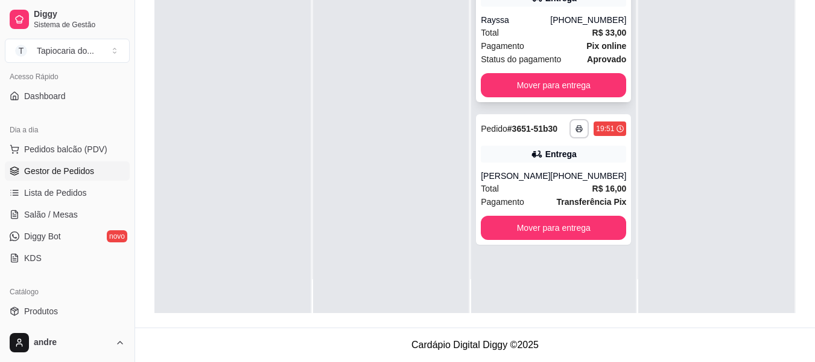
click at [562, 53] on div "Pagamento Pix online" at bounding box center [553, 45] width 145 height 13
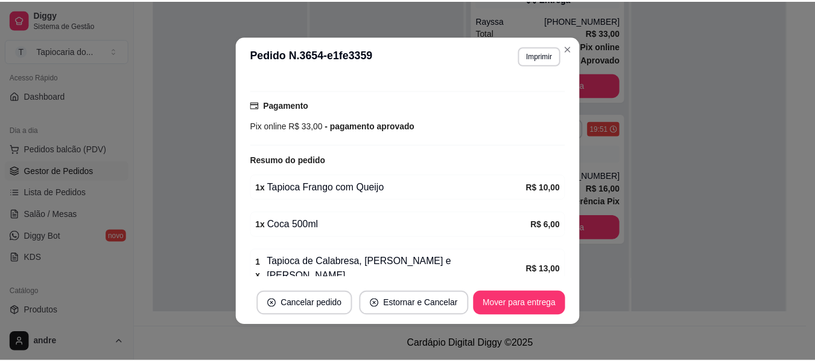
scroll to position [346, 0]
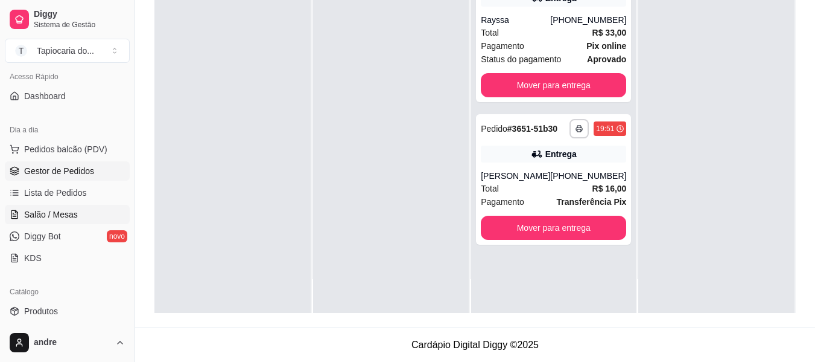
click at [46, 217] on span "Salão / Mesas" at bounding box center [51, 214] width 54 height 12
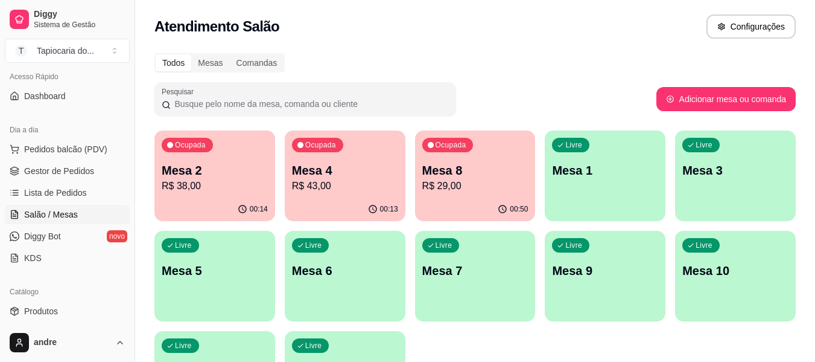
click at [387, 181] on p "R$ 43,00" at bounding box center [345, 186] width 106 height 14
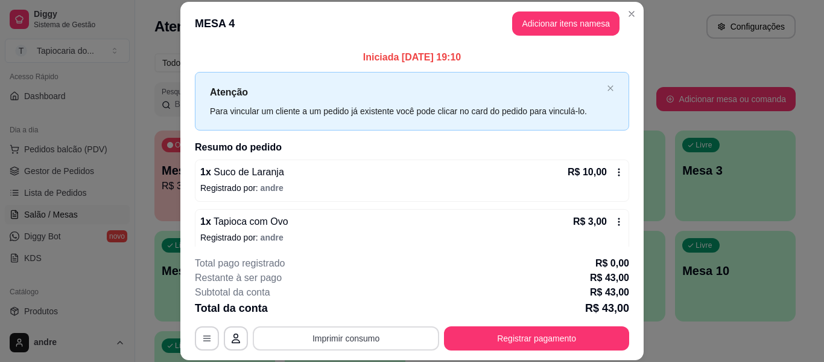
click at [374, 330] on button "Imprimir consumo" at bounding box center [346, 338] width 187 height 24
click at [368, 314] on button "Impressora" at bounding box center [345, 310] width 85 height 19
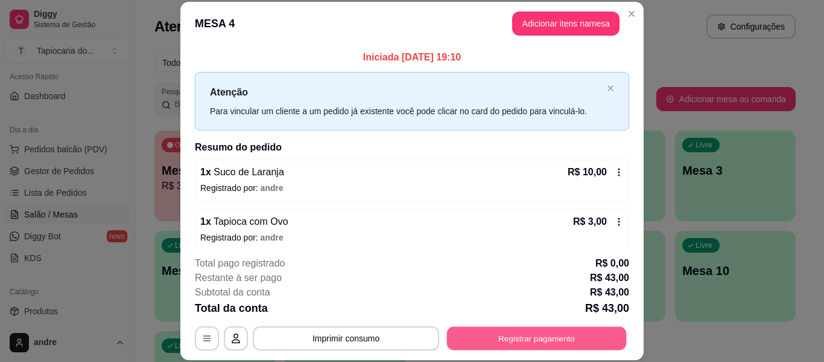
click at [558, 327] on button "Registrar pagamento" at bounding box center [537, 339] width 180 height 24
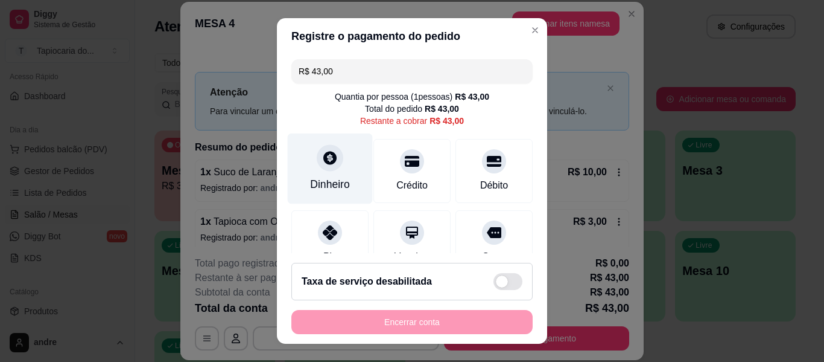
click at [331, 175] on div "Dinheiro" at bounding box center [330, 168] width 85 height 71
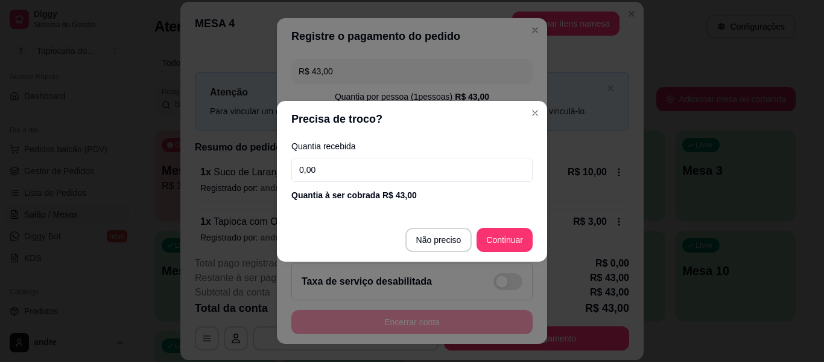
click at [342, 159] on input "0,00" at bounding box center [412, 170] width 241 height 24
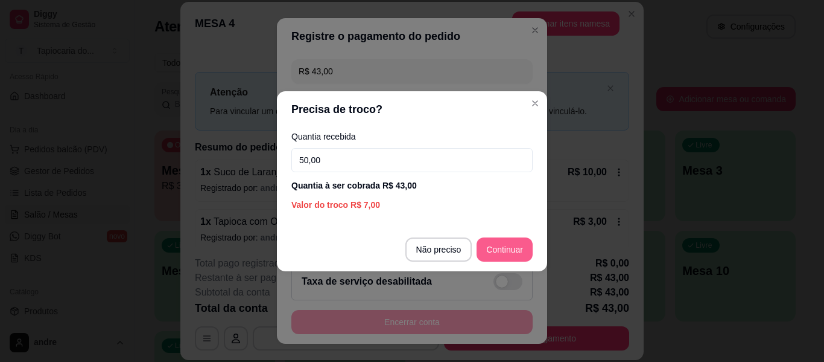
type input "50,00"
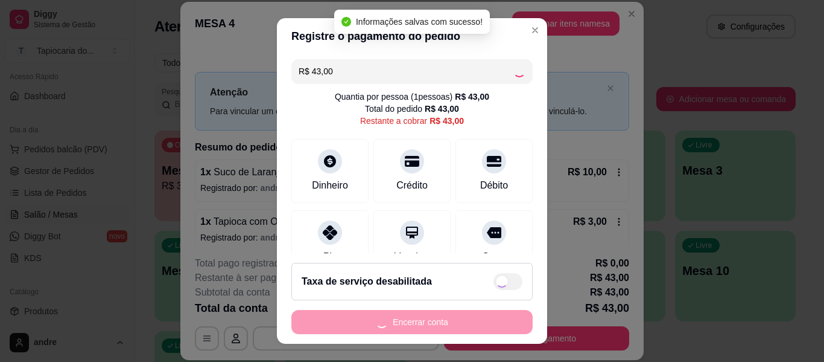
type input "R$ 0,00"
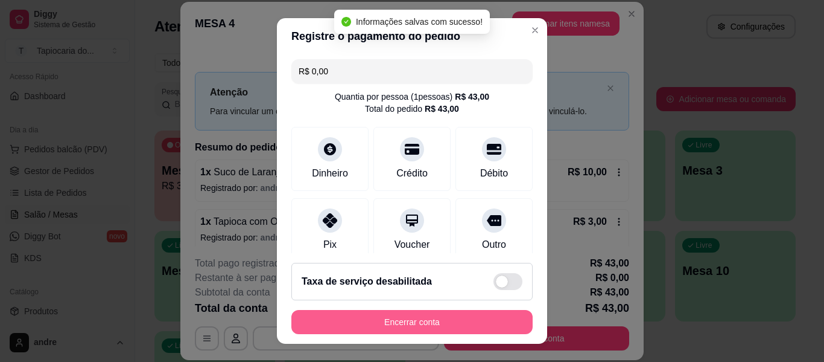
click at [508, 317] on button "Encerrar conta" at bounding box center [412, 322] width 241 height 24
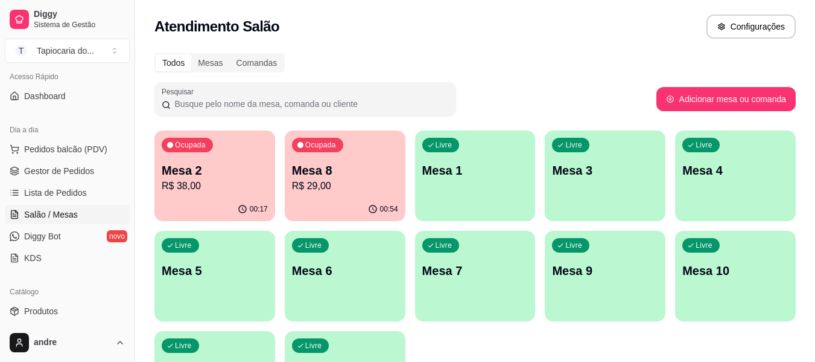
click at [317, 174] on p "Mesa 8" at bounding box center [345, 170] width 106 height 17
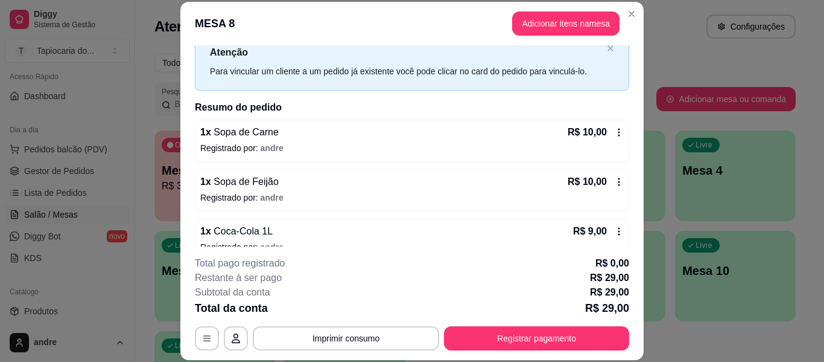
scroll to position [59, 0]
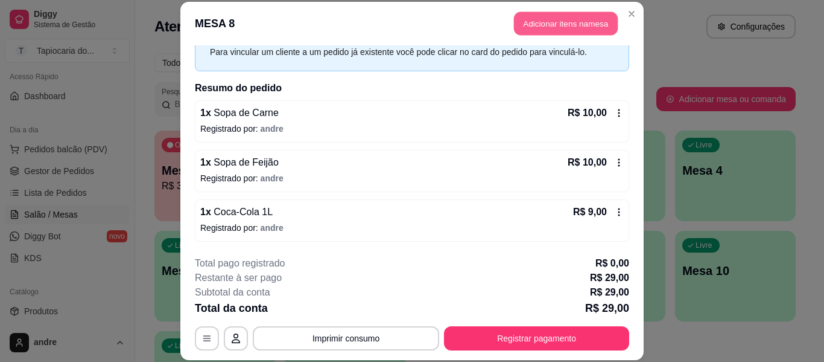
click at [564, 24] on button "Adicionar itens na mesa" at bounding box center [566, 24] width 104 height 24
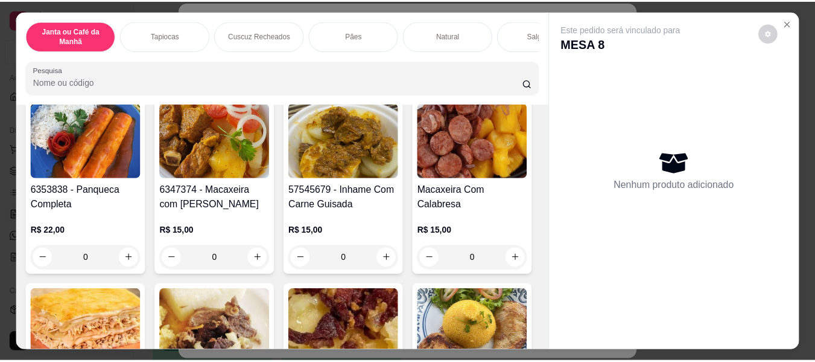
scroll to position [302, 0]
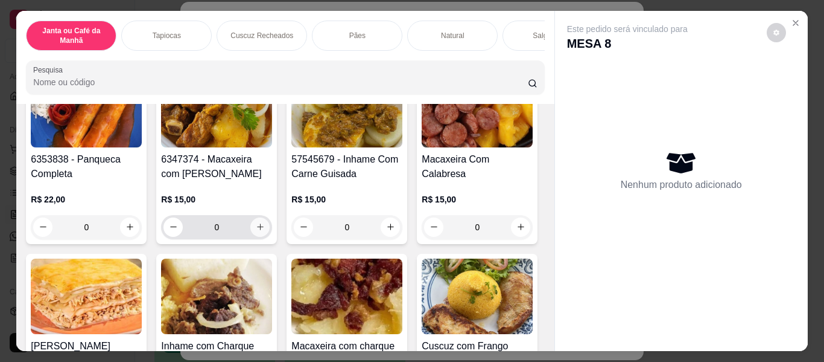
click at [265, 231] on icon "increase-product-quantity" at bounding box center [260, 226] width 9 height 9
type input "1"
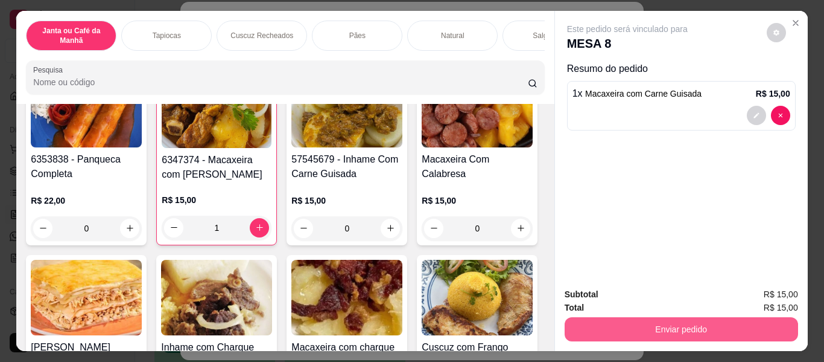
click at [764, 329] on button "Enviar pedido" at bounding box center [682, 329] width 234 height 24
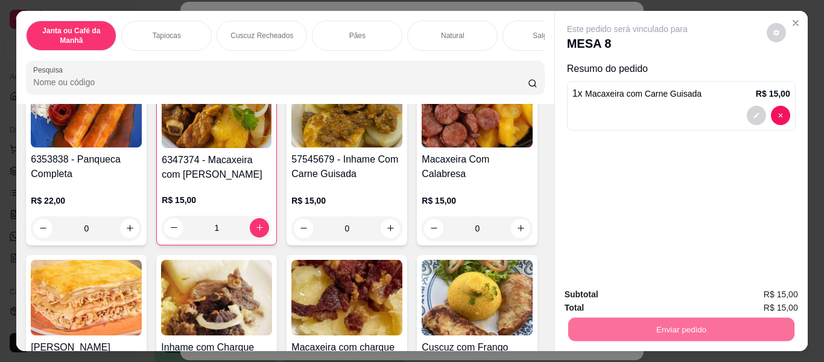
click at [790, 286] on button "Enviar pedido" at bounding box center [767, 295] width 66 height 22
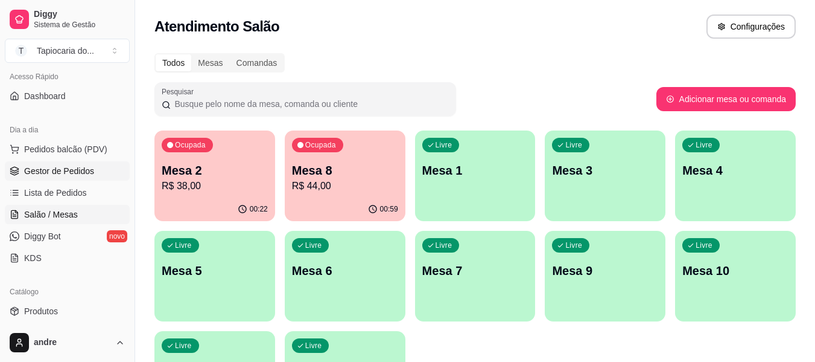
click at [55, 176] on span "Gestor de Pedidos" at bounding box center [59, 171] width 70 height 12
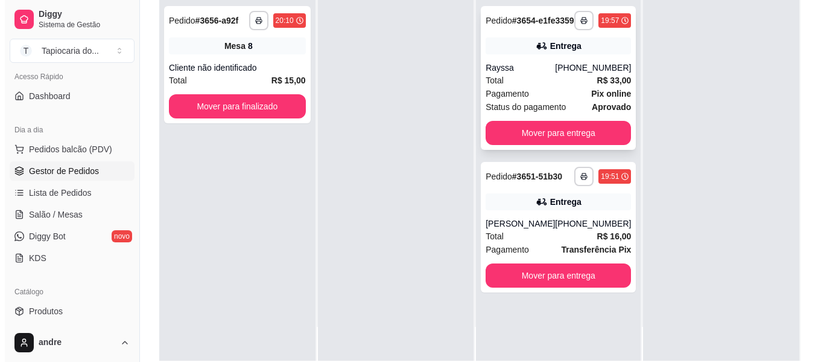
scroll to position [181, 0]
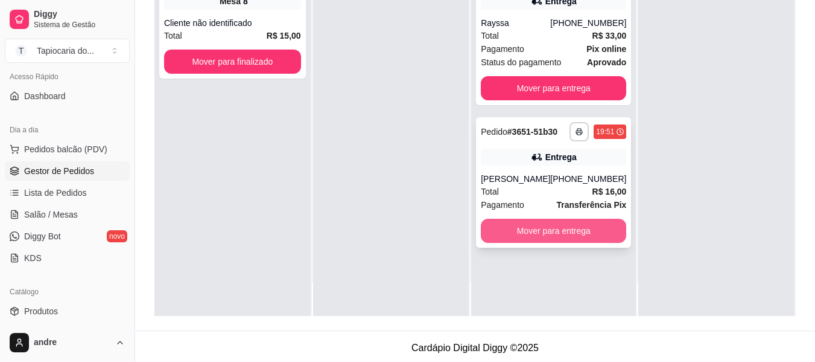
click at [591, 243] on button "Mover para entrega" at bounding box center [553, 230] width 145 height 24
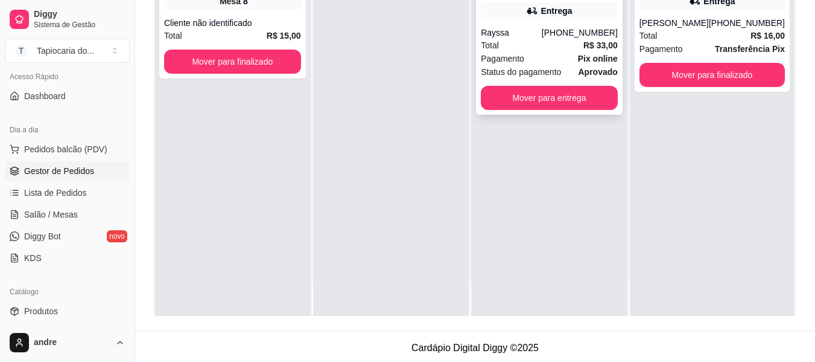
click at [561, 42] on div "Total R$ 33,00" at bounding box center [549, 45] width 137 height 13
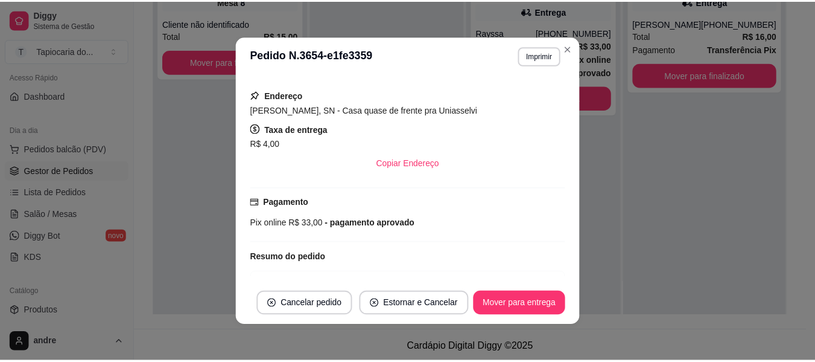
scroll to position [346, 0]
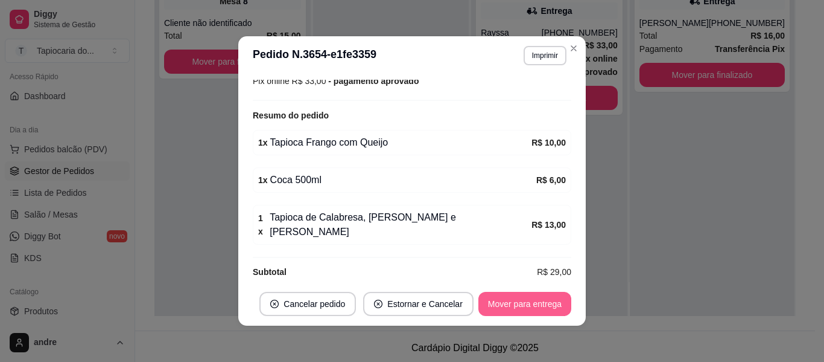
click at [544, 304] on button "Mover para entrega" at bounding box center [525, 304] width 93 height 24
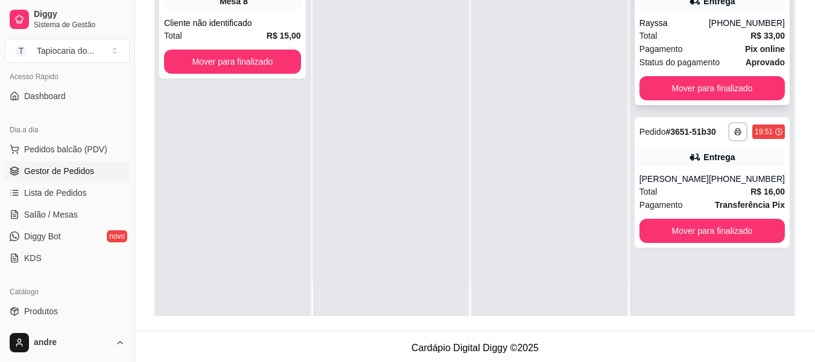
click at [755, 85] on div "**********" at bounding box center [712, 33] width 155 height 144
click at [730, 100] on button "Mover para finalizado" at bounding box center [712, 88] width 145 height 24
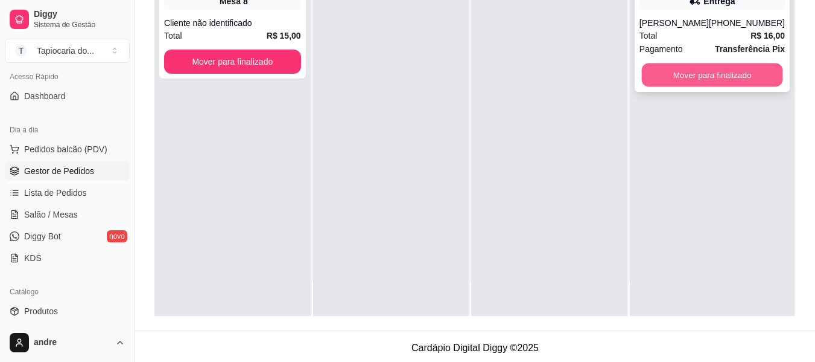
click at [716, 81] on button "Mover para finalizado" at bounding box center [712, 75] width 141 height 24
